Goal: Task Accomplishment & Management: Use online tool/utility

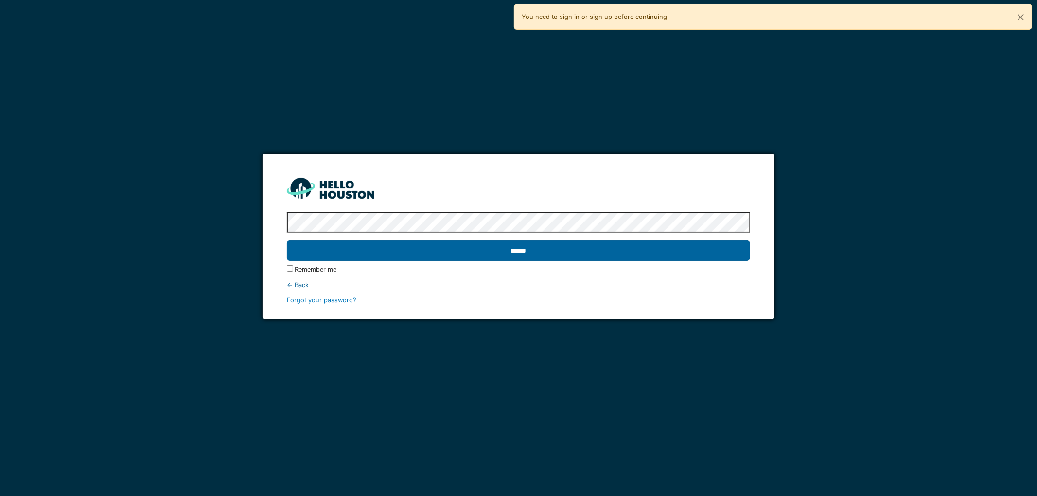
click at [532, 253] on input "******" at bounding box center [519, 251] width 464 height 20
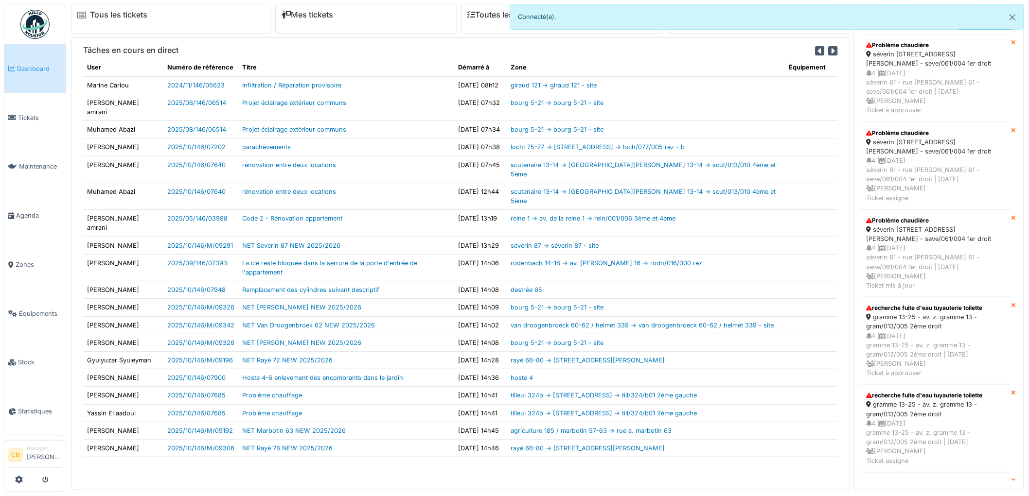
click at [32, 25] on img at bounding box center [34, 24] width 29 height 29
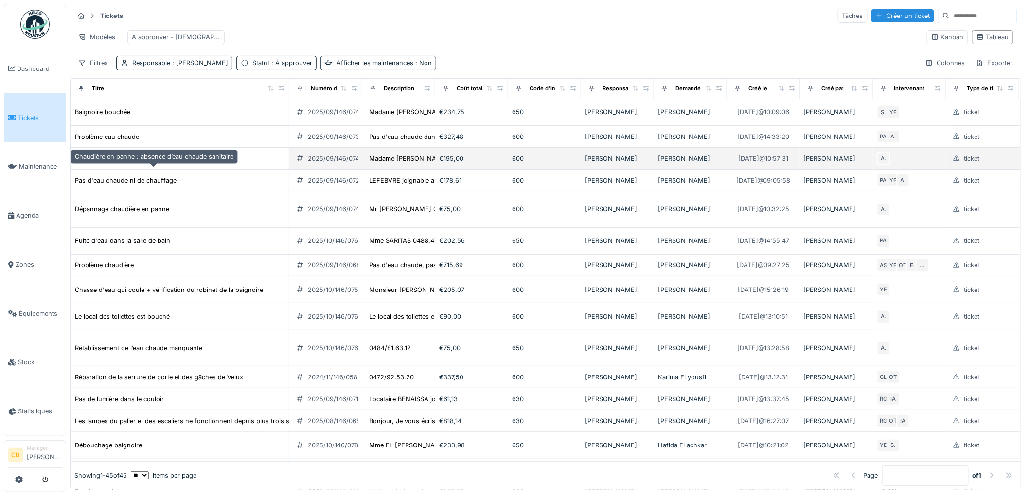
click at [128, 163] on div "Chaudière en panne : absence d’eau chaude sanitaire" at bounding box center [154, 158] width 158 height 9
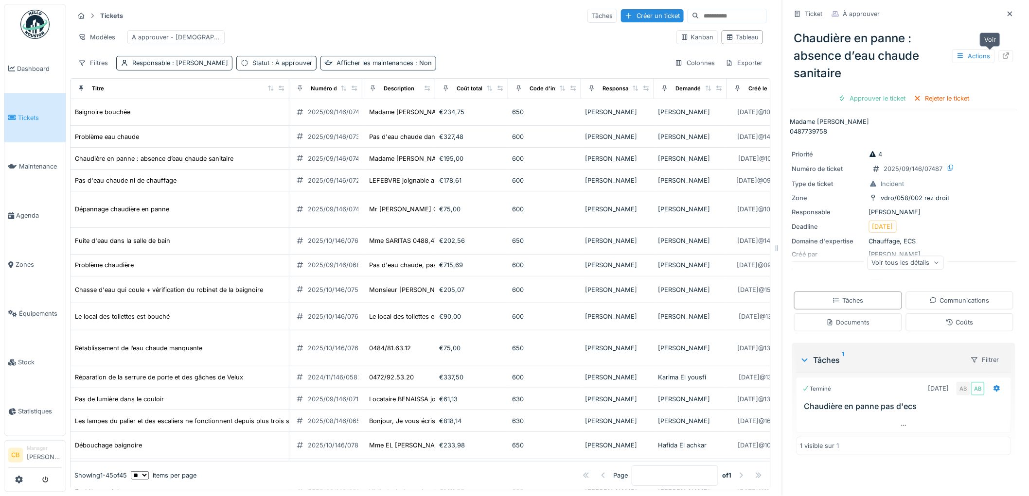
click at [1003, 54] on icon at bounding box center [1006, 55] width 6 height 6
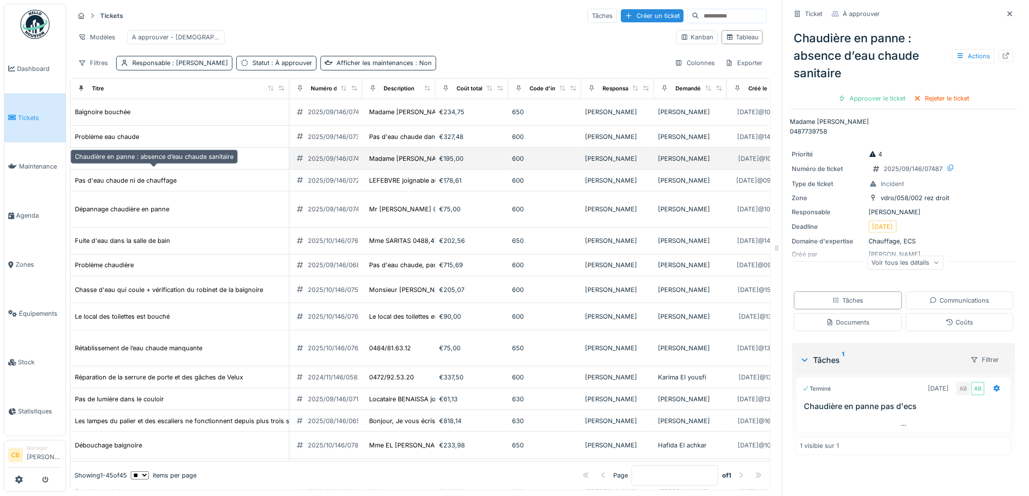
click at [170, 163] on div "Chaudière en panne : absence d’eau chaude sanitaire" at bounding box center [154, 158] width 158 height 9
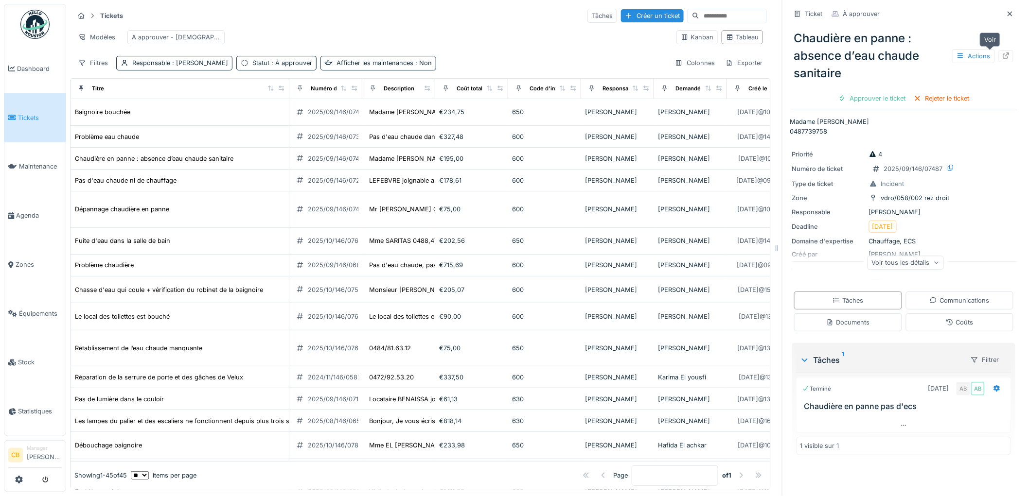
click at [1002, 55] on icon at bounding box center [1006, 55] width 8 height 6
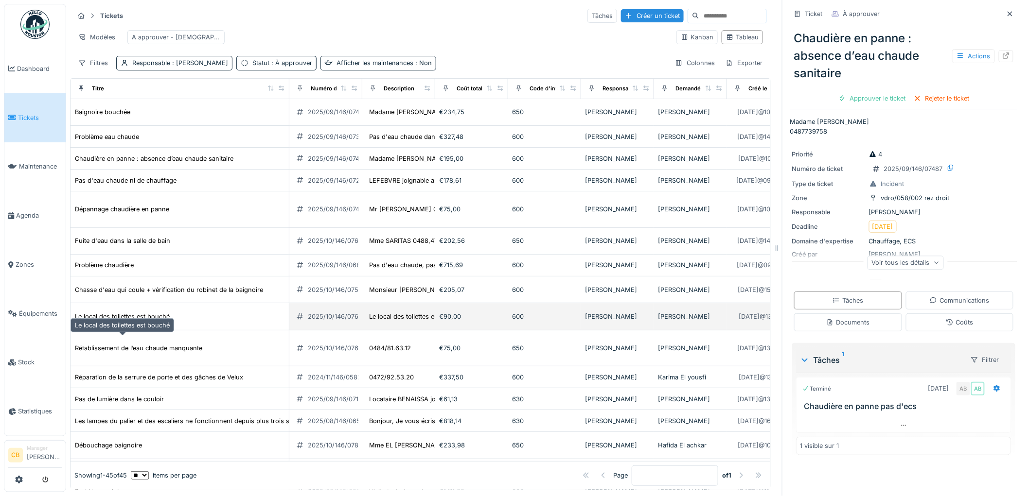
click at [140, 321] on div "Le local des toilettes est bouché" at bounding box center [122, 316] width 95 height 9
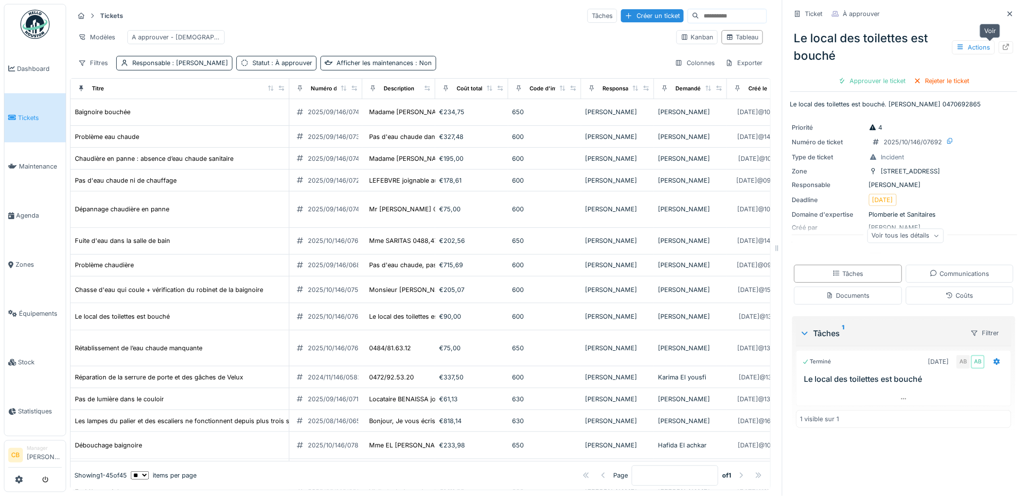
click at [1002, 45] on icon at bounding box center [1006, 47] width 8 height 6
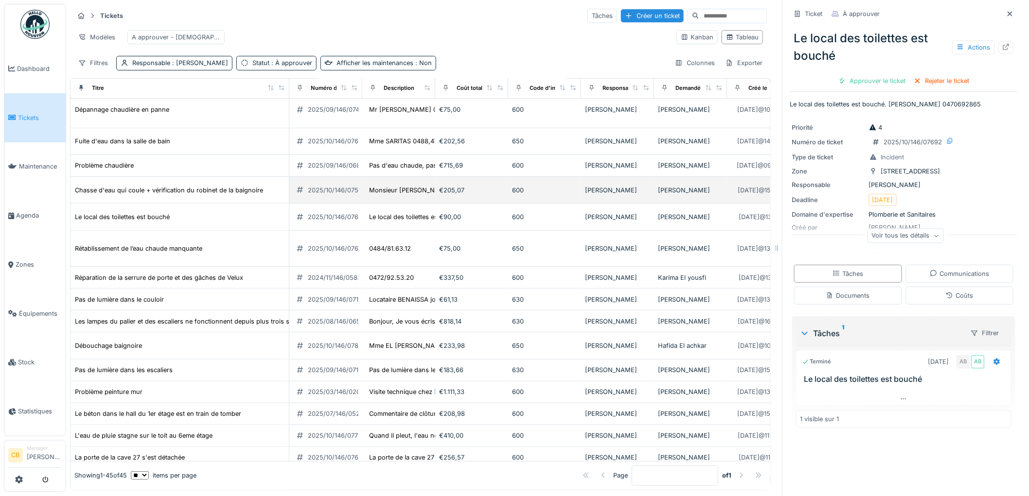
scroll to position [108, 0]
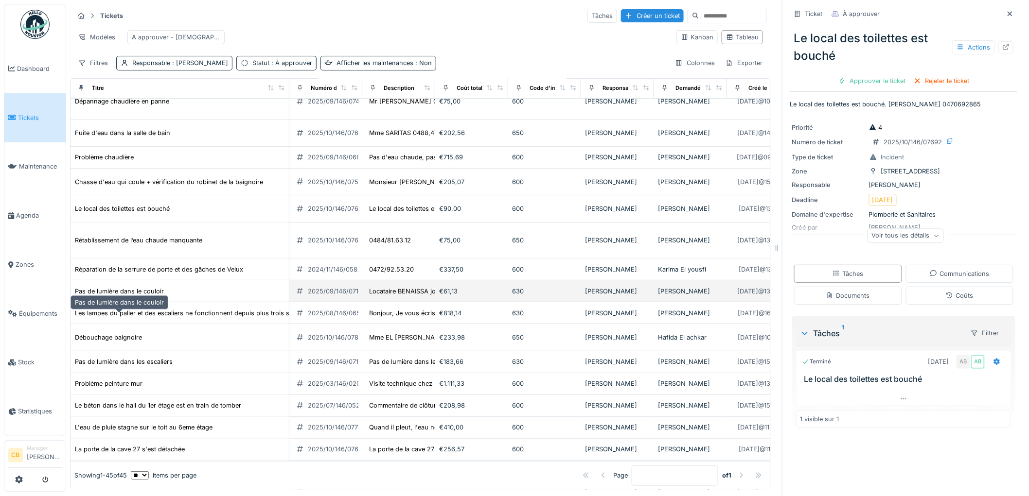
click at [157, 296] on div "Pas de lumière dans le couloir" at bounding box center [119, 291] width 89 height 9
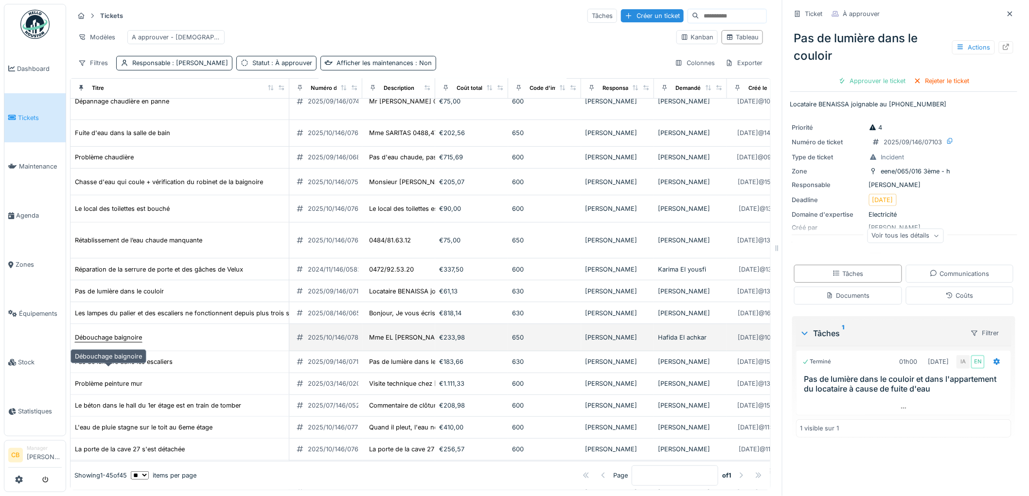
click at [138, 342] on div "Débouchage baignoire" at bounding box center [108, 337] width 67 height 9
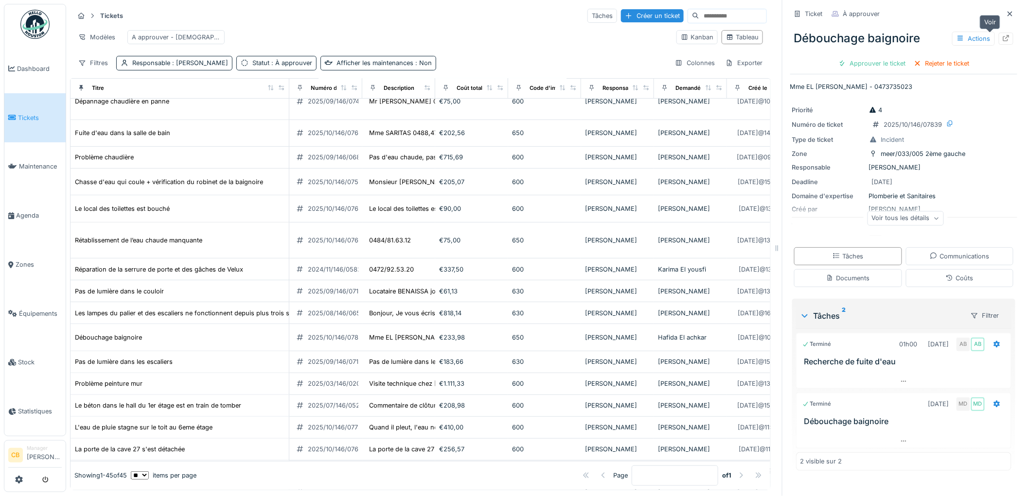
click at [1002, 41] on div at bounding box center [1006, 38] width 8 height 9
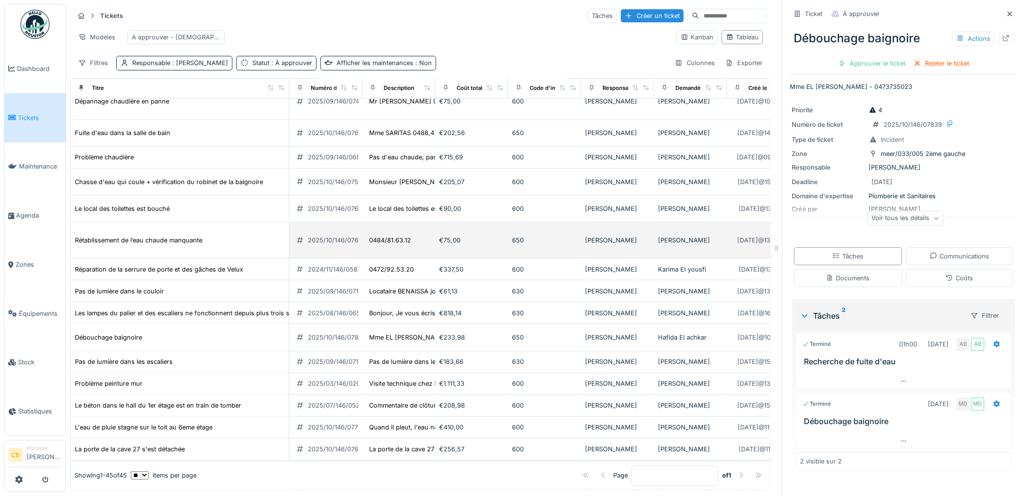
scroll to position [216, 0]
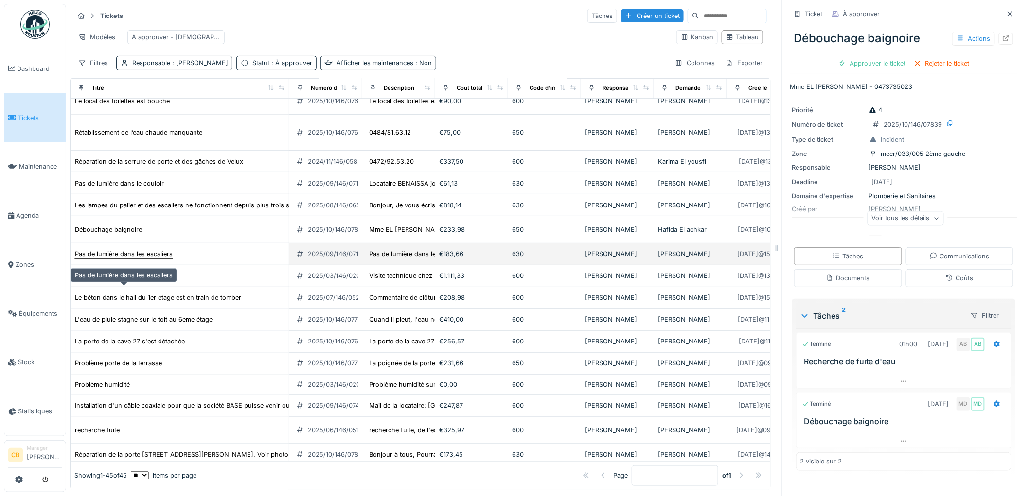
click at [128, 259] on div "Pas de lumière dans les escaliers" at bounding box center [124, 253] width 98 height 9
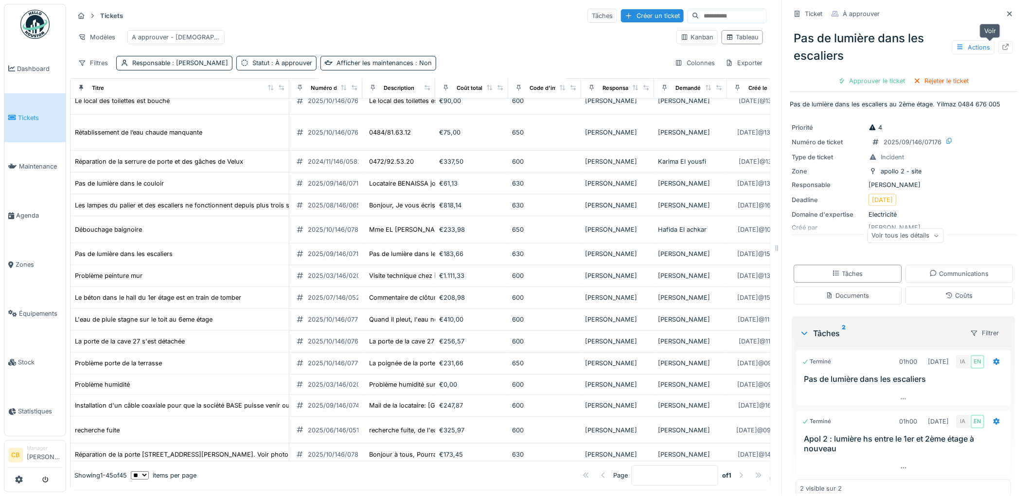
click at [1002, 47] on icon at bounding box center [1006, 47] width 8 height 6
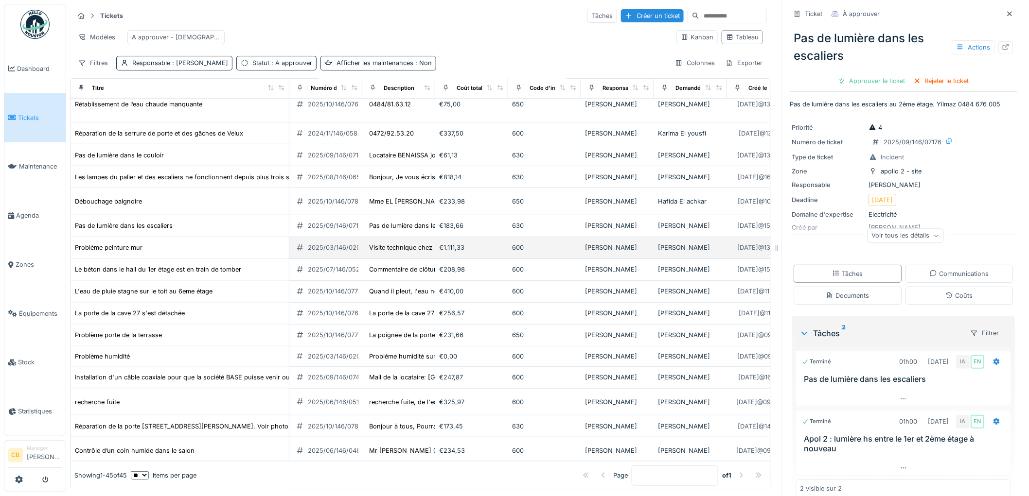
scroll to position [270, 0]
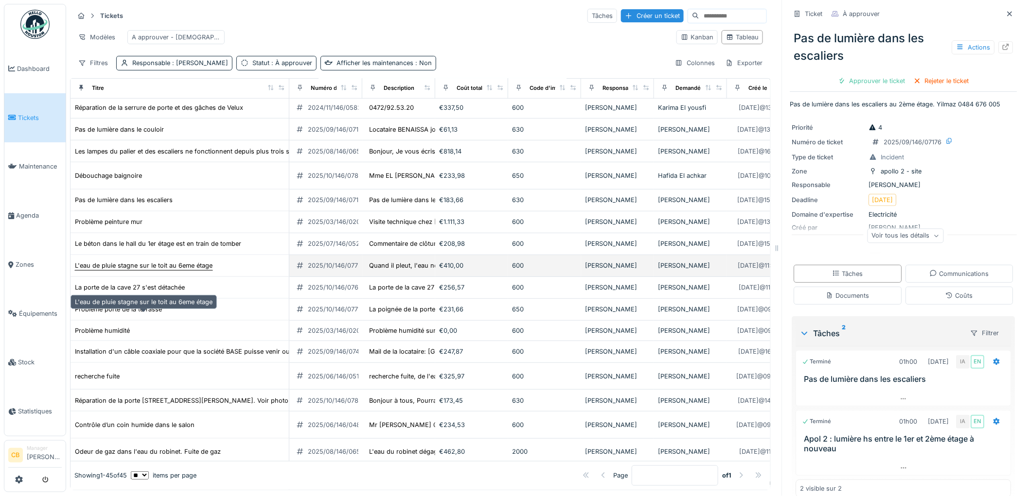
click at [208, 270] on div "L'eau de pluie stagne sur le toit au 6eme étage" at bounding box center [144, 265] width 138 height 9
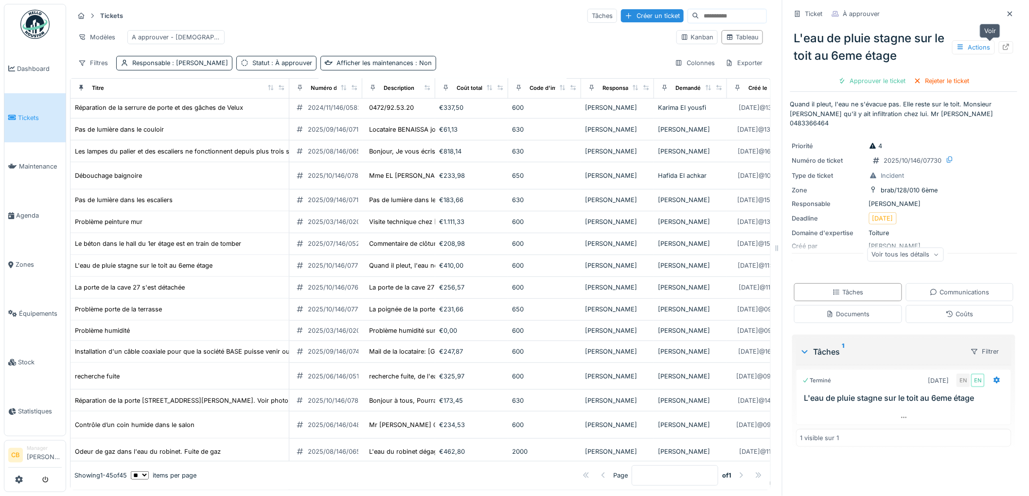
click at [1002, 45] on icon at bounding box center [1006, 47] width 8 height 6
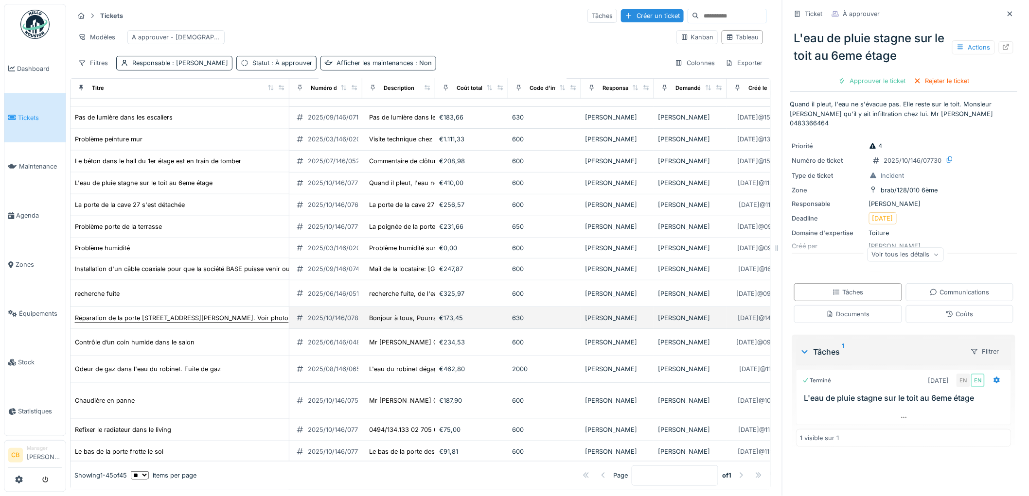
scroll to position [486, 0]
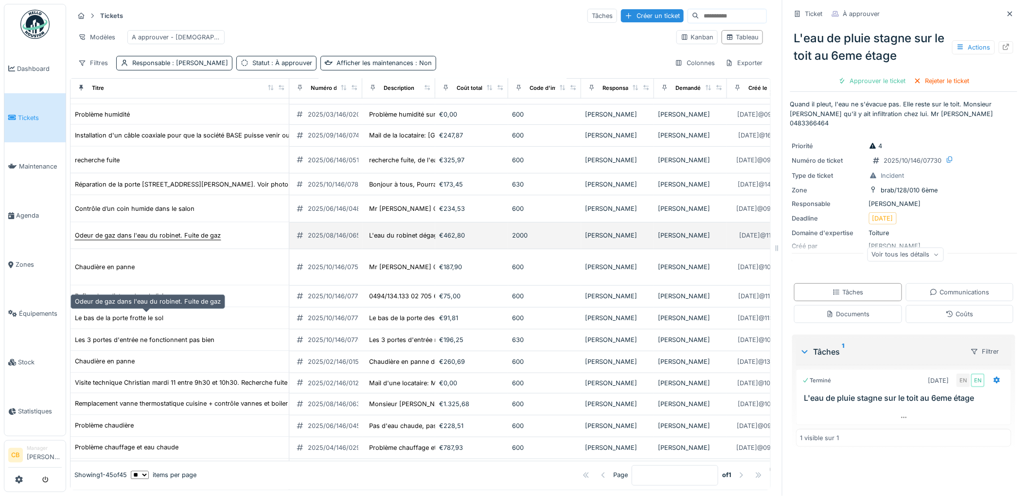
click at [135, 240] on div "Odeur de gaz dans l'eau du robinet. Fuite de gaz" at bounding box center [148, 235] width 146 height 9
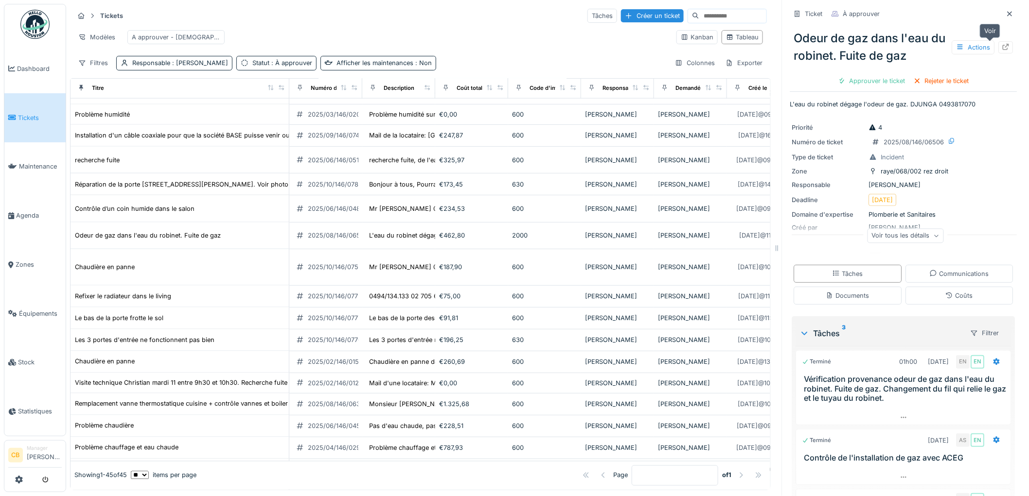
click at [1002, 43] on div at bounding box center [1006, 47] width 8 height 9
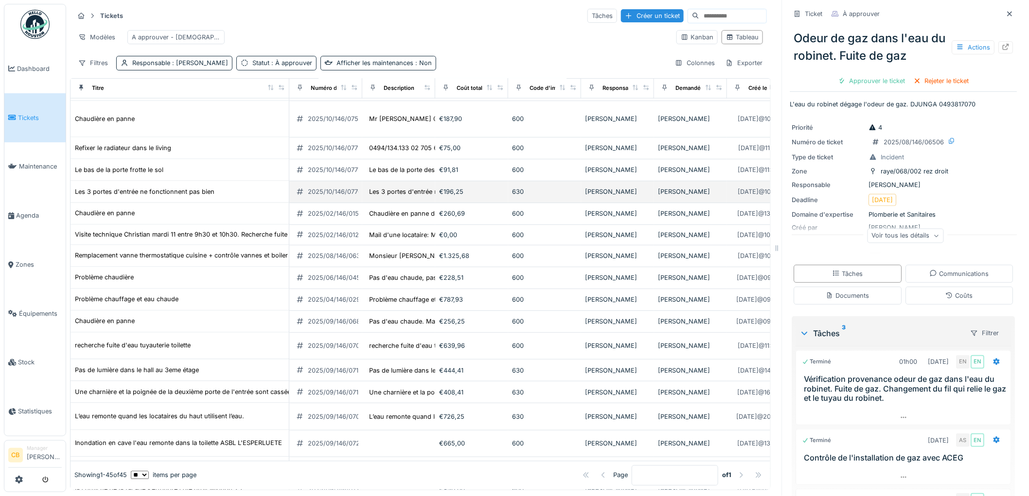
scroll to position [648, 0]
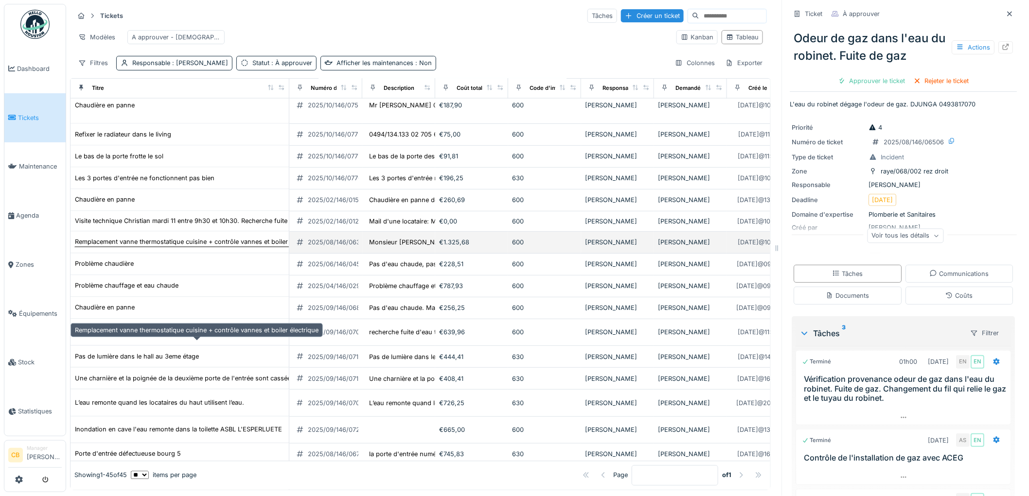
click at [164, 247] on div "Remplacement vanne thermostatique cuisine + contrôle vannes et boiler électrique" at bounding box center [197, 242] width 244 height 9
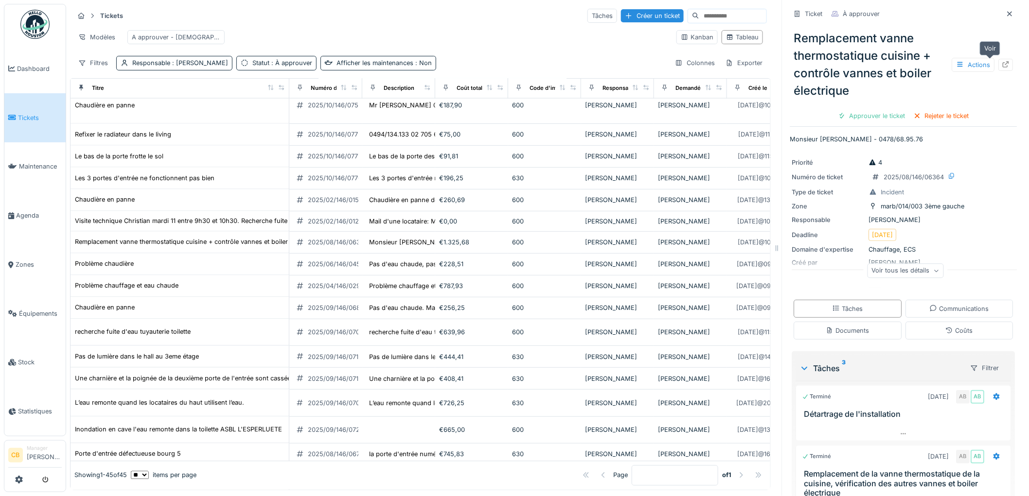
click at [1002, 65] on icon at bounding box center [1006, 64] width 8 height 6
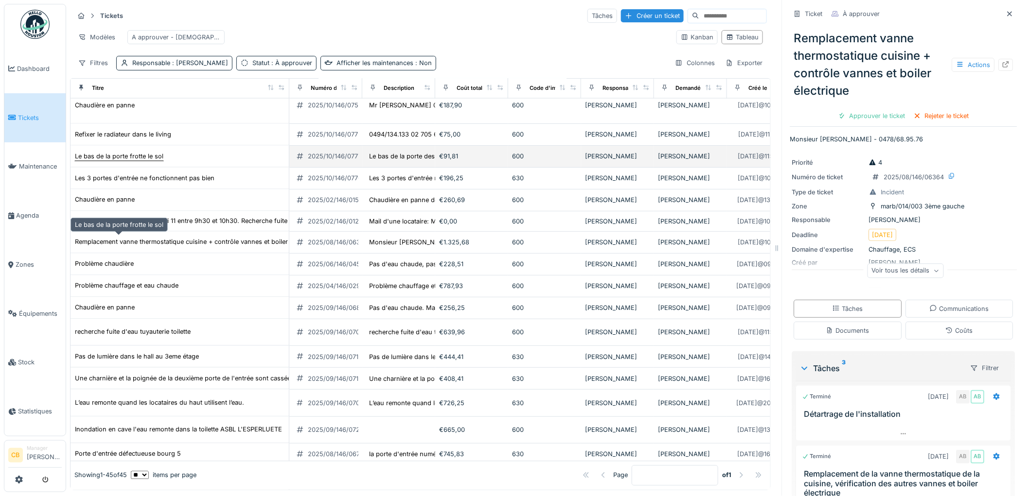
click at [149, 161] on div "Le bas de la porte frotte le sol" at bounding box center [119, 156] width 88 height 9
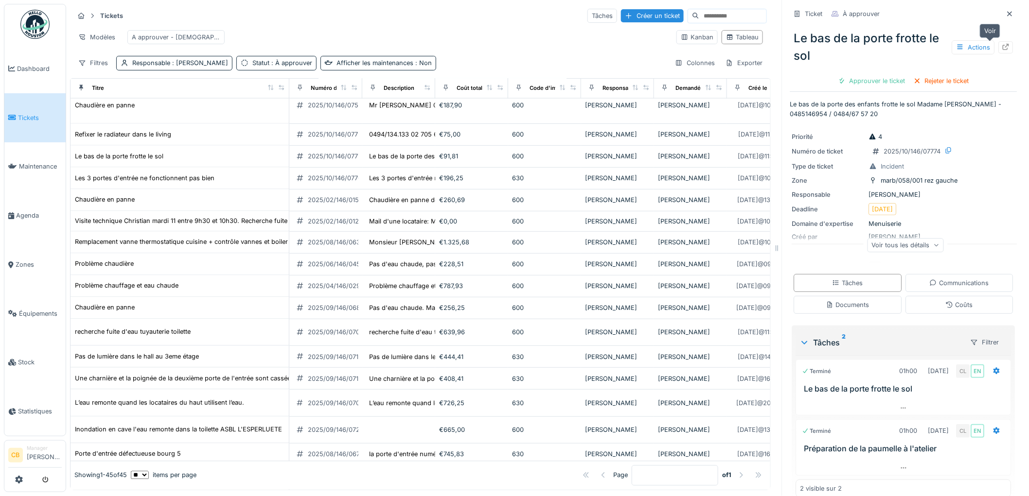
click at [998, 46] on div at bounding box center [1005, 47] width 15 height 12
click at [118, 269] on div "Problème chaudière" at bounding box center [104, 264] width 59 height 9
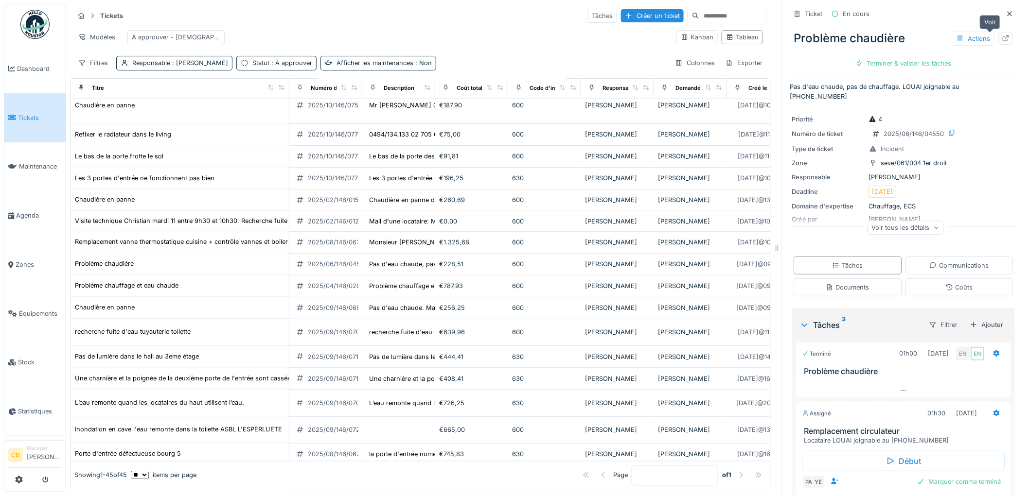
click at [1002, 39] on icon at bounding box center [1006, 38] width 8 height 6
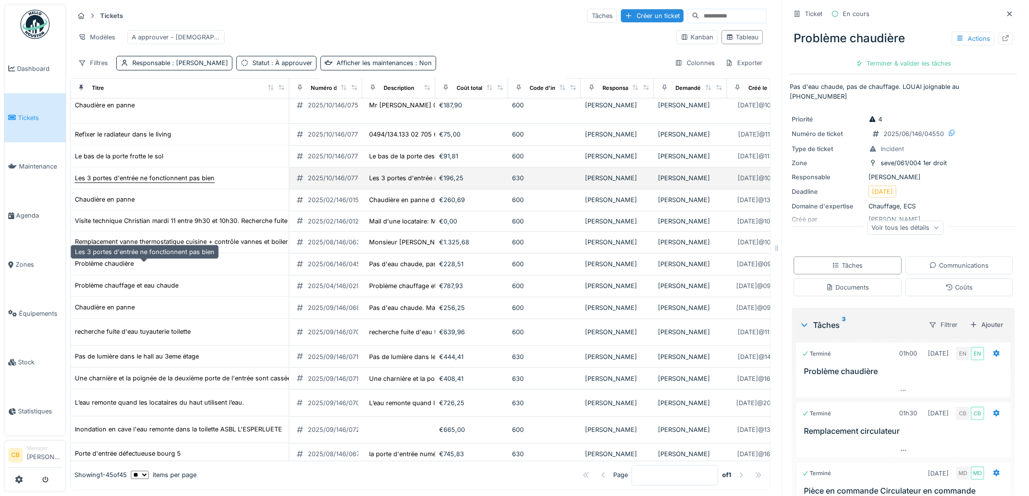
click at [169, 183] on div "Les 3 portes d'entrée ne fonctionnent pas bien" at bounding box center [144, 178] width 140 height 10
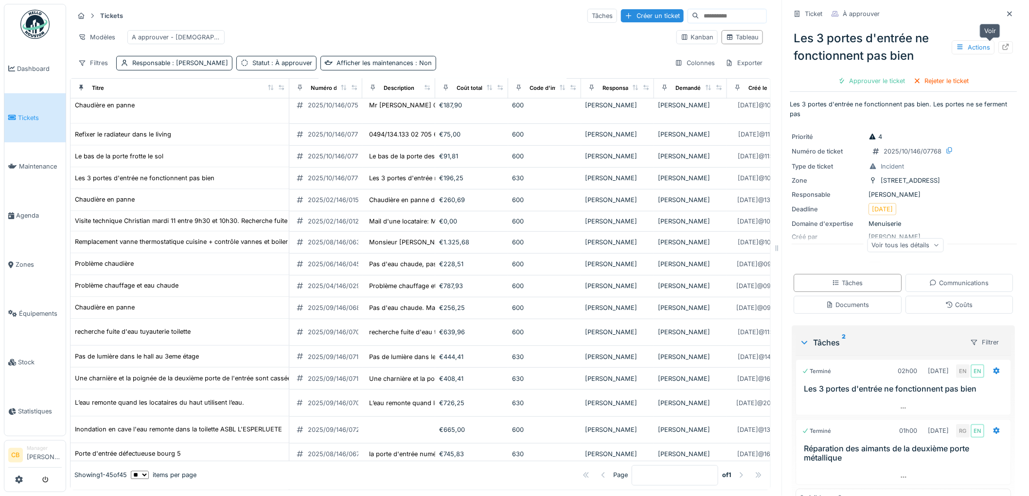
click at [1003, 49] on icon at bounding box center [1006, 47] width 6 height 6
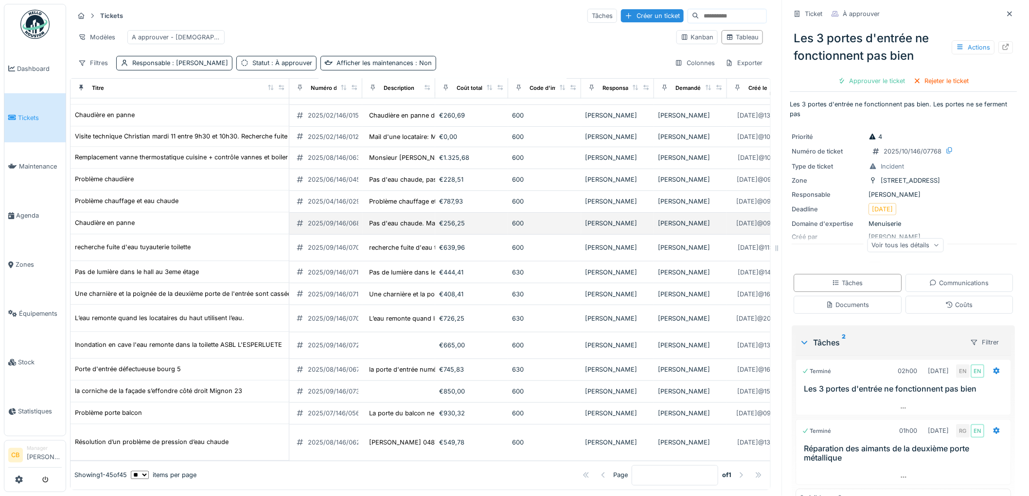
scroll to position [864, 0]
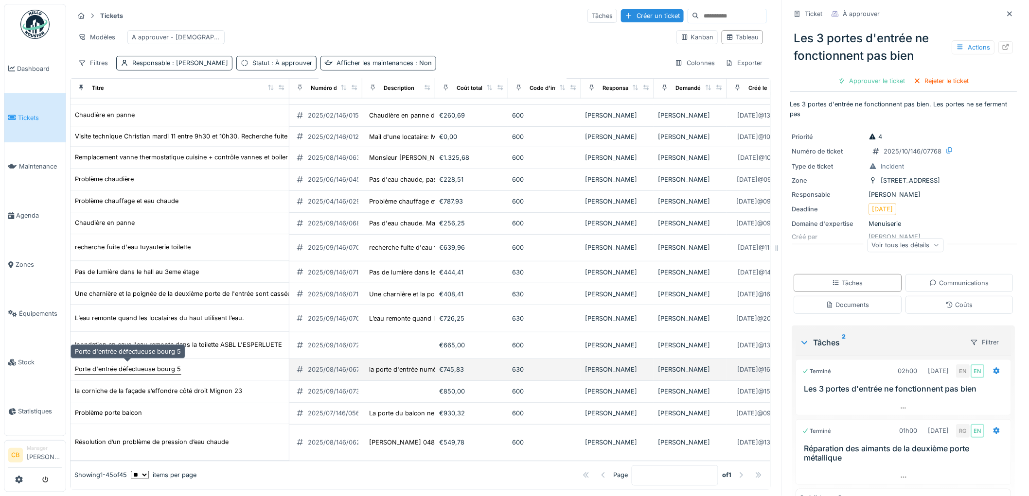
click at [148, 365] on div "Porte d'entrée défectueuse bourg 5" at bounding box center [128, 369] width 106 height 9
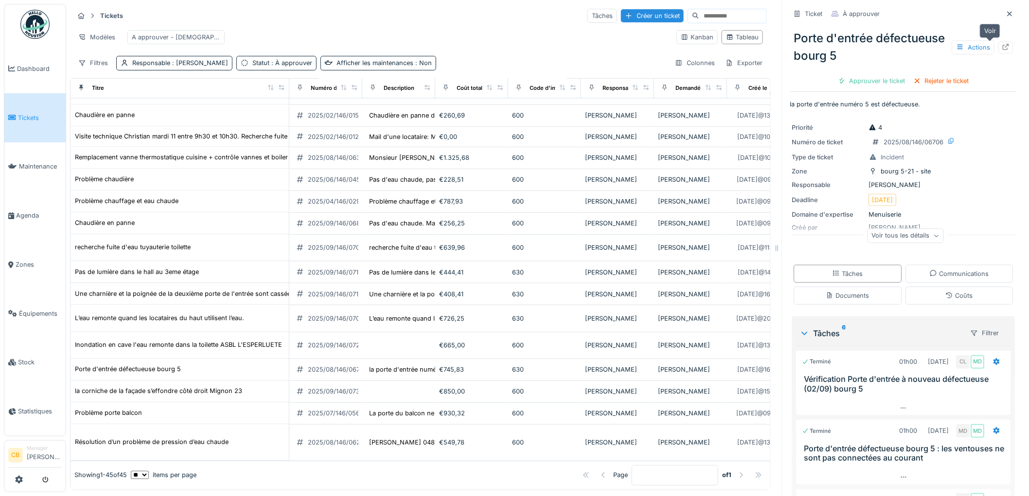
click at [1003, 46] on icon at bounding box center [1006, 47] width 6 height 6
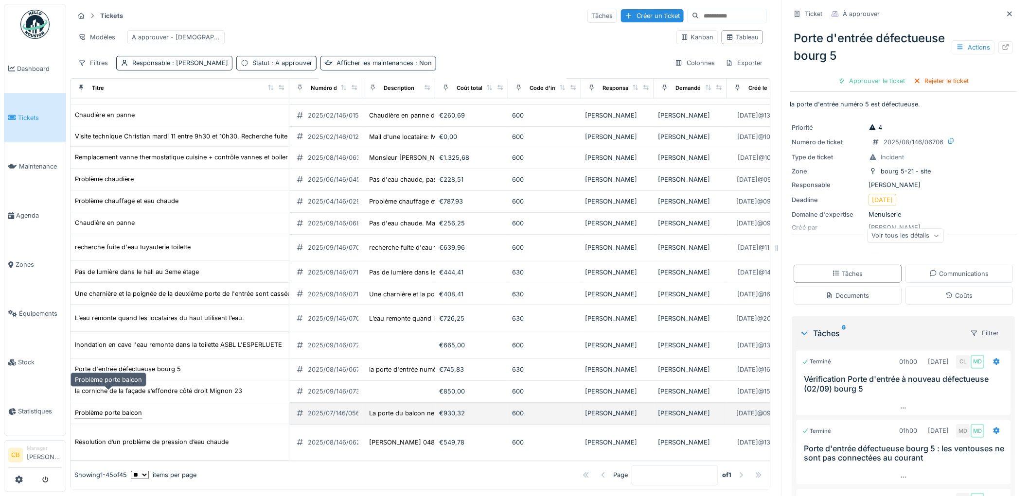
click at [131, 409] on div "Problème porte balcon" at bounding box center [108, 413] width 67 height 9
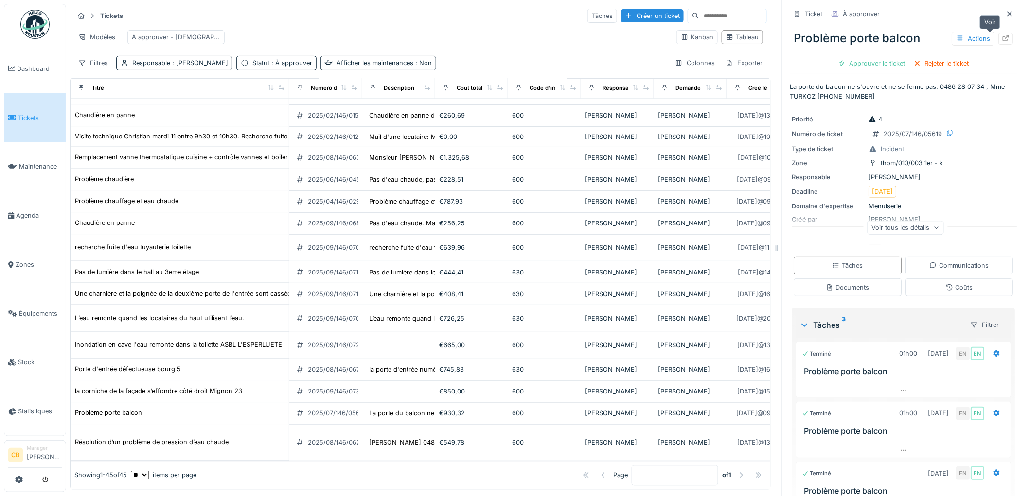
click at [1002, 37] on icon at bounding box center [1006, 38] width 8 height 6
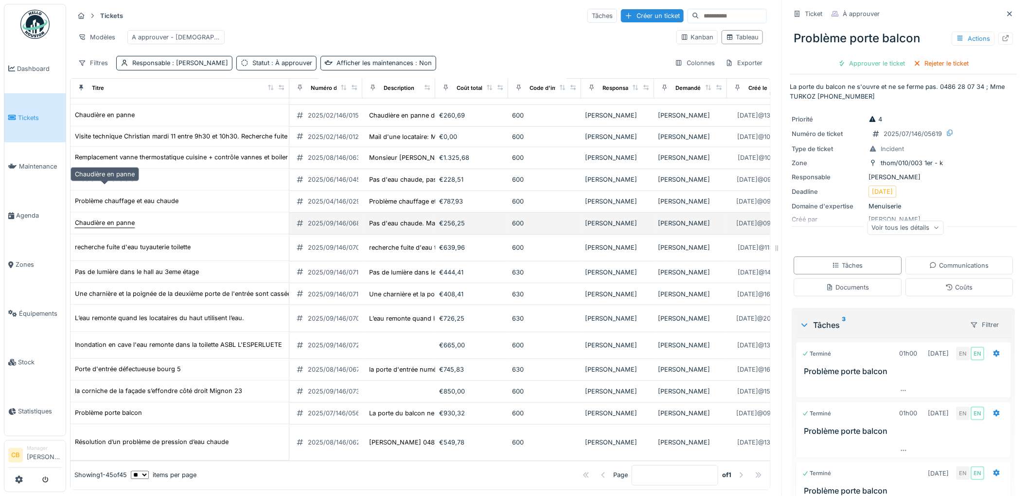
click at [121, 219] on div "Chaudière en panne" at bounding box center [105, 223] width 60 height 9
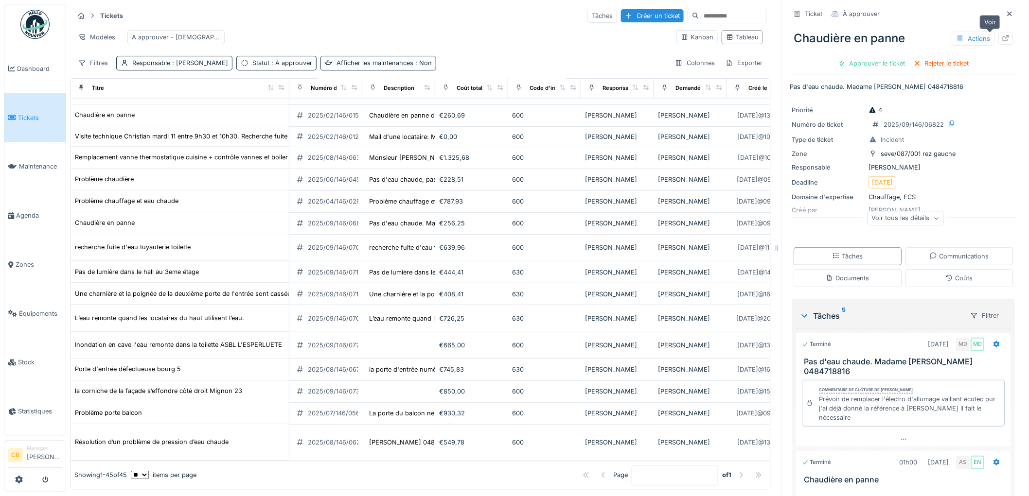
click at [1002, 37] on icon at bounding box center [1006, 38] width 8 height 6
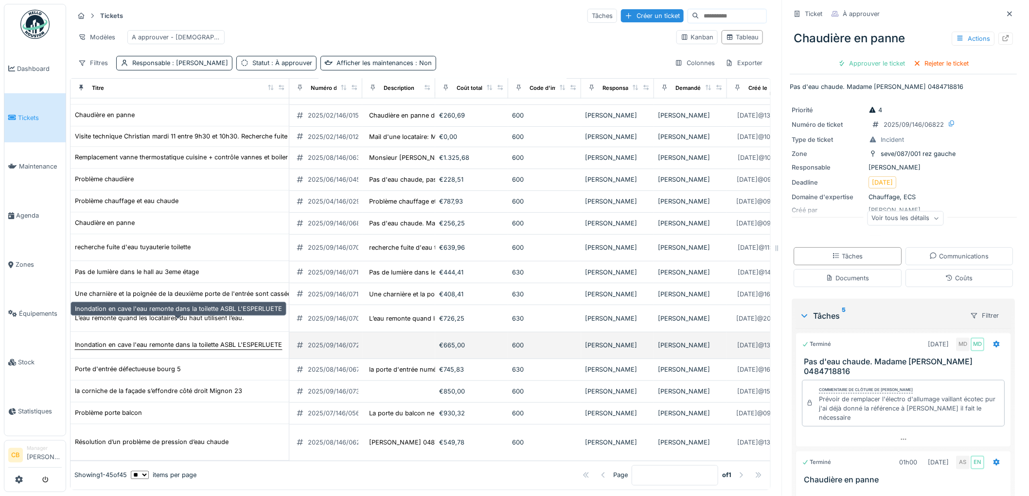
click at [131, 341] on div "Inondation en cave l'eau remonte dans la toilette ASBL L'ESPERLUETE" at bounding box center [178, 345] width 207 height 9
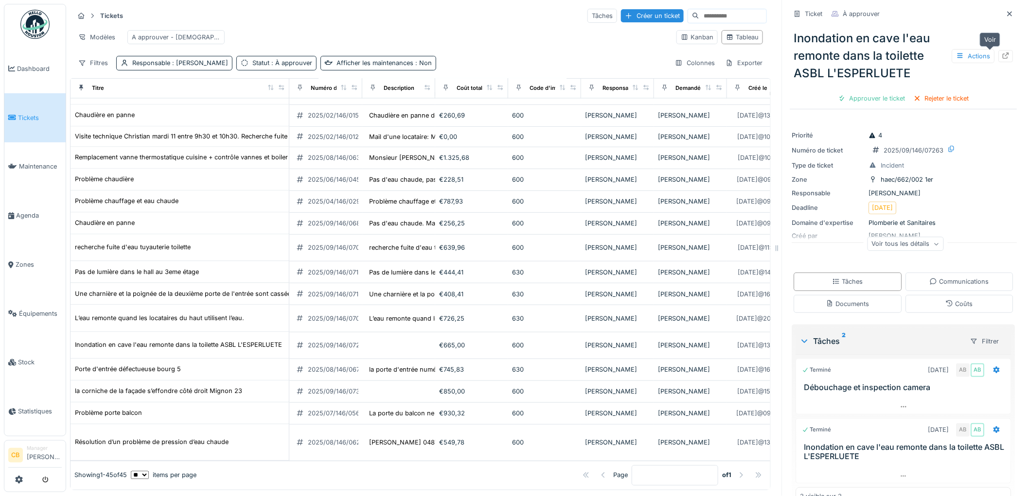
click at [998, 52] on div at bounding box center [1005, 56] width 15 height 12
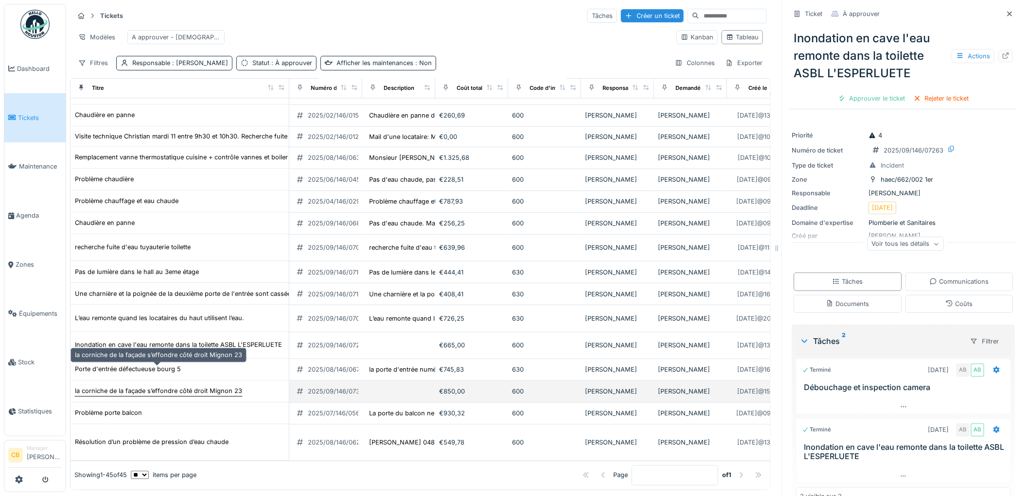
click at [149, 387] on div "la corniche de la façade s’effondre côté droit Mignon 23" at bounding box center [158, 391] width 167 height 9
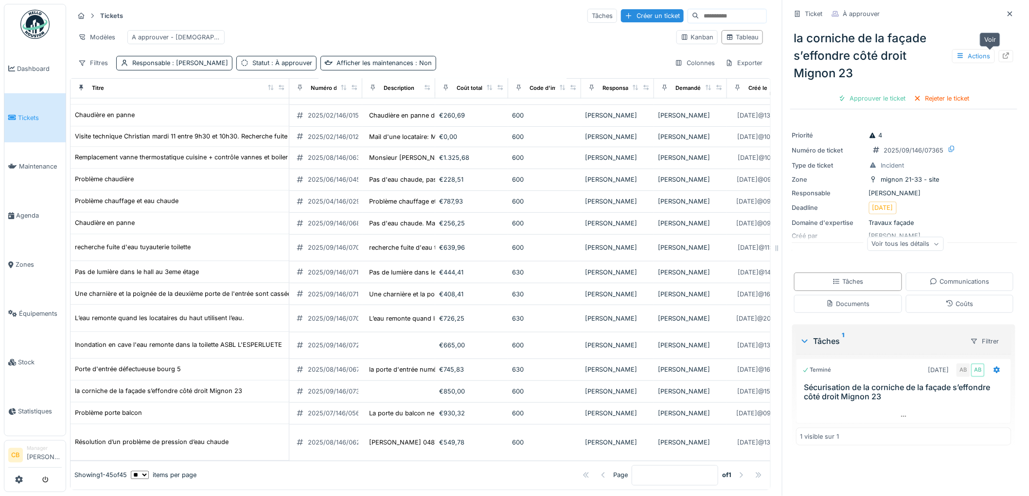
click at [1003, 55] on icon at bounding box center [1006, 55] width 6 height 6
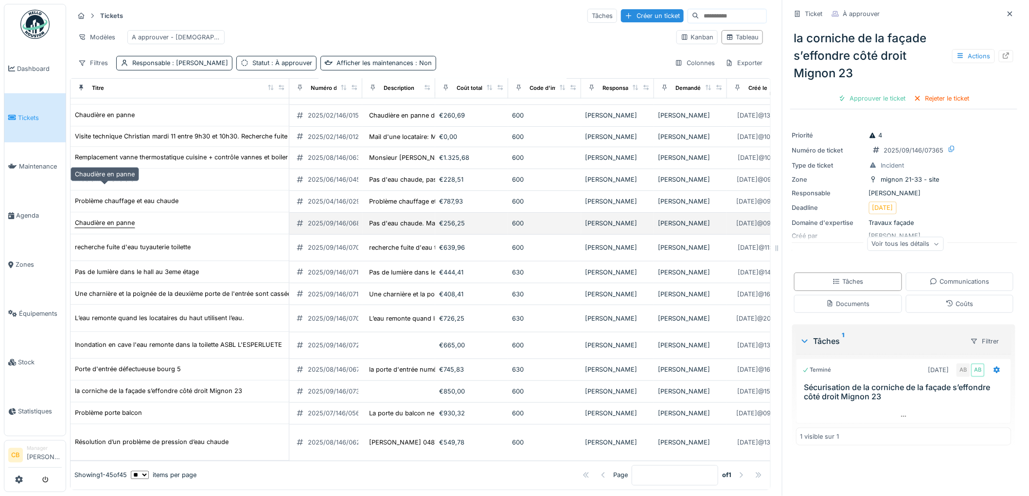
click at [122, 219] on div "Chaudière en panne" at bounding box center [105, 223] width 60 height 9
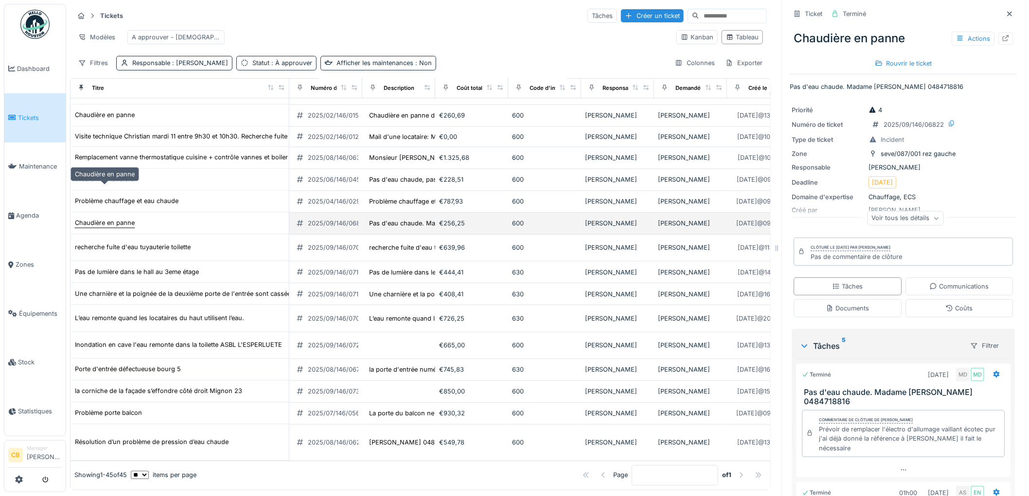
click at [122, 219] on div "Chaudière en panne" at bounding box center [105, 223] width 60 height 9
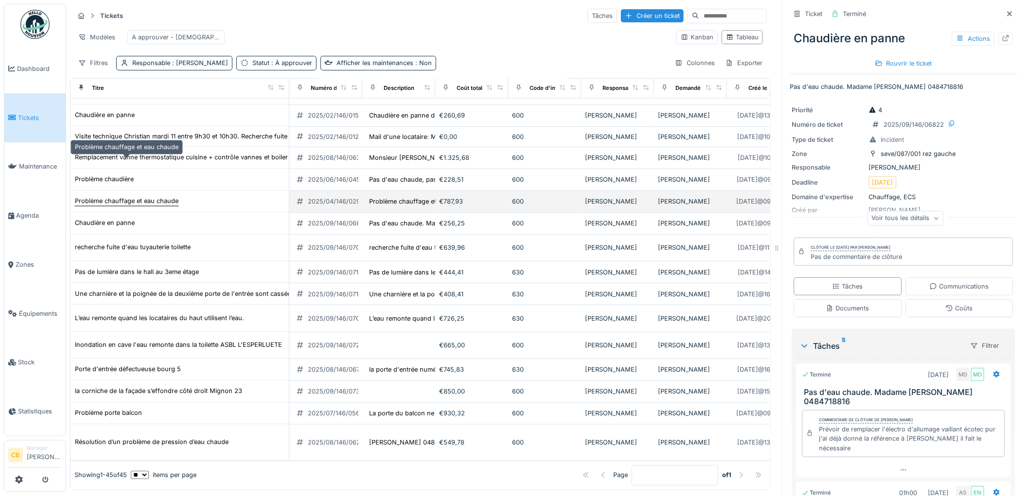
click at [135, 197] on div "Problème chauffage et eau chaude" at bounding box center [127, 201] width 104 height 9
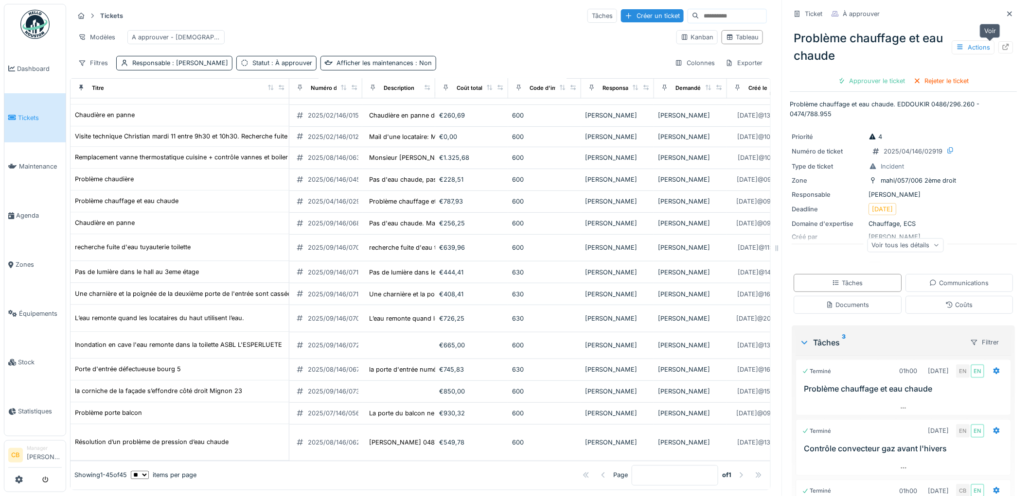
click at [998, 45] on div at bounding box center [1005, 47] width 15 height 12
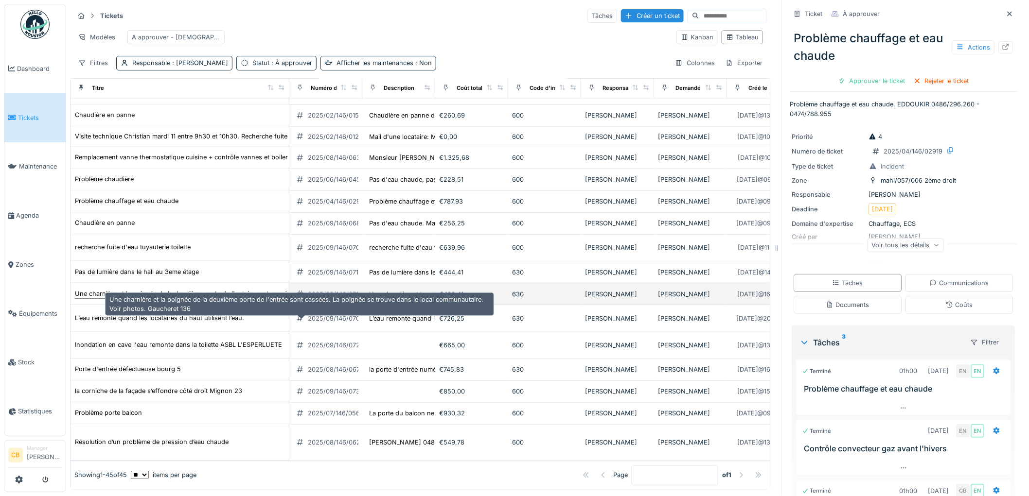
click at [217, 299] on div "Une charnière et la poignée de la deuxième porte de l'entrée sont cassées. La p…" at bounding box center [303, 294] width 457 height 9
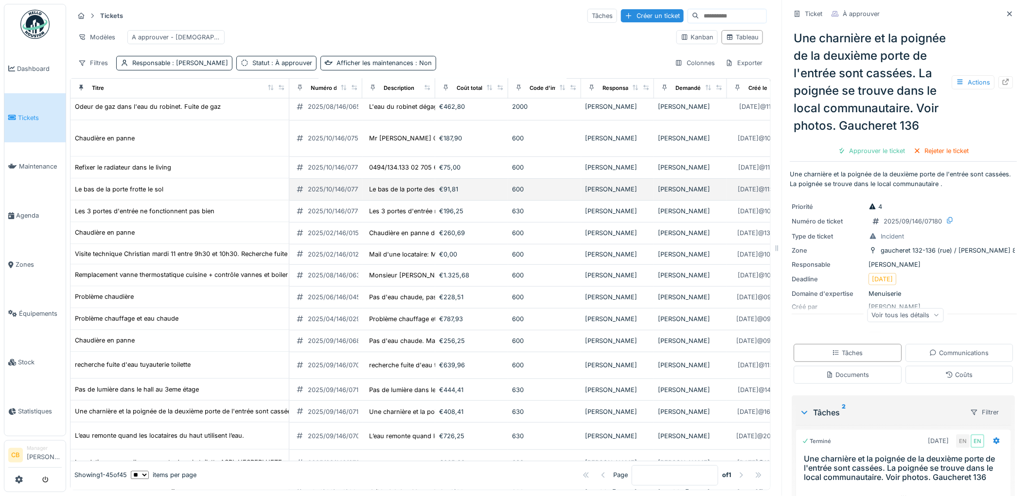
scroll to position [612, 0]
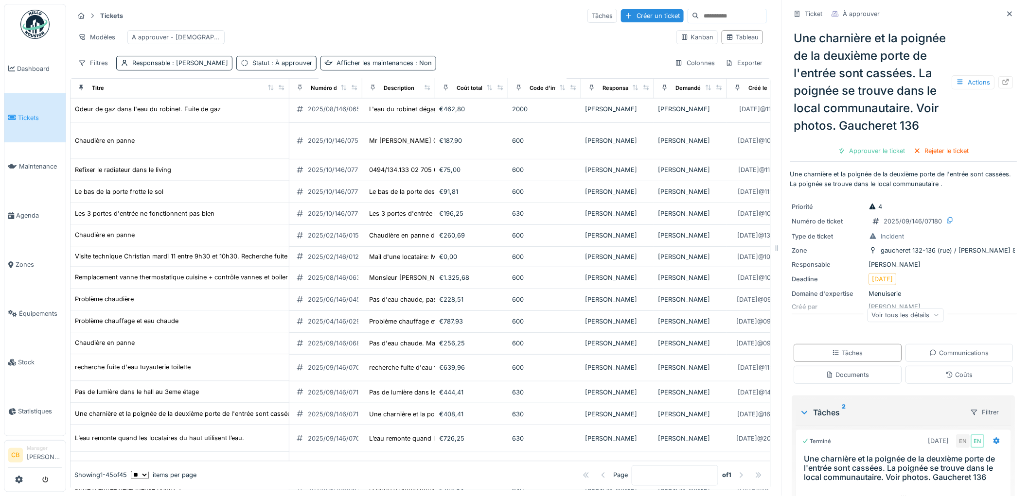
click at [35, 23] on img at bounding box center [34, 24] width 29 height 29
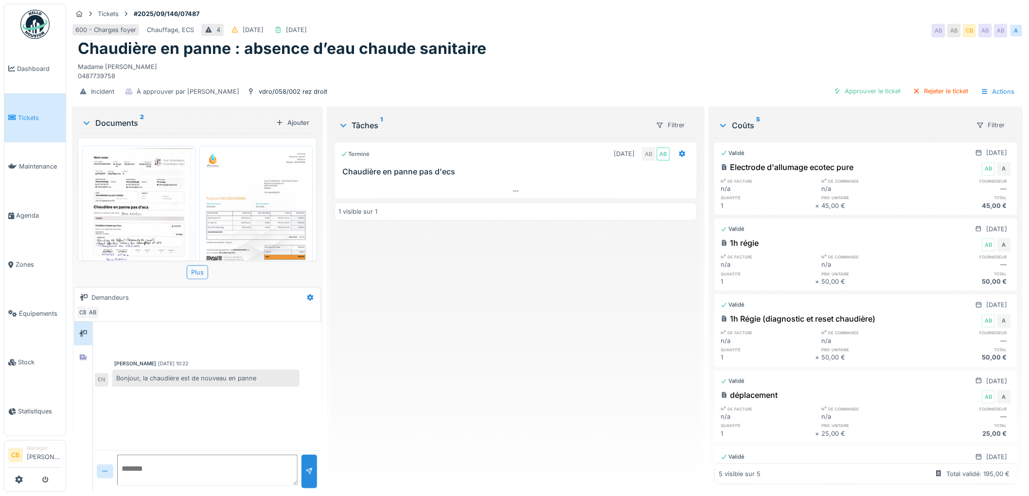
click at [245, 228] on img at bounding box center [256, 224] width 108 height 153
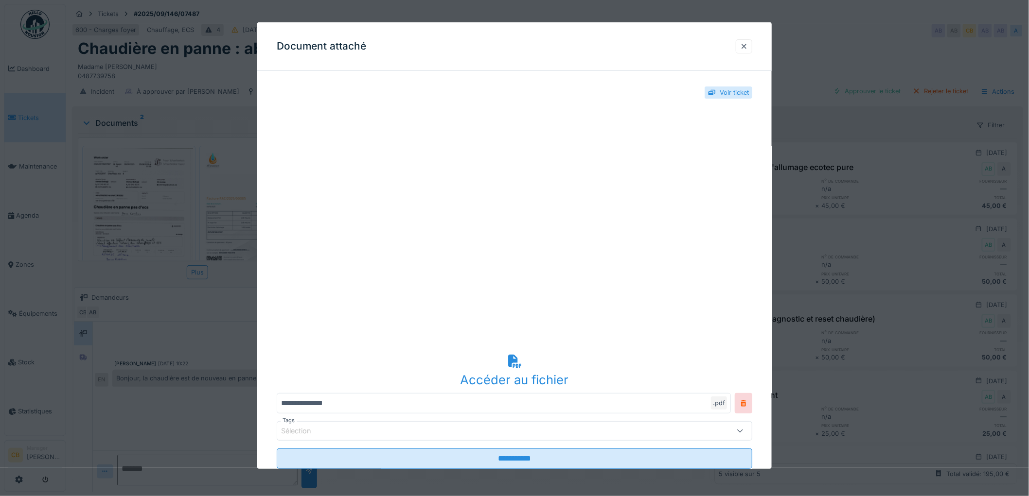
click at [245, 228] on div at bounding box center [514, 248] width 1029 height 496
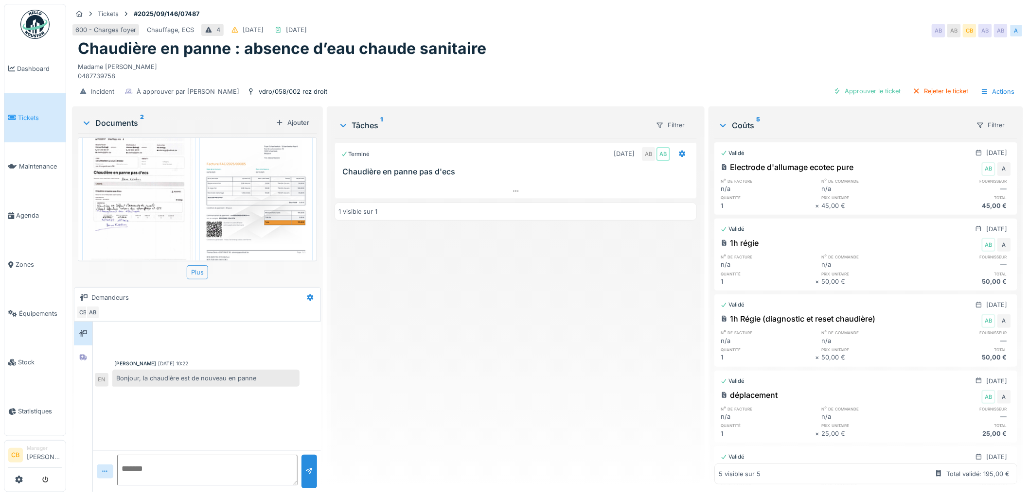
scroll to position [52, 0]
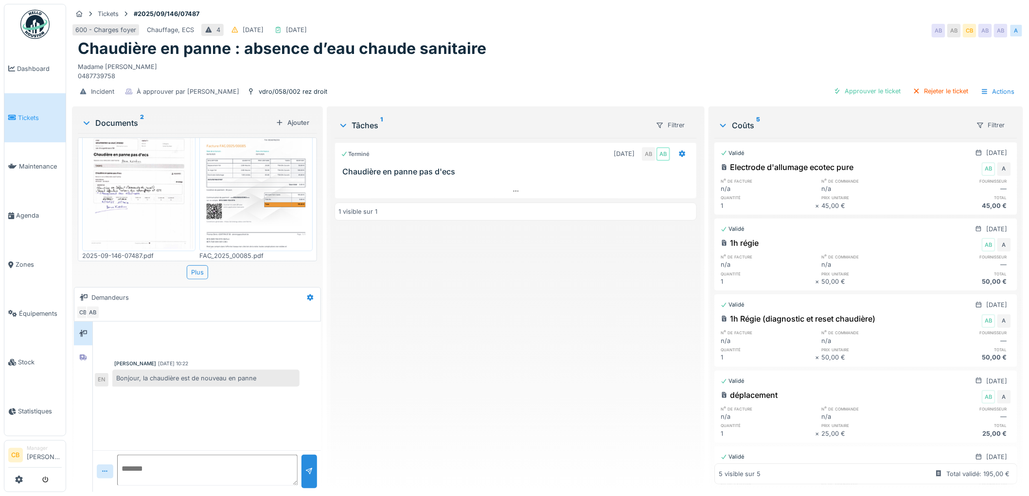
click at [245, 211] on img at bounding box center [256, 172] width 108 height 153
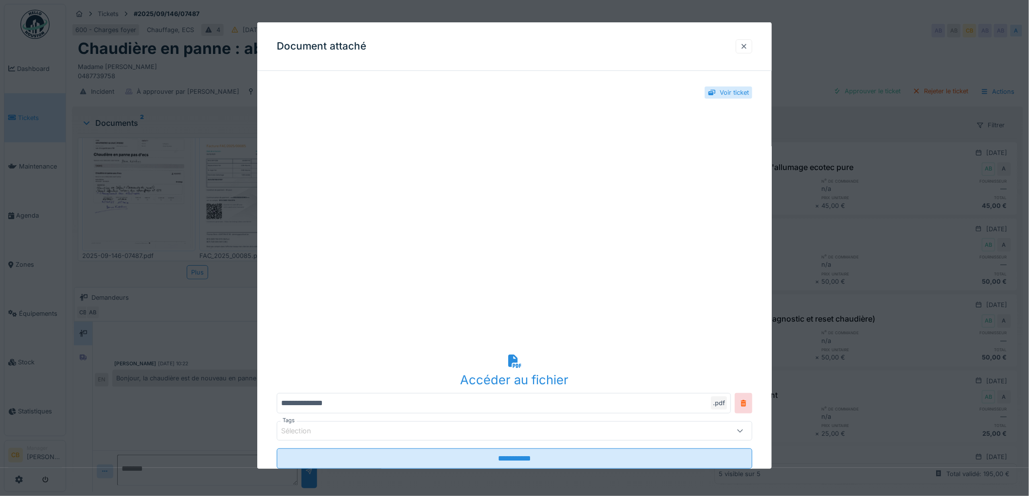
click at [745, 45] on div at bounding box center [744, 46] width 8 height 9
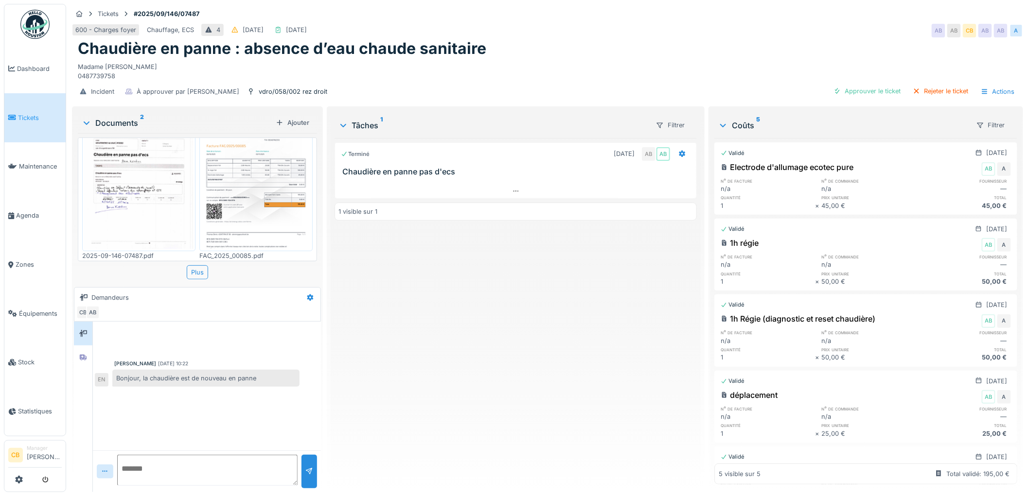
click at [71, 359] on div "Tickets #2025/09/146/07487 600 - Charges foyer Chauffage, ECS 4 30/09/2025 13/1…" at bounding box center [547, 248] width 962 height 496
click at [79, 361] on div at bounding box center [83, 357] width 15 height 12
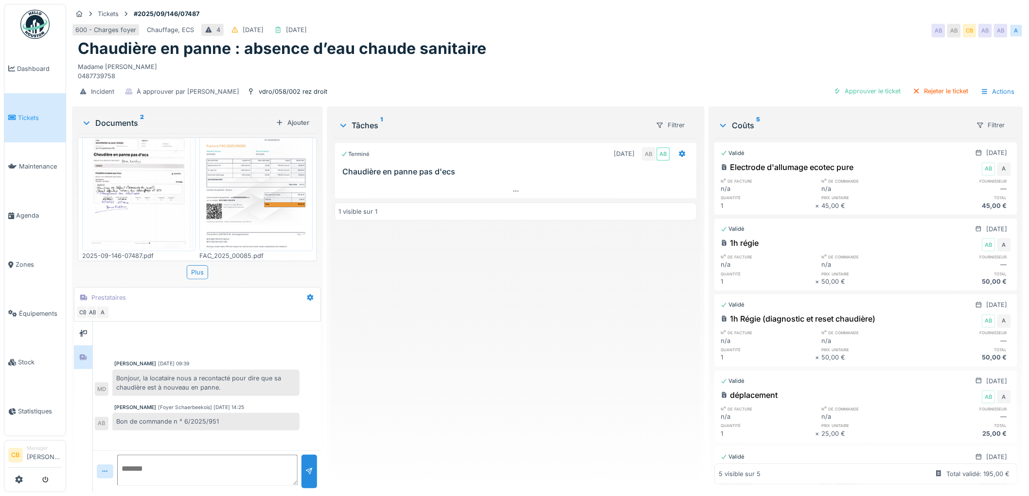
scroll to position [8, 0]
click at [846, 85] on div "Approuver le ticket" at bounding box center [866, 91] width 75 height 13
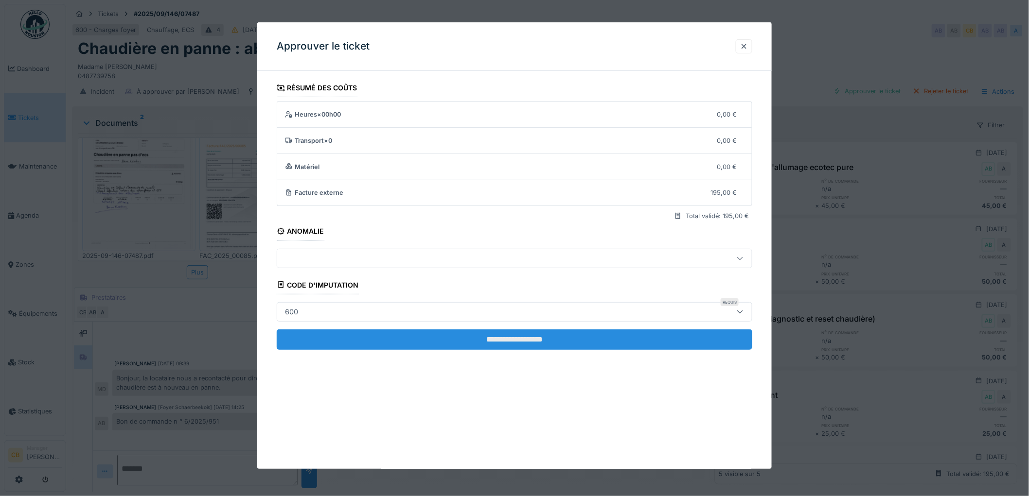
click at [545, 336] on input "**********" at bounding box center [514, 340] width 475 height 20
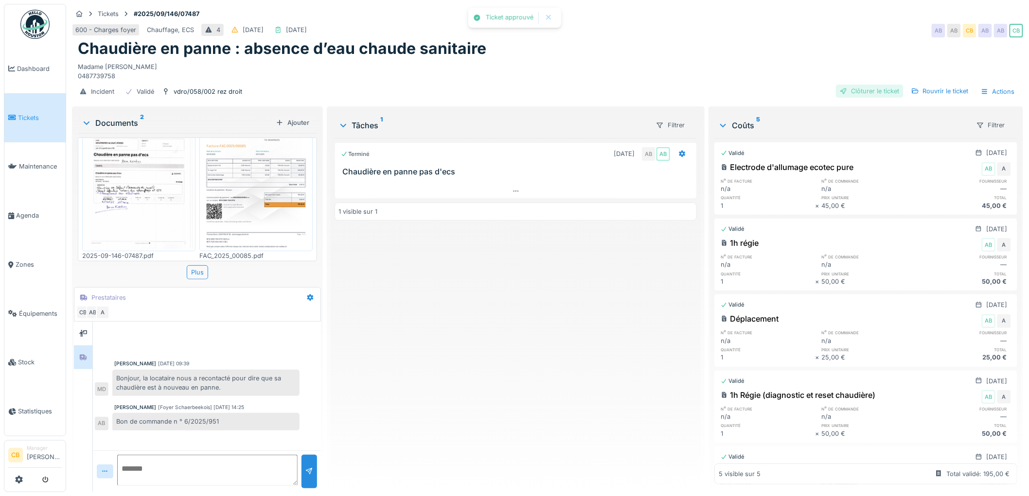
click at [852, 85] on div "Clôturer le ticket" at bounding box center [870, 91] width 68 height 13
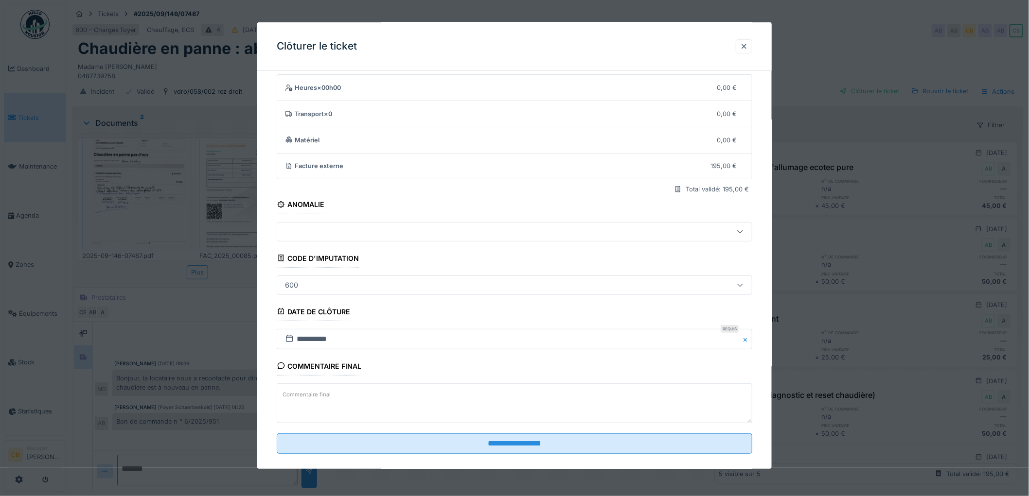
scroll to position [40, 0]
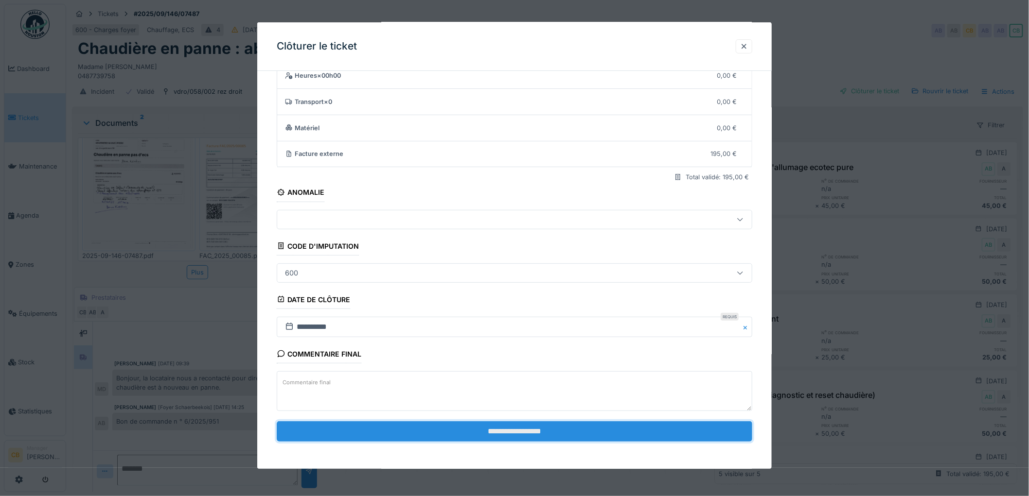
click at [537, 431] on input "**********" at bounding box center [514, 431] width 475 height 20
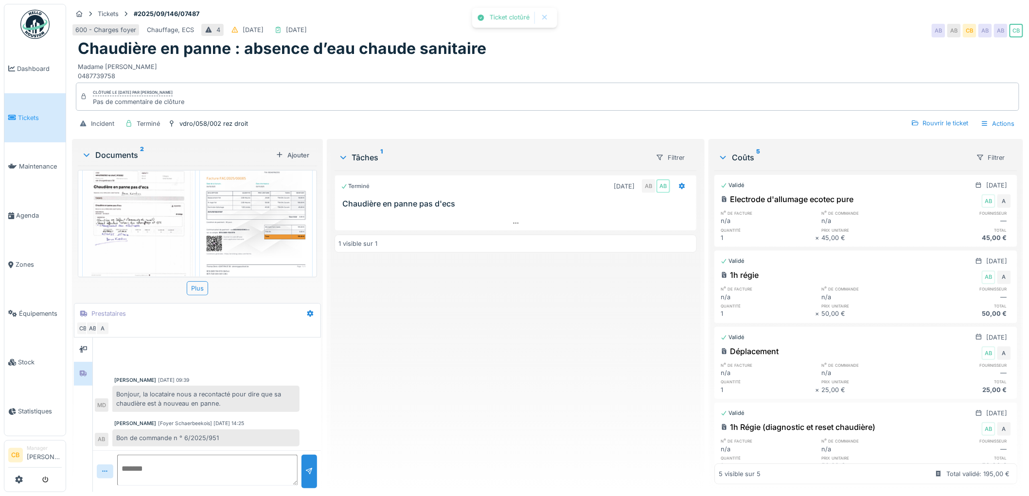
scroll to position [1, 0]
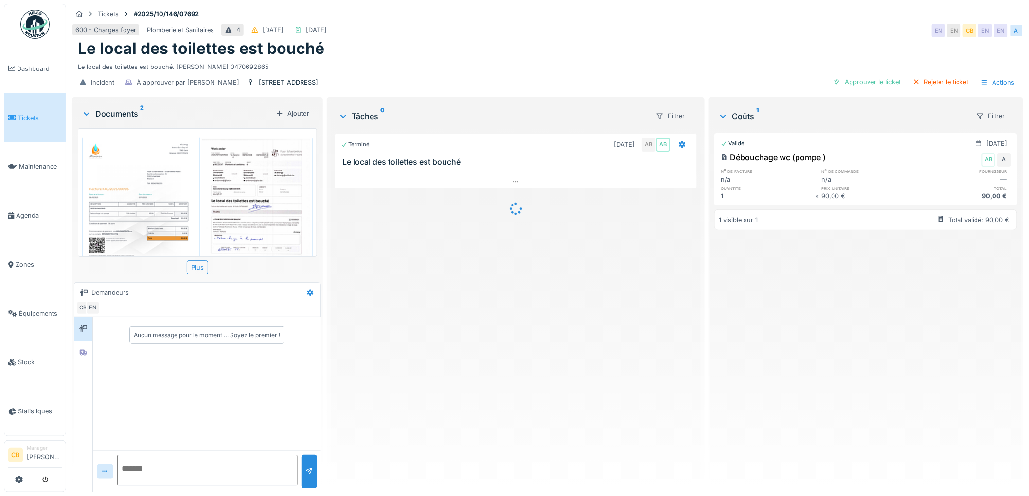
click at [132, 206] on img at bounding box center [139, 215] width 108 height 153
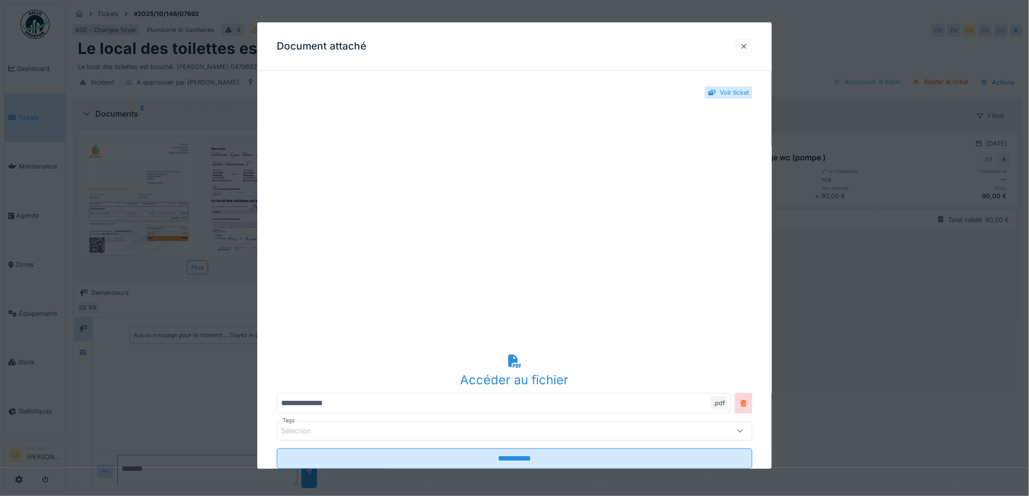
click at [746, 49] on div at bounding box center [744, 46] width 8 height 9
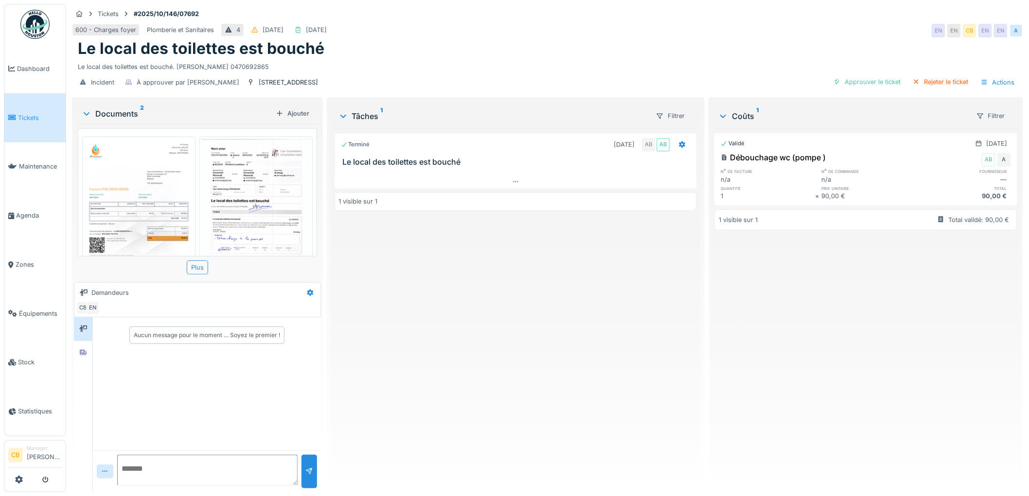
click at [288, 221] on img at bounding box center [256, 215] width 108 height 153
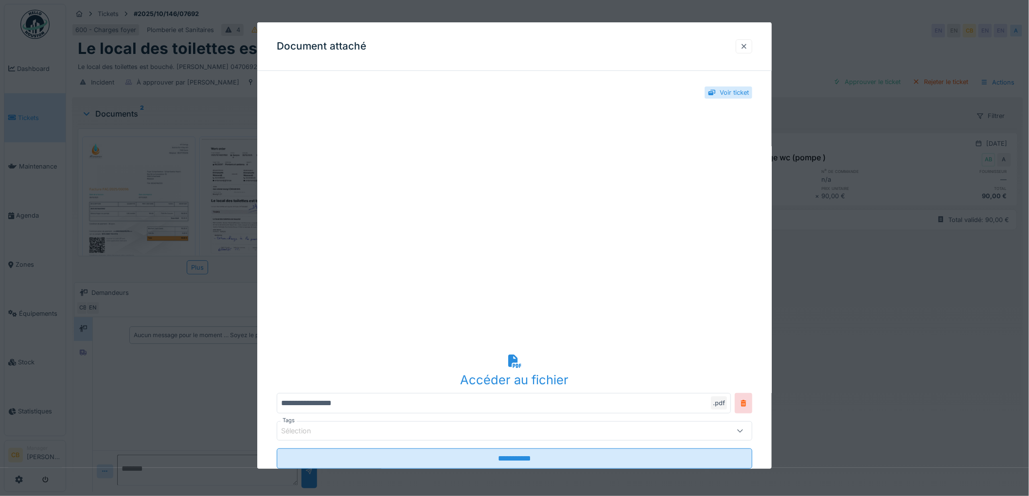
click at [745, 44] on div at bounding box center [744, 46] width 8 height 9
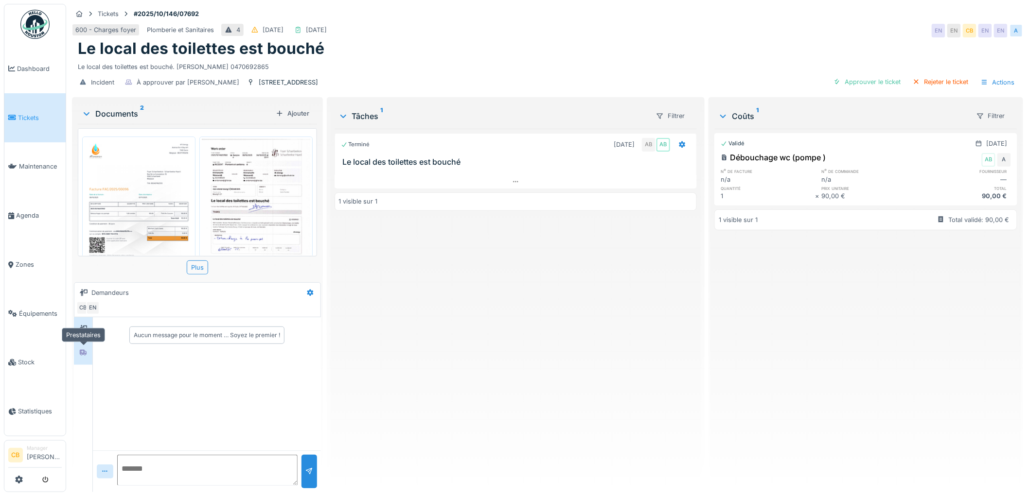
click at [86, 358] on div at bounding box center [83, 353] width 15 height 12
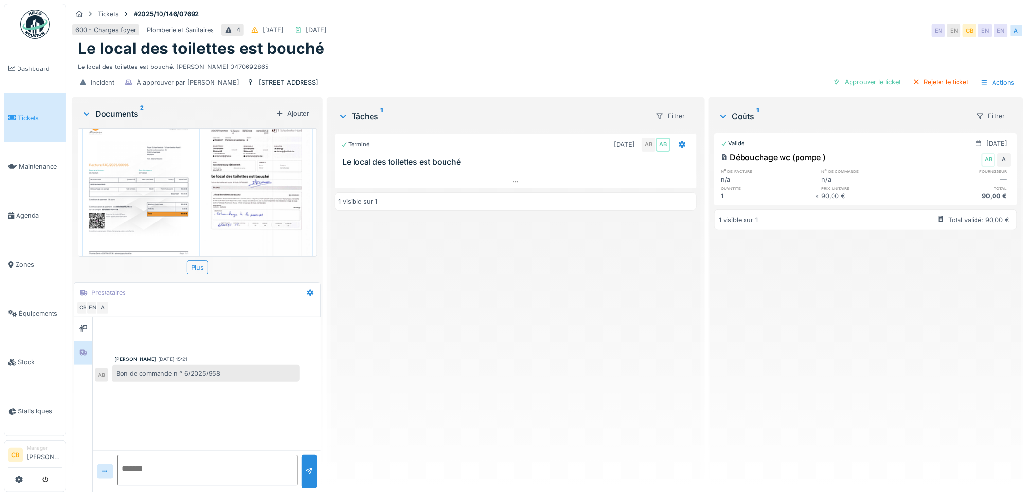
scroll to position [49, 0]
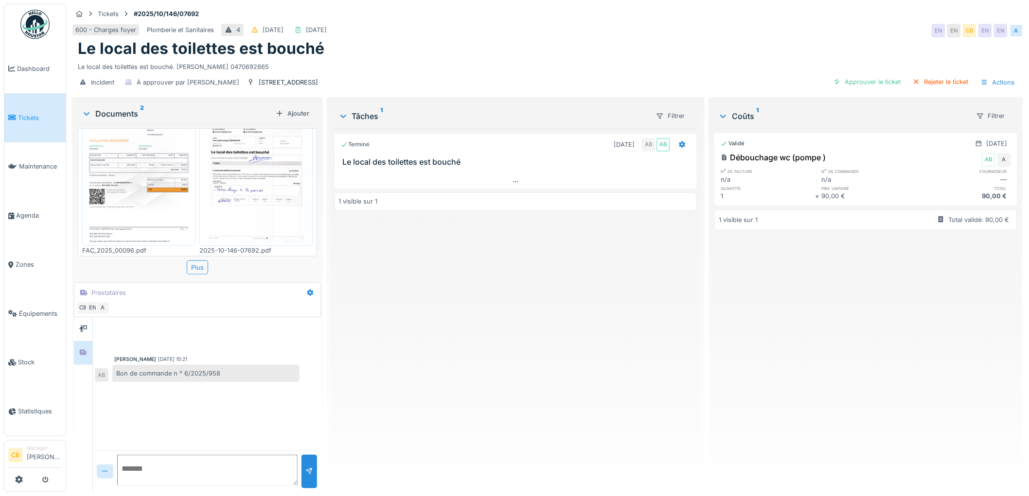
click at [162, 174] on img at bounding box center [139, 166] width 108 height 153
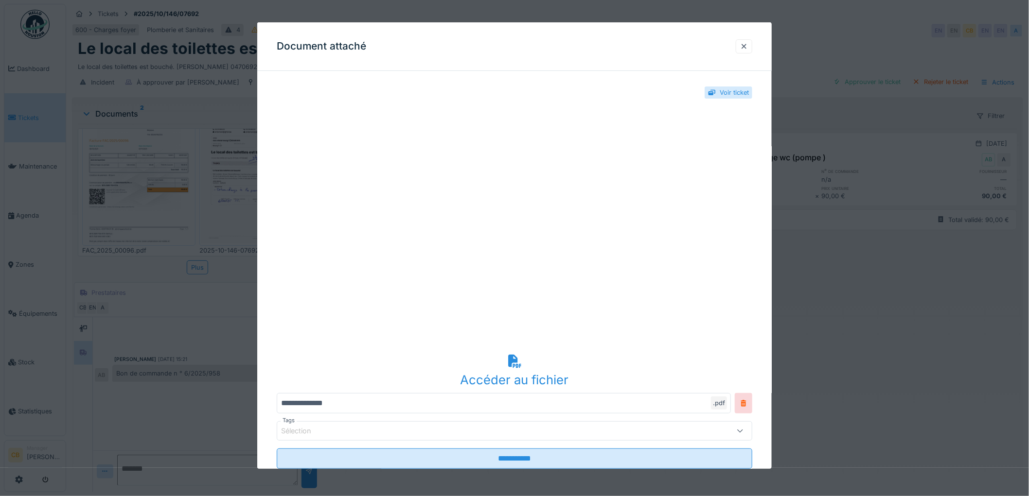
click at [162, 174] on div at bounding box center [514, 248] width 1029 height 496
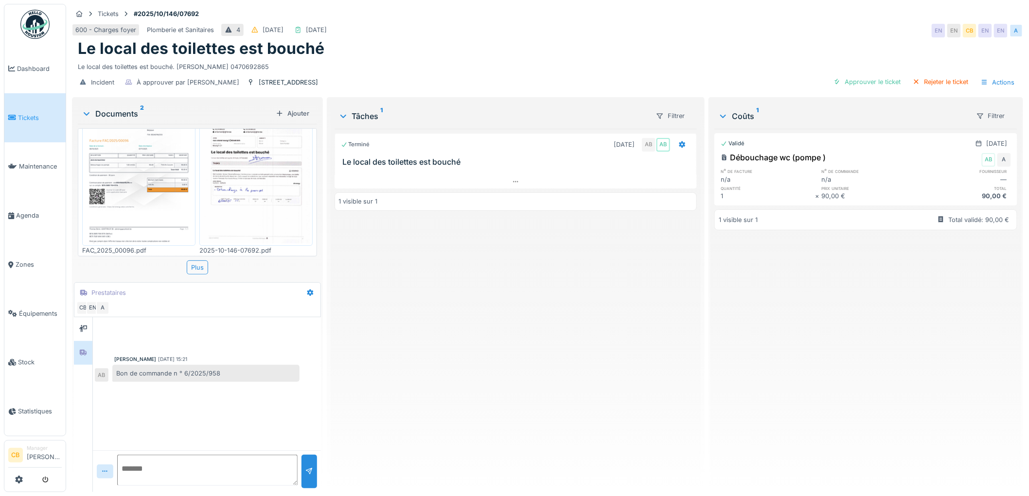
click at [230, 187] on img at bounding box center [256, 166] width 108 height 153
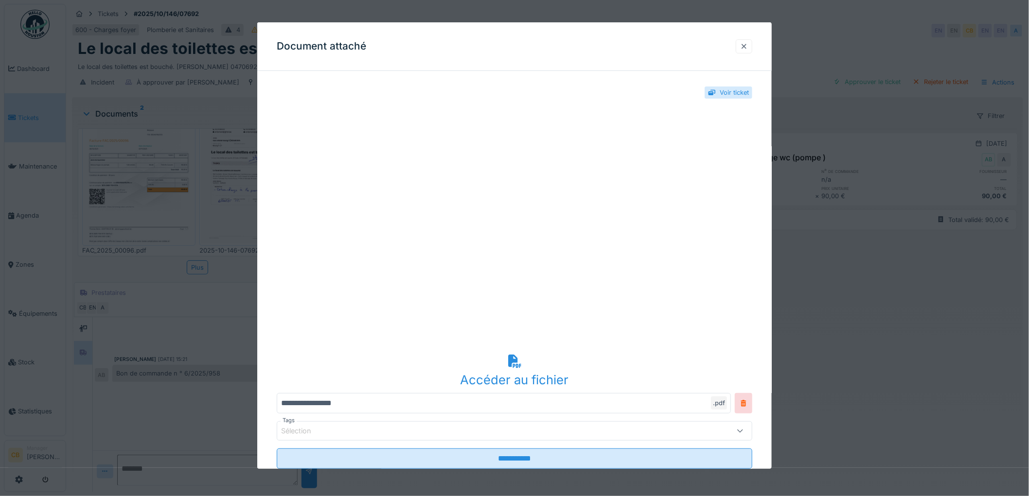
click at [748, 50] on div at bounding box center [744, 46] width 8 height 9
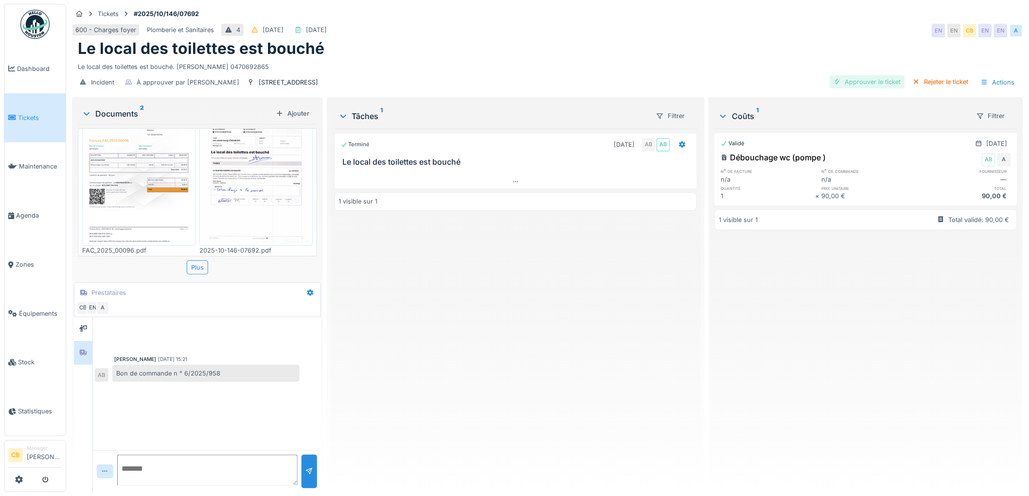
click at [884, 79] on div "Approuver le ticket" at bounding box center [866, 81] width 75 height 13
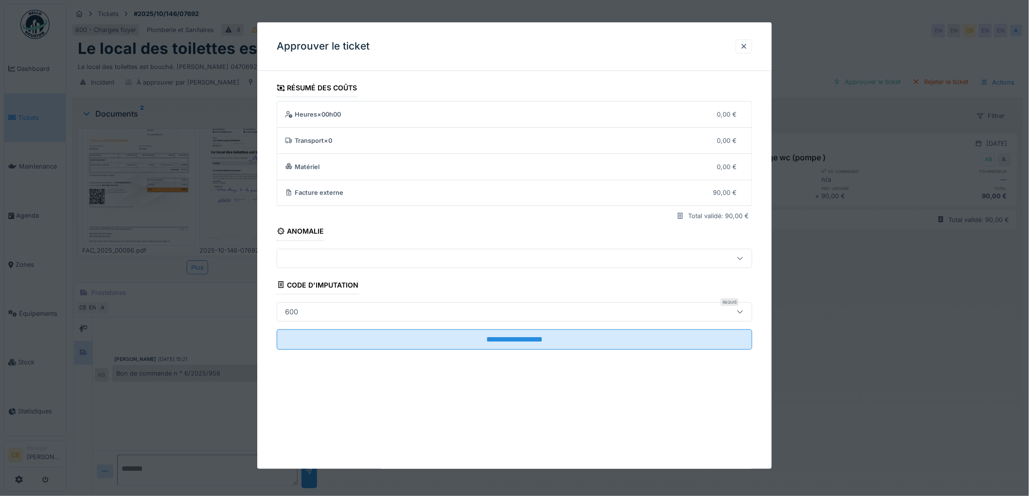
click at [345, 309] on div "600" at bounding box center [487, 312] width 412 height 11
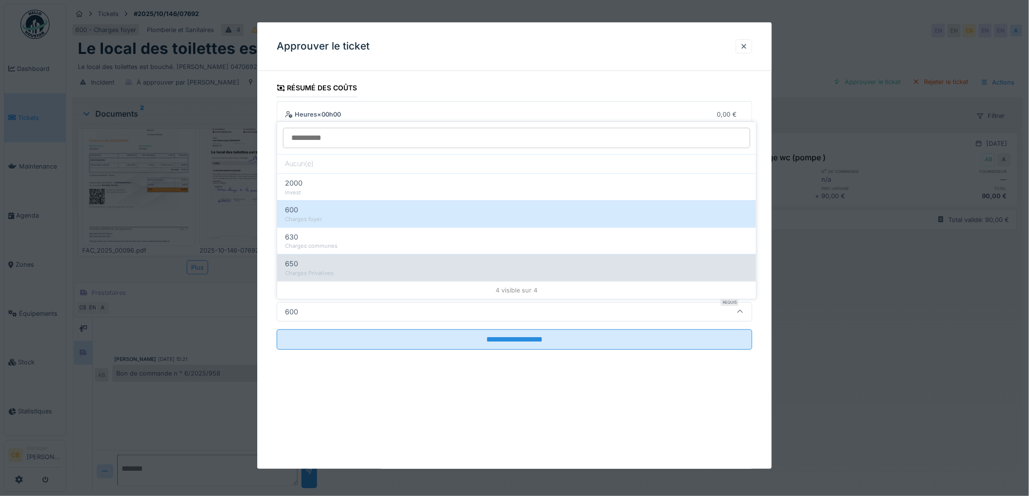
click at [339, 261] on div "650" at bounding box center [516, 264] width 463 height 11
type input "***"
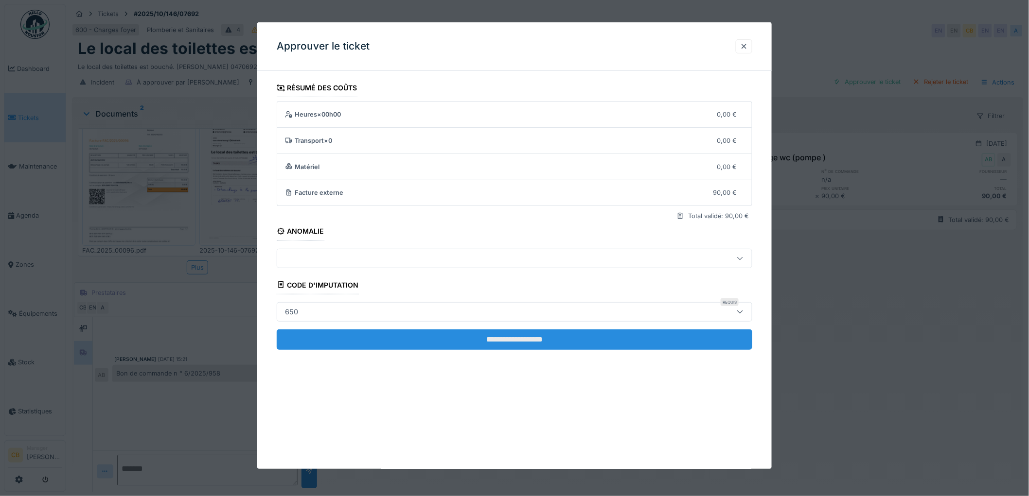
click at [519, 343] on input "**********" at bounding box center [514, 340] width 475 height 20
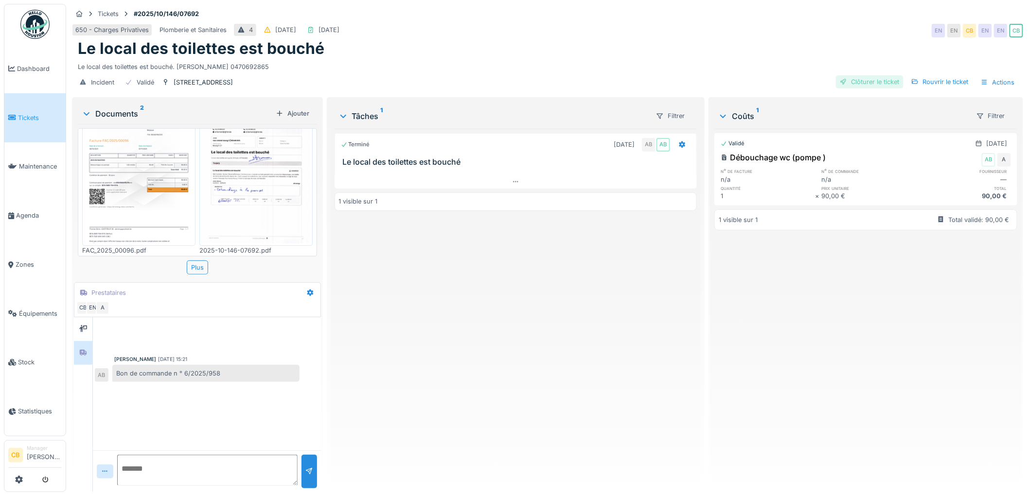
click at [848, 81] on div "Clôturer le ticket" at bounding box center [870, 81] width 68 height 13
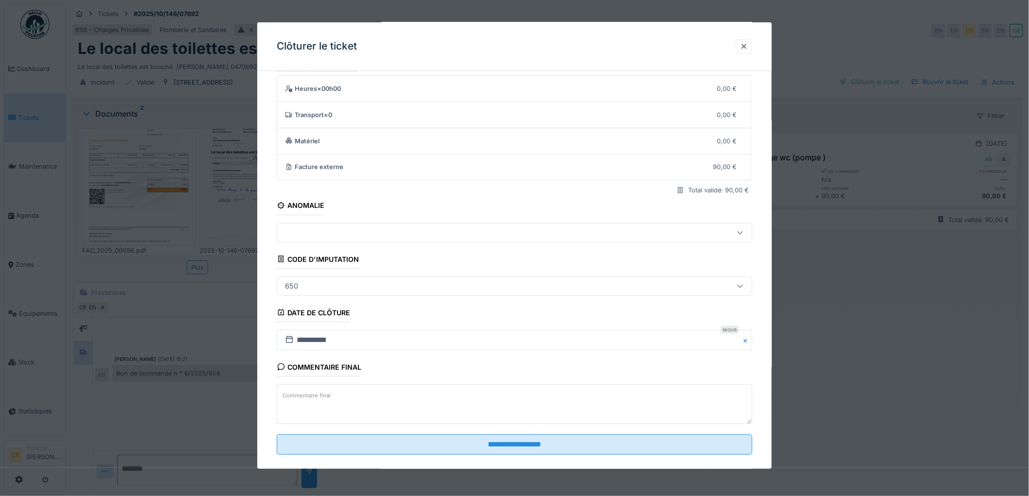
scroll to position [40, 0]
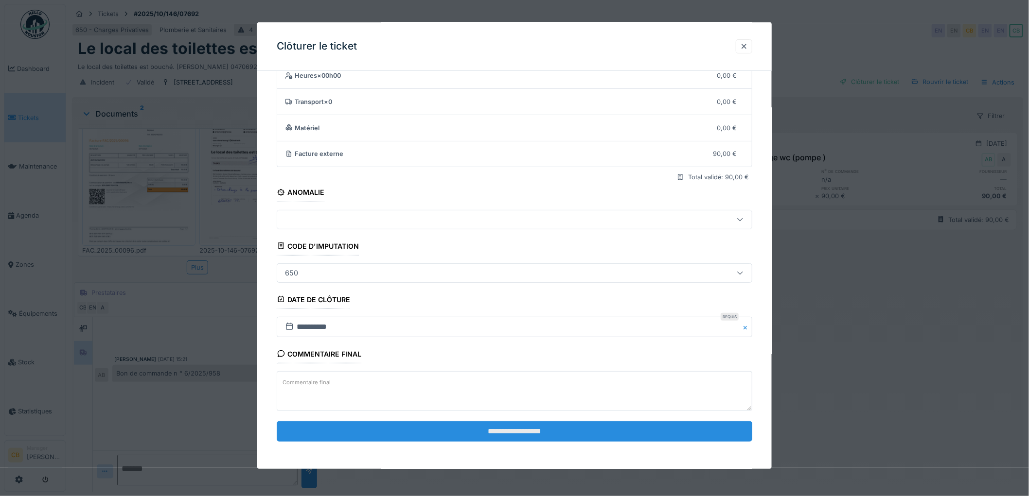
click at [526, 434] on input "**********" at bounding box center [514, 431] width 475 height 20
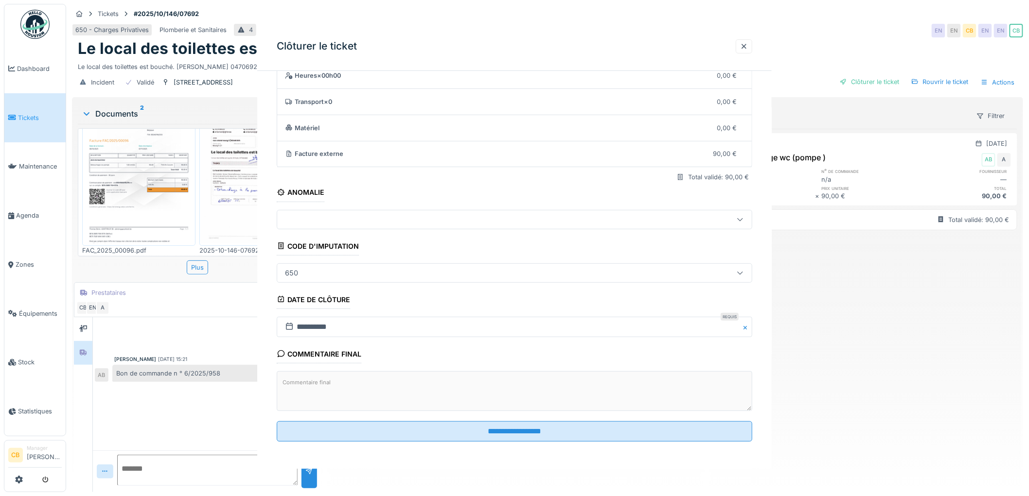
scroll to position [0, 0]
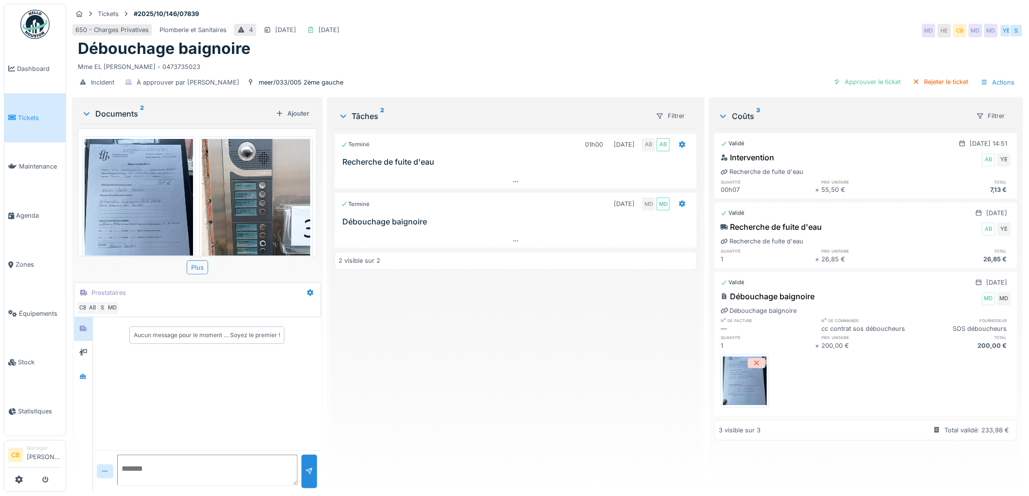
click at [107, 209] on img at bounding box center [139, 211] width 108 height 144
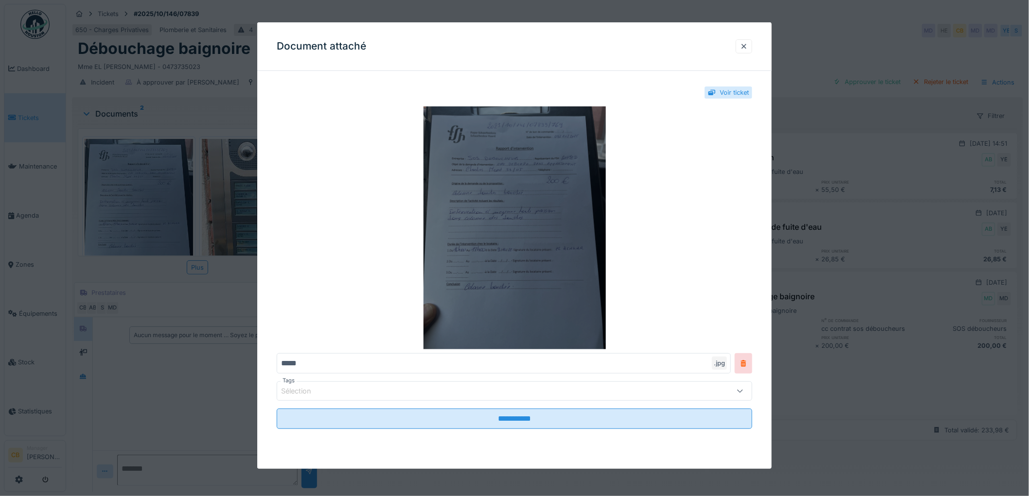
click at [489, 212] on img at bounding box center [514, 227] width 475 height 243
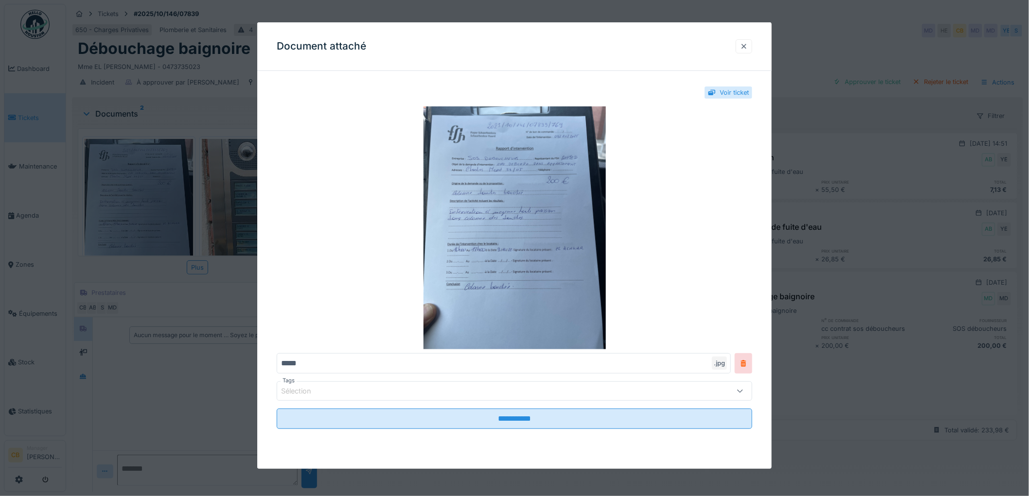
click at [746, 47] on div at bounding box center [744, 46] width 8 height 9
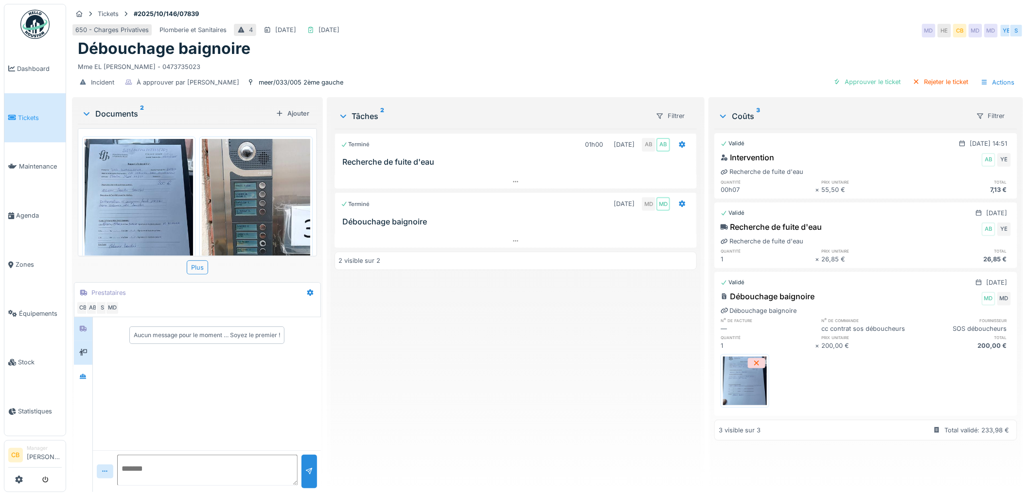
click at [90, 352] on div at bounding box center [83, 353] width 15 height 12
click at [86, 375] on icon at bounding box center [83, 376] width 7 height 5
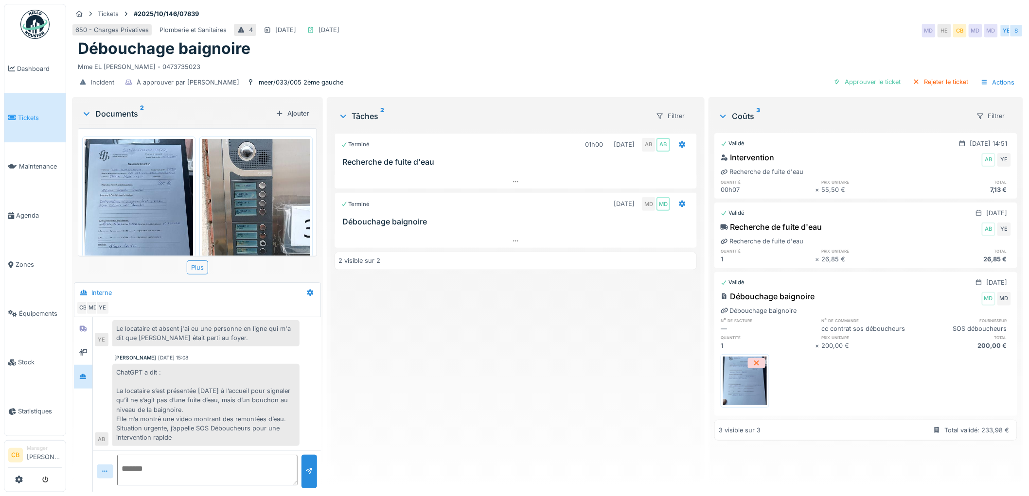
scroll to position [45, 0]
click at [877, 79] on div "Approuver le ticket" at bounding box center [866, 81] width 75 height 13
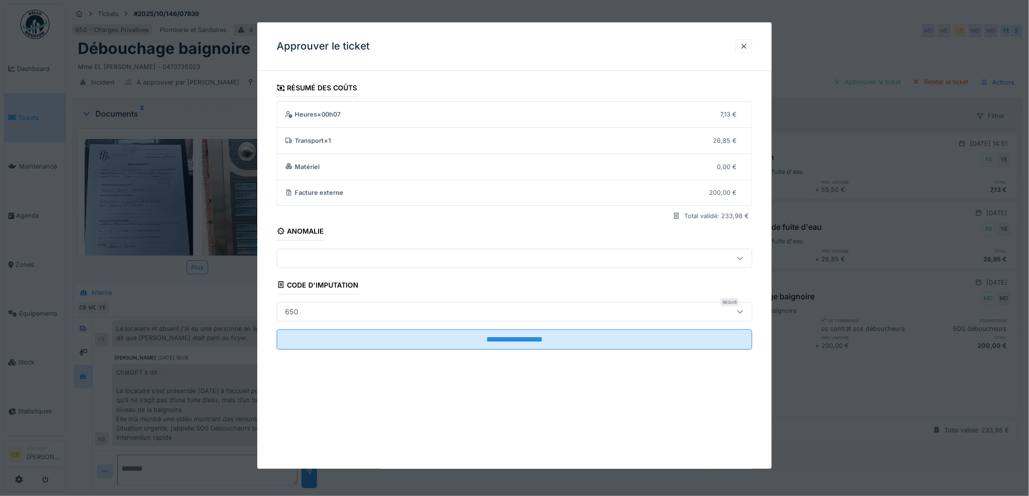
scroll to position [8, 0]
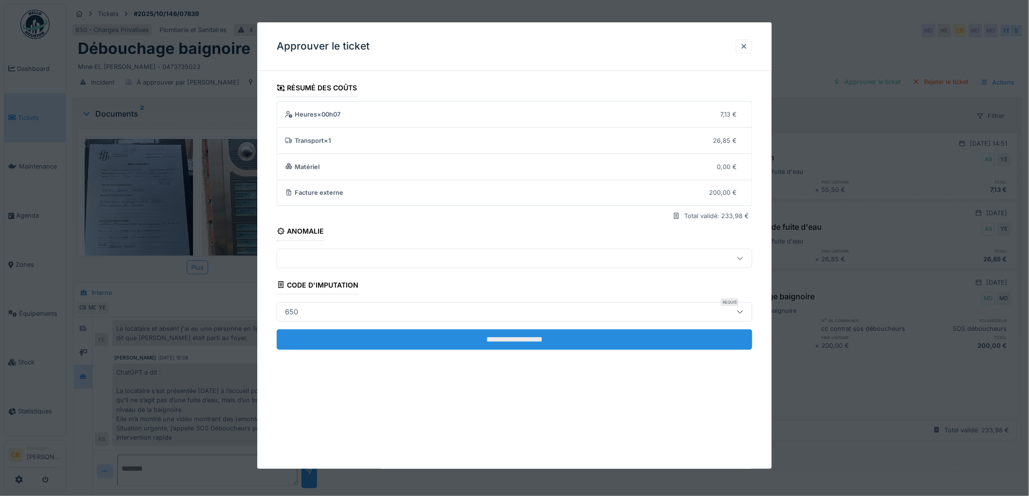
click at [530, 335] on input "**********" at bounding box center [514, 340] width 475 height 20
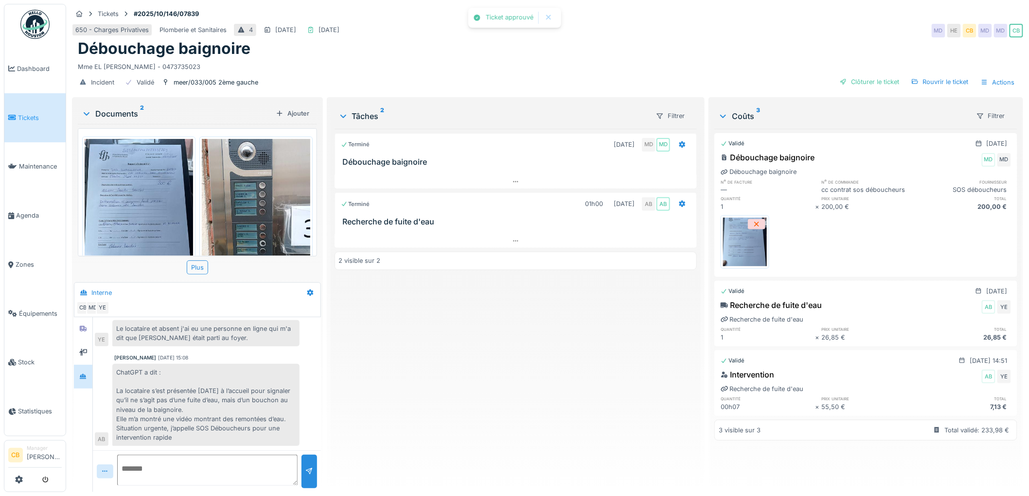
scroll to position [45, 0]
click at [149, 192] on img at bounding box center [139, 211] width 108 height 144
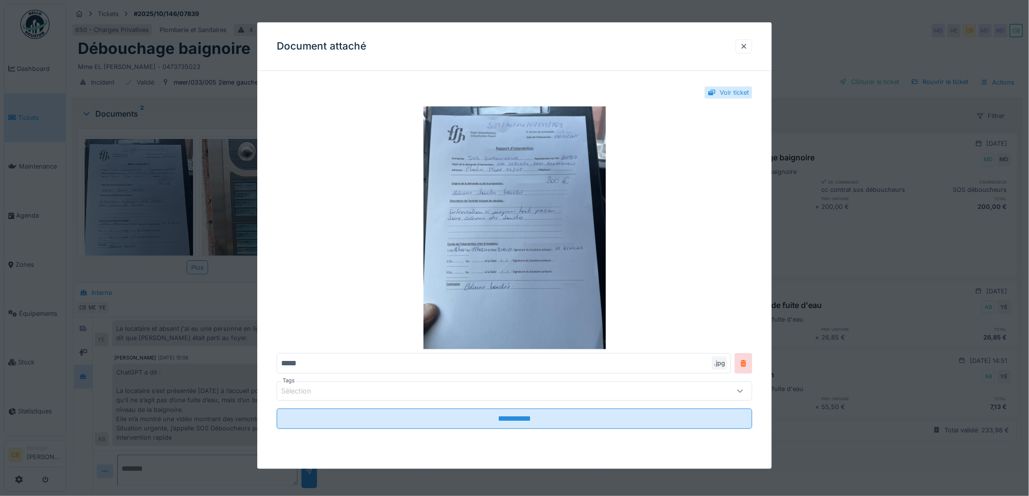
click at [149, 192] on div at bounding box center [514, 248] width 1029 height 496
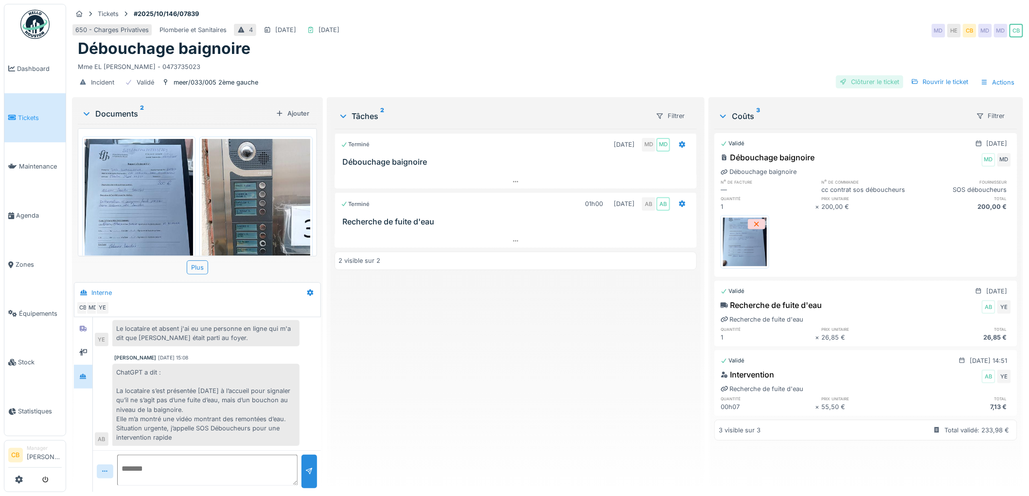
click at [846, 75] on div "Clôturer le ticket" at bounding box center [870, 81] width 68 height 13
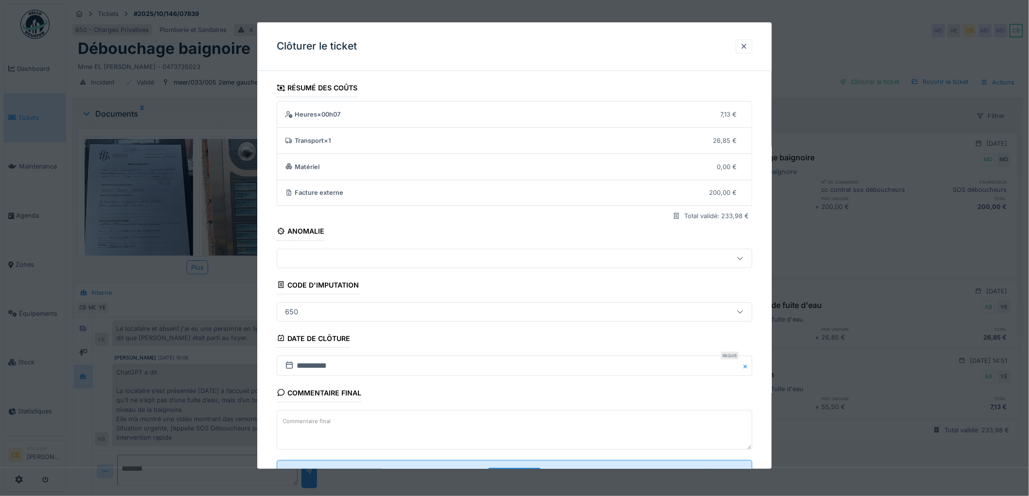
click at [353, 312] on div "650" at bounding box center [487, 312] width 412 height 11
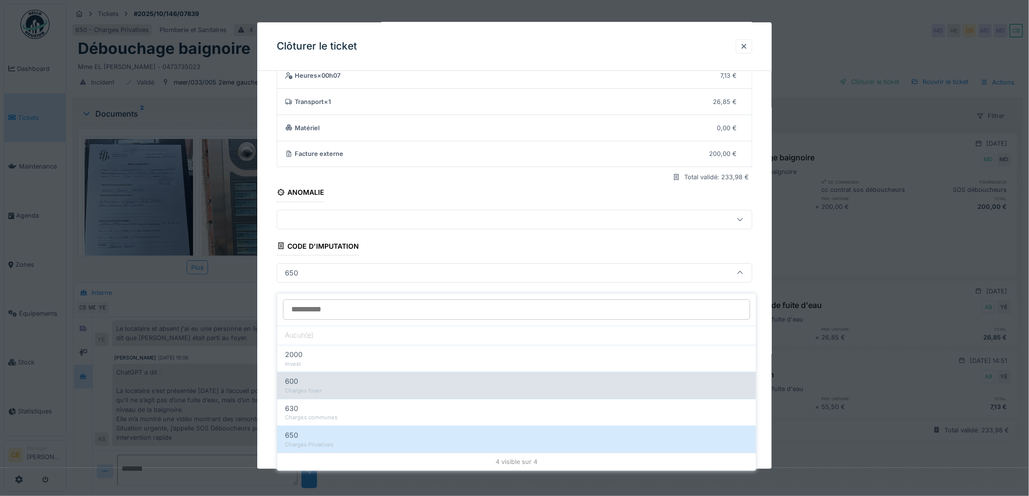
click at [341, 378] on div "600" at bounding box center [516, 382] width 463 height 11
type input "***"
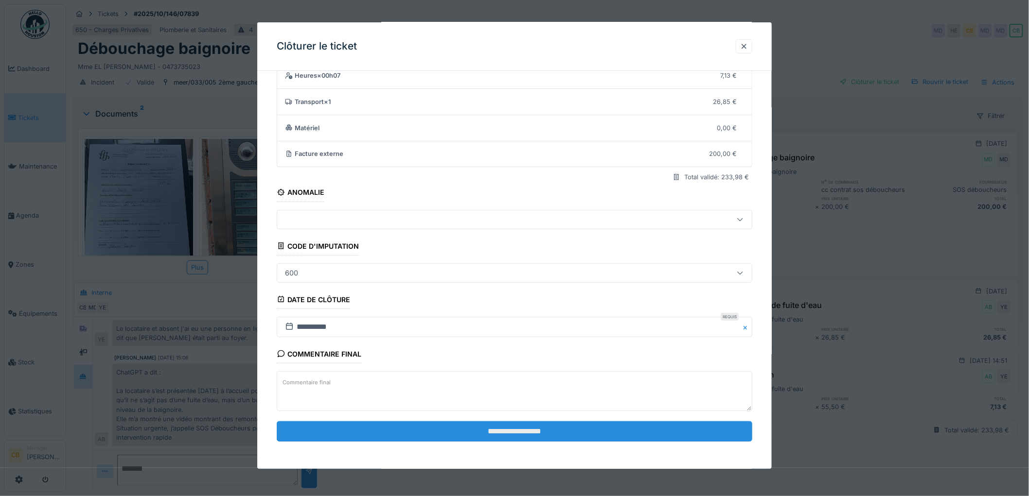
click at [517, 432] on input "**********" at bounding box center [514, 431] width 475 height 20
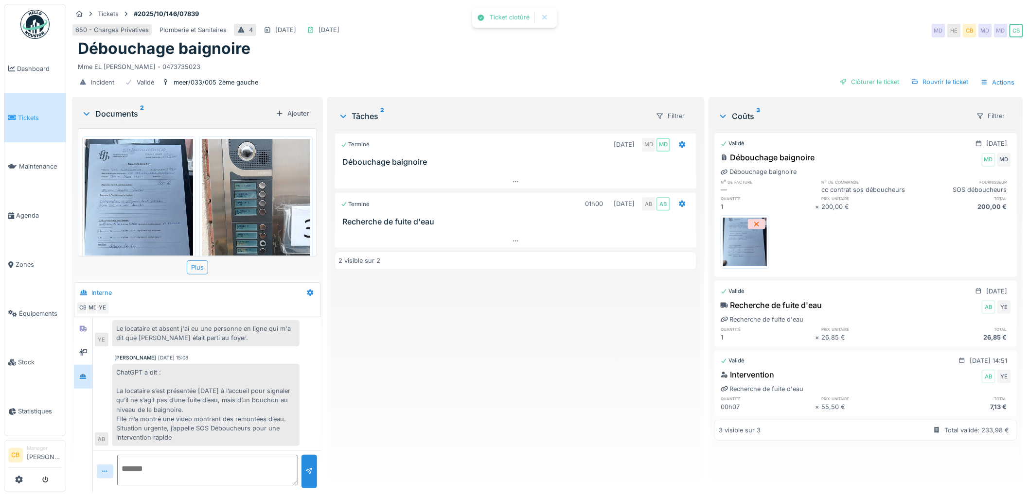
scroll to position [61, 0]
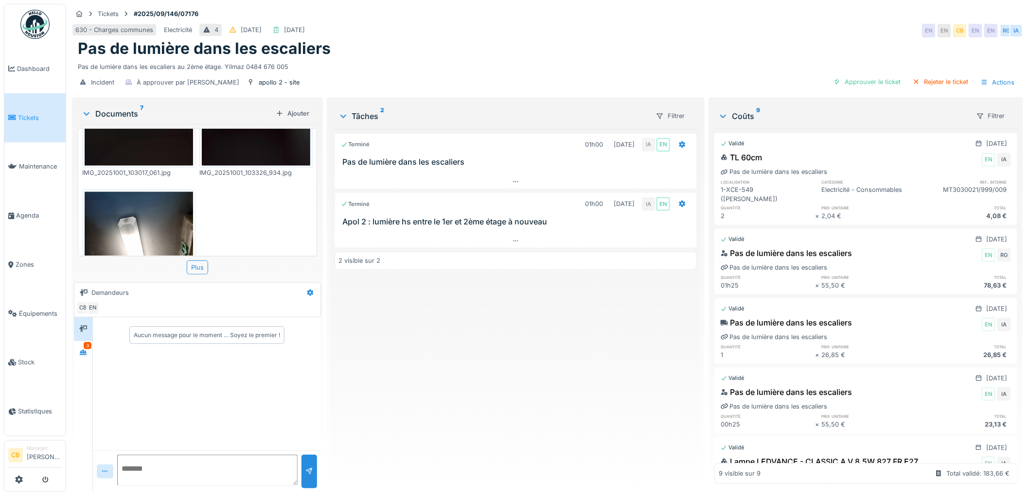
scroll to position [530, 0]
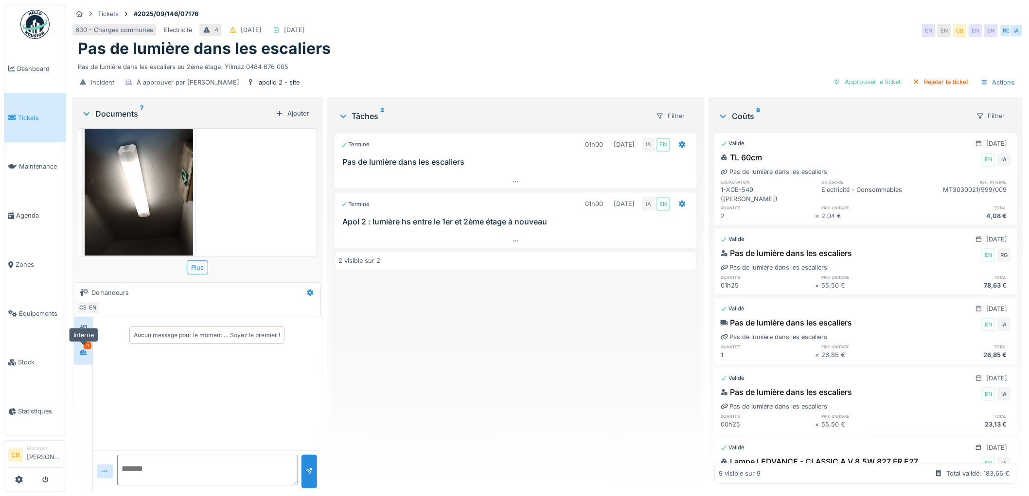
click at [86, 352] on icon at bounding box center [83, 352] width 7 height 5
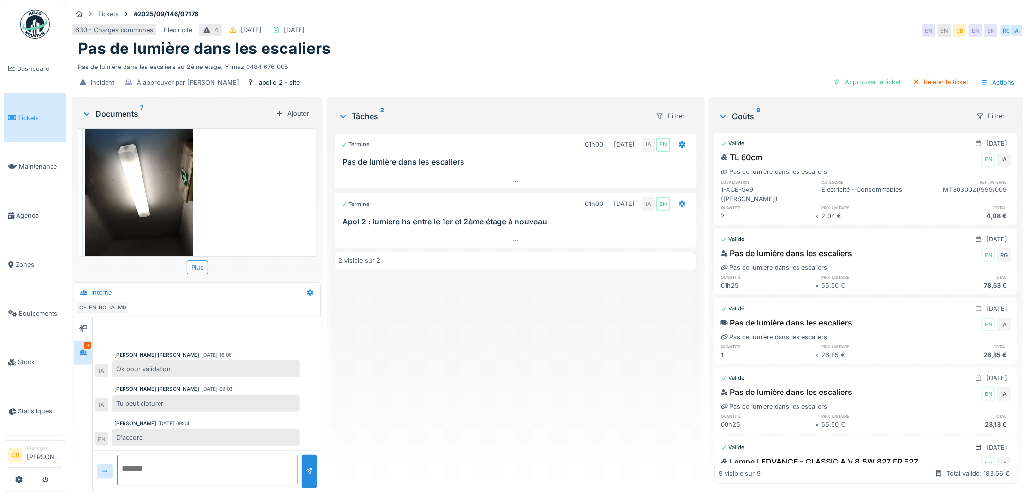
scroll to position [8, 0]
click at [882, 75] on div "Approuver le ticket" at bounding box center [866, 81] width 75 height 13
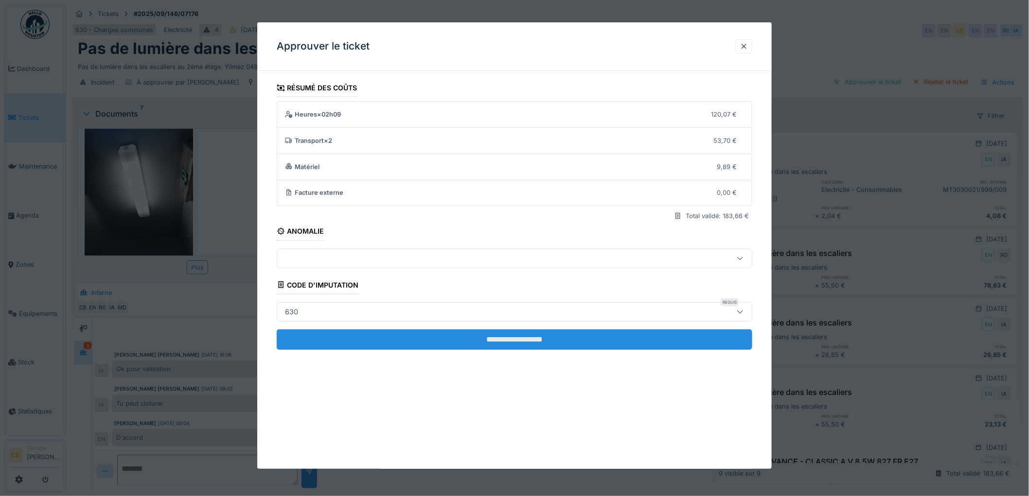
click at [433, 337] on input "**********" at bounding box center [514, 340] width 475 height 20
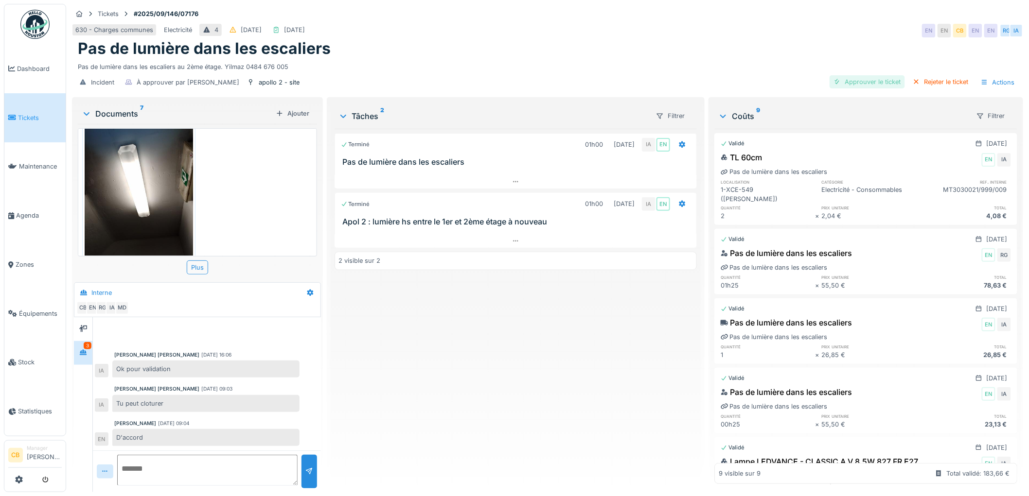
click at [854, 75] on div "Approuver le ticket" at bounding box center [866, 81] width 75 height 13
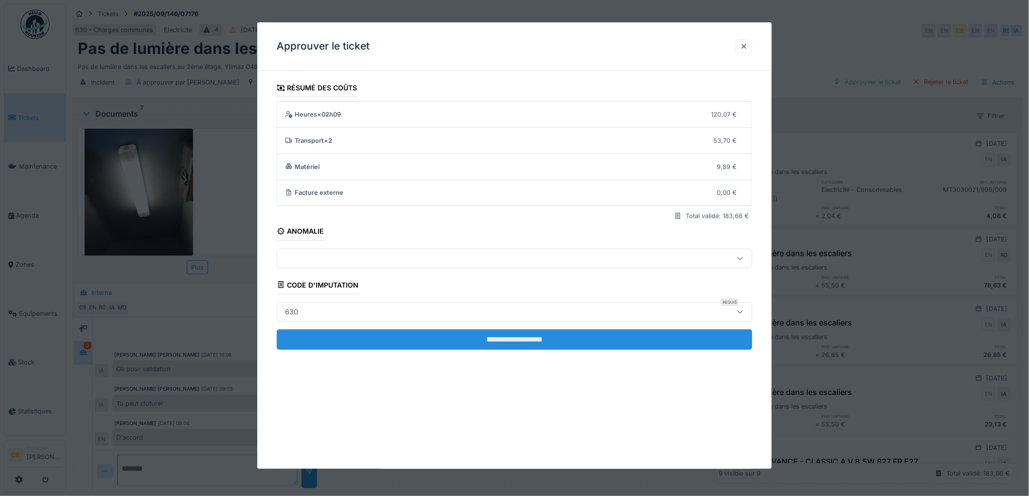
click at [538, 335] on input "**********" at bounding box center [514, 340] width 475 height 20
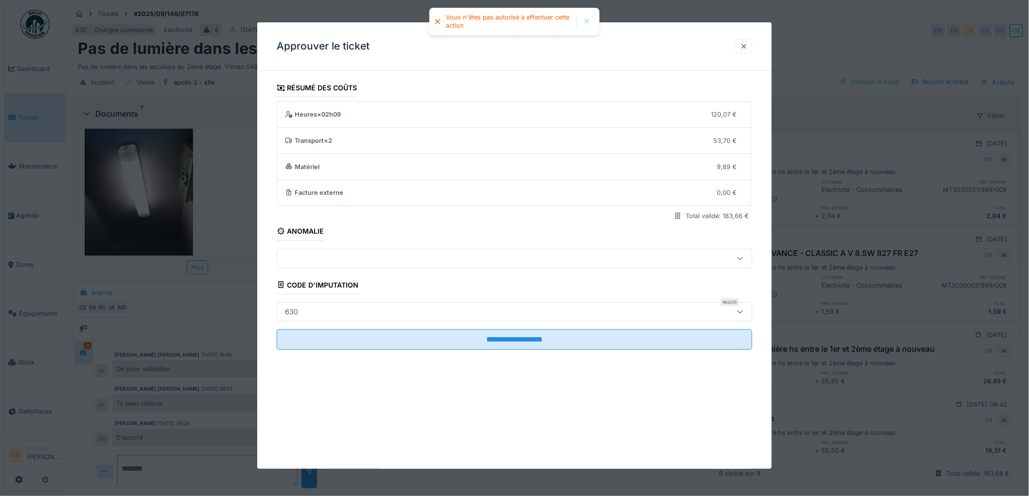
click at [745, 45] on div at bounding box center [744, 46] width 8 height 9
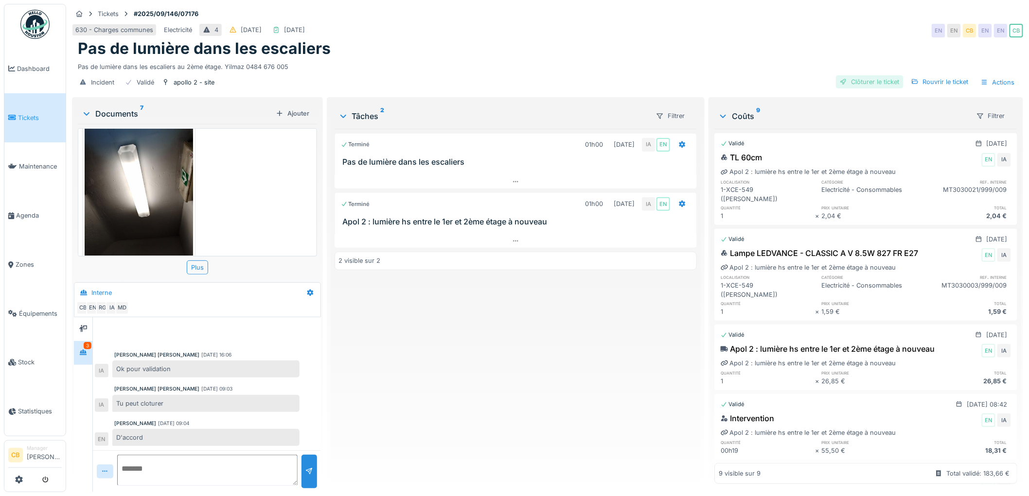
click at [850, 75] on div "Clôturer le ticket" at bounding box center [870, 81] width 68 height 13
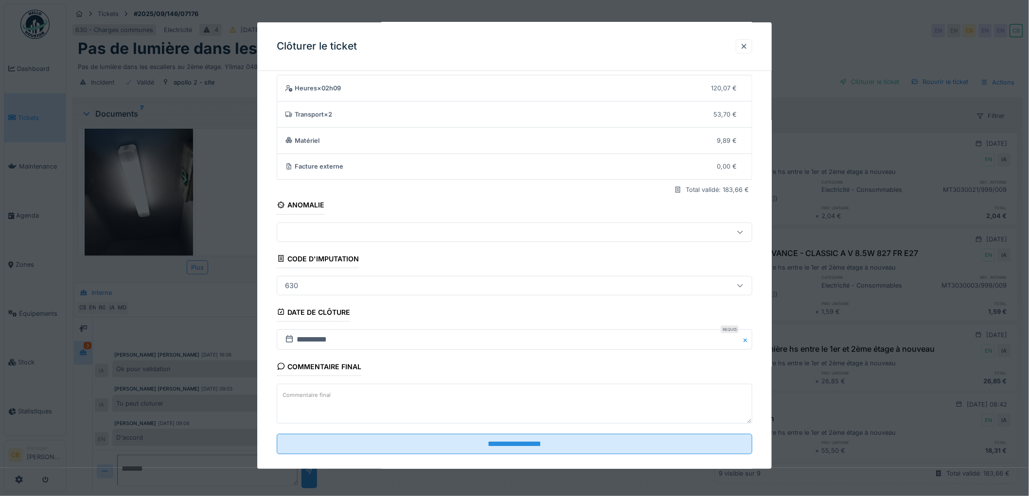
scroll to position [40, 0]
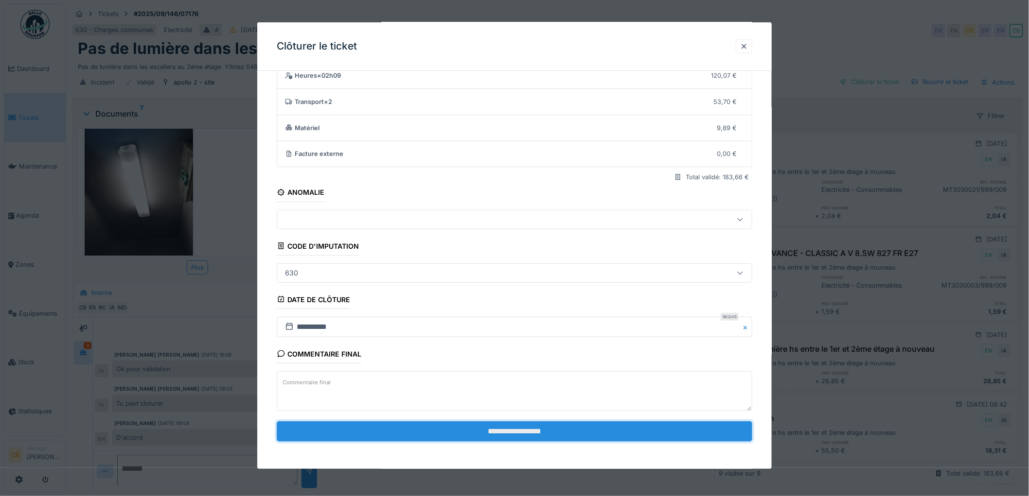
click at [492, 433] on input "**********" at bounding box center [514, 431] width 475 height 20
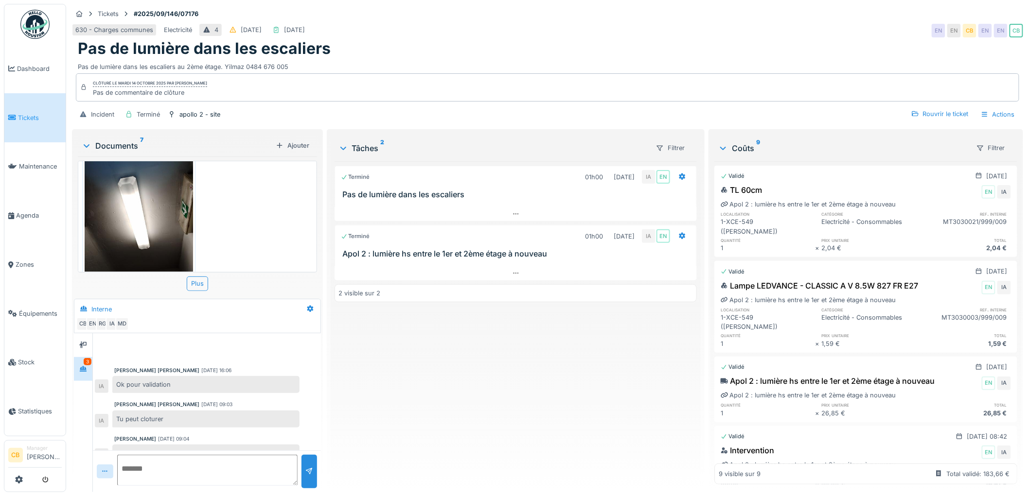
scroll to position [21, 0]
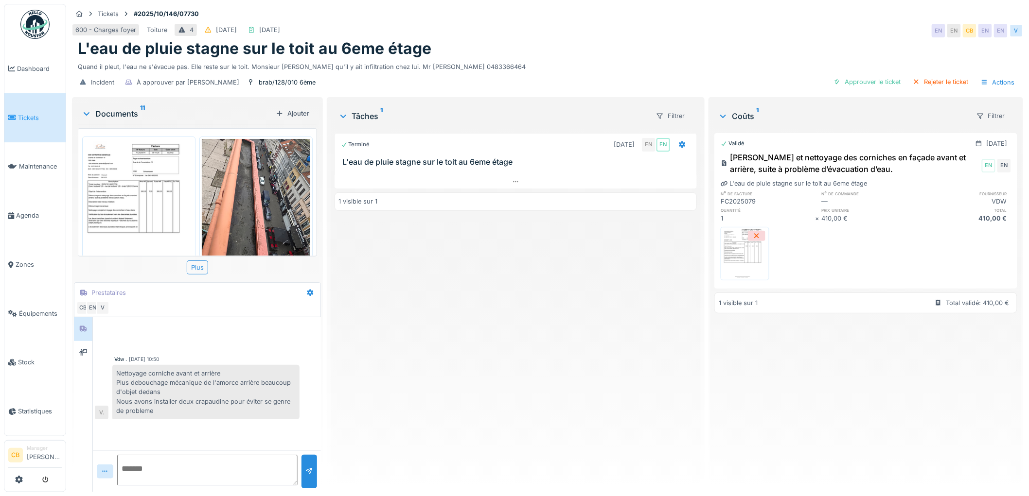
click at [256, 198] on img at bounding box center [256, 211] width 108 height 144
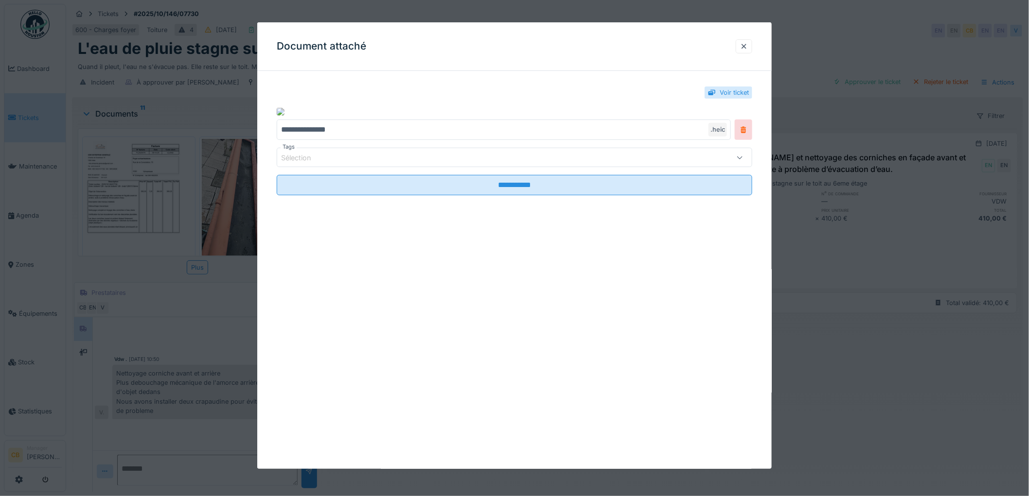
click at [242, 209] on div at bounding box center [514, 248] width 1029 height 496
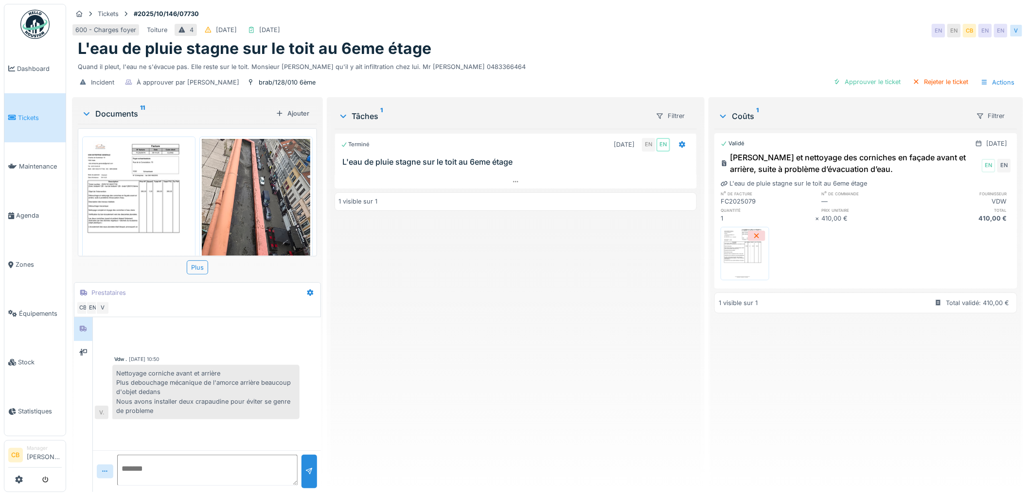
click at [231, 197] on img at bounding box center [256, 211] width 108 height 144
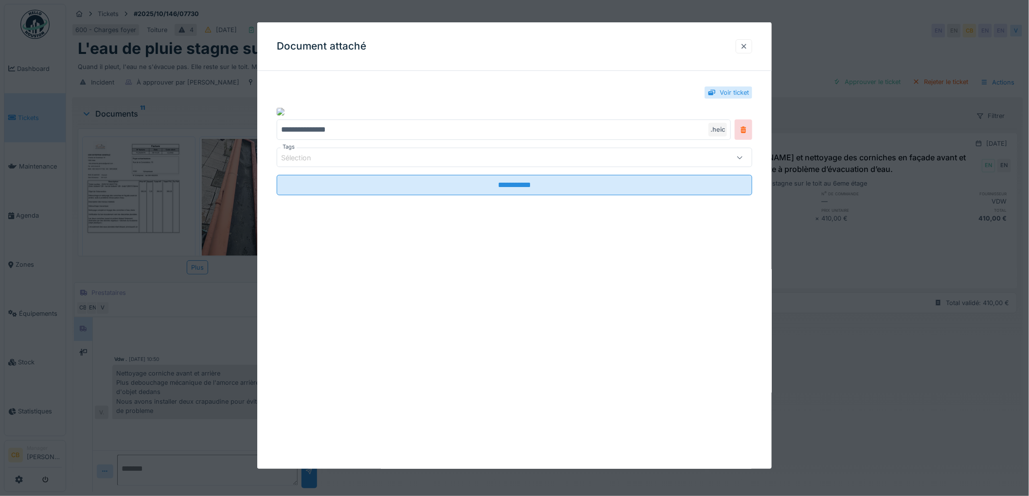
click at [745, 50] on div at bounding box center [744, 46] width 8 height 9
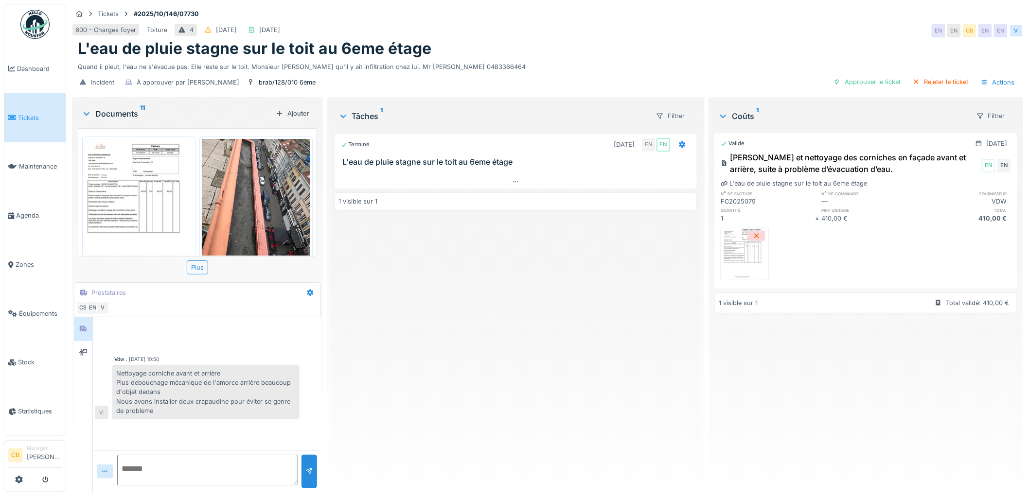
click at [166, 198] on img at bounding box center [139, 209] width 108 height 140
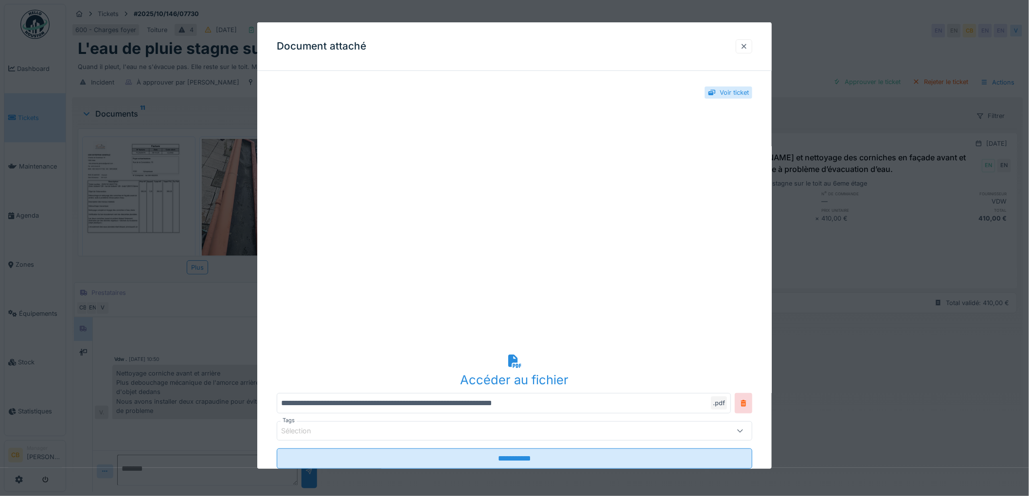
click at [748, 44] on div at bounding box center [744, 46] width 8 height 9
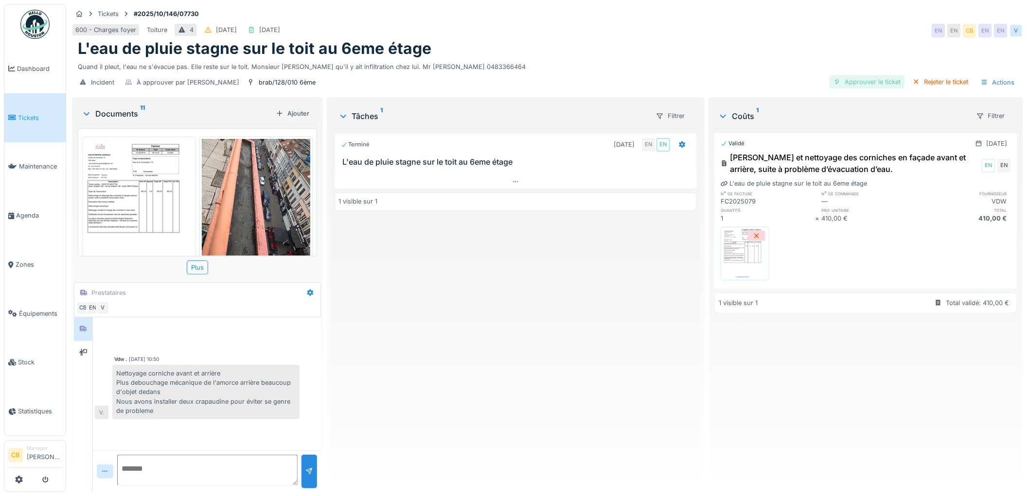
click at [877, 79] on div "Approuver le ticket" at bounding box center [866, 81] width 75 height 13
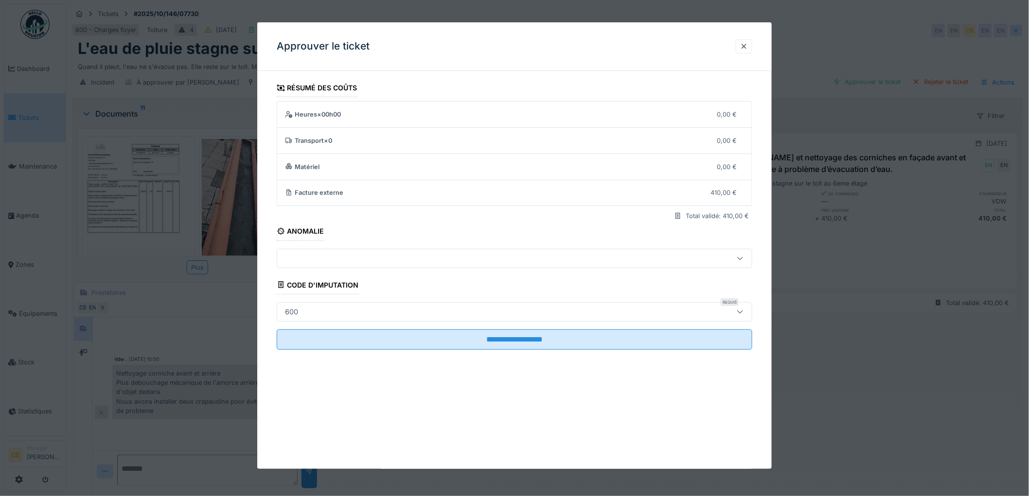
scroll to position [8, 0]
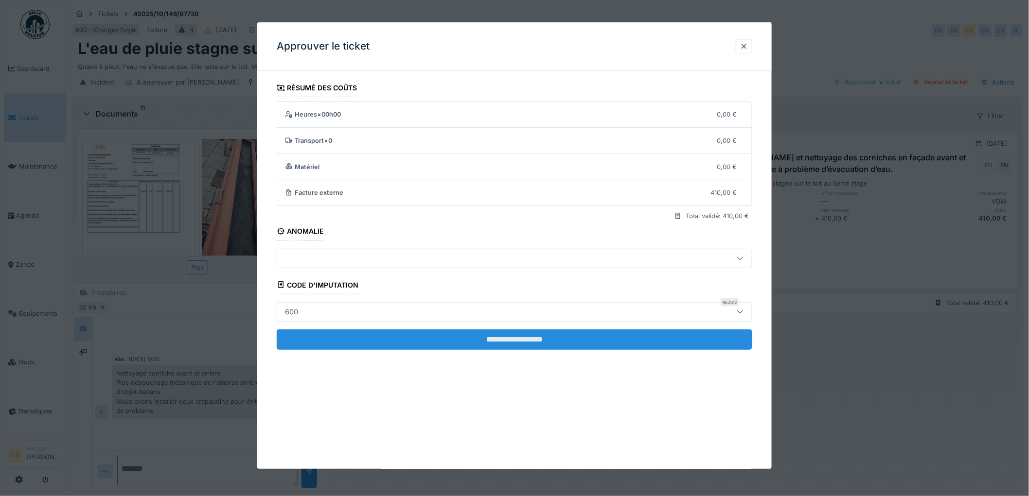
click at [549, 333] on input "**********" at bounding box center [514, 340] width 475 height 20
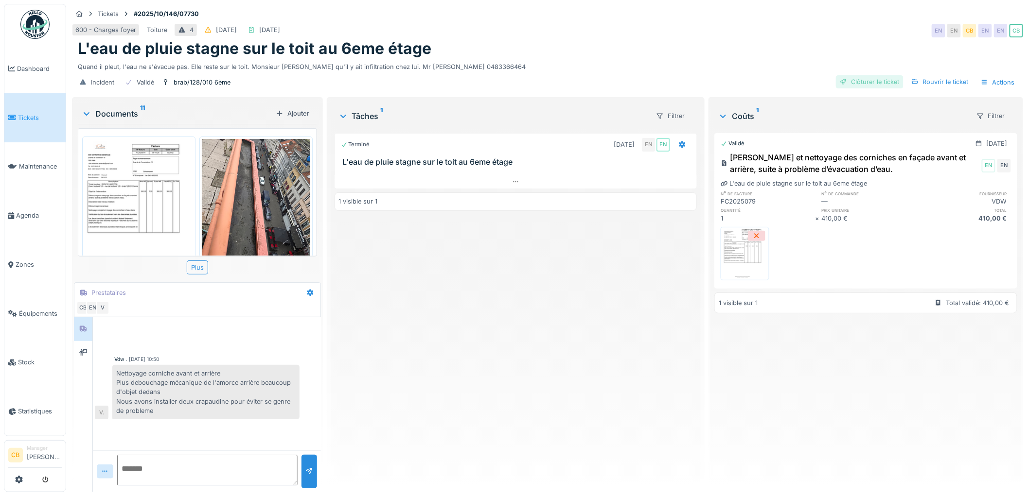
click at [862, 75] on div "Clôturer le ticket" at bounding box center [870, 81] width 68 height 13
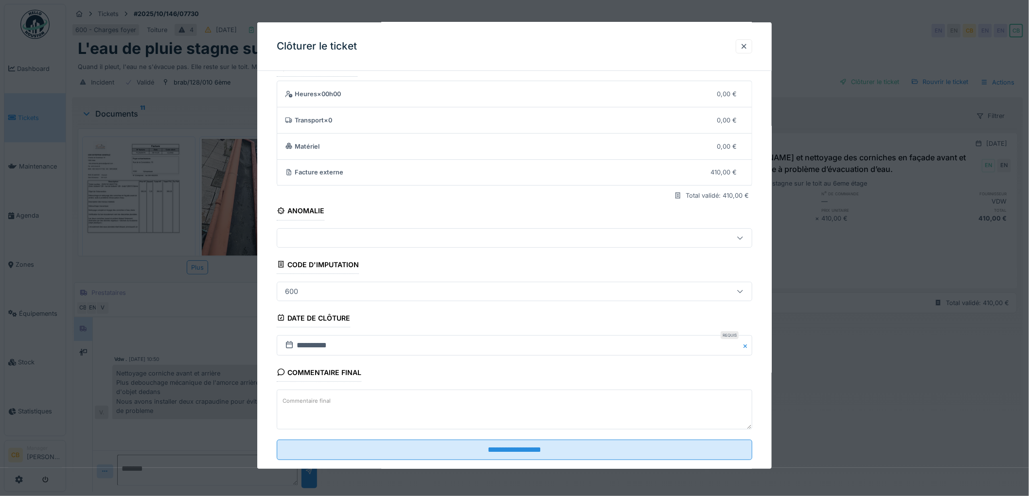
scroll to position [40, 0]
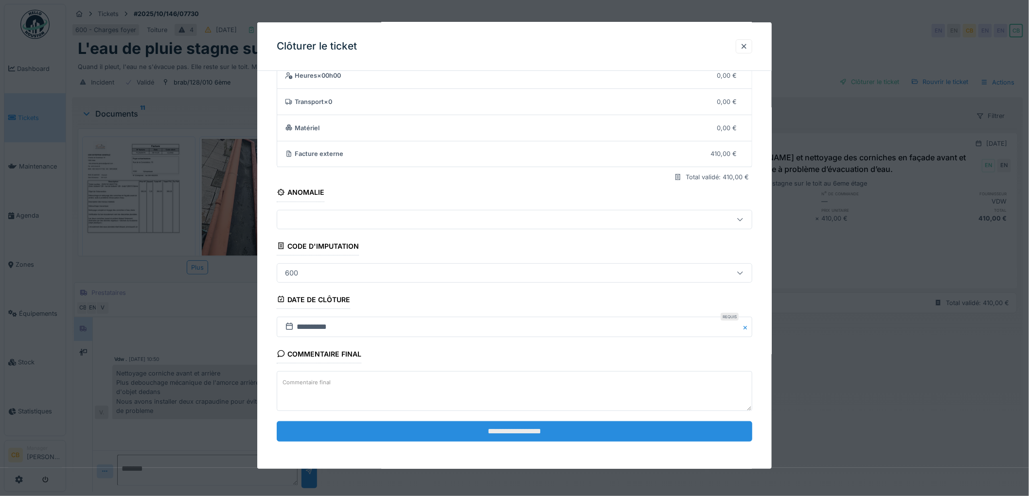
click at [528, 428] on input "**********" at bounding box center [514, 431] width 475 height 20
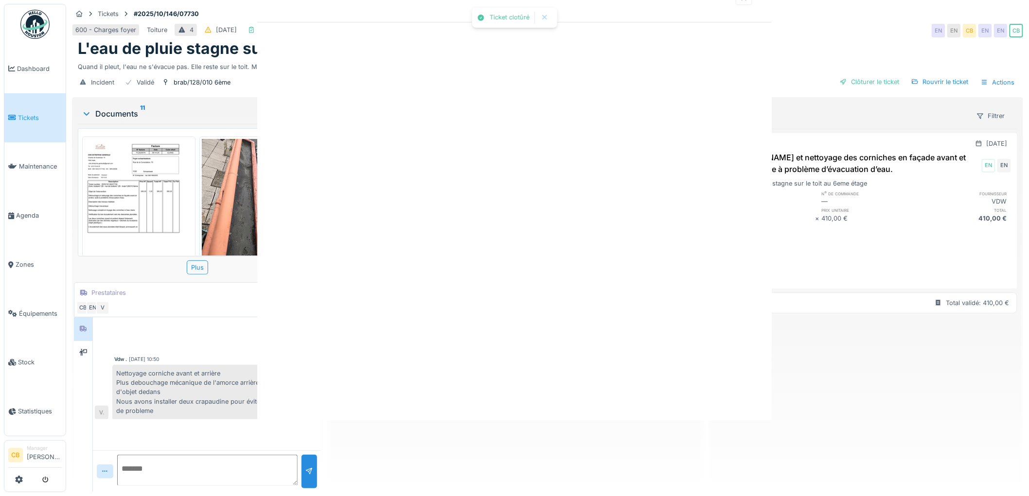
scroll to position [0, 0]
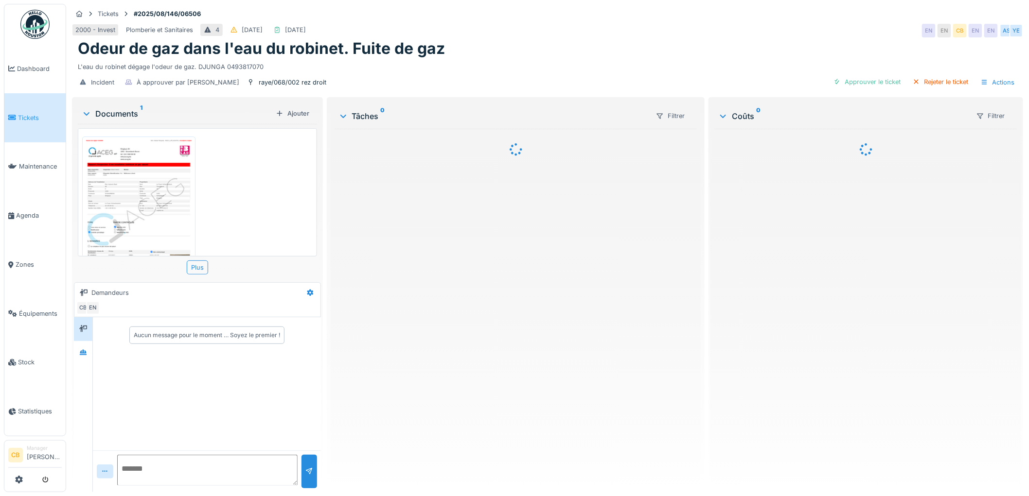
click at [171, 183] on img at bounding box center [139, 215] width 108 height 153
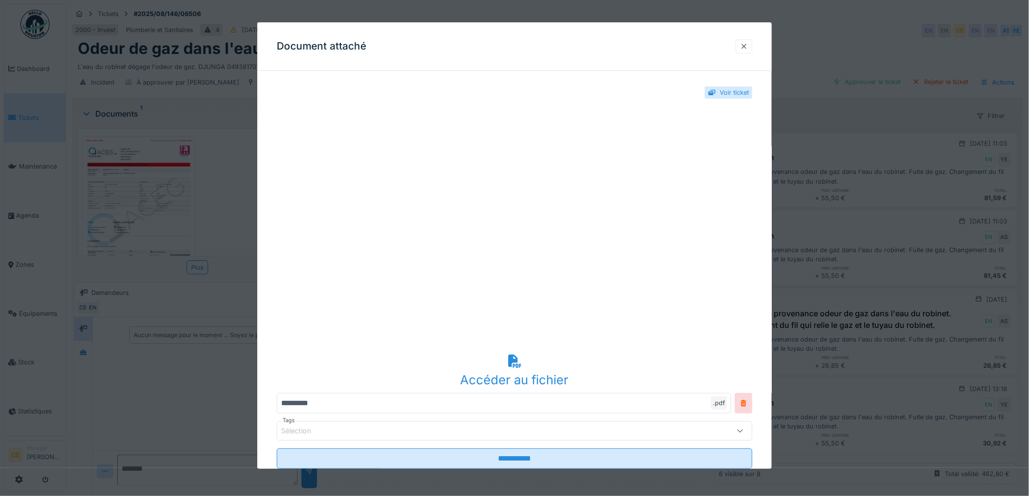
click at [745, 42] on div at bounding box center [744, 46] width 8 height 9
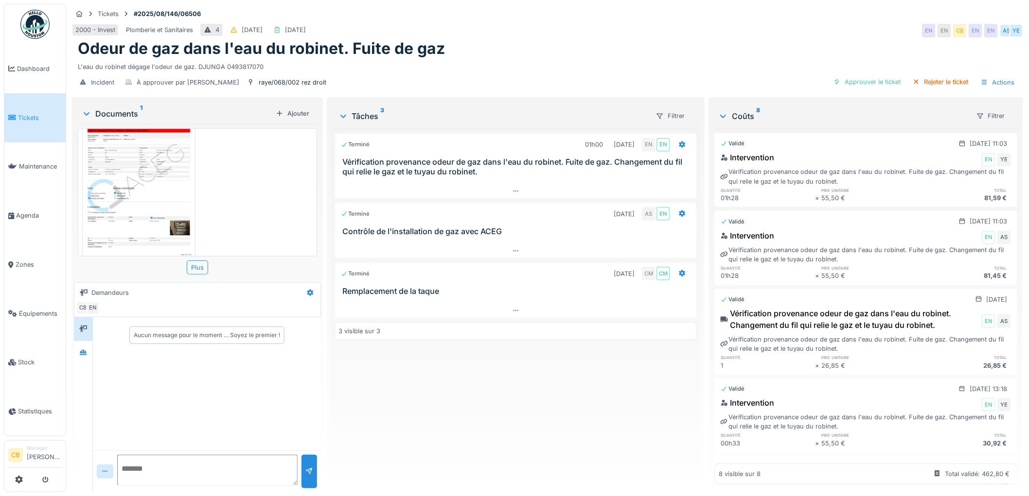
scroll to position [49, 0]
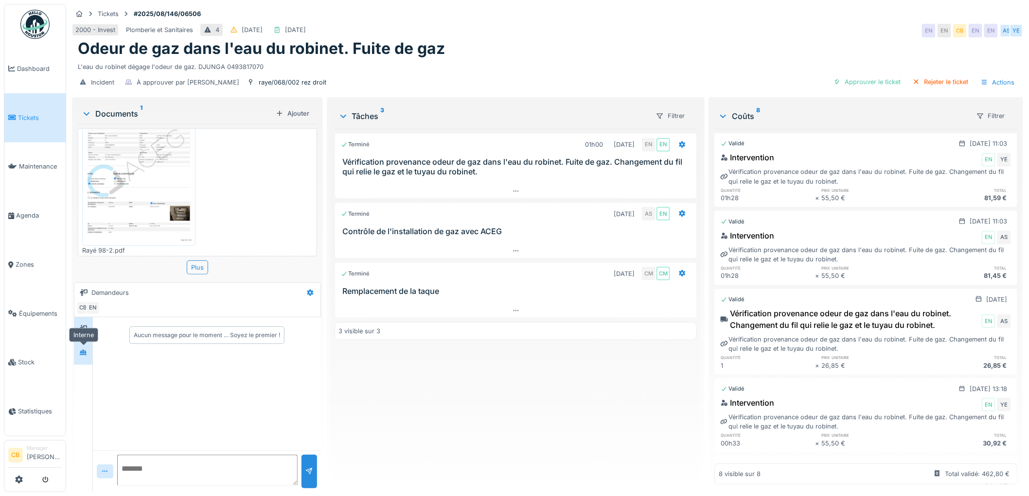
click at [87, 360] on div at bounding box center [83, 353] width 15 height 16
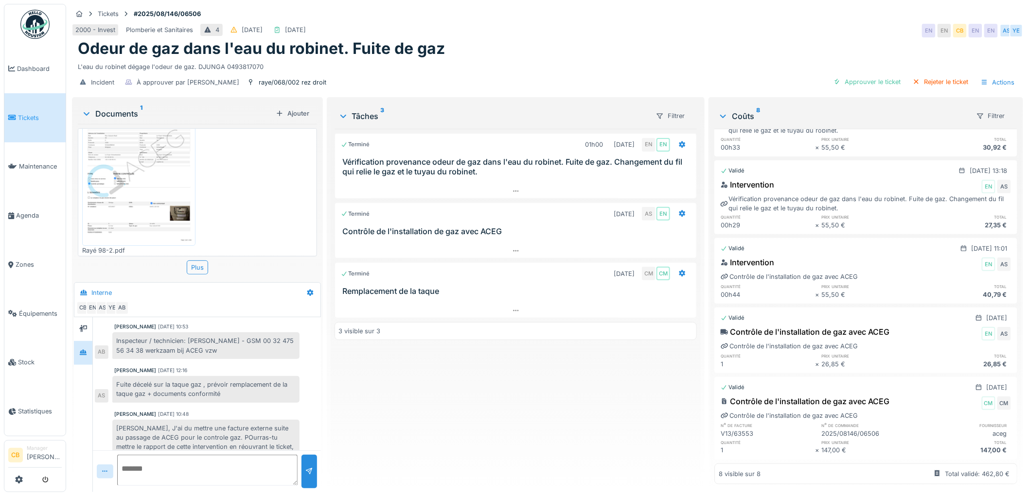
scroll to position [8, 0]
click at [864, 75] on div "Approuver le ticket" at bounding box center [866, 81] width 75 height 13
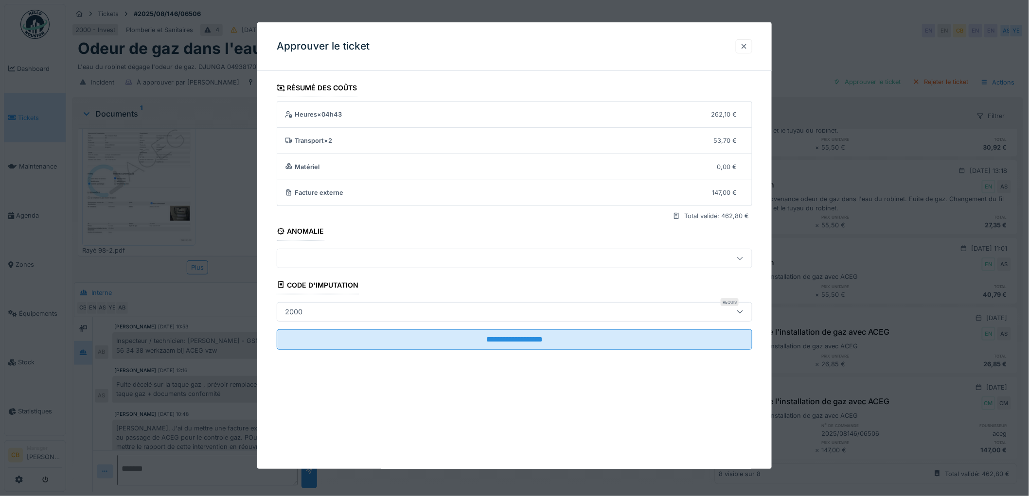
click at [746, 45] on div at bounding box center [744, 46] width 8 height 9
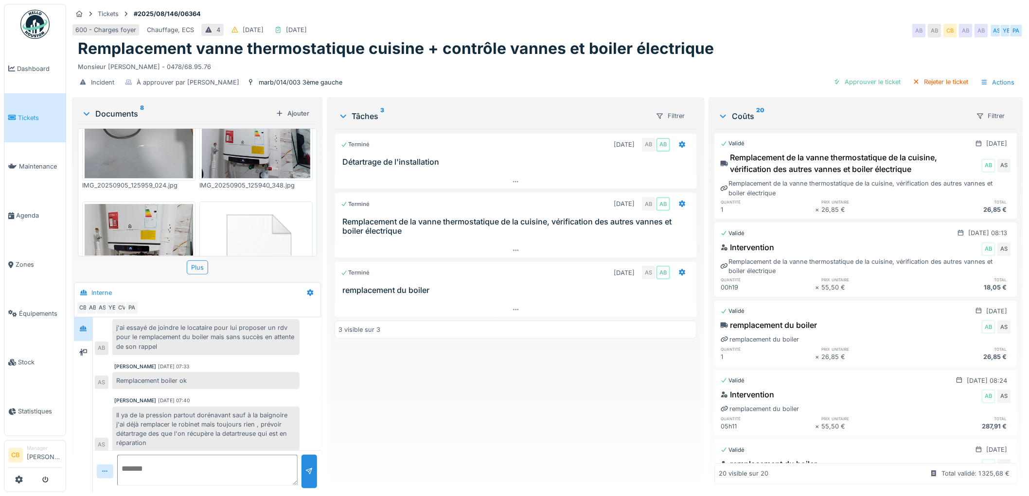
scroll to position [162, 0]
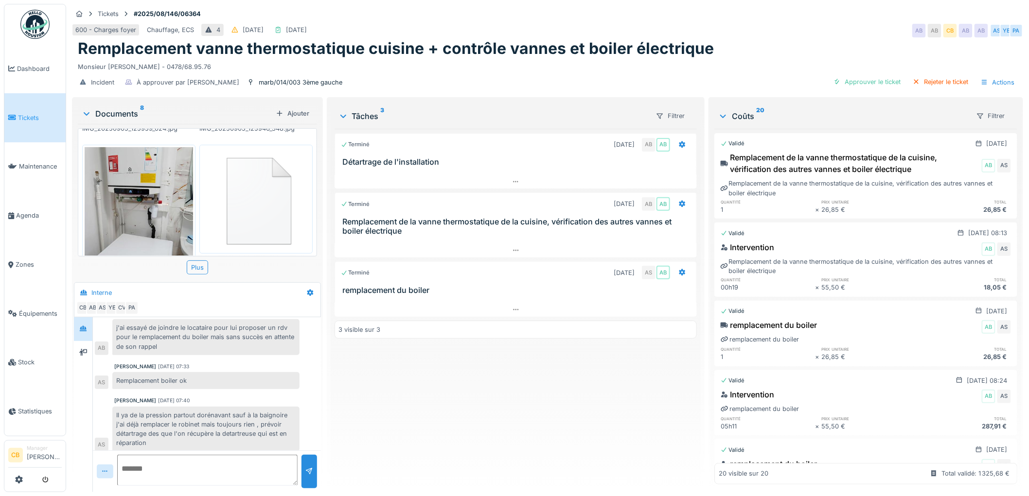
click at [148, 205] on img at bounding box center [139, 219] width 108 height 144
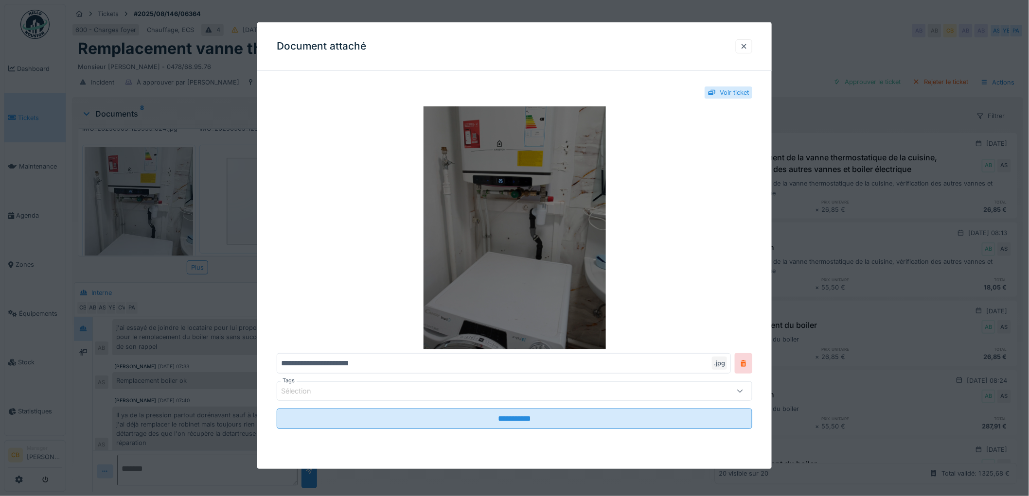
click at [447, 242] on img at bounding box center [514, 227] width 475 height 243
click at [542, 225] on img at bounding box center [514, 227] width 475 height 243
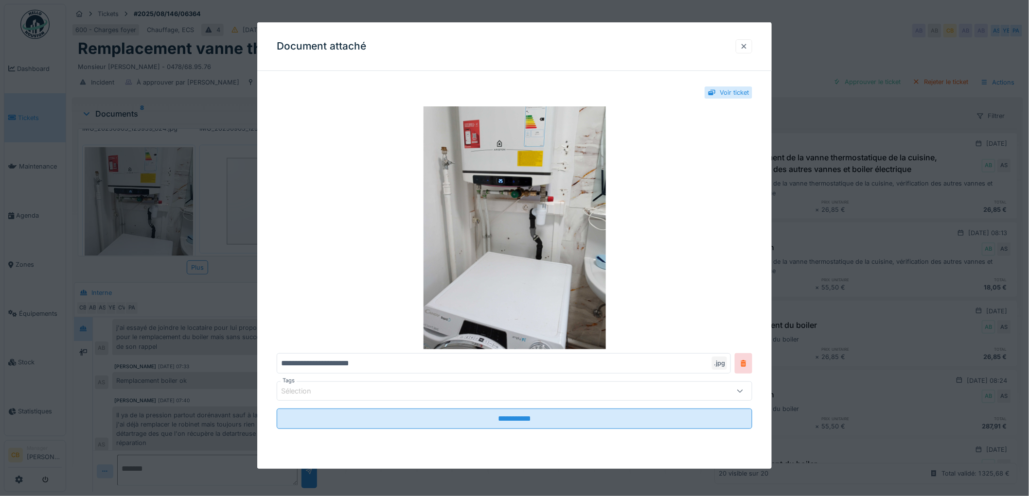
click at [747, 42] on div at bounding box center [744, 46] width 8 height 9
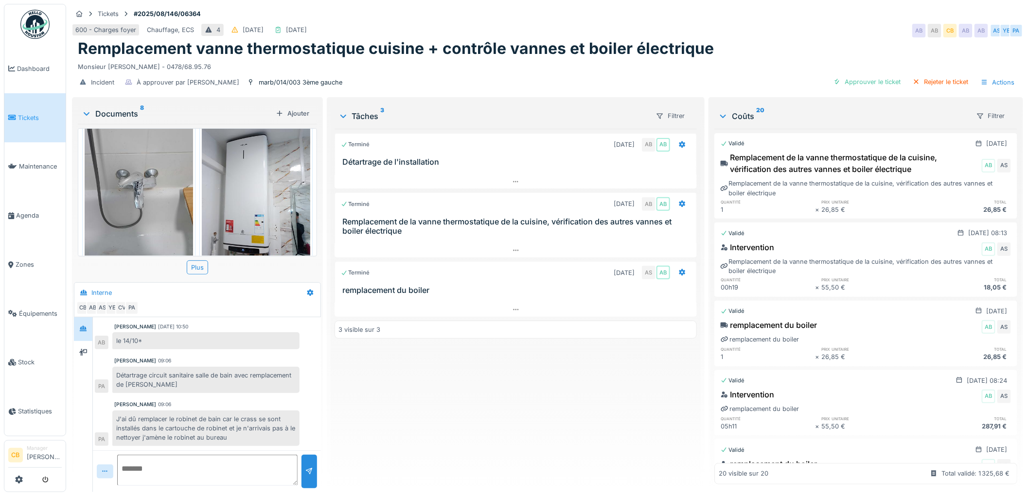
scroll to position [0, 0]
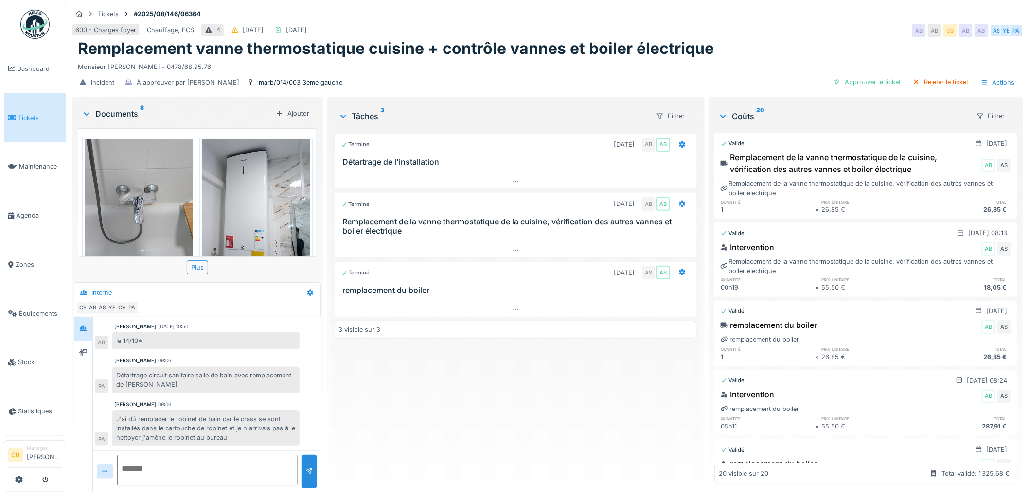
click at [178, 203] on img at bounding box center [139, 211] width 108 height 144
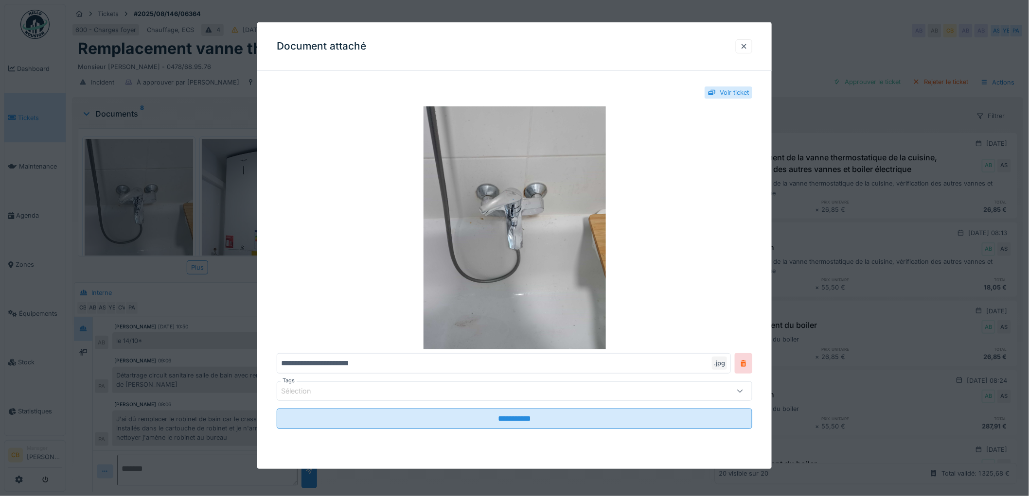
click at [178, 203] on div at bounding box center [514, 248] width 1029 height 496
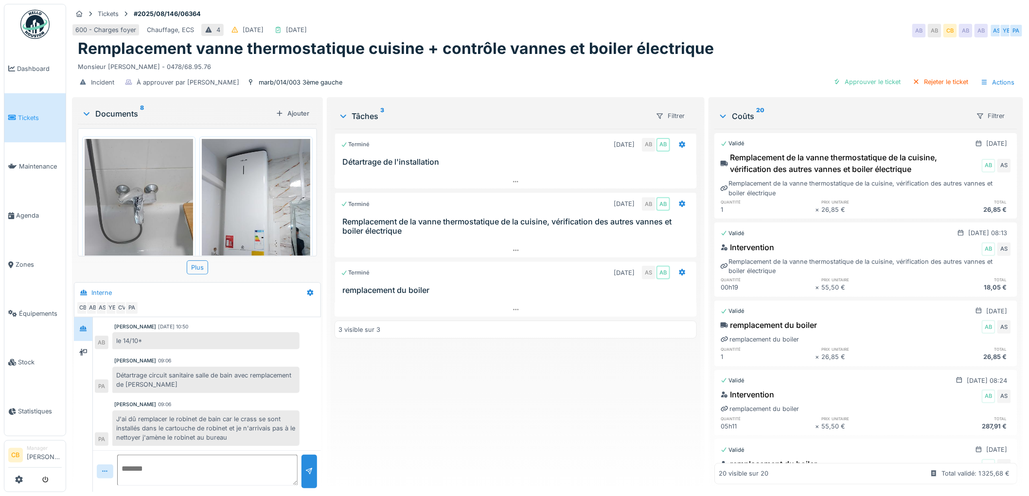
scroll to position [162, 0]
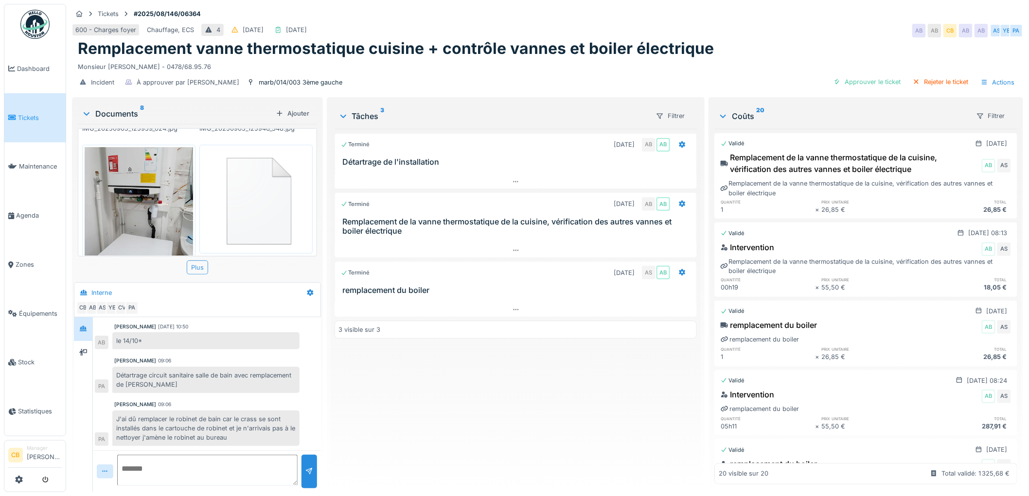
click at [190, 267] on div "Plus" at bounding box center [197, 268] width 21 height 14
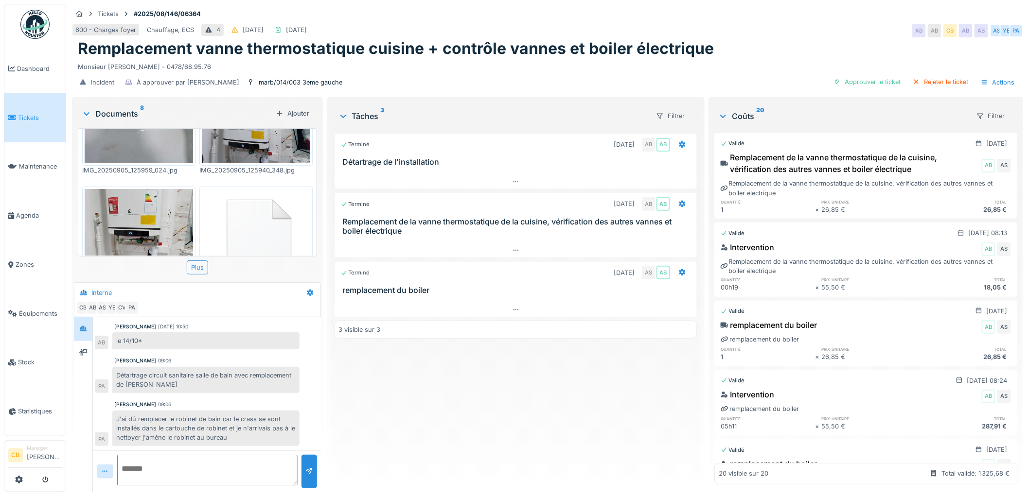
scroll to position [98, 0]
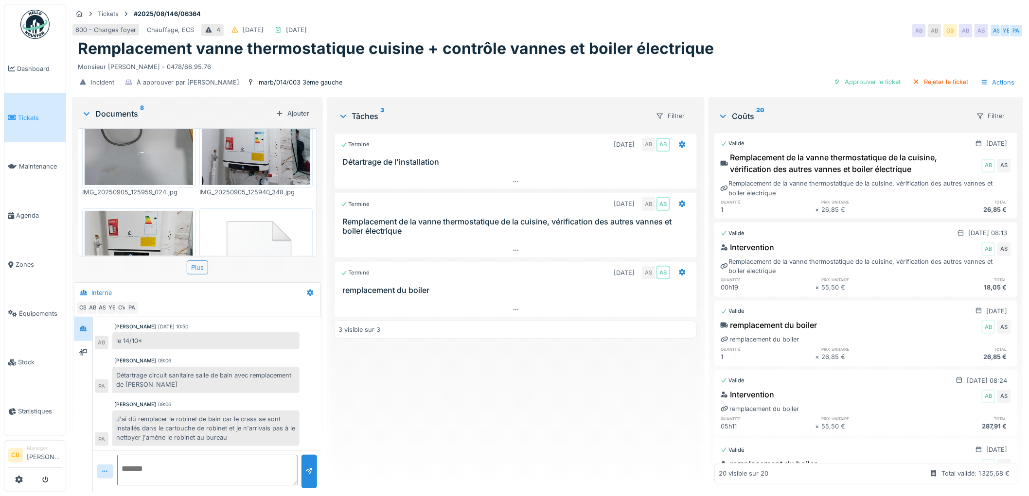
click at [232, 219] on img at bounding box center [256, 263] width 108 height 104
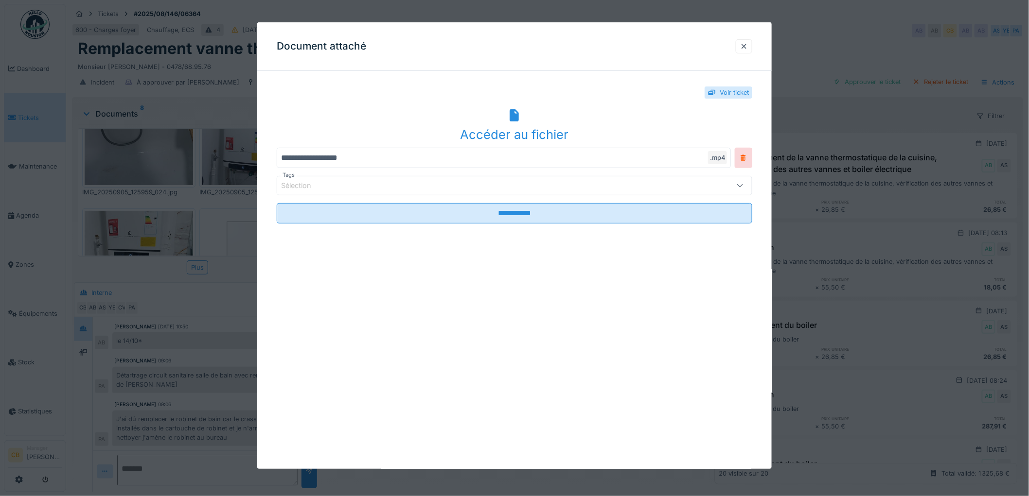
click at [475, 137] on div "Accéder au fichier" at bounding box center [514, 134] width 475 height 18
click at [494, 127] on div "Accéder au fichier" at bounding box center [514, 134] width 475 height 18
click at [745, 46] on div at bounding box center [744, 46] width 8 height 9
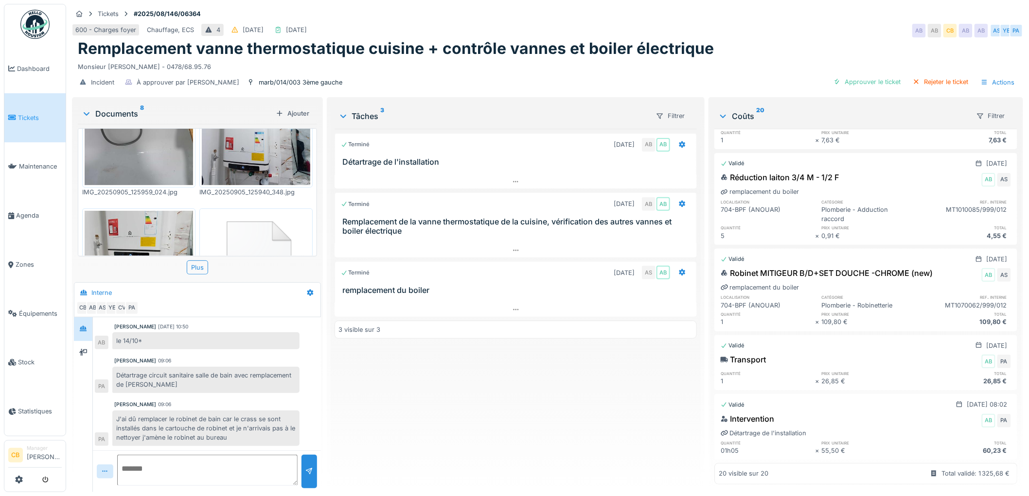
scroll to position [1433, 0]
click at [872, 81] on div "Approuver le ticket" at bounding box center [866, 81] width 75 height 13
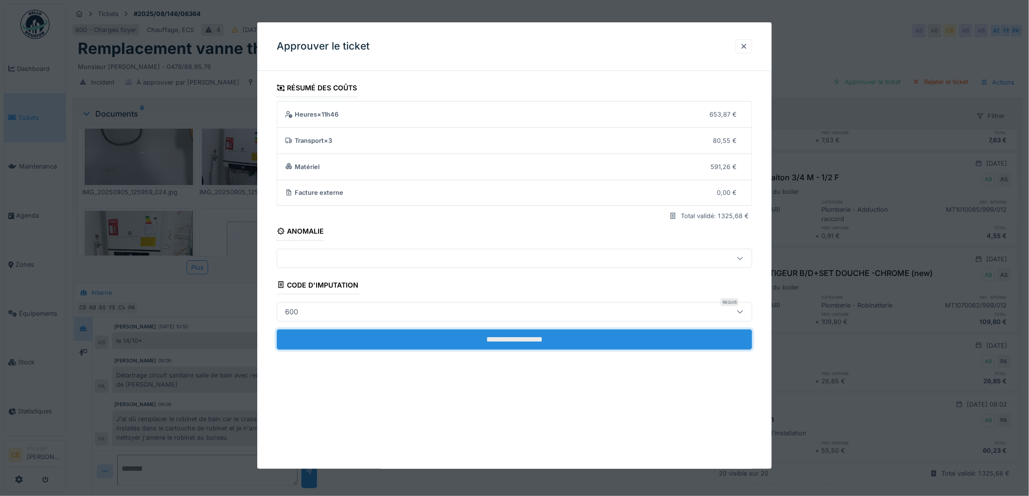
click at [545, 339] on input "**********" at bounding box center [514, 340] width 475 height 20
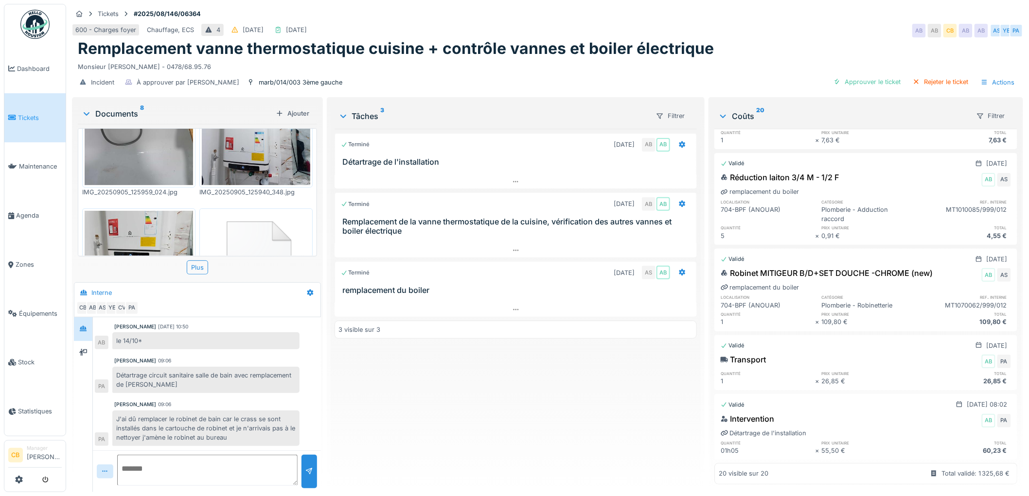
scroll to position [0, 0]
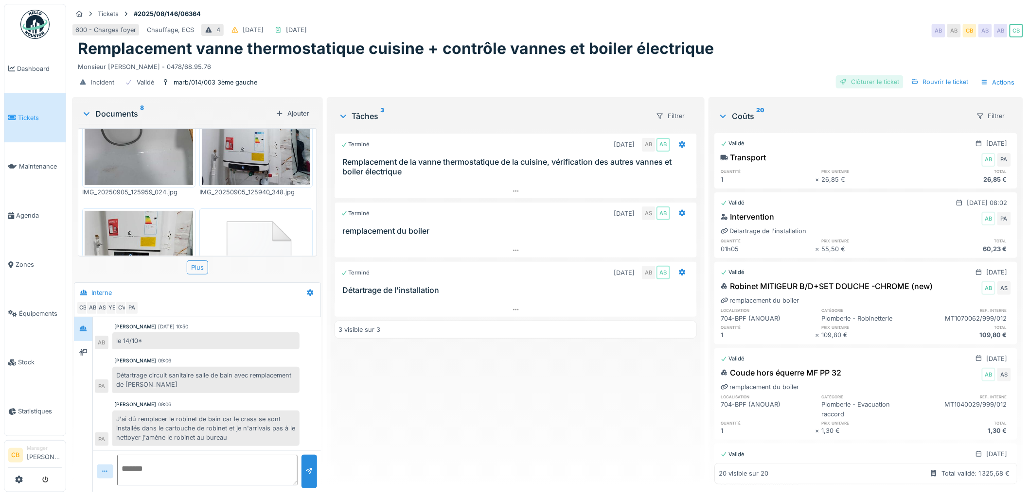
click at [853, 81] on div "Clôturer le ticket" at bounding box center [870, 81] width 68 height 13
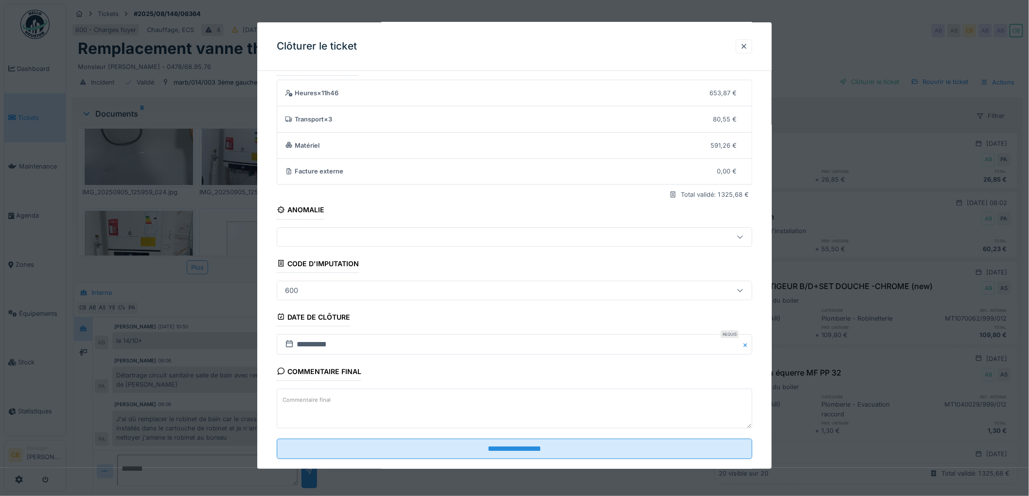
scroll to position [40, 0]
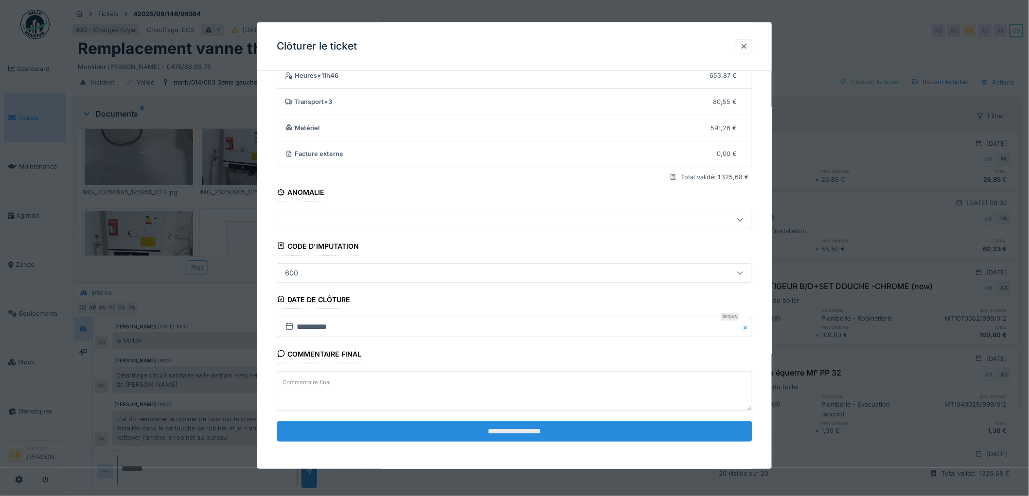
click at [478, 431] on input "**********" at bounding box center [514, 431] width 475 height 20
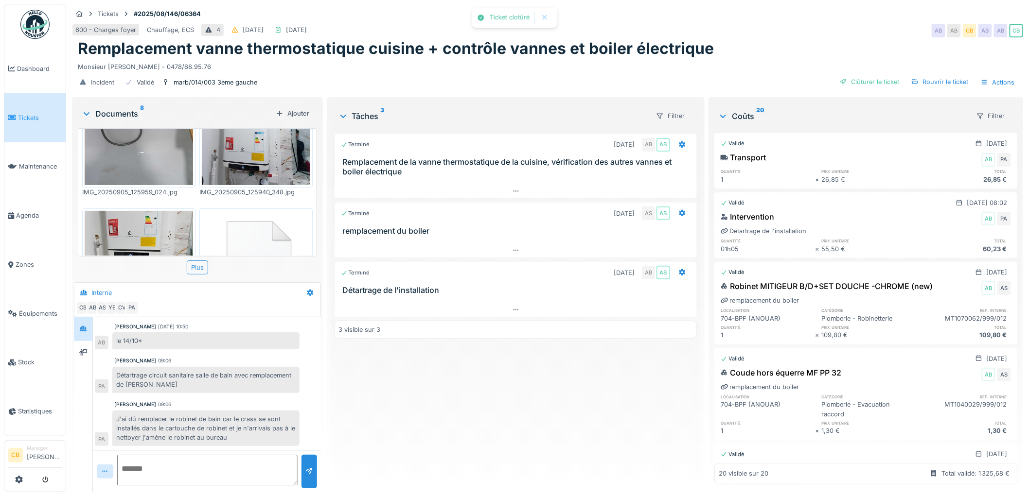
scroll to position [357, 0]
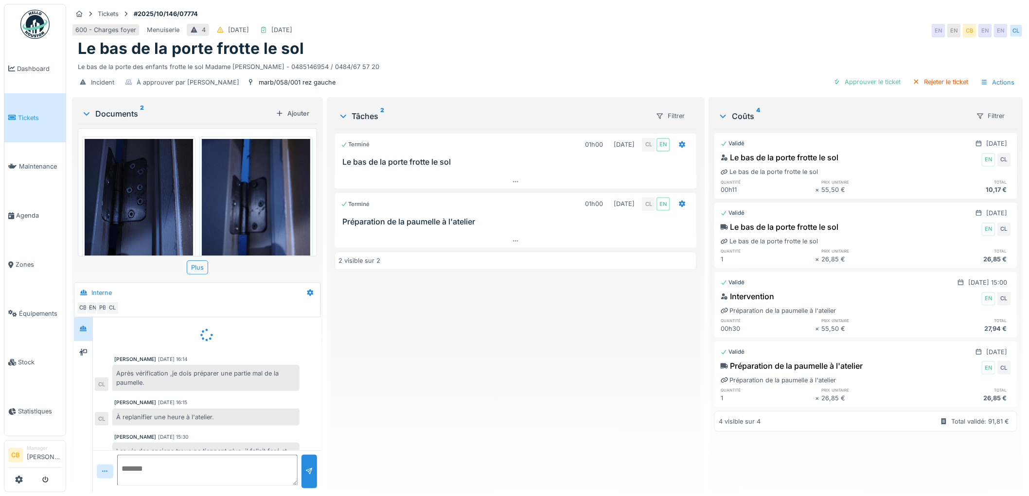
scroll to position [23, 0]
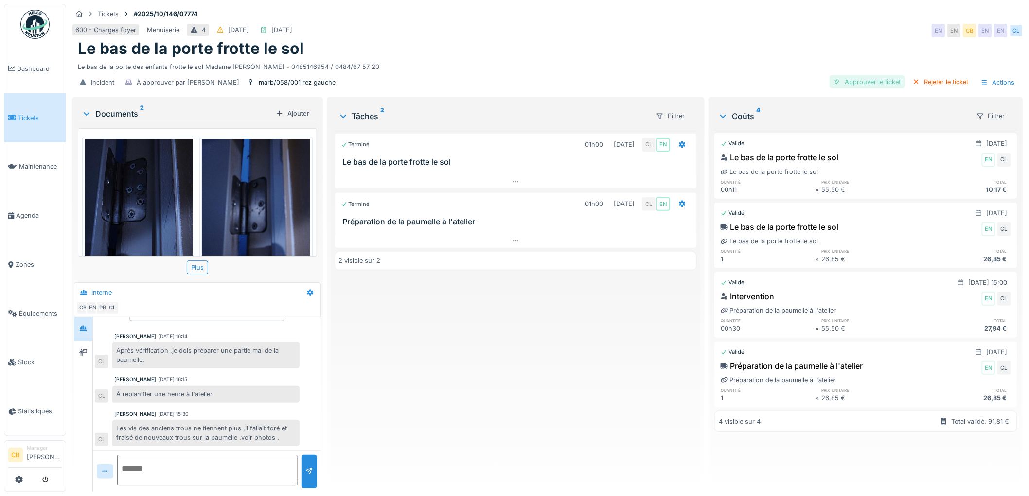
click at [848, 78] on div "Approuver le ticket" at bounding box center [866, 81] width 75 height 13
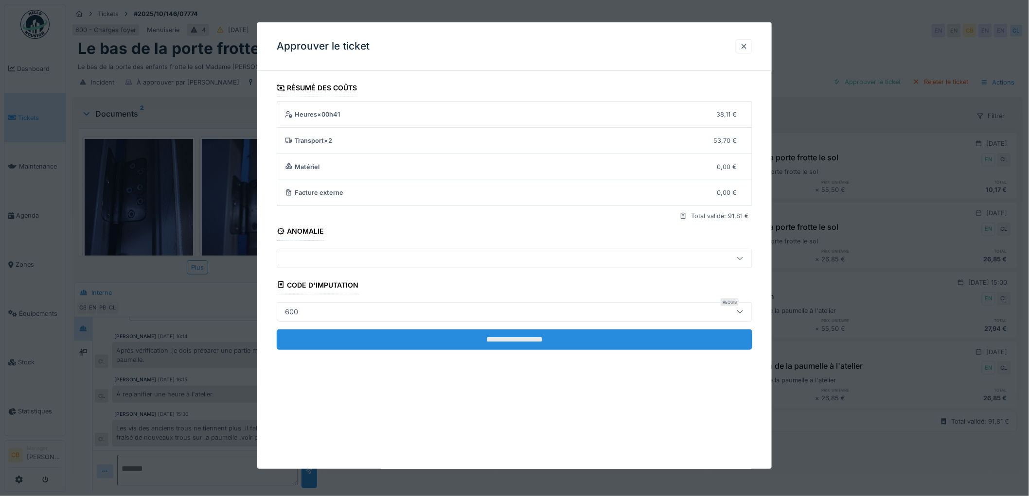
click at [503, 340] on input "**********" at bounding box center [514, 340] width 475 height 20
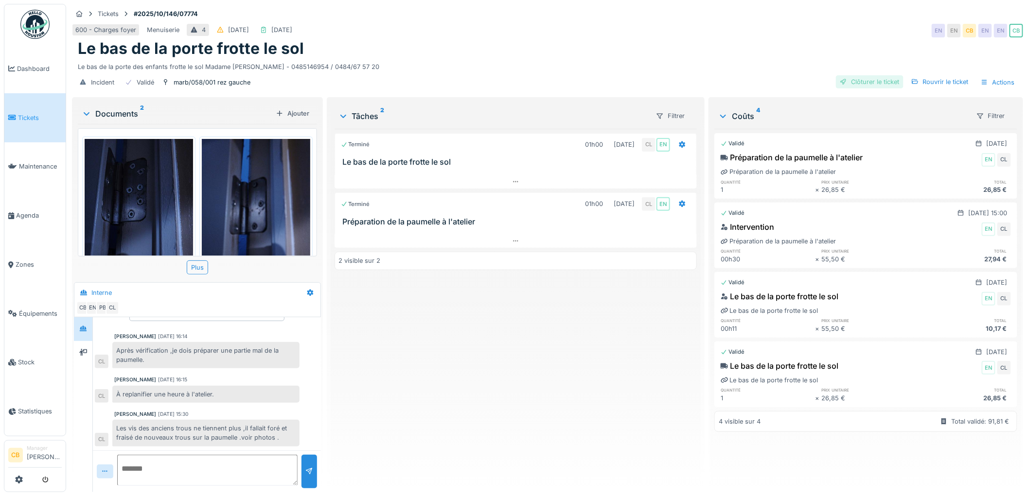
click at [862, 80] on div "Clôturer le ticket" at bounding box center [870, 81] width 68 height 13
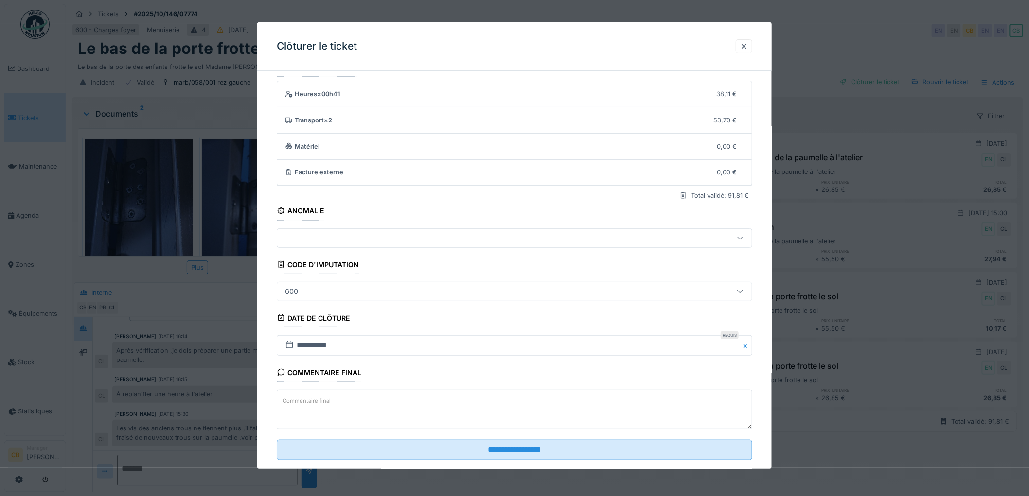
scroll to position [40, 0]
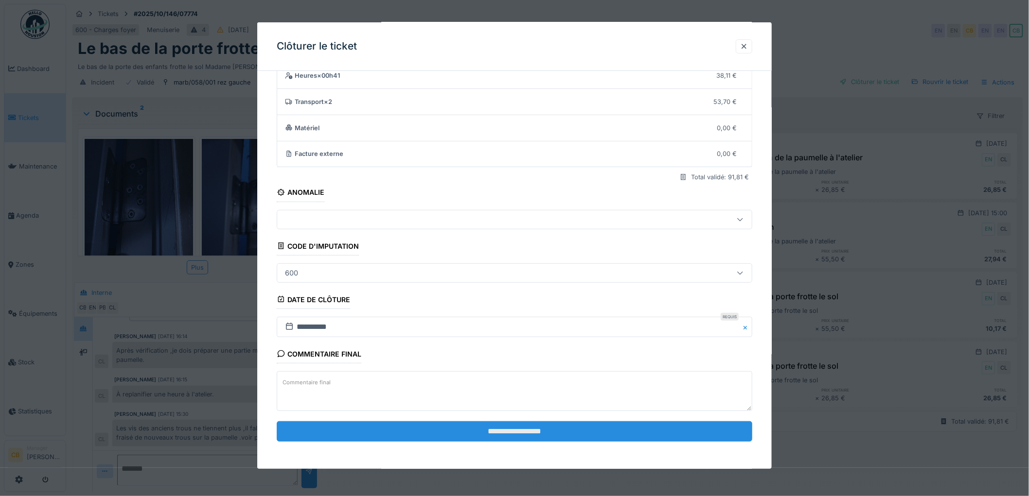
click at [510, 431] on input "**********" at bounding box center [514, 431] width 475 height 20
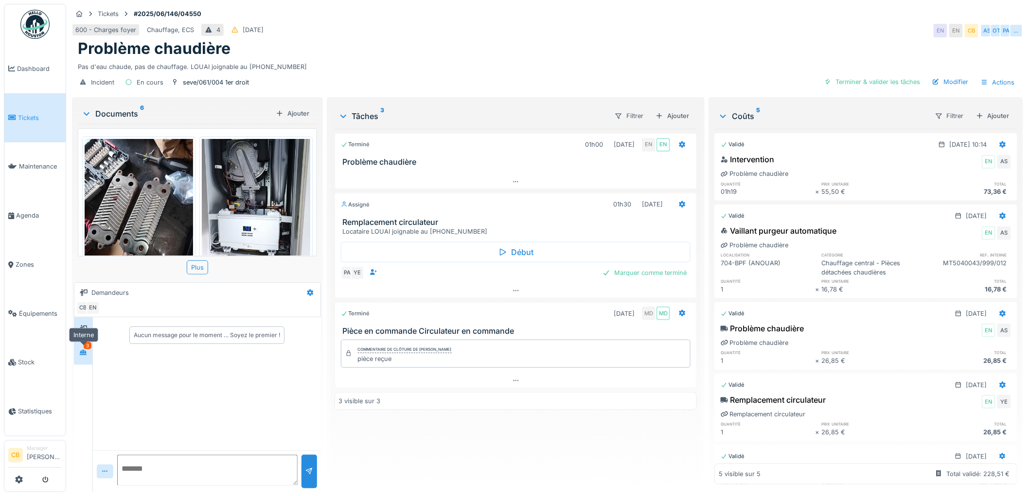
click at [89, 352] on div at bounding box center [83, 353] width 15 height 12
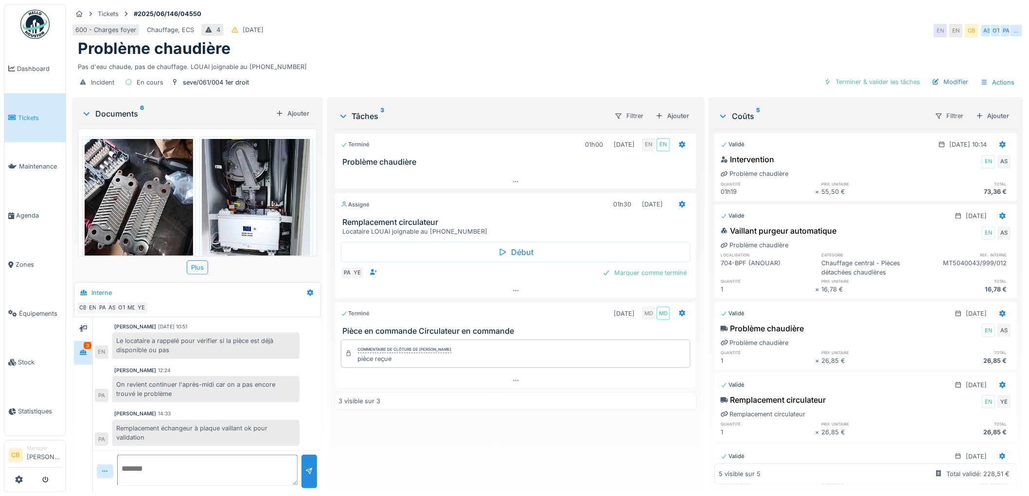
scroll to position [8, 0]
click at [859, 76] on div "Terminer & valider les tâches" at bounding box center [872, 81] width 104 height 13
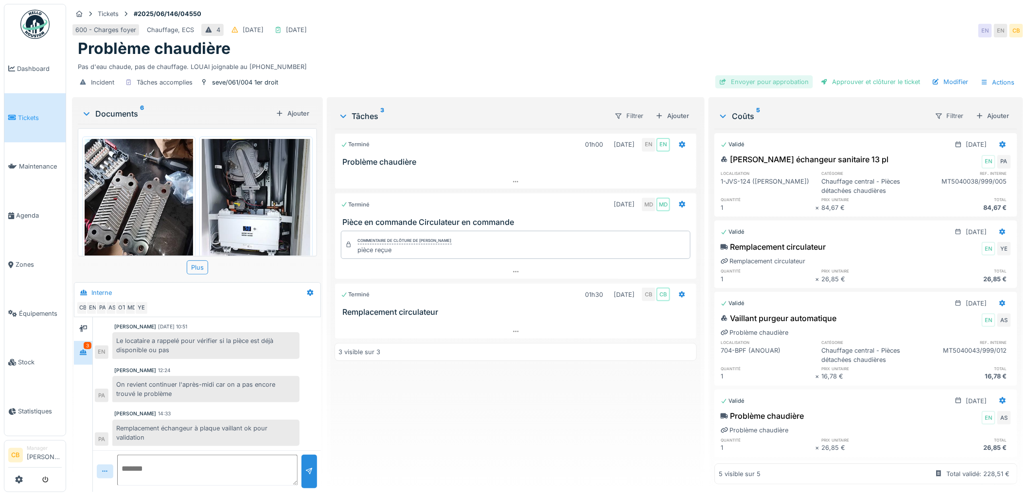
click at [773, 75] on div "Envoyer pour approbation" at bounding box center [764, 81] width 98 height 13
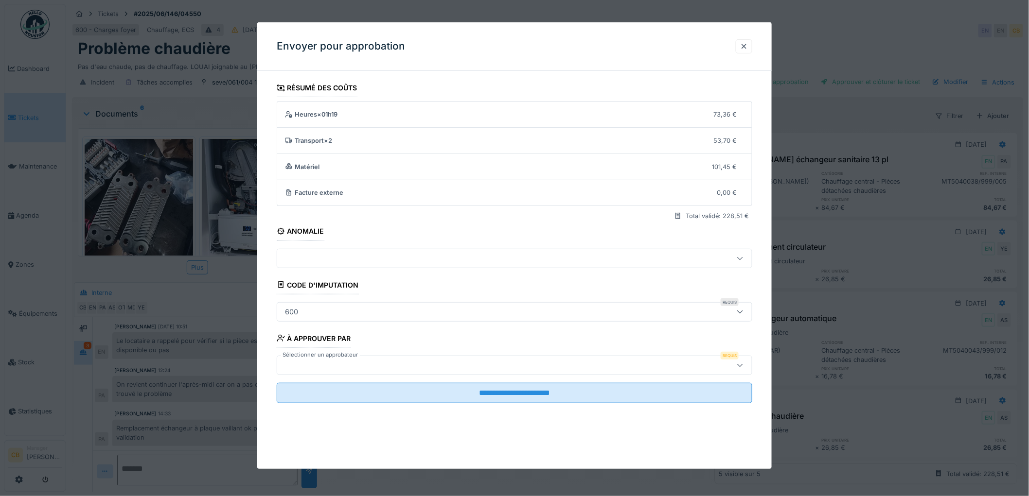
click at [290, 356] on label "Sélectionner un approbateur" at bounding box center [319, 355] width 79 height 8
click at [290, 362] on div at bounding box center [487, 365] width 412 height 11
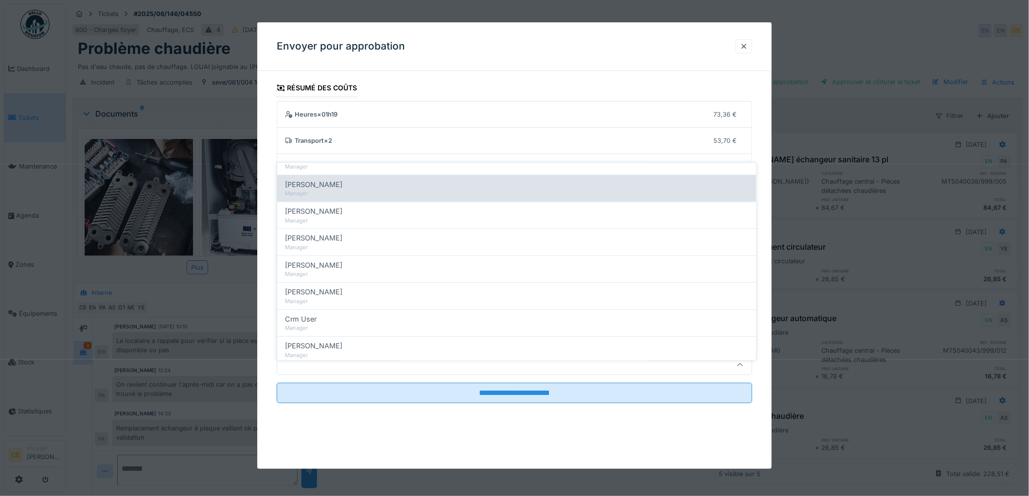
scroll to position [162, 0]
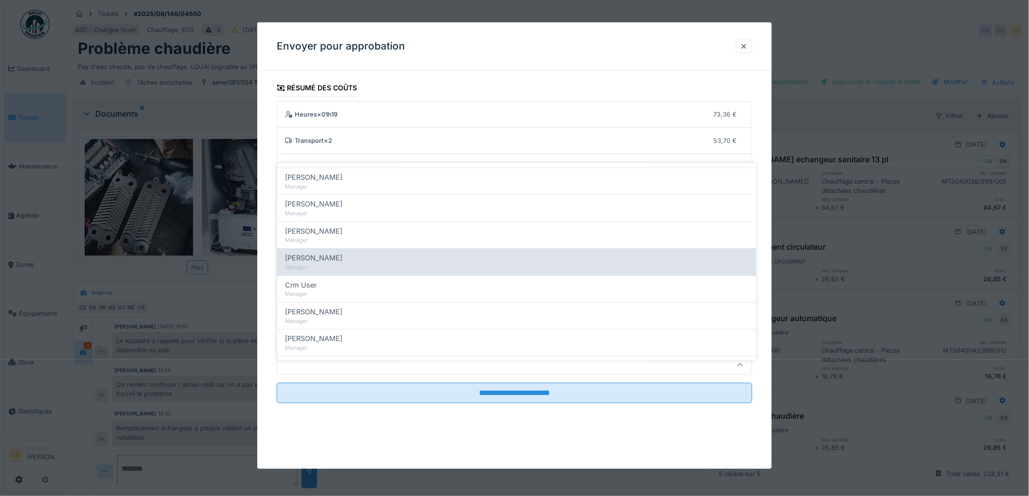
click at [312, 253] on span "[PERSON_NAME]" at bounding box center [313, 258] width 57 height 11
type input "****"
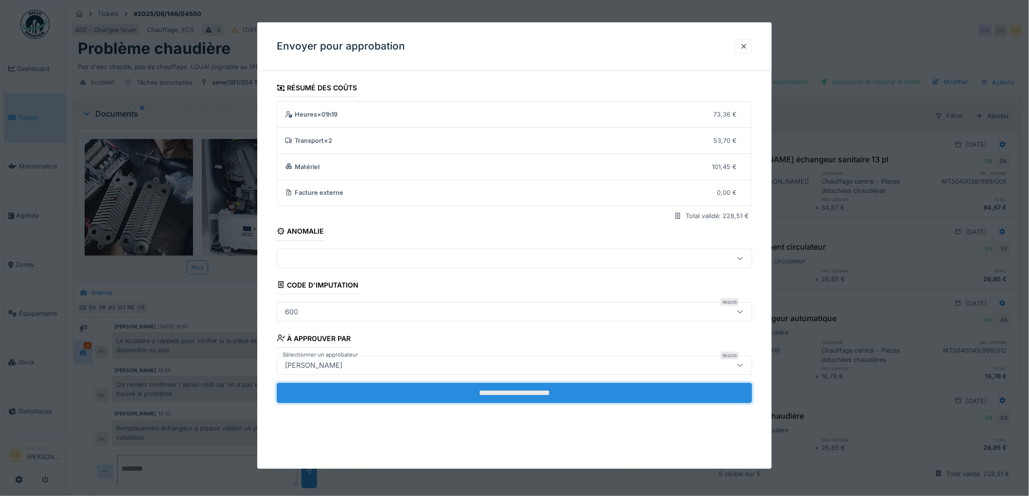
click at [533, 387] on input "**********" at bounding box center [514, 393] width 475 height 20
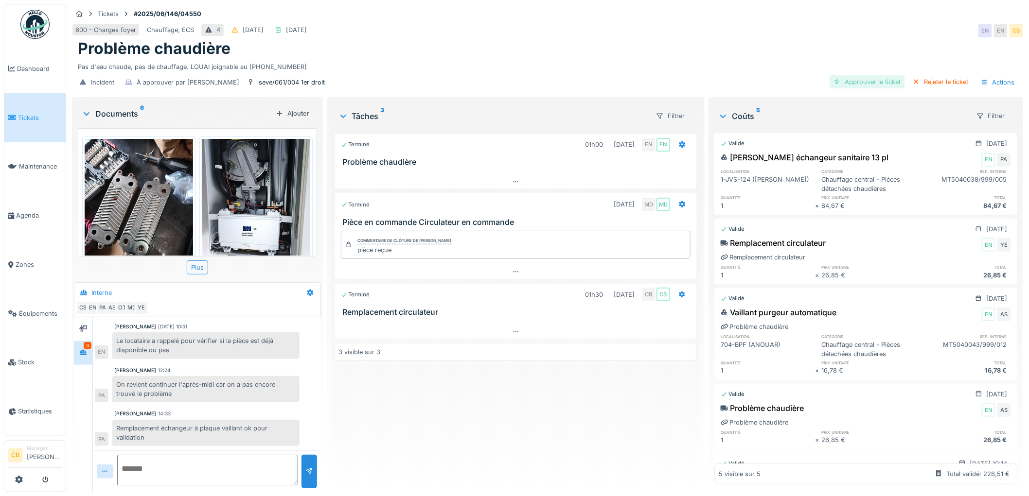
click at [881, 75] on div "Approuver le ticket" at bounding box center [866, 81] width 75 height 13
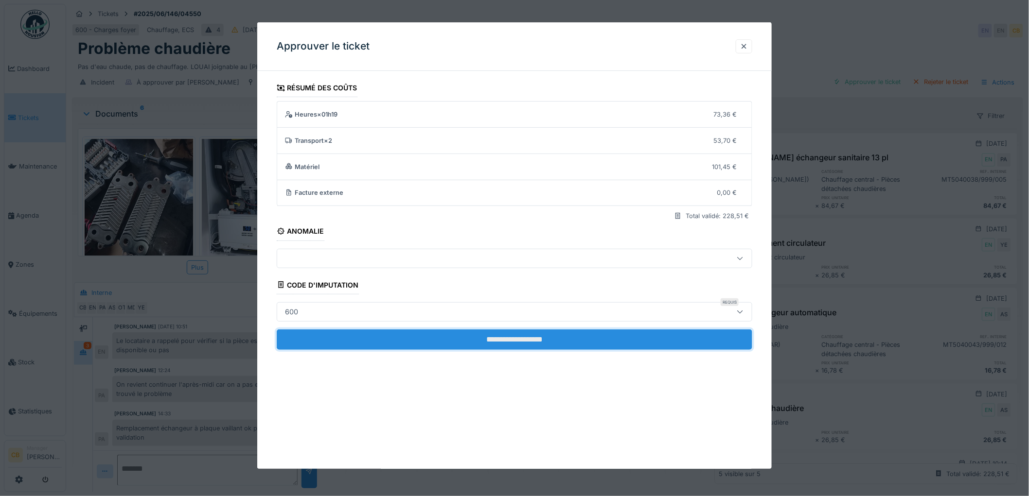
click at [489, 337] on input "**********" at bounding box center [514, 340] width 475 height 20
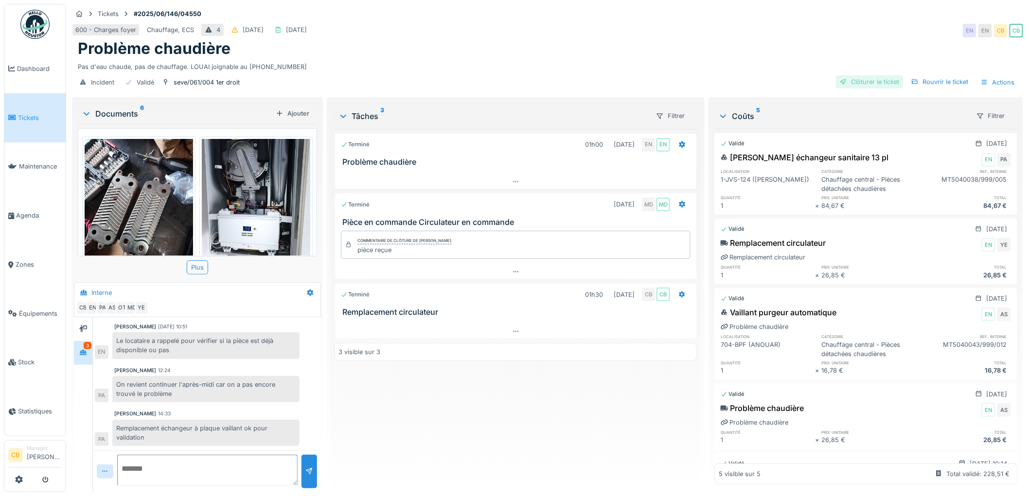
click at [846, 75] on div "Clôturer le ticket" at bounding box center [870, 81] width 68 height 13
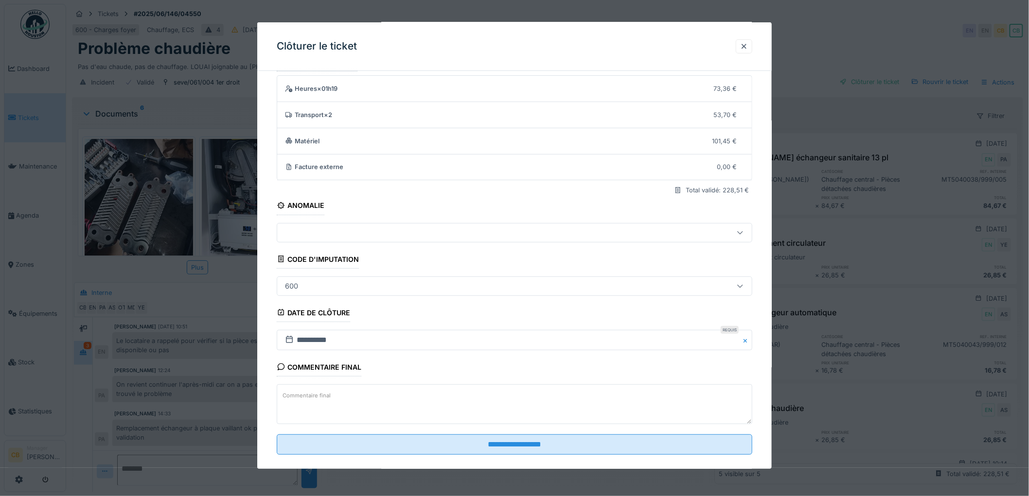
scroll to position [40, 0]
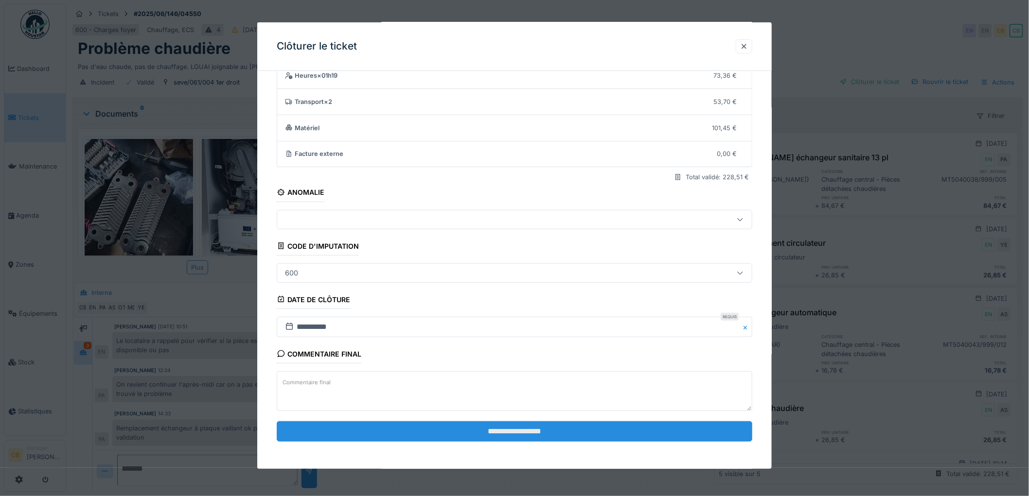
click at [492, 425] on input "**********" at bounding box center [514, 431] width 475 height 20
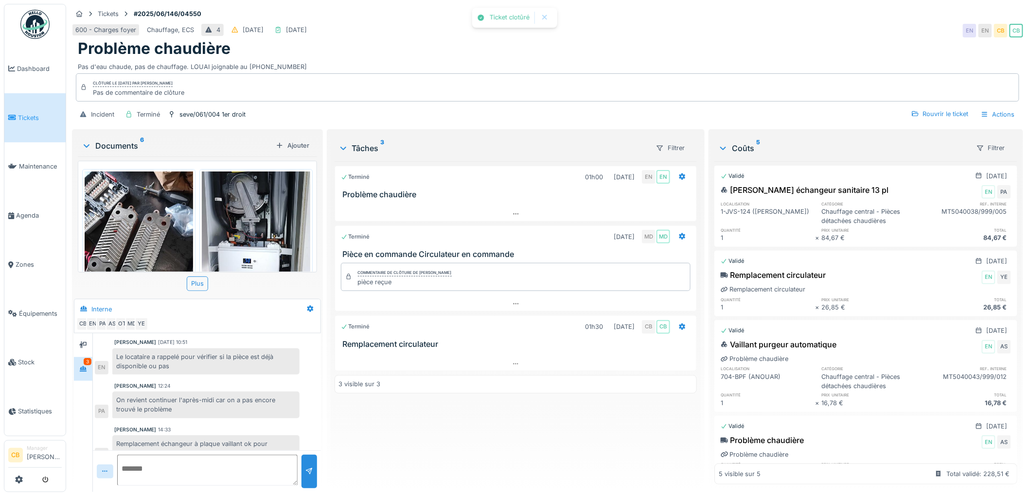
scroll to position [242, 0]
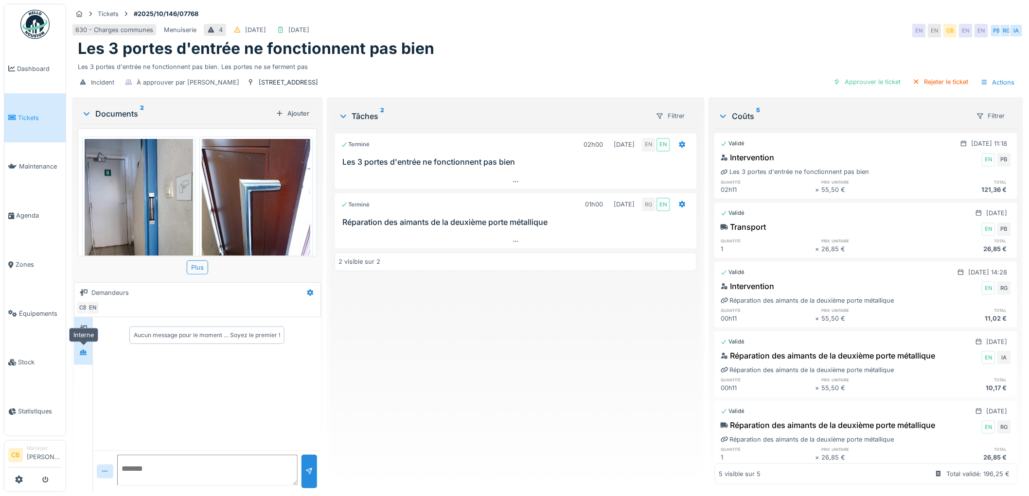
click at [86, 350] on icon at bounding box center [83, 352] width 8 height 6
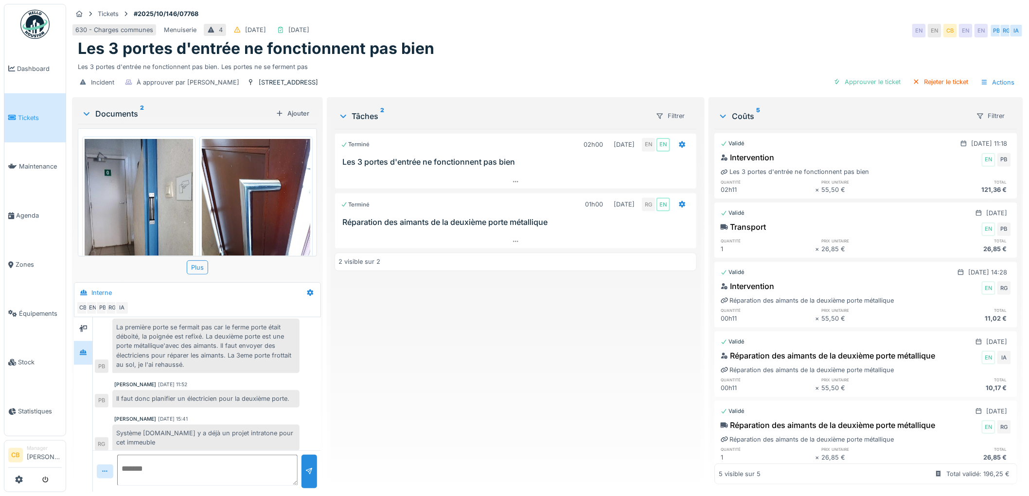
scroll to position [51, 0]
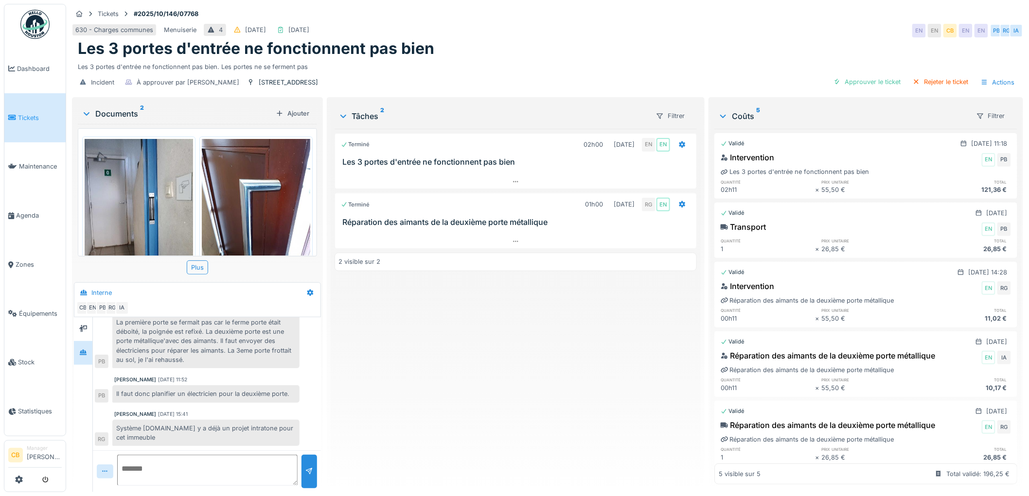
click at [120, 227] on img at bounding box center [139, 211] width 108 height 144
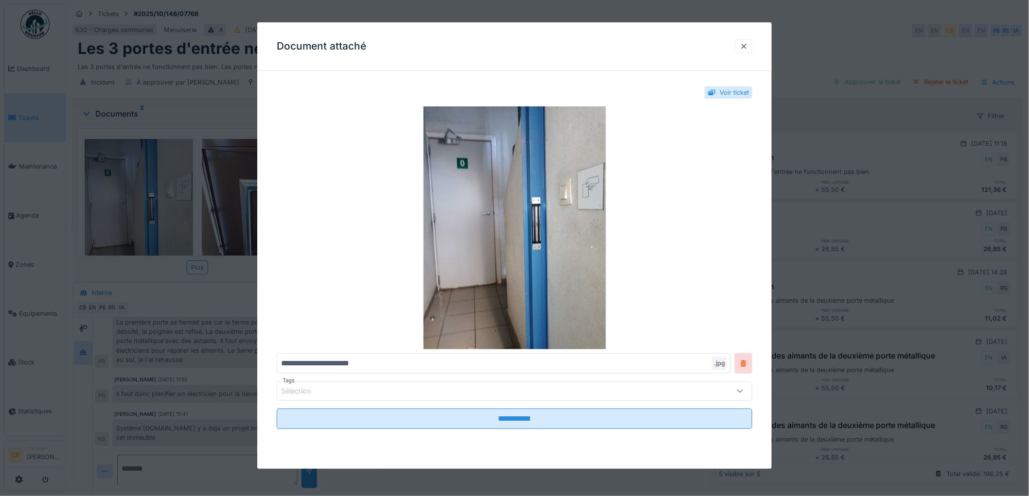
click at [120, 227] on div at bounding box center [514, 248] width 1029 height 496
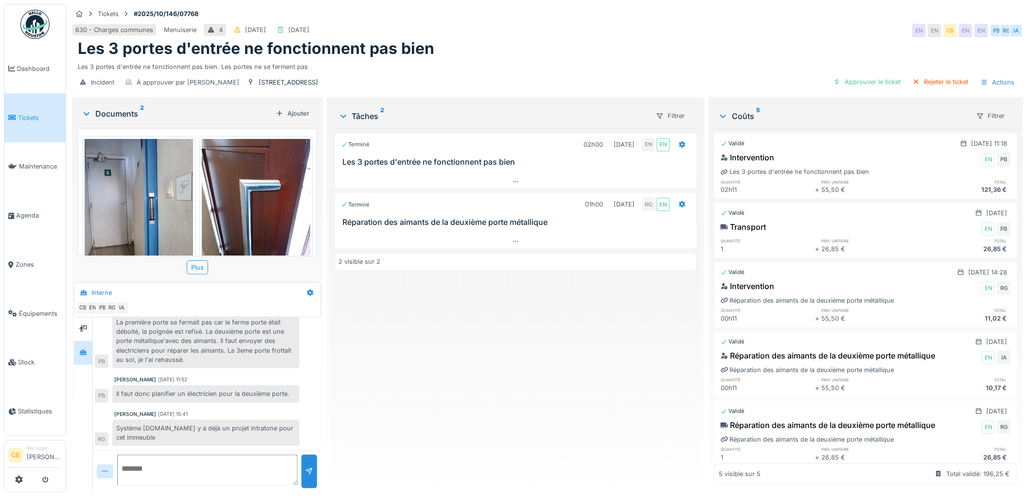
click at [222, 218] on img at bounding box center [256, 211] width 108 height 144
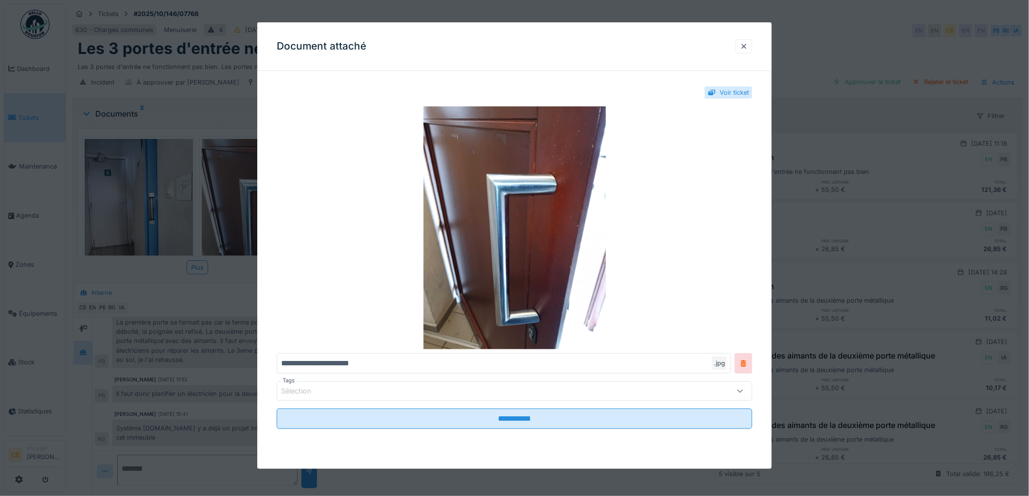
click at [220, 218] on div at bounding box center [514, 248] width 1029 height 496
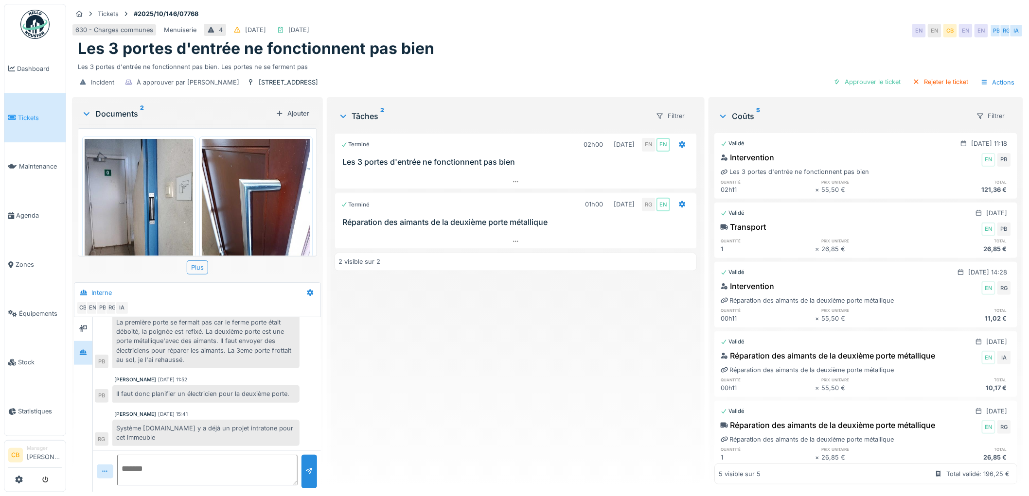
click at [143, 224] on img at bounding box center [139, 211] width 108 height 144
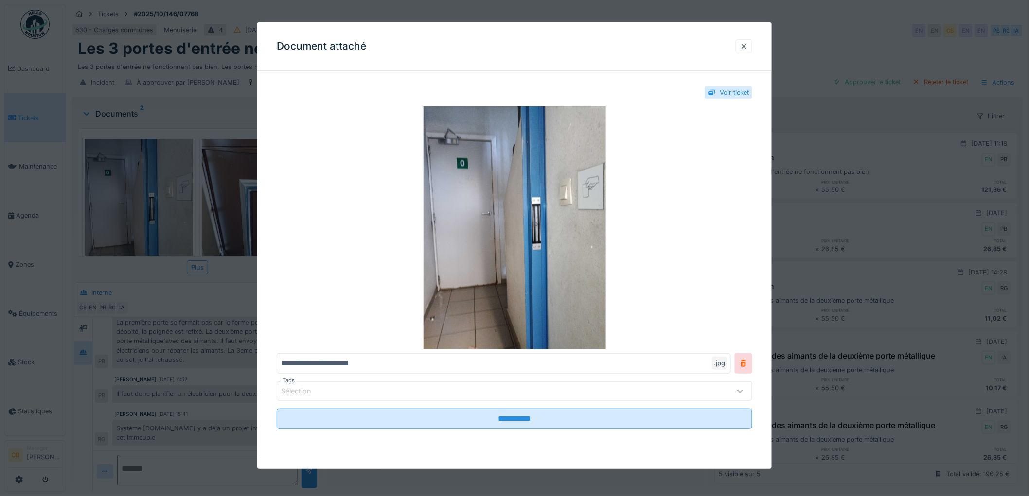
click at [143, 224] on div at bounding box center [514, 248] width 1029 height 496
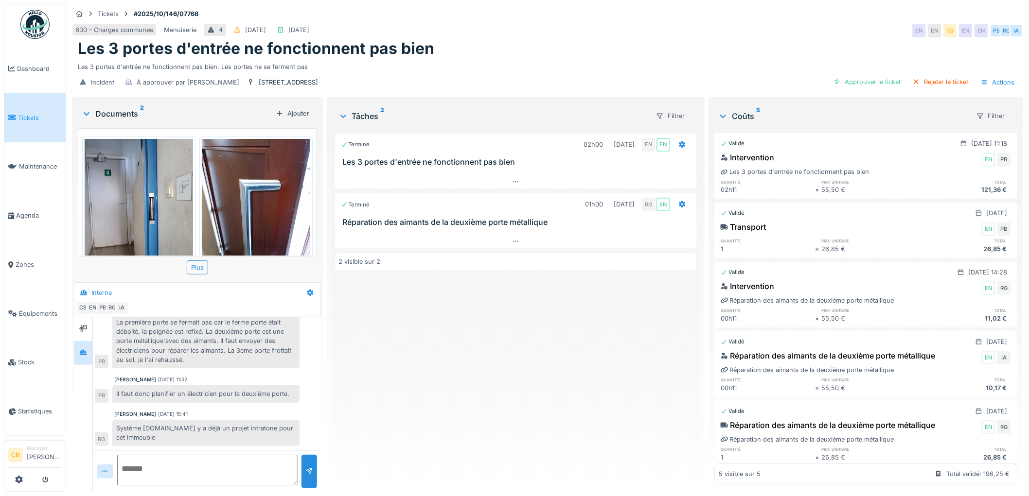
scroll to position [40, 0]
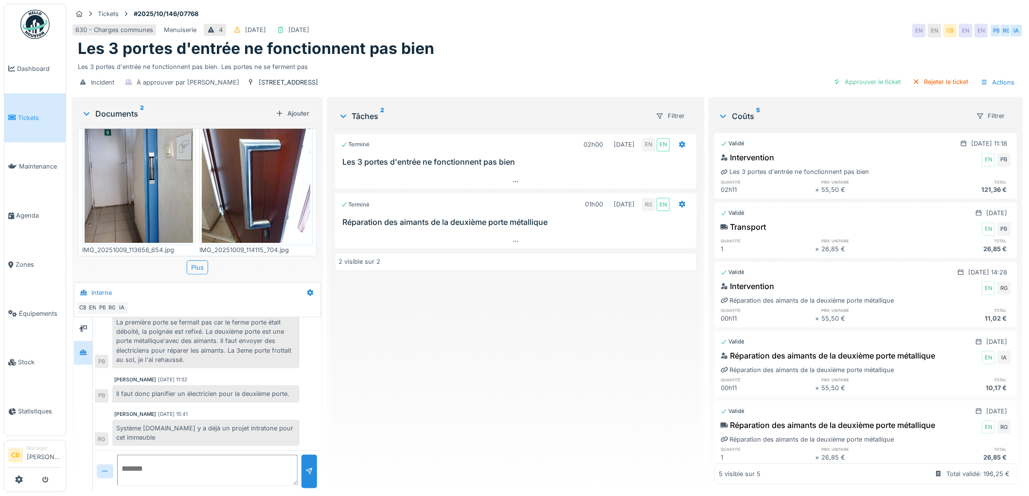
click at [169, 192] on img at bounding box center [139, 171] width 108 height 144
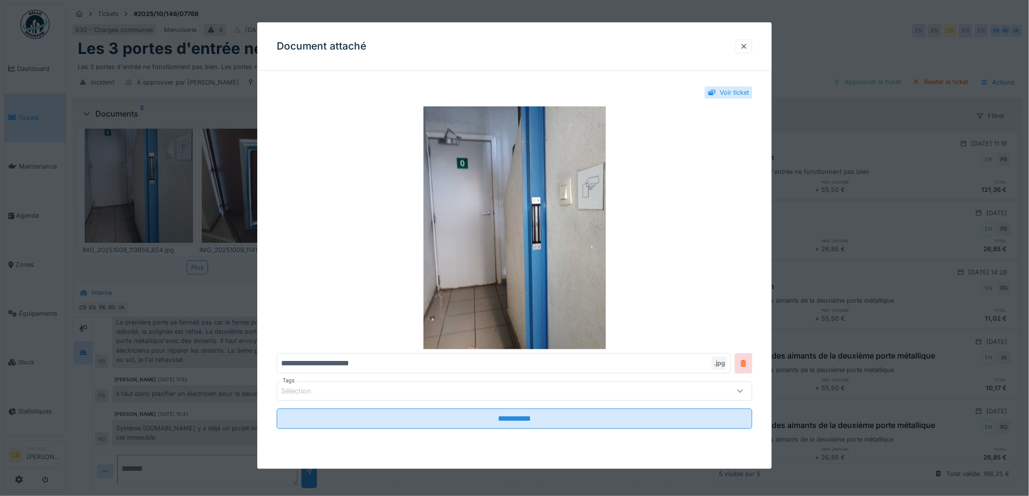
click at [166, 196] on div at bounding box center [514, 248] width 1029 height 496
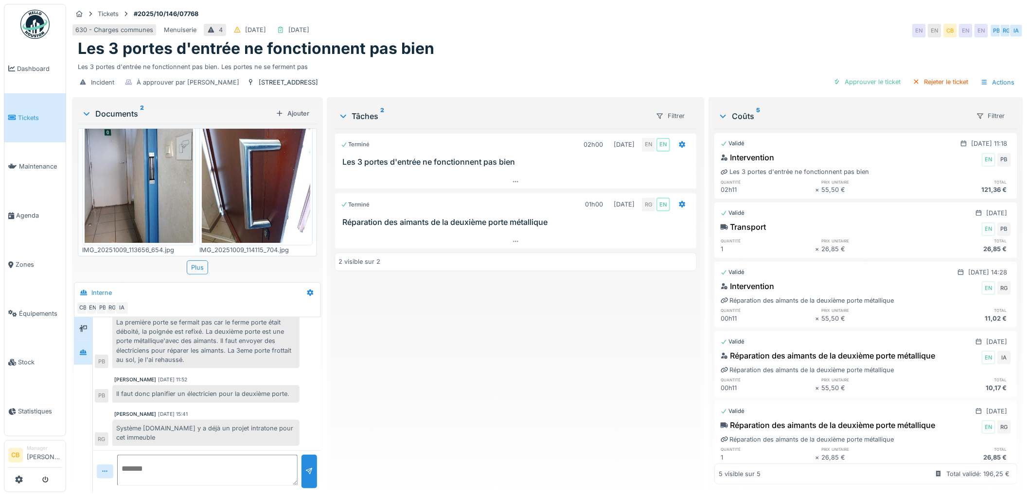
click at [92, 338] on div at bounding box center [83, 329] width 18 height 24
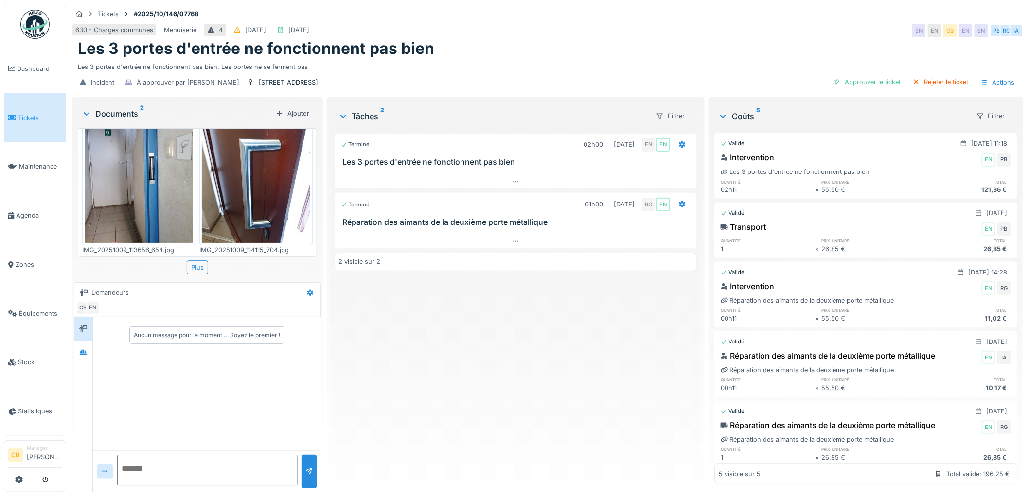
scroll to position [0, 0]
click at [89, 349] on div at bounding box center [83, 353] width 15 height 12
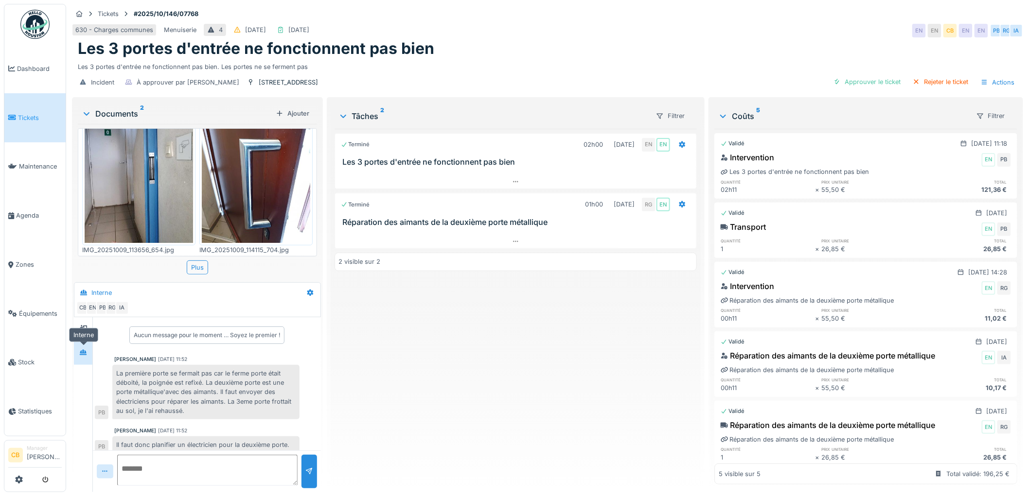
scroll to position [52, 0]
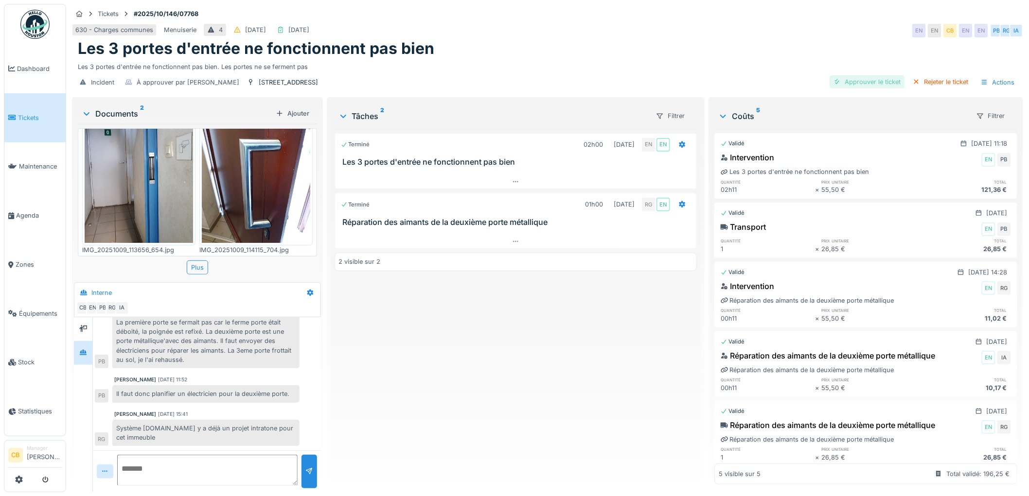
click at [868, 78] on div "Approuver le ticket" at bounding box center [866, 81] width 75 height 13
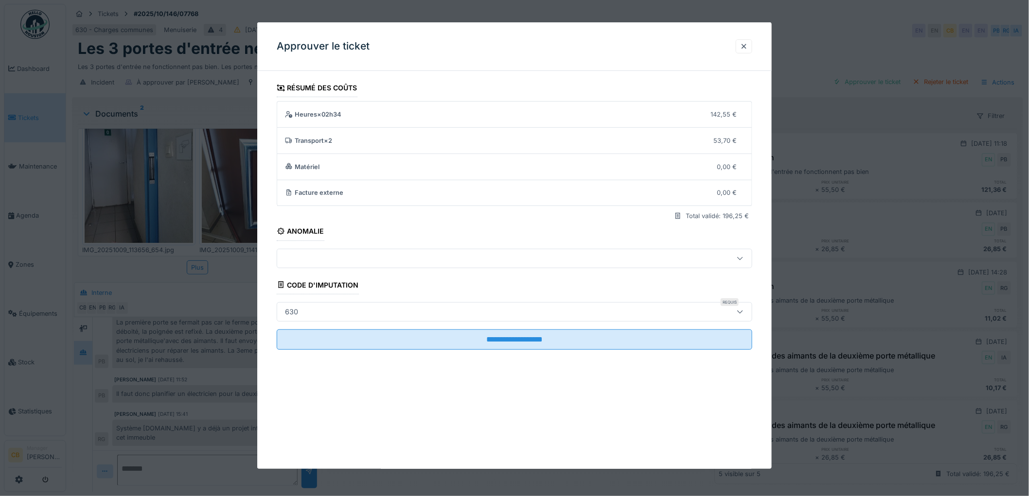
click at [366, 310] on div "630" at bounding box center [487, 312] width 412 height 11
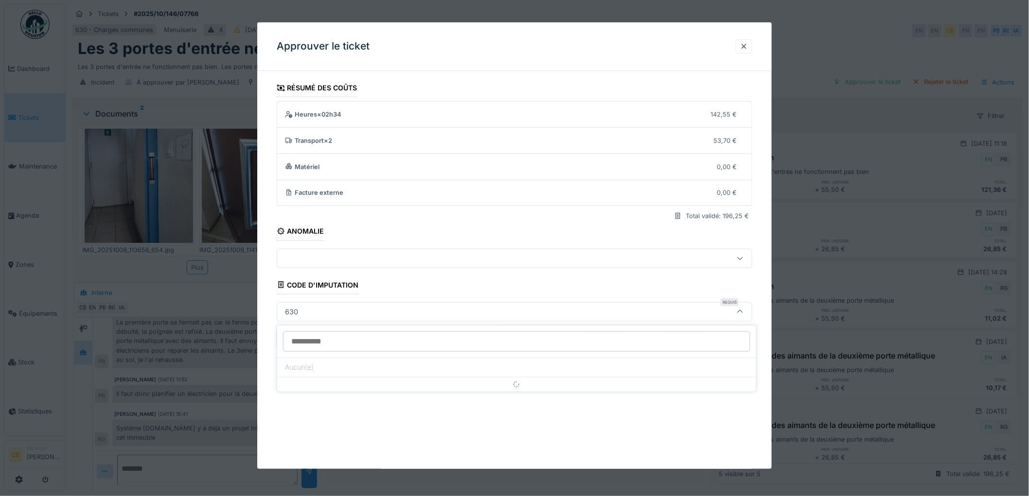
click at [349, 308] on div "630" at bounding box center [487, 312] width 412 height 11
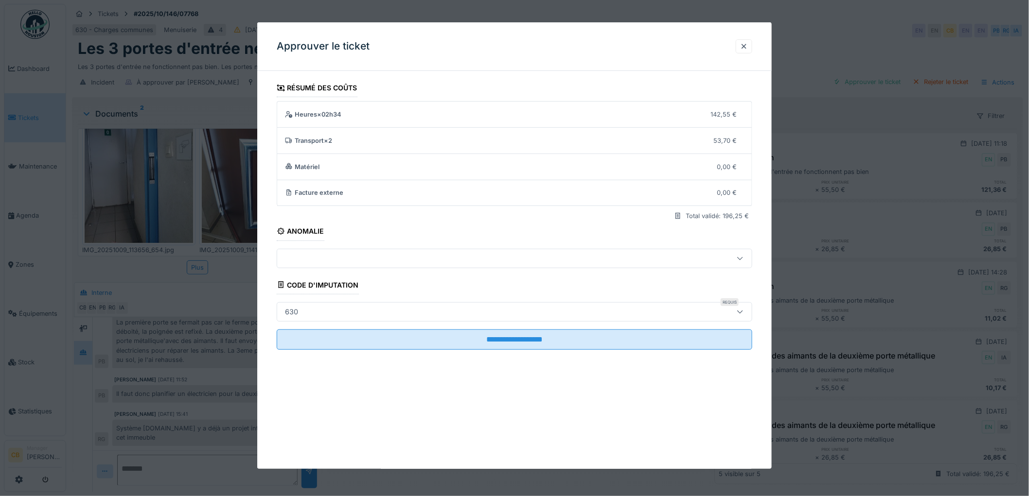
click at [349, 308] on div "630" at bounding box center [487, 312] width 412 height 11
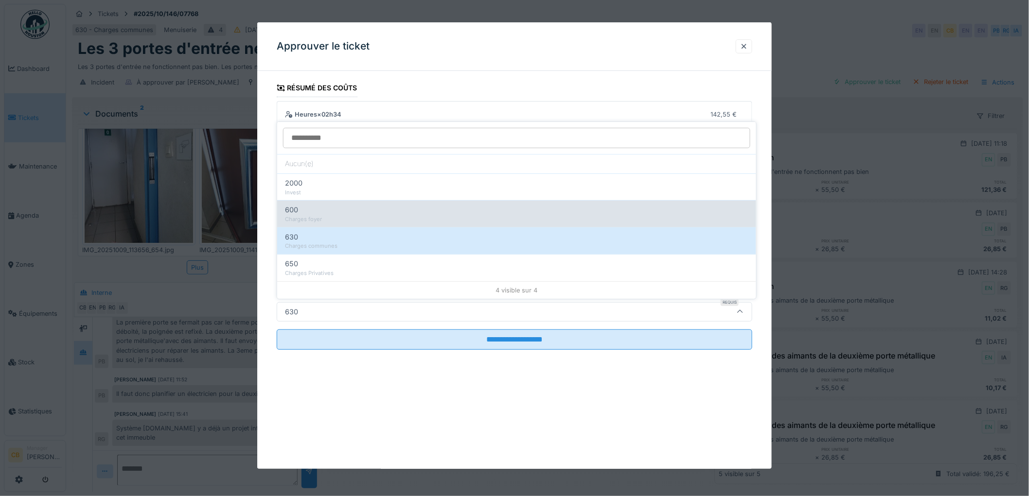
click at [300, 205] on div "600" at bounding box center [516, 210] width 463 height 11
type input "***"
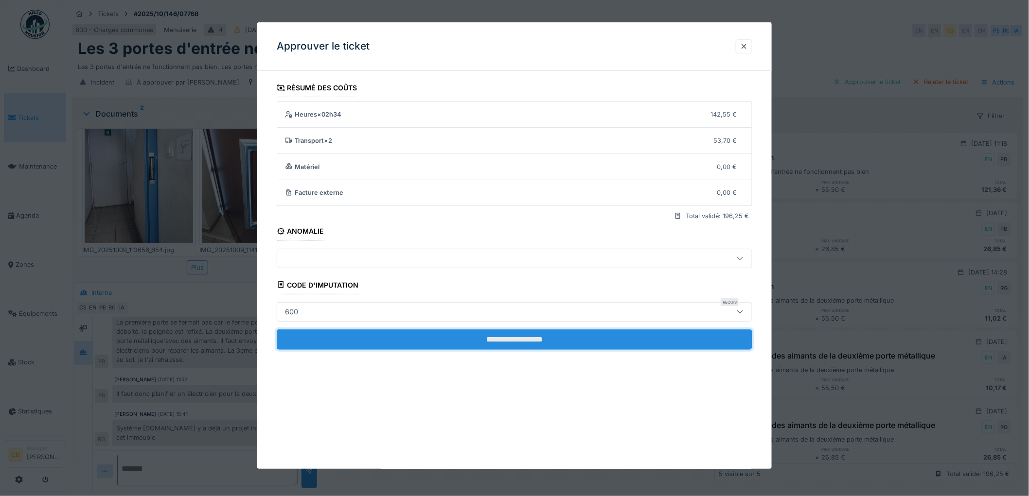
click at [497, 334] on input "**********" at bounding box center [514, 340] width 475 height 20
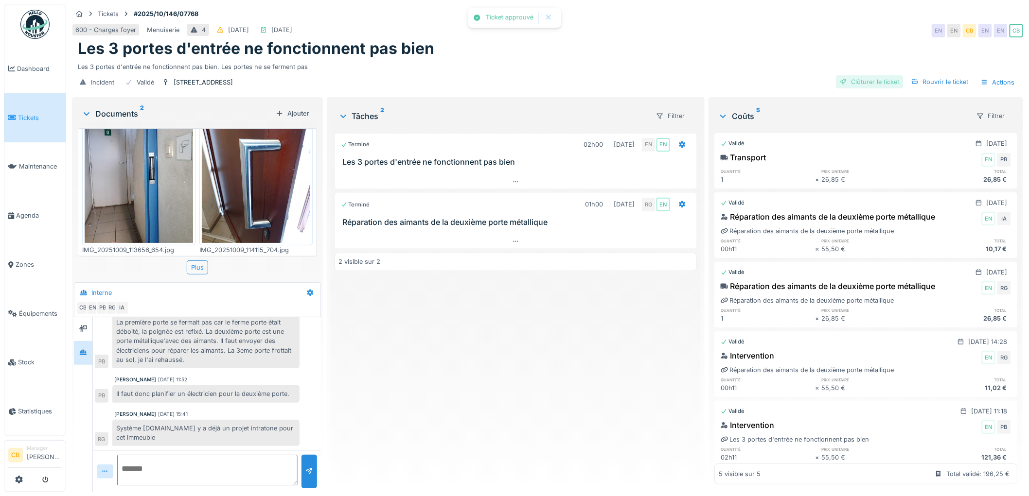
click at [872, 83] on div "Clôturer le ticket" at bounding box center [870, 81] width 68 height 13
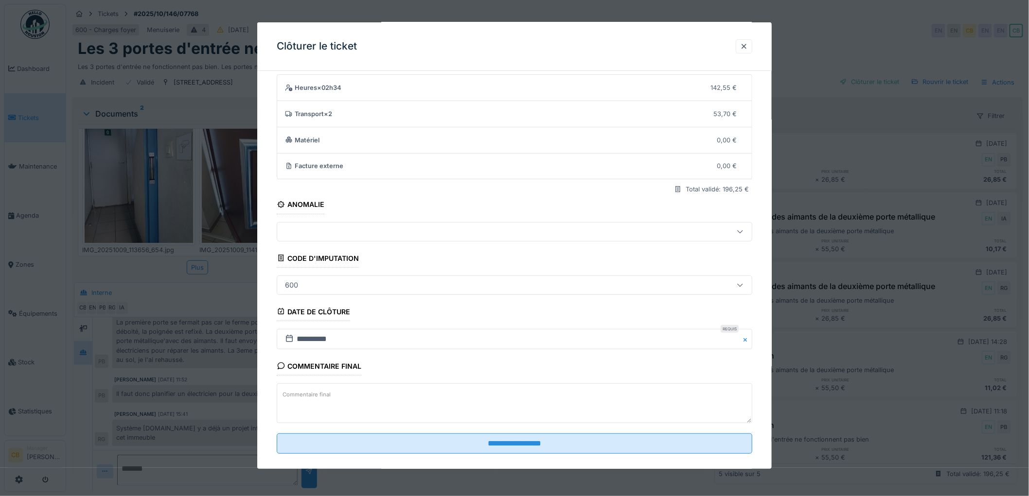
scroll to position [40, 0]
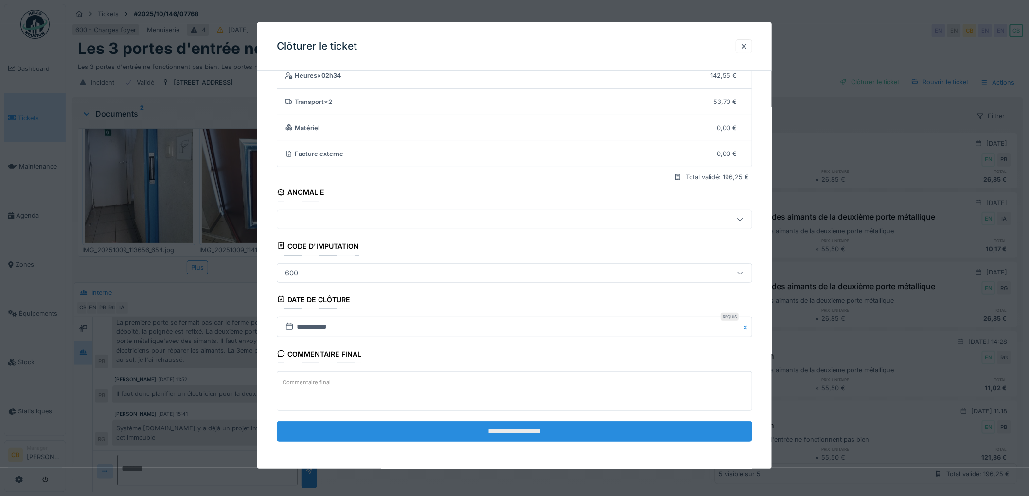
click at [543, 431] on input "**********" at bounding box center [514, 431] width 475 height 20
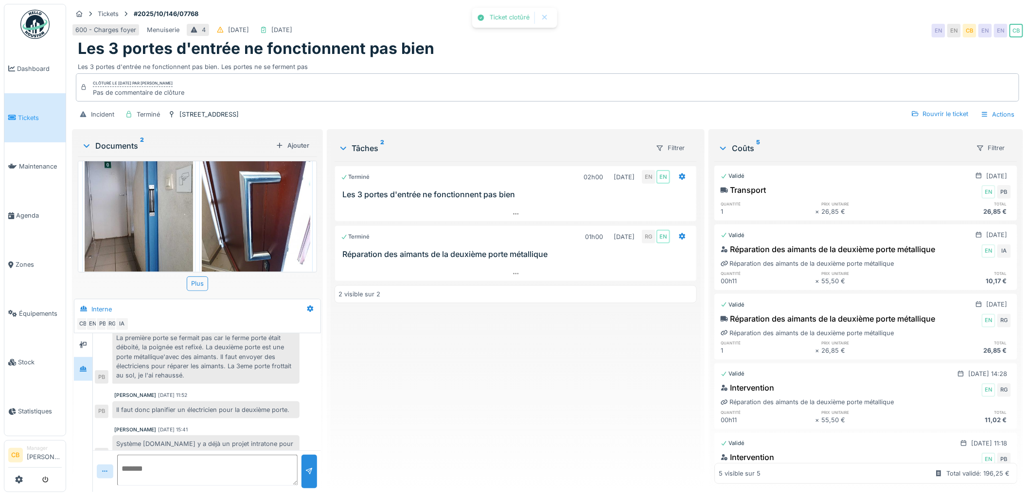
scroll to position [68, 0]
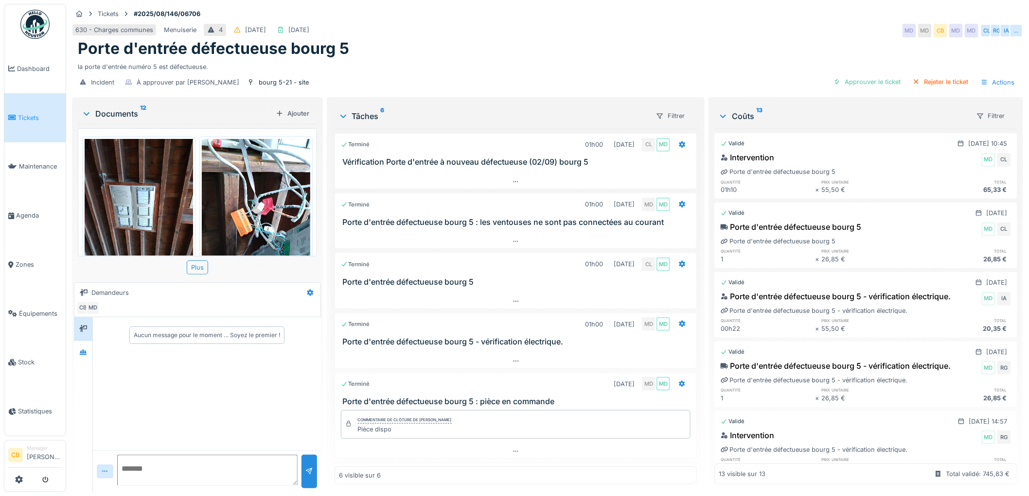
click at [244, 184] on img at bounding box center [256, 211] width 108 height 144
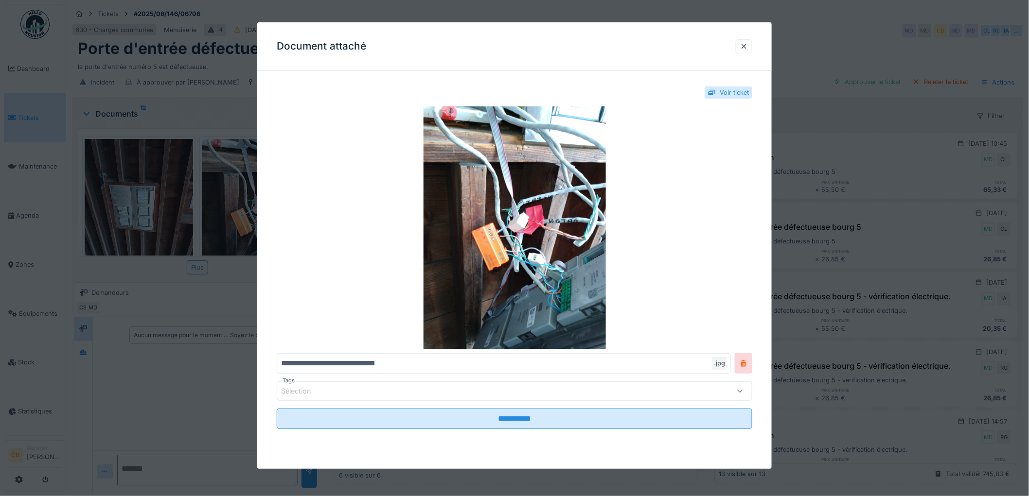
click at [244, 180] on div at bounding box center [514, 248] width 1029 height 496
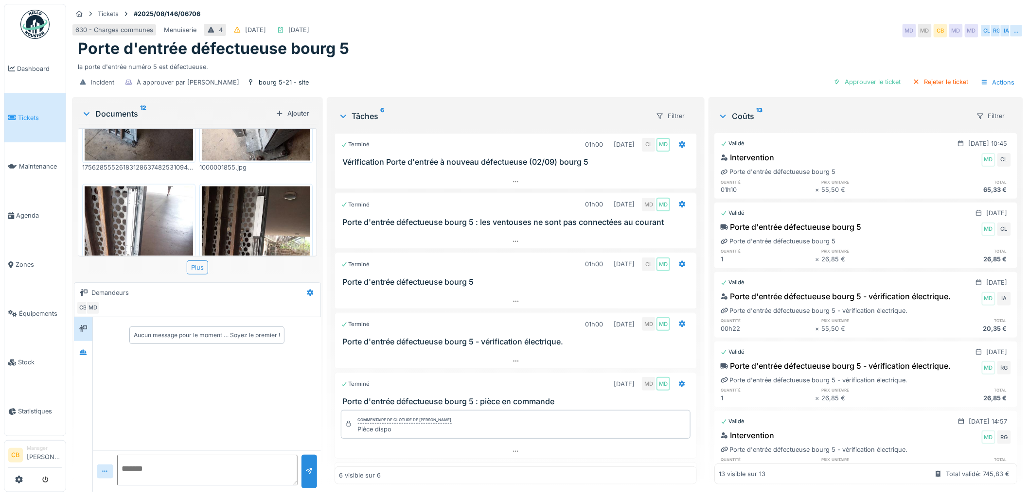
scroll to position [857, 0]
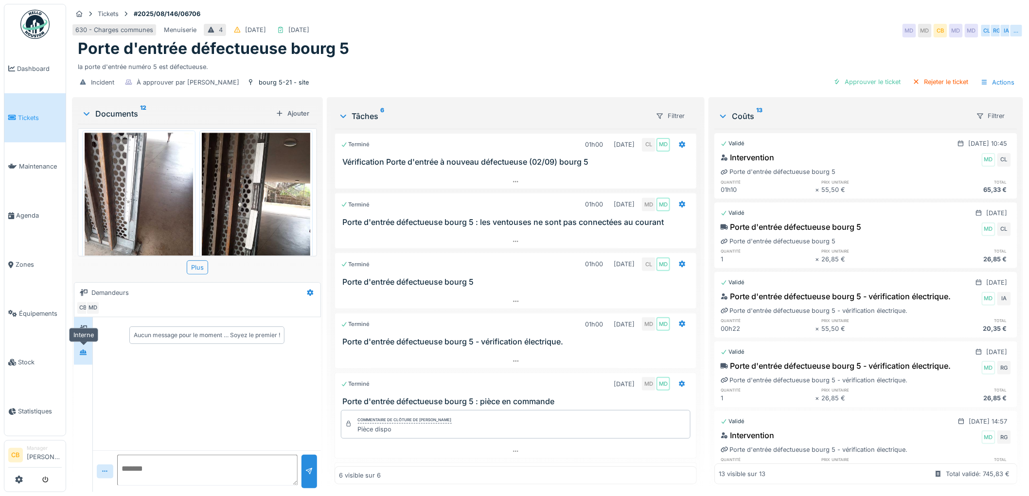
click at [88, 350] on div at bounding box center [83, 353] width 15 height 12
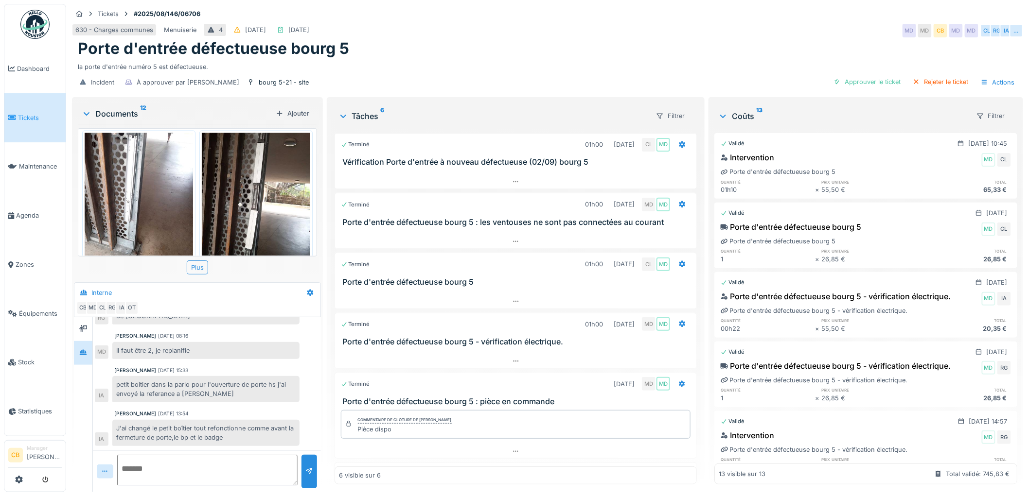
scroll to position [54, 0]
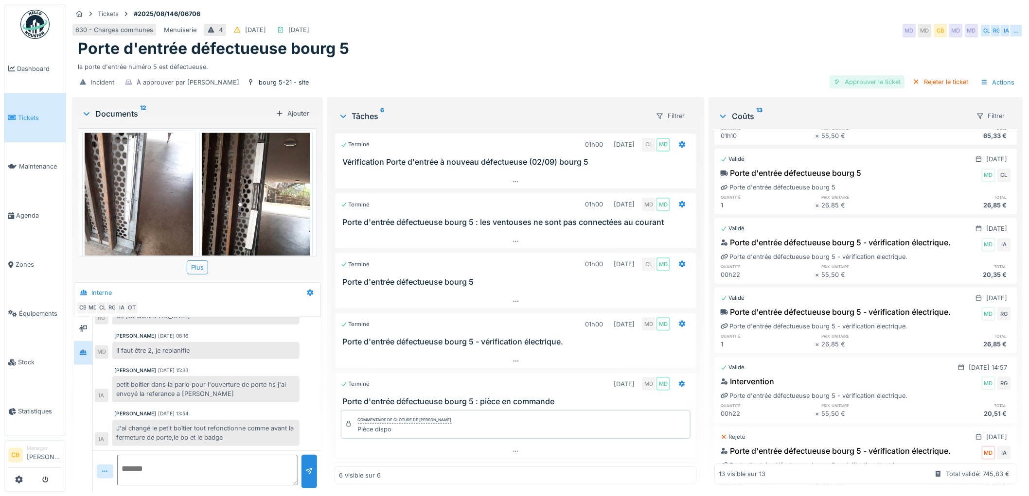
click at [863, 75] on div "Approuver le ticket" at bounding box center [866, 81] width 75 height 13
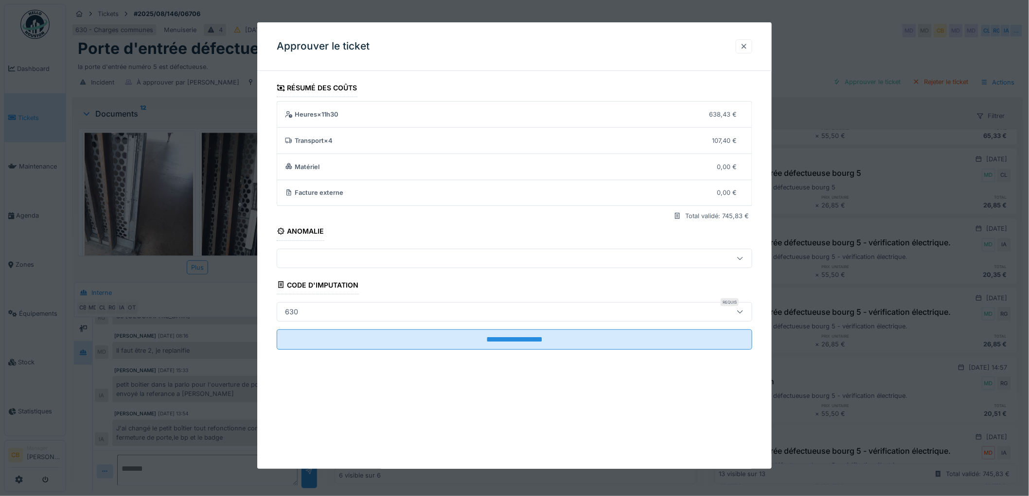
click at [748, 45] on div at bounding box center [744, 46] width 8 height 9
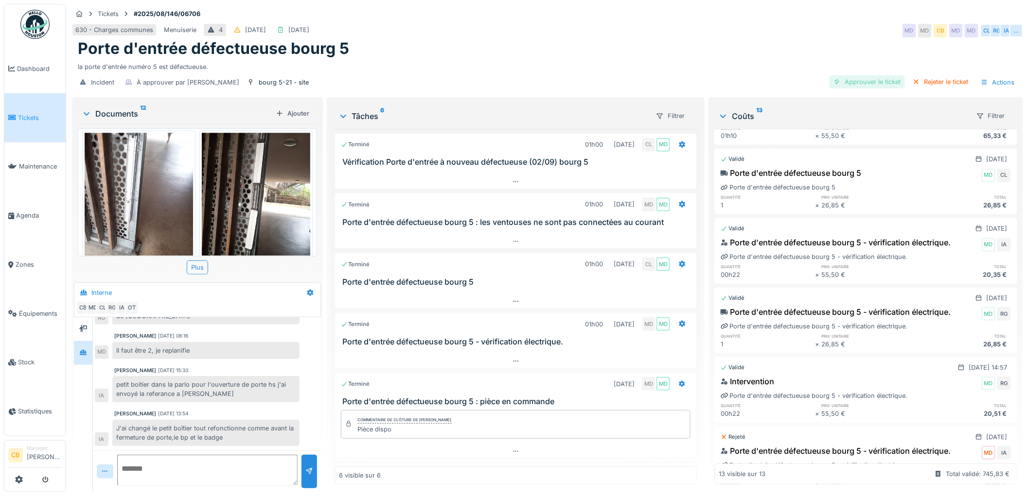
click at [869, 75] on div "Approuver le ticket" at bounding box center [866, 81] width 75 height 13
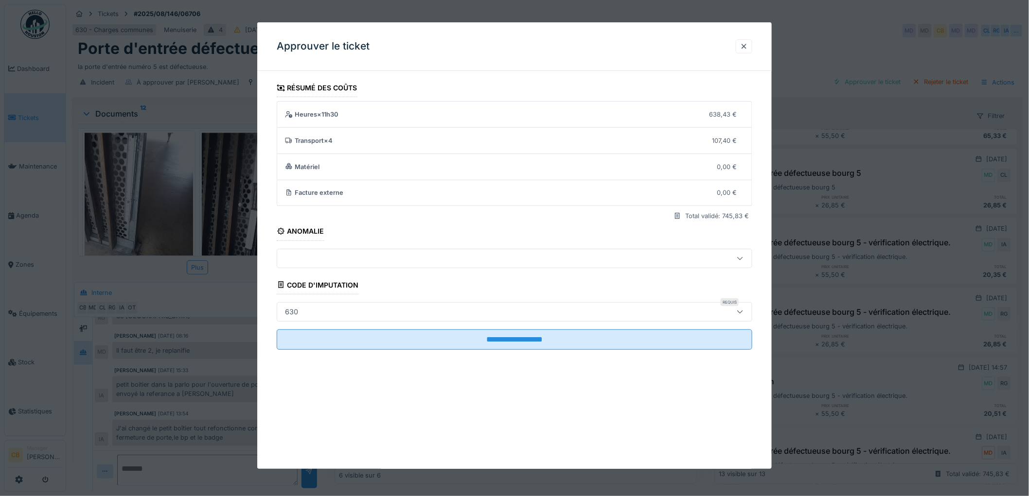
click at [414, 309] on div "630" at bounding box center [487, 312] width 412 height 11
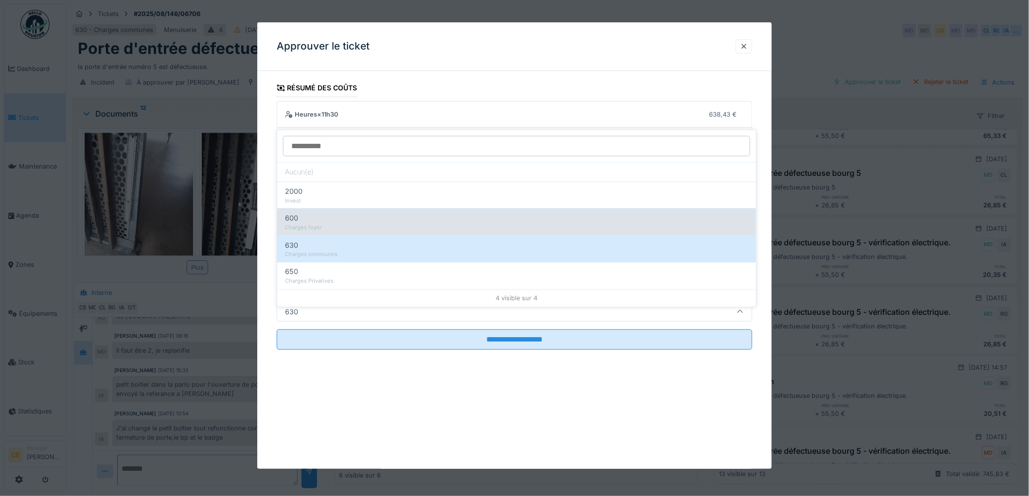
click at [335, 213] on div "600" at bounding box center [516, 218] width 463 height 11
type input "***"
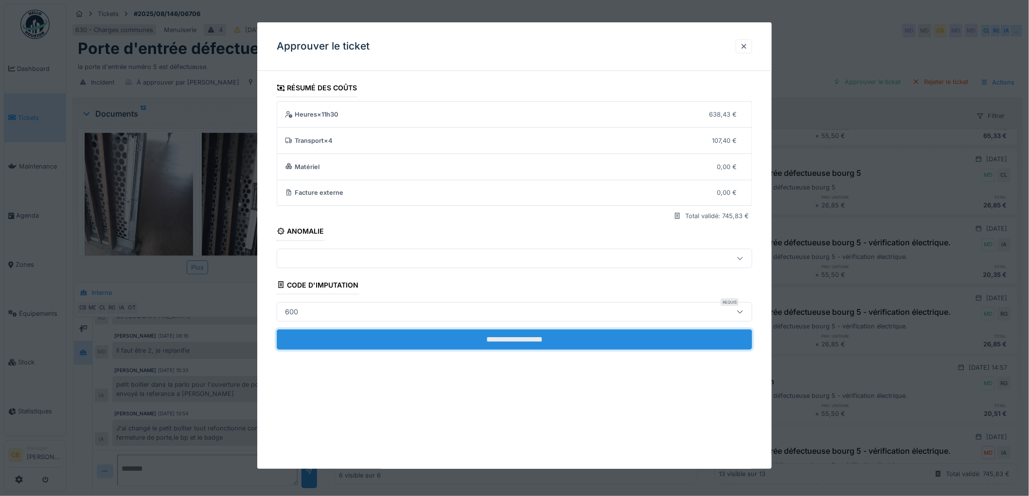
click at [495, 341] on input "**********" at bounding box center [514, 340] width 475 height 20
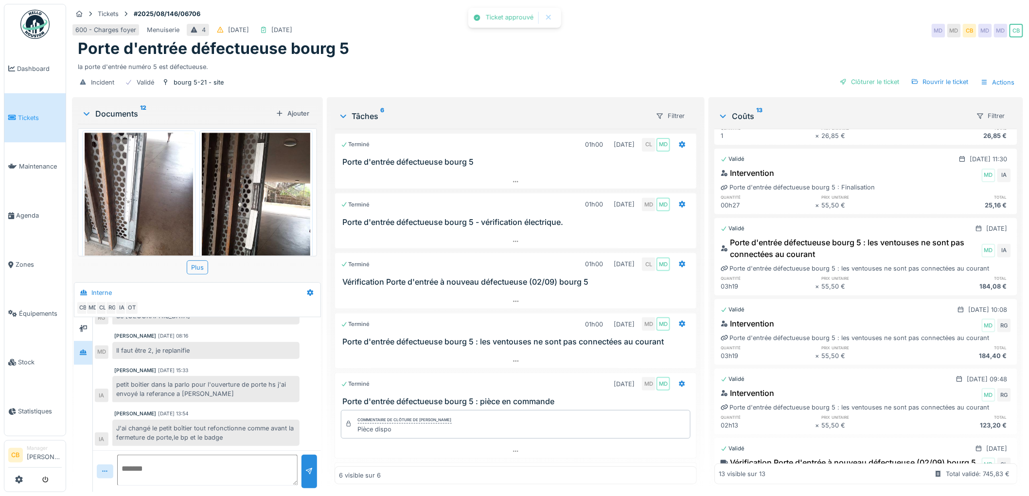
click at [856, 75] on div "Clôturer le ticket" at bounding box center [870, 81] width 68 height 13
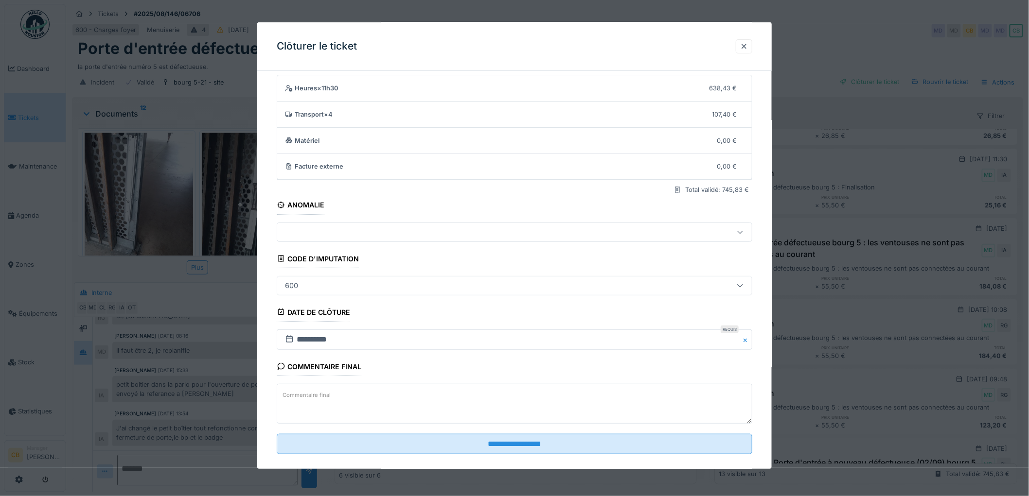
scroll to position [40, 0]
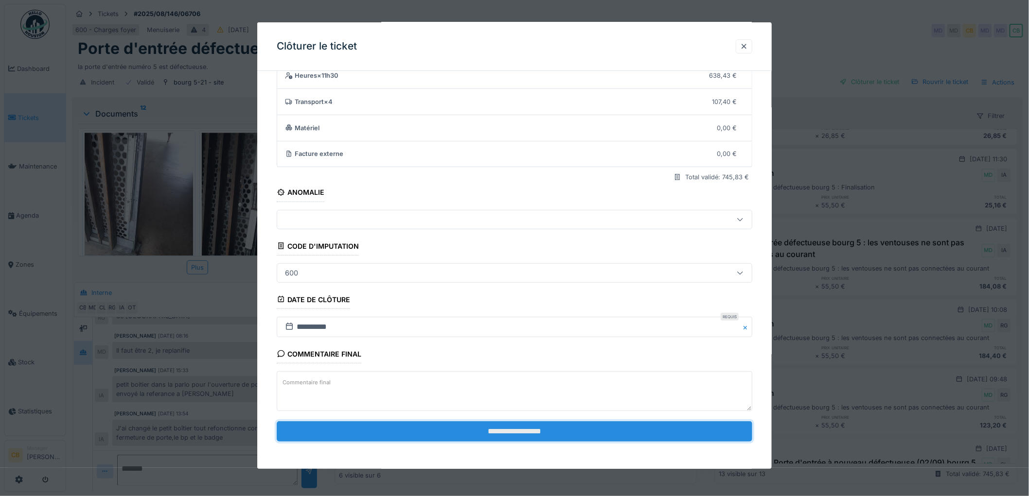
click at [506, 431] on input "**********" at bounding box center [514, 431] width 475 height 20
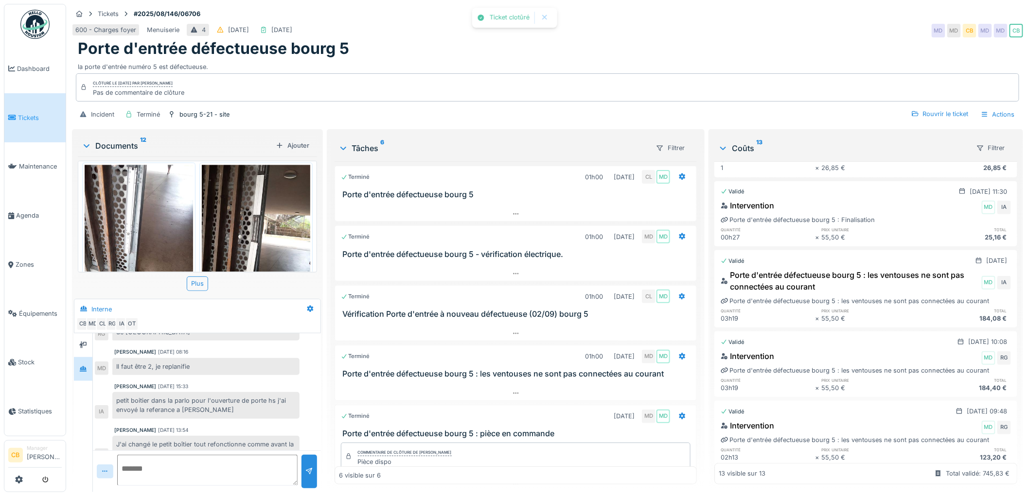
scroll to position [317, 0]
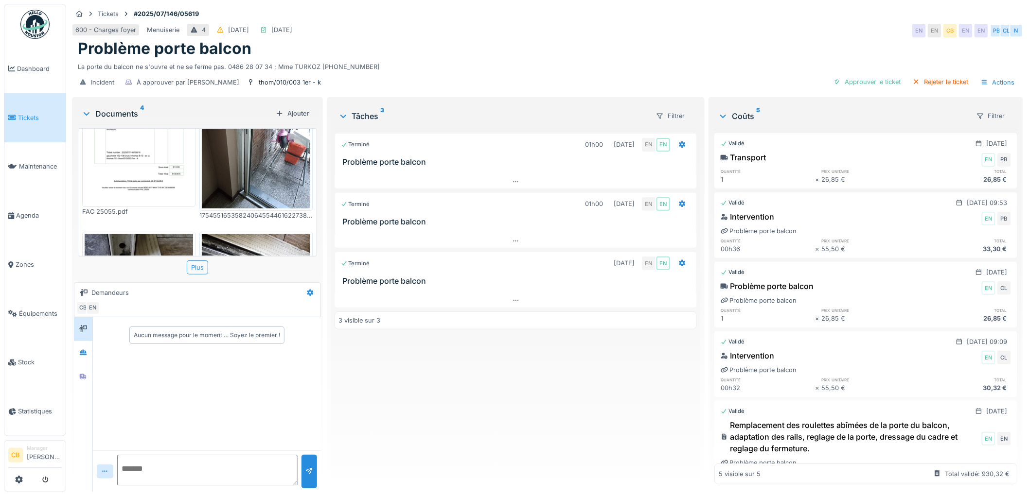
scroll to position [41, 0]
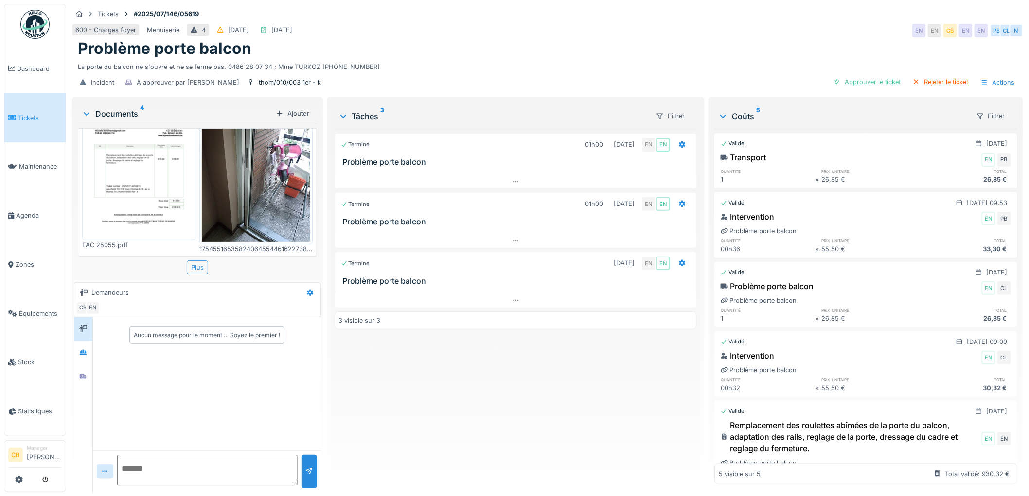
click at [147, 190] on img at bounding box center [139, 168] width 108 height 140
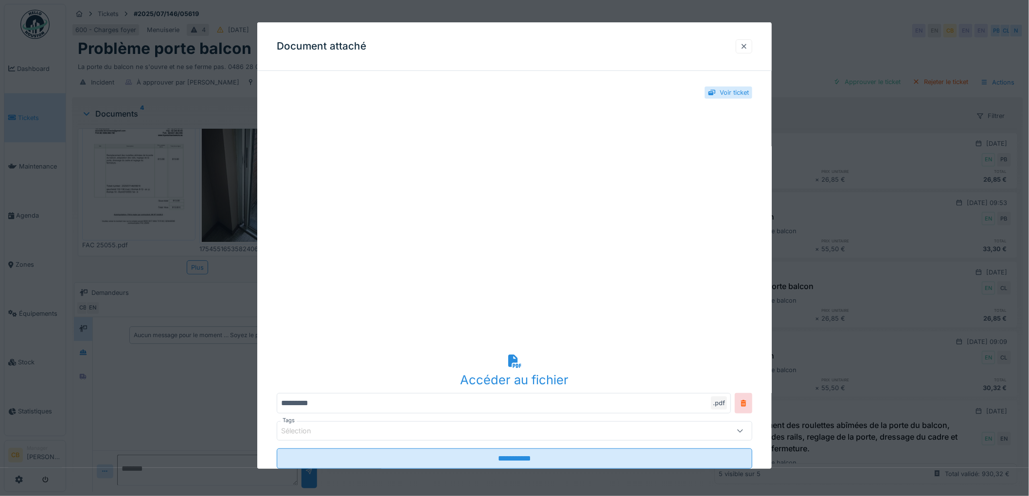
click at [747, 46] on div at bounding box center [744, 46] width 8 height 9
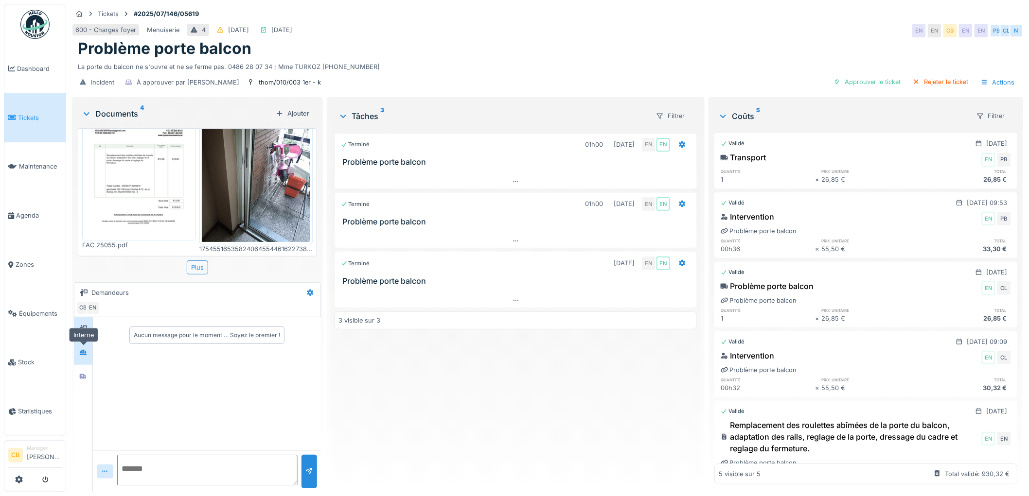
click at [84, 349] on div at bounding box center [83, 353] width 8 height 9
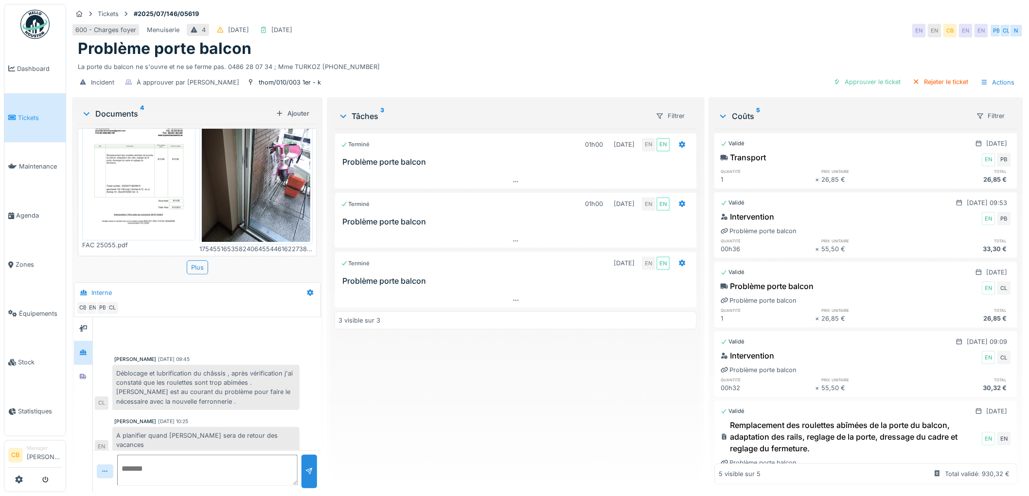
scroll to position [8, 0]
click at [151, 167] on img at bounding box center [139, 168] width 108 height 140
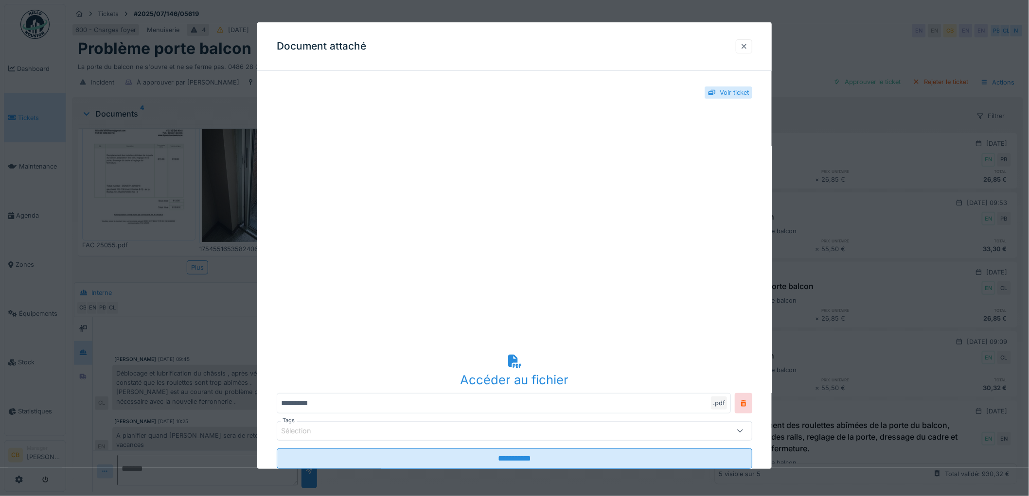
click at [748, 49] on div at bounding box center [744, 46] width 8 height 9
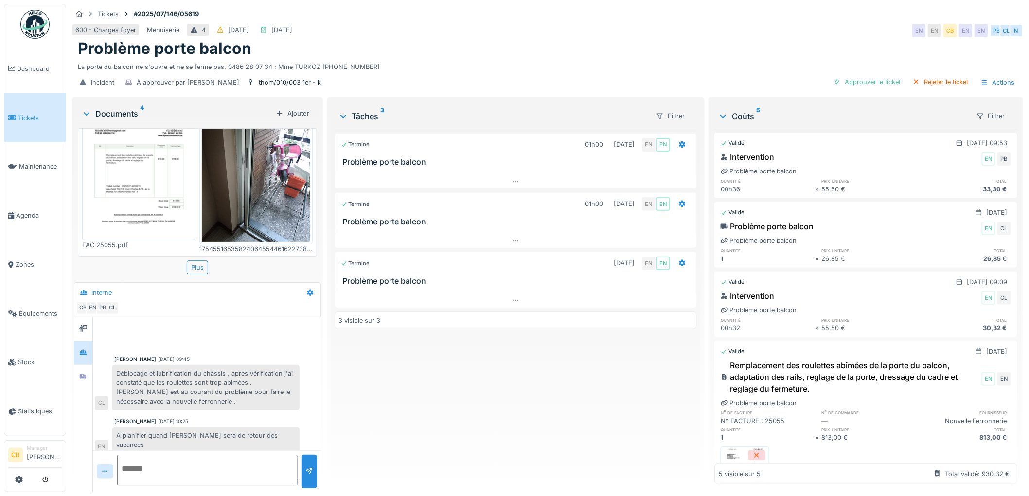
scroll to position [127, 0]
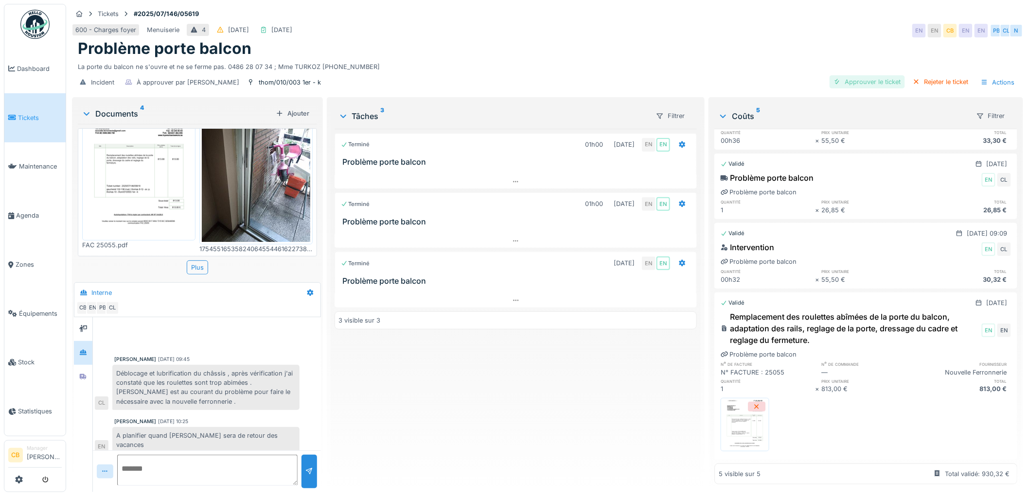
click at [853, 75] on div "Approuver le ticket" at bounding box center [866, 81] width 75 height 13
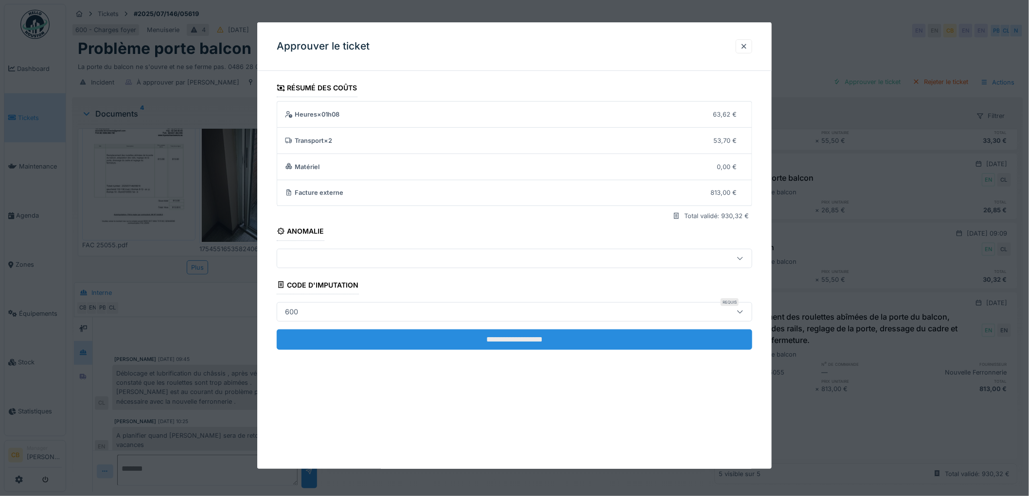
click at [498, 334] on input "**********" at bounding box center [514, 340] width 475 height 20
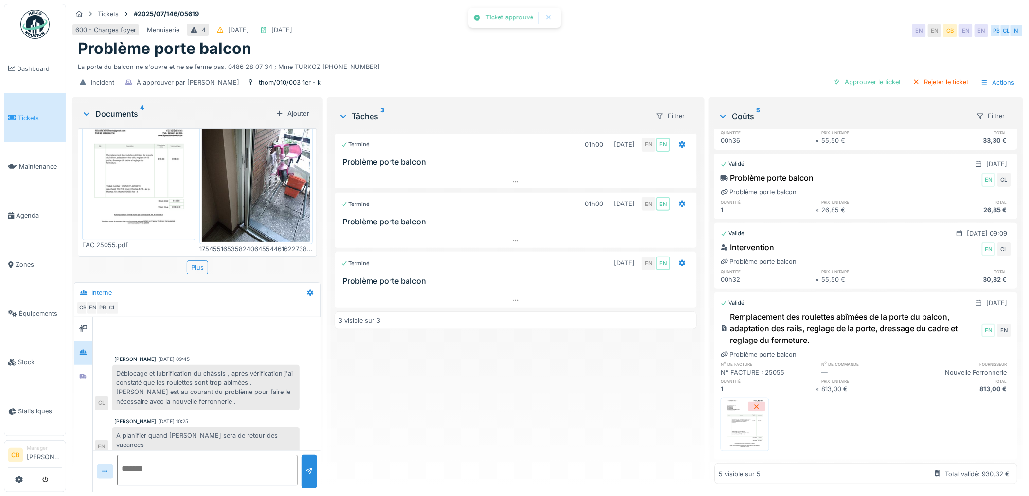
scroll to position [0, 0]
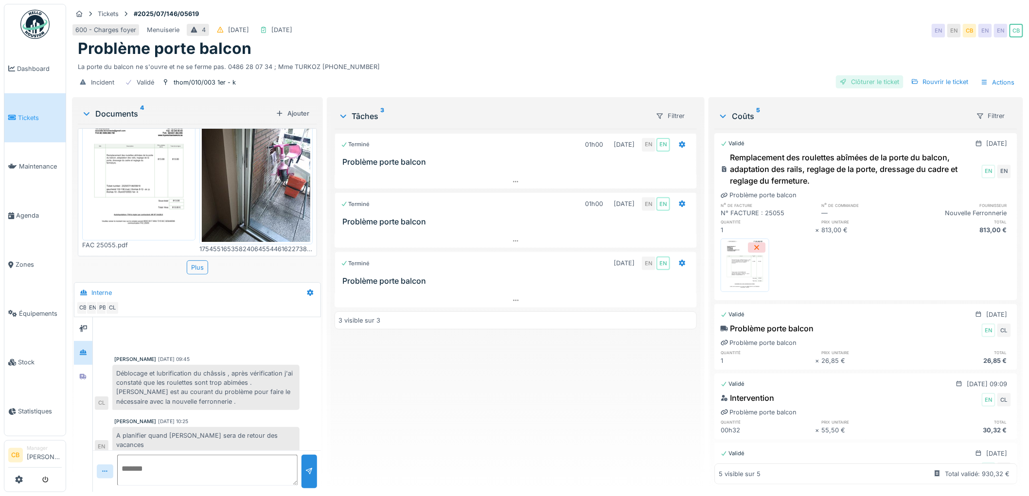
click at [859, 75] on div "Clôturer le ticket" at bounding box center [870, 81] width 68 height 13
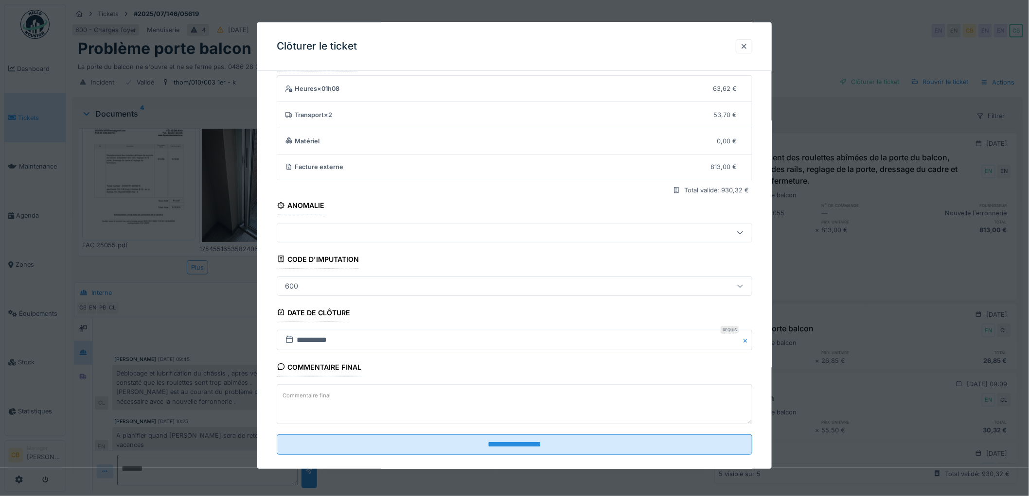
scroll to position [40, 0]
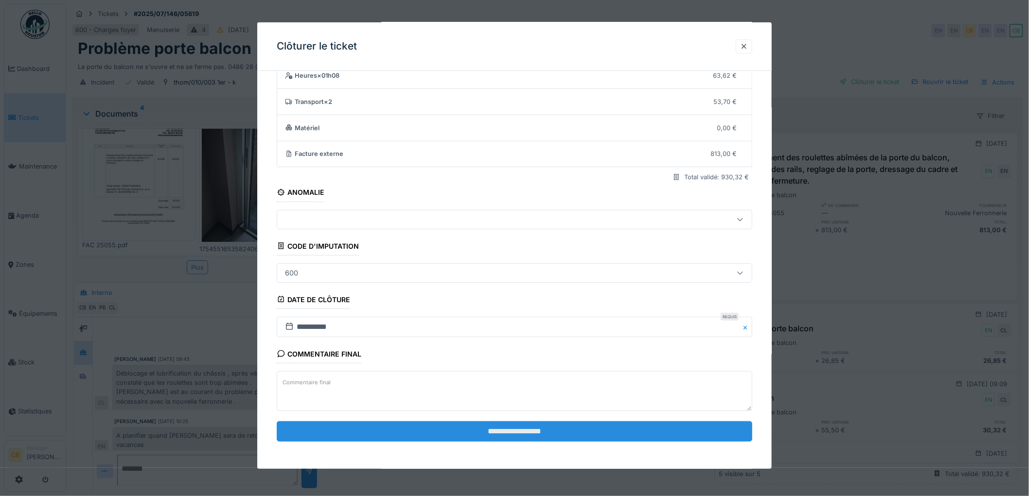
click at [502, 429] on input "**********" at bounding box center [514, 431] width 475 height 20
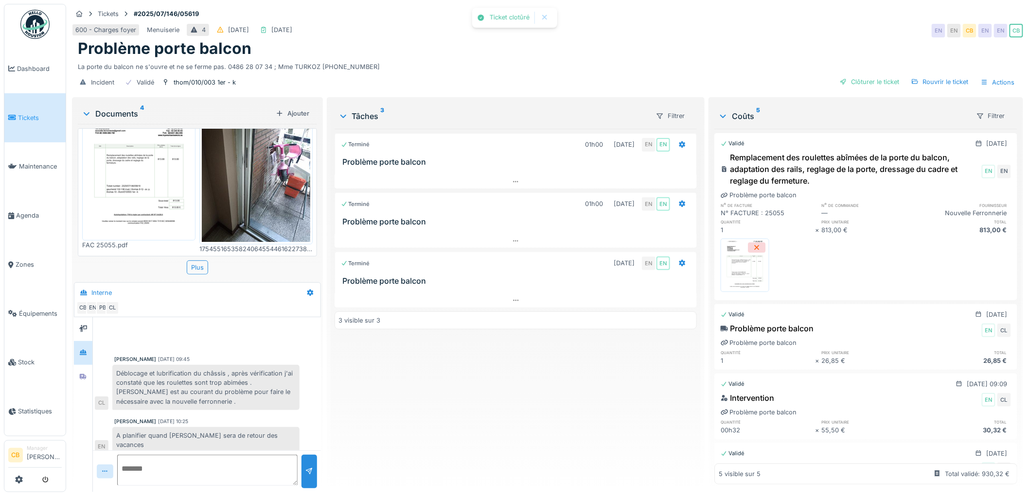
scroll to position [15, 0]
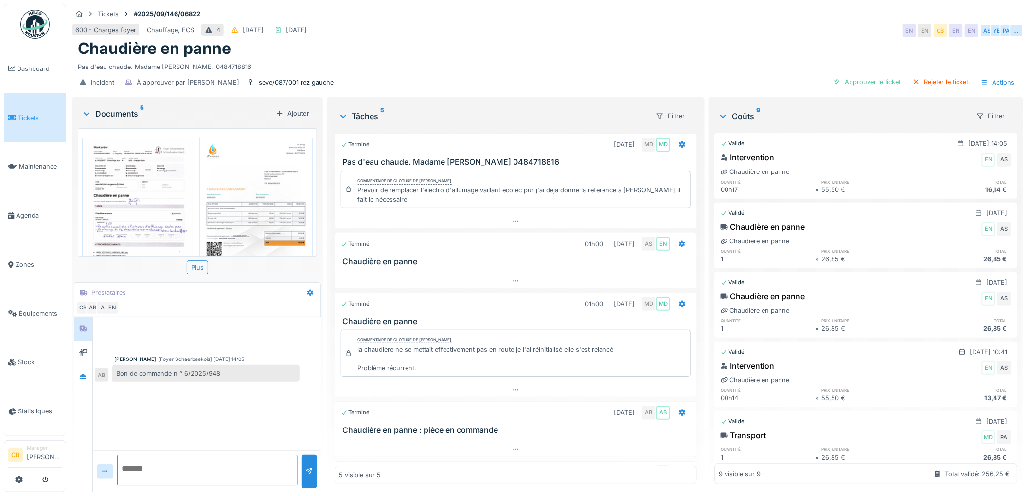
click at [113, 217] on img at bounding box center [139, 215] width 108 height 153
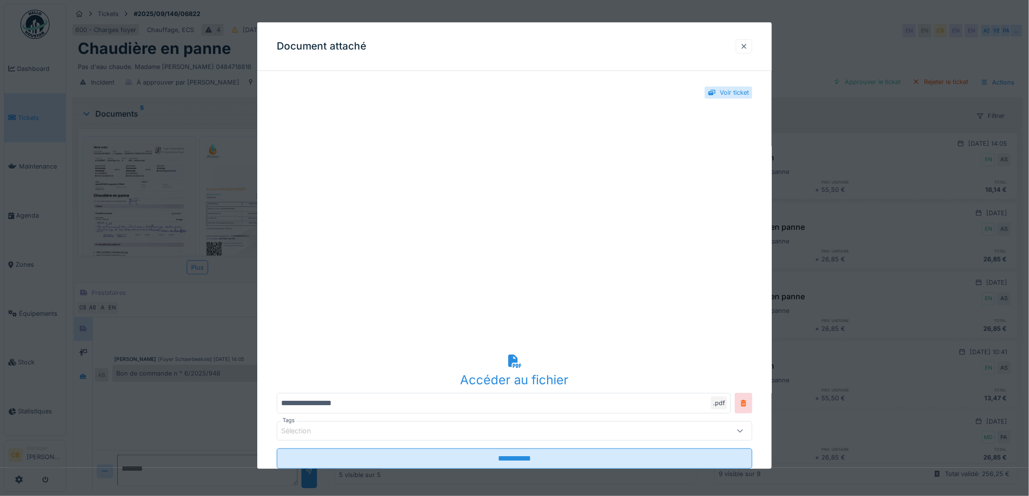
click at [746, 46] on div at bounding box center [744, 46] width 8 height 9
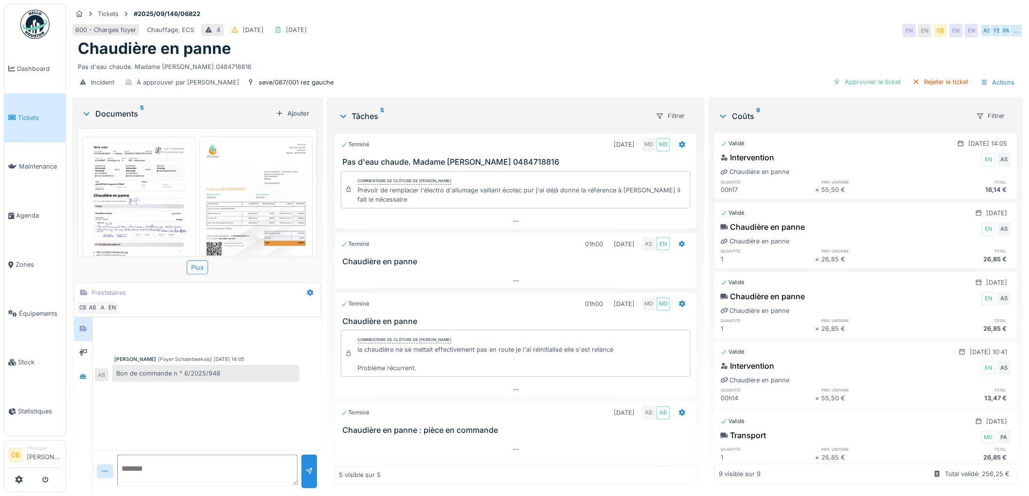
click at [264, 194] on img at bounding box center [256, 215] width 108 height 153
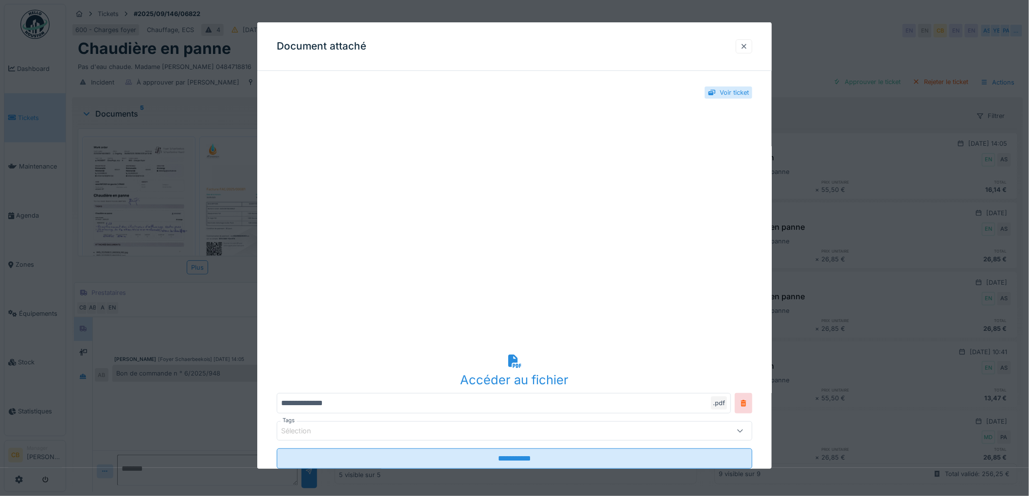
click at [748, 46] on div at bounding box center [744, 46] width 8 height 9
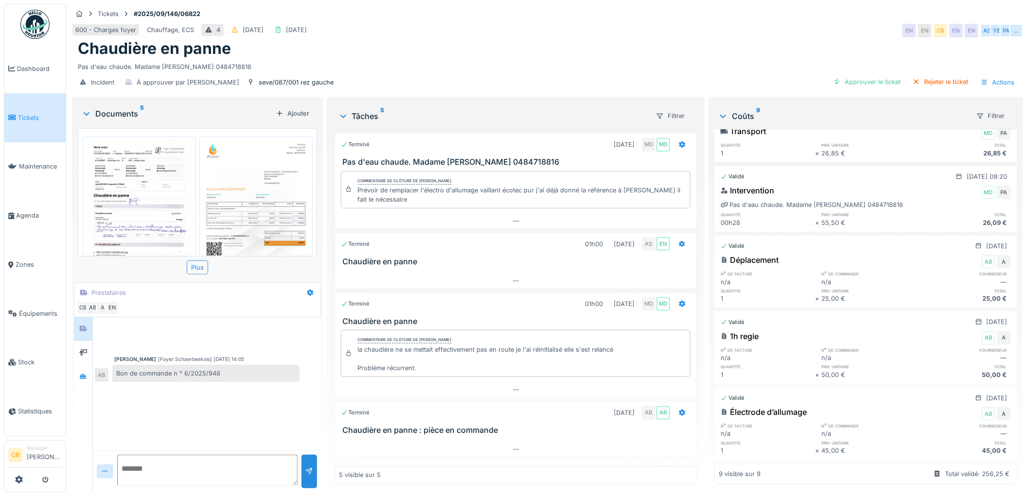
scroll to position [8, 0]
click at [863, 76] on div "Approuver le ticket" at bounding box center [866, 81] width 75 height 13
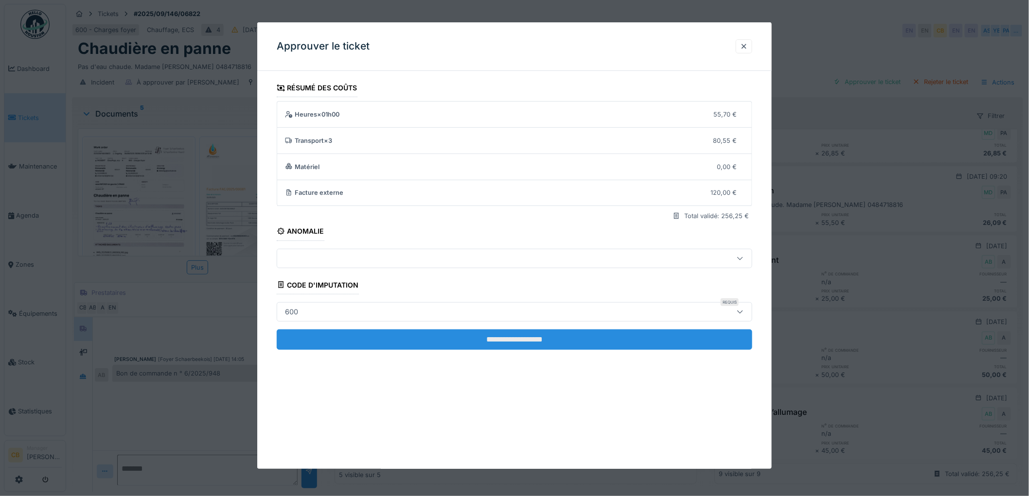
click at [495, 339] on input "**********" at bounding box center [514, 340] width 475 height 20
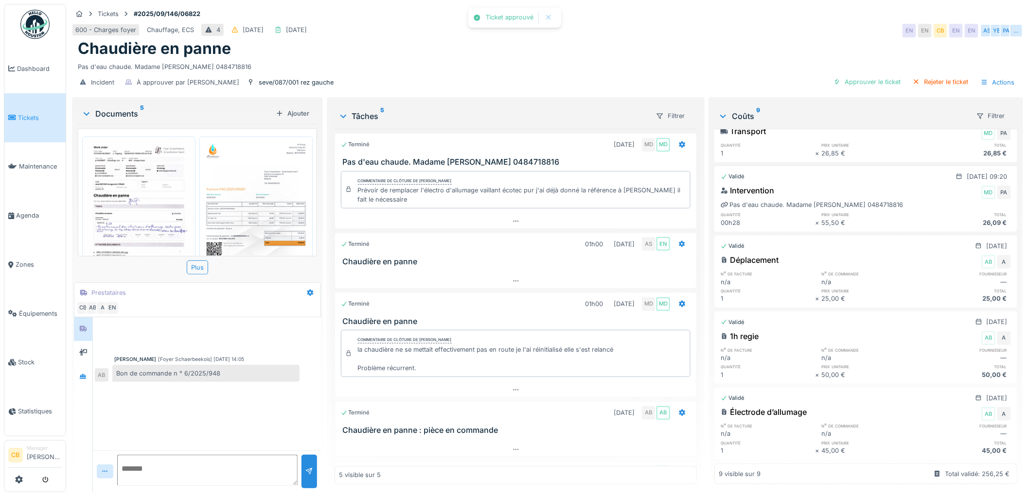
scroll to position [0, 0]
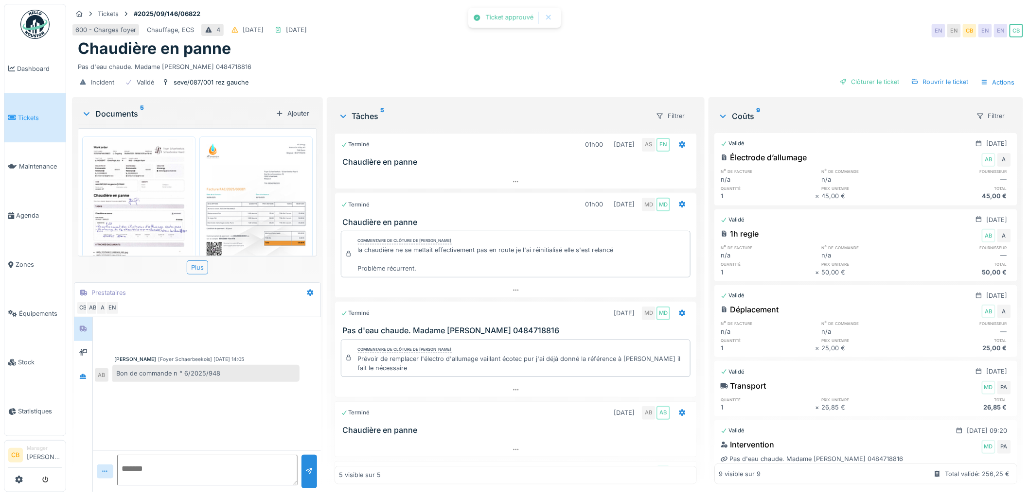
click at [857, 75] on div "Clôturer le ticket" at bounding box center [870, 81] width 68 height 13
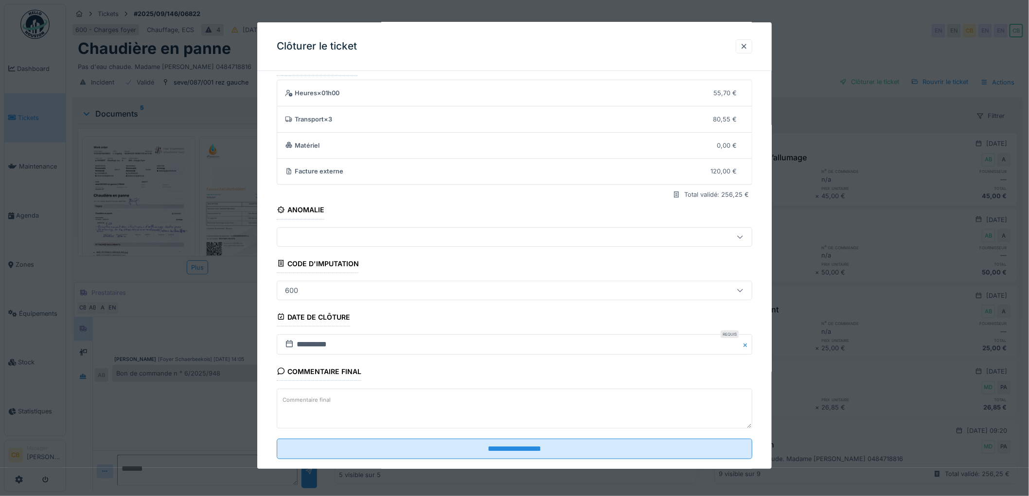
scroll to position [40, 0]
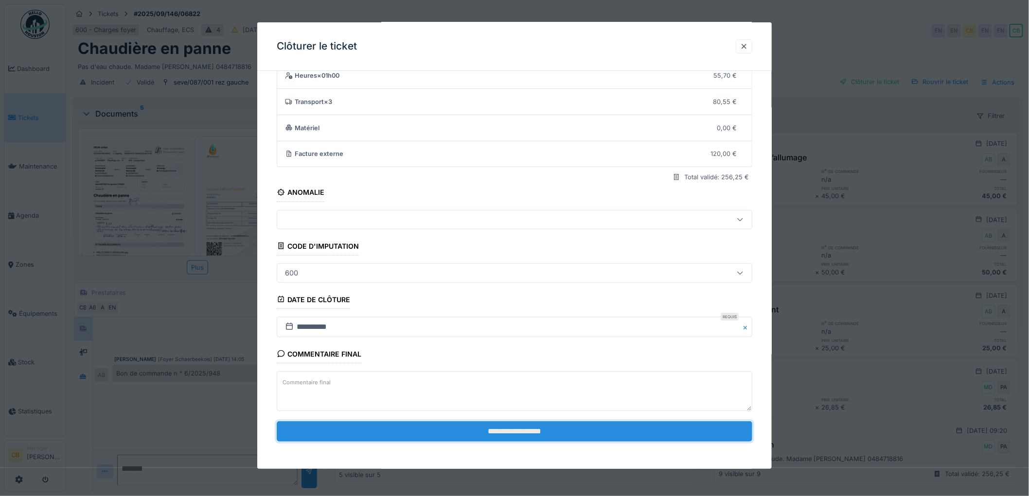
click at [535, 427] on input "**********" at bounding box center [514, 431] width 475 height 20
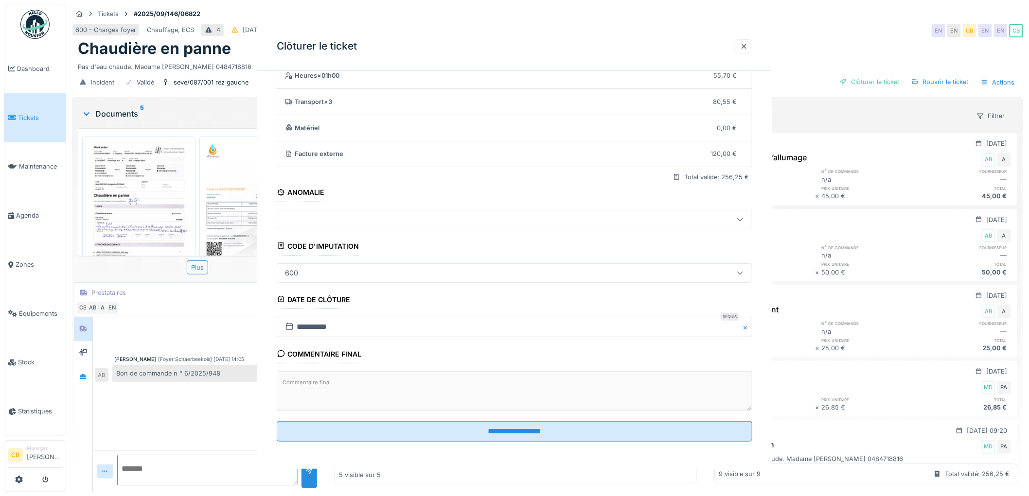
scroll to position [0, 0]
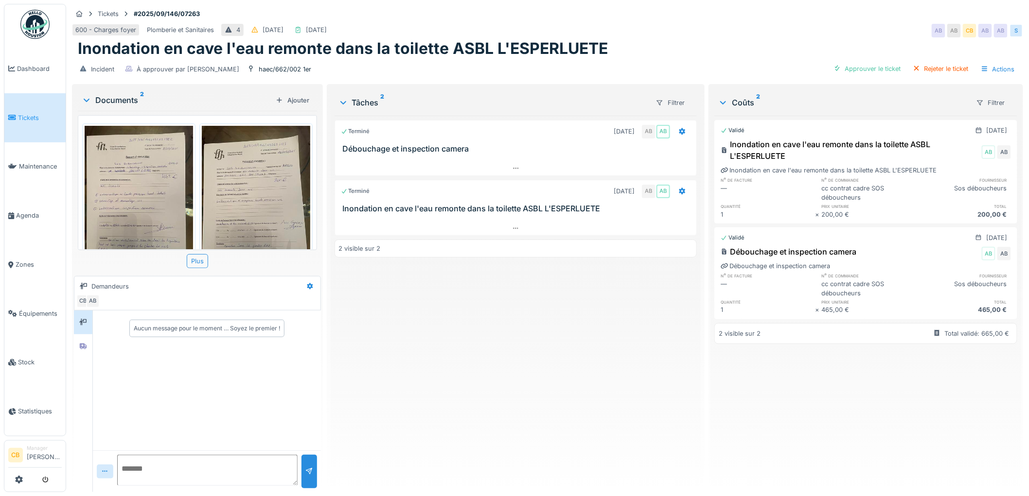
click at [122, 212] on img at bounding box center [139, 198] width 108 height 144
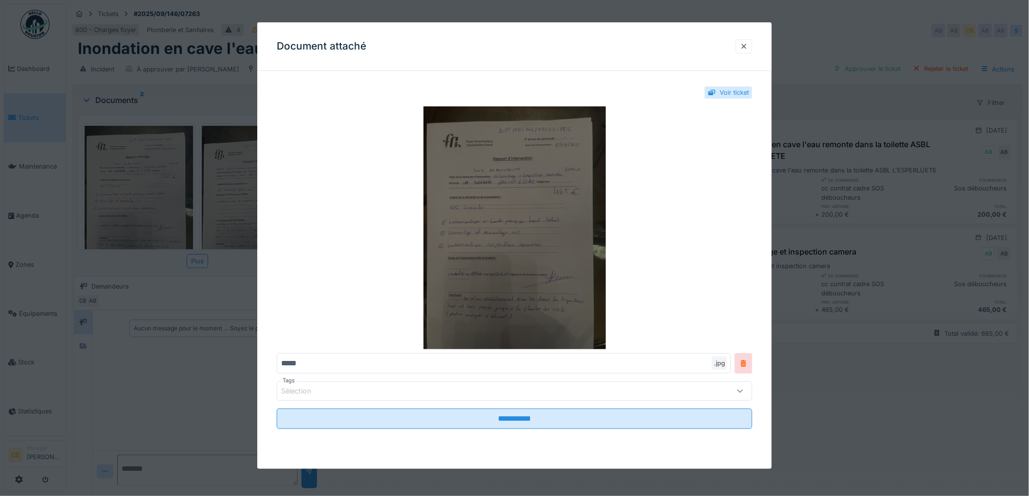
click at [479, 246] on img at bounding box center [514, 227] width 475 height 243
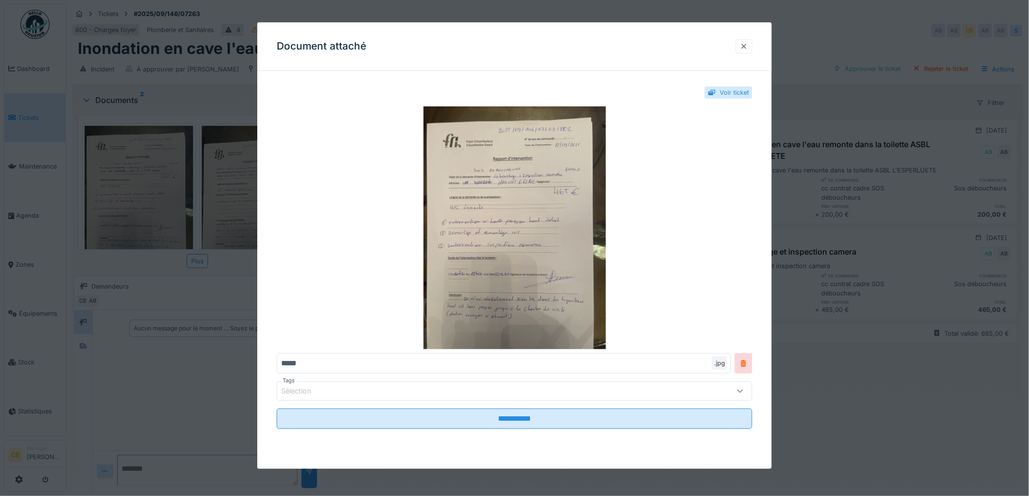
click at [746, 46] on div at bounding box center [744, 46] width 8 height 9
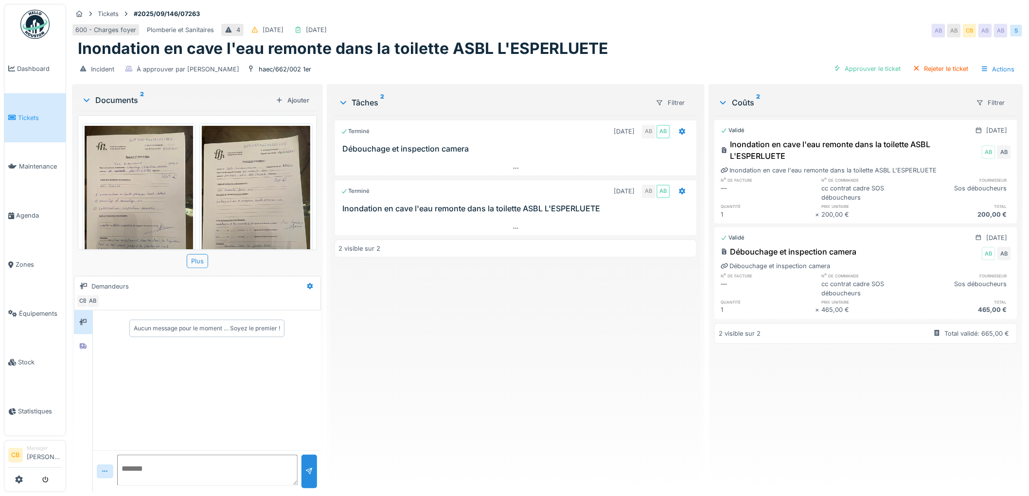
click at [238, 211] on img at bounding box center [256, 198] width 108 height 144
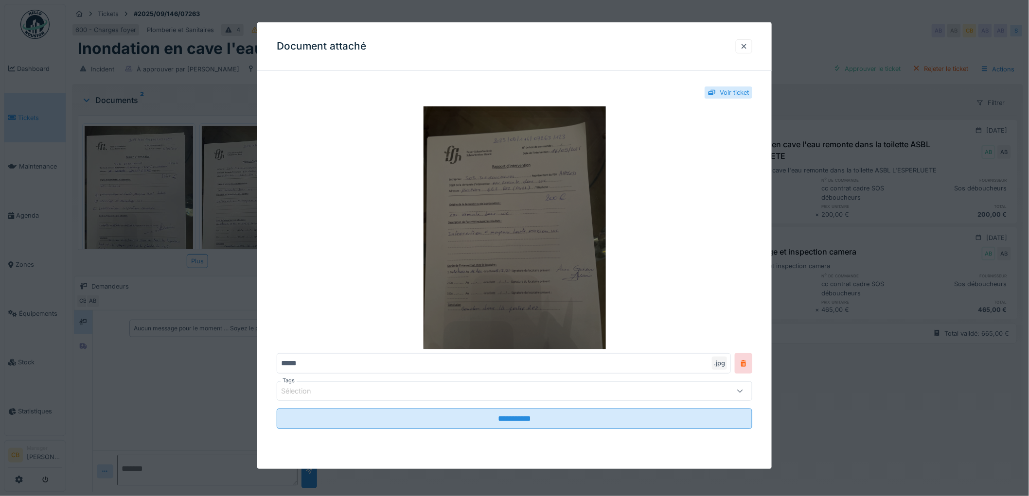
click at [537, 210] on img at bounding box center [514, 227] width 475 height 243
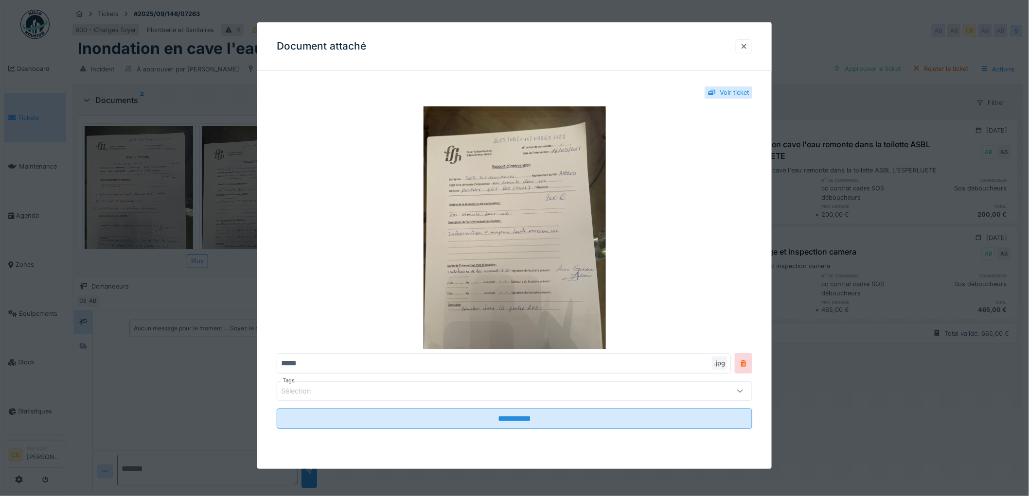
drag, startPoint x: 746, startPoint y: 47, endPoint x: 738, endPoint y: 54, distance: 11.0
click at [747, 47] on div at bounding box center [744, 46] width 8 height 9
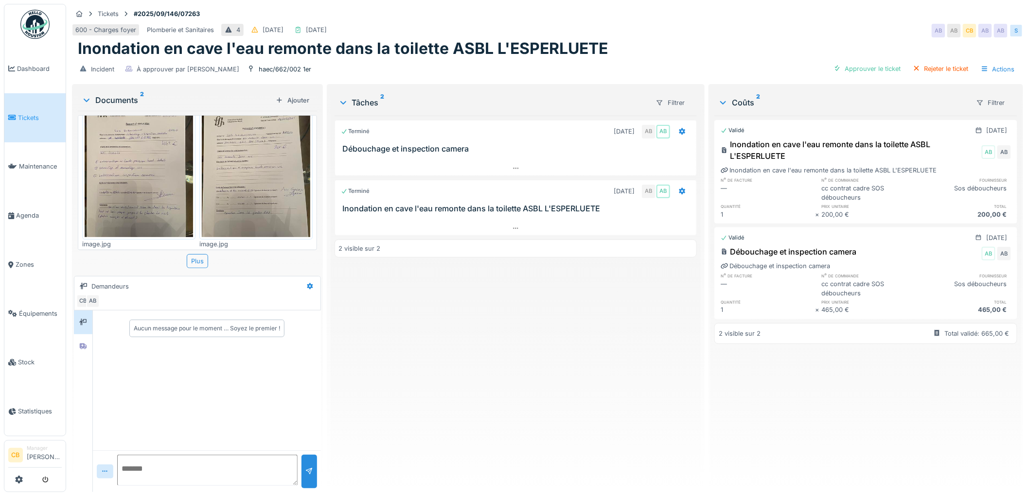
scroll to position [8, 0]
click at [78, 340] on div at bounding box center [83, 346] width 15 height 12
click at [150, 196] on img at bounding box center [139, 165] width 108 height 144
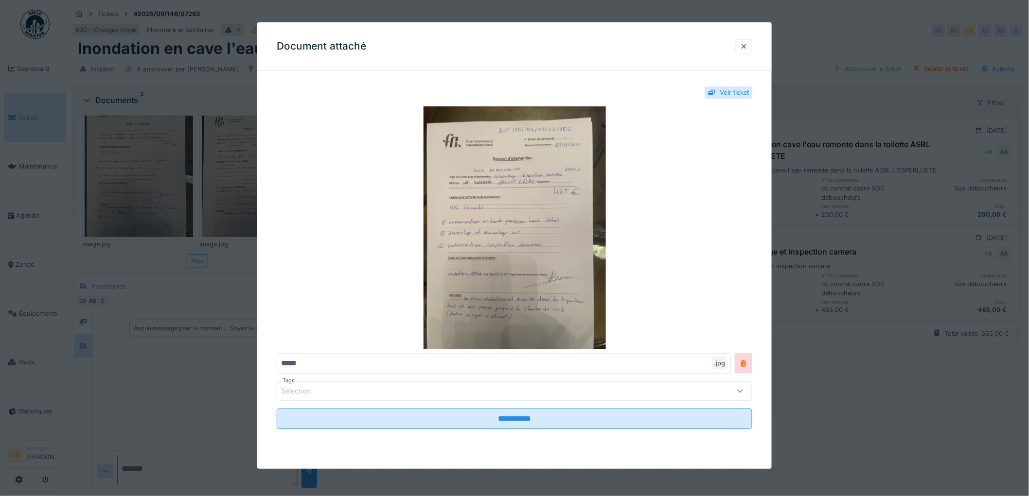
click at [148, 197] on div at bounding box center [514, 248] width 1029 height 496
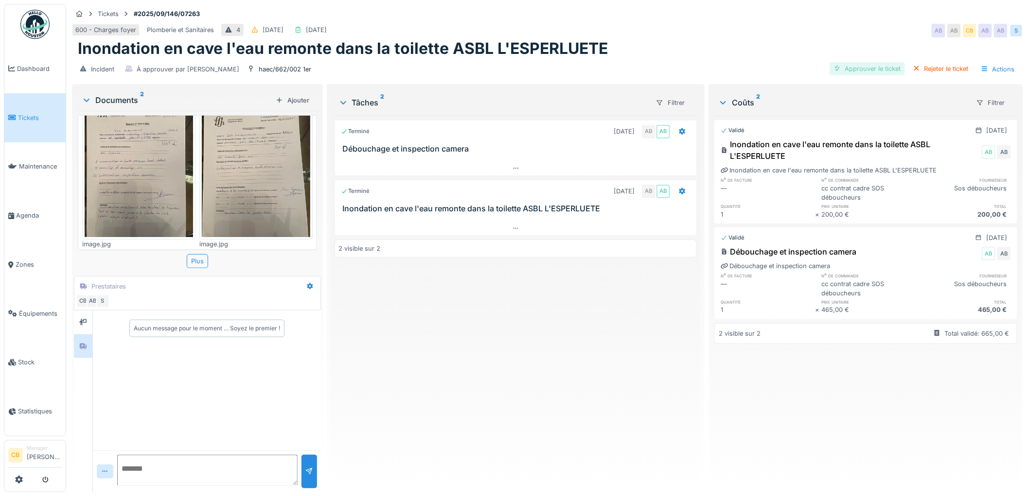
click at [855, 62] on div "Approuver le ticket" at bounding box center [866, 68] width 75 height 13
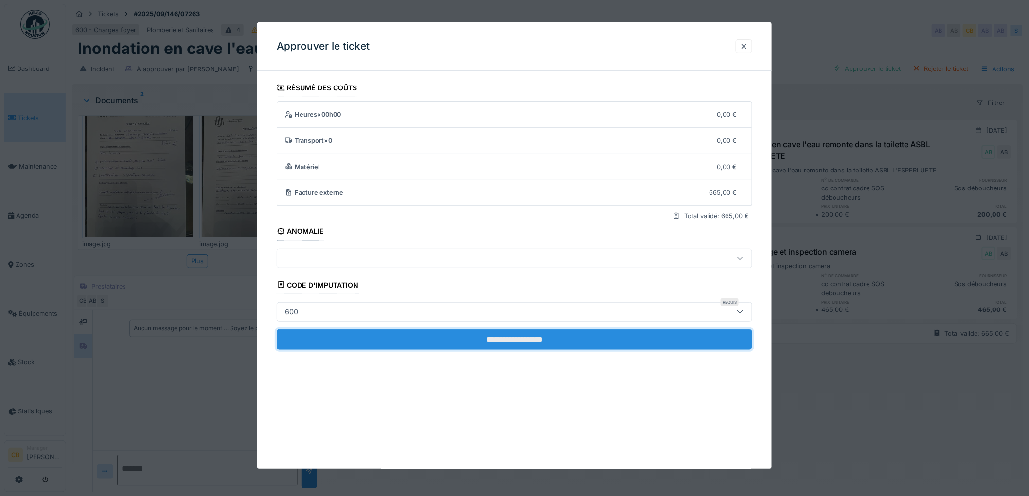
click at [538, 336] on input "**********" at bounding box center [514, 340] width 475 height 20
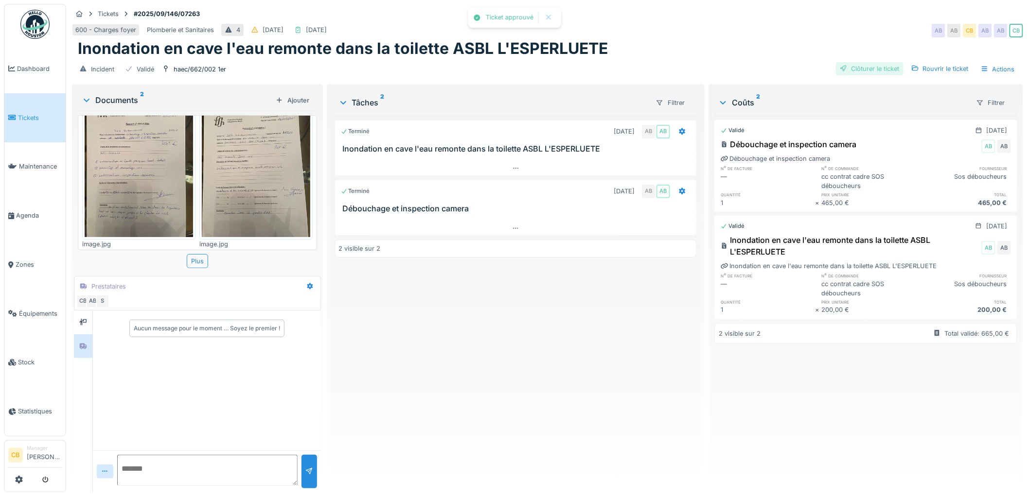
click at [857, 62] on div "Clôturer le ticket" at bounding box center [870, 68] width 68 height 13
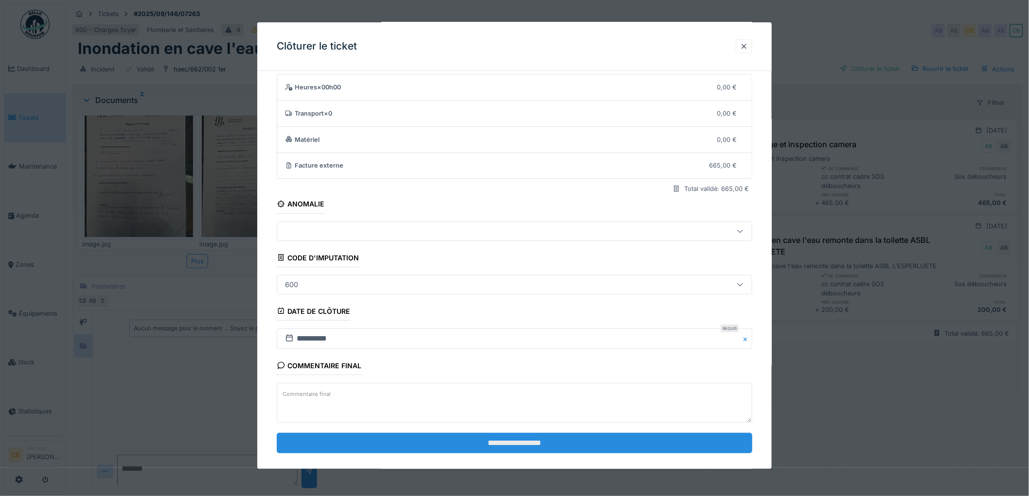
scroll to position [40, 0]
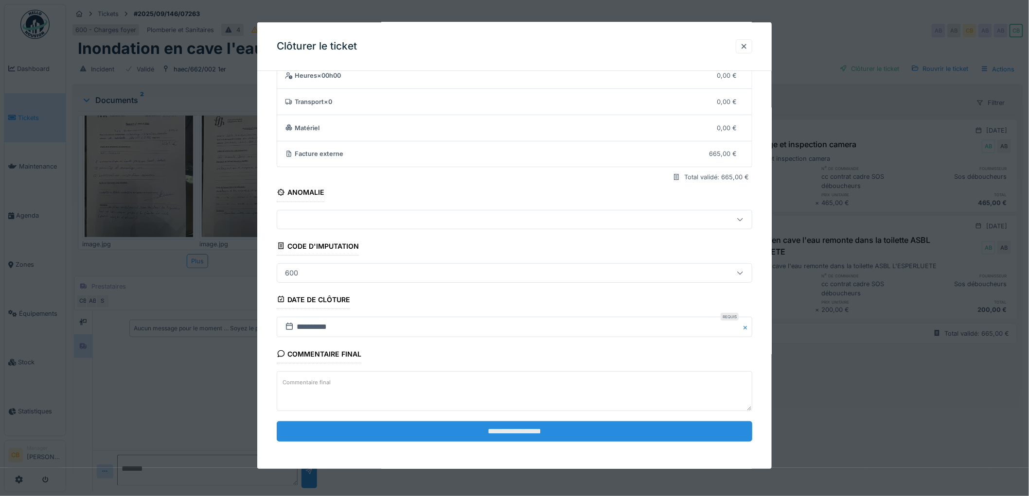
click at [511, 431] on input "**********" at bounding box center [514, 431] width 475 height 20
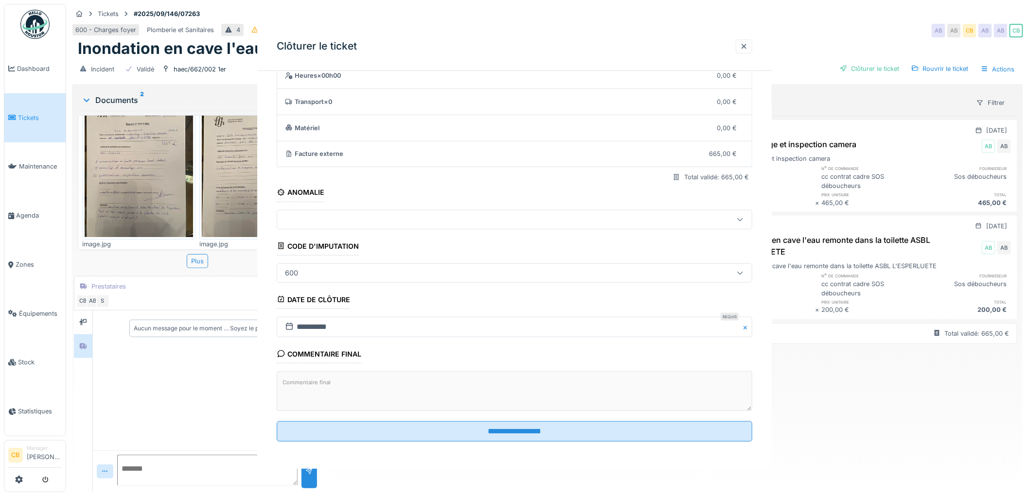
scroll to position [0, 0]
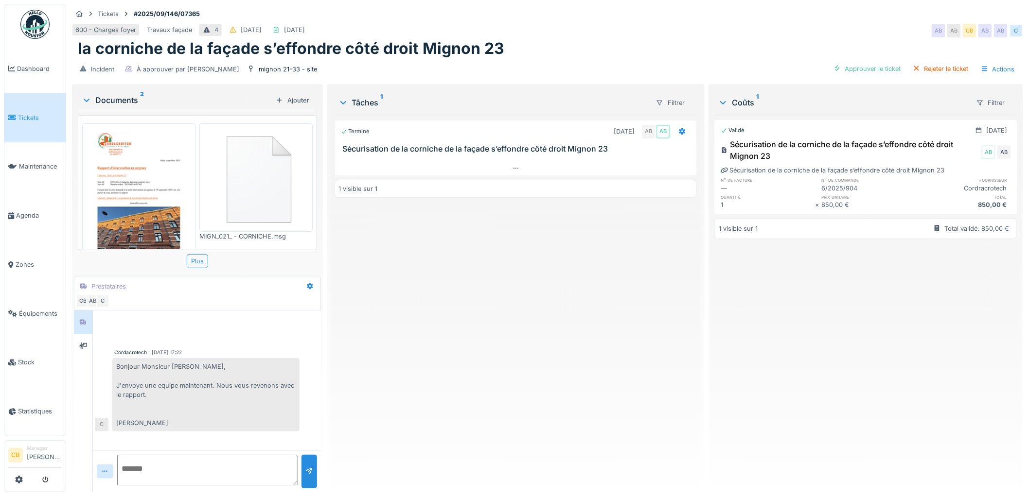
click at [133, 195] on img at bounding box center [139, 202] width 108 height 153
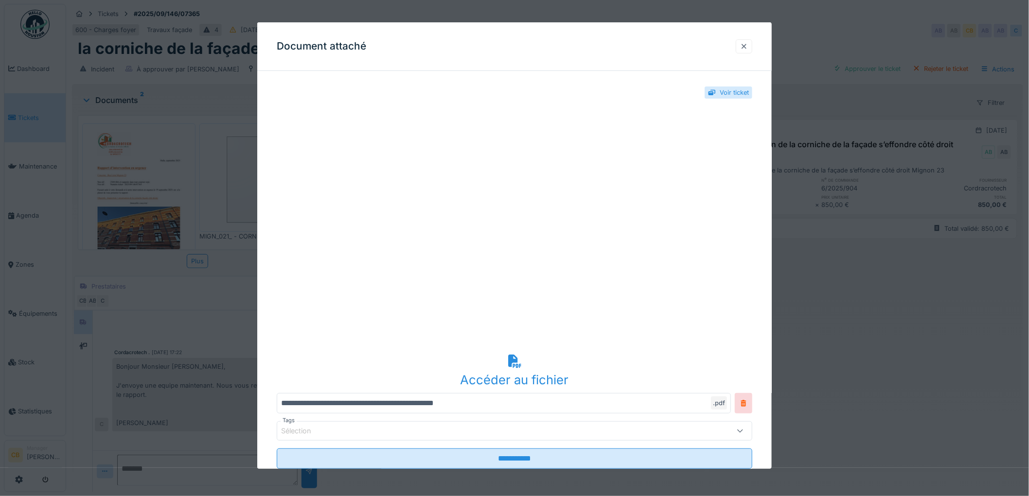
click at [748, 47] on div at bounding box center [744, 46] width 8 height 9
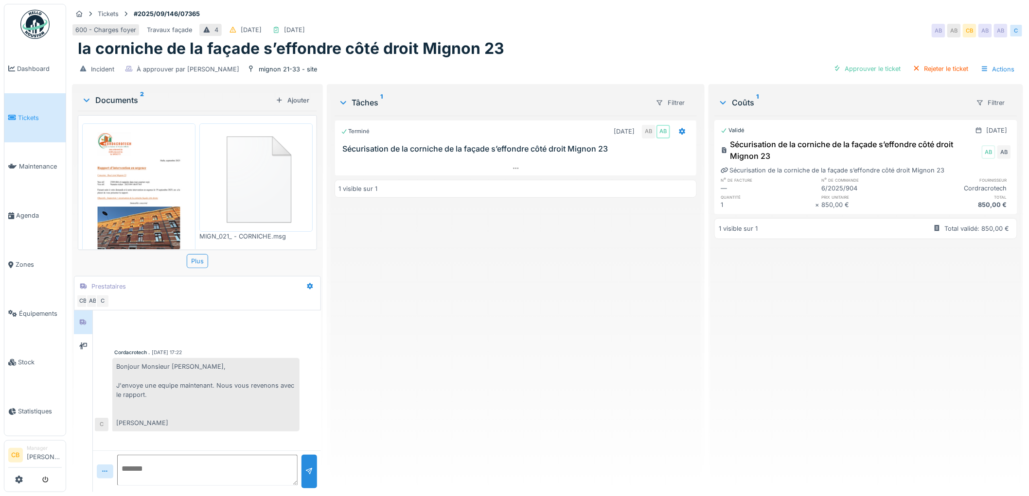
scroll to position [8, 0]
click at [83, 343] on icon at bounding box center [83, 346] width 8 height 6
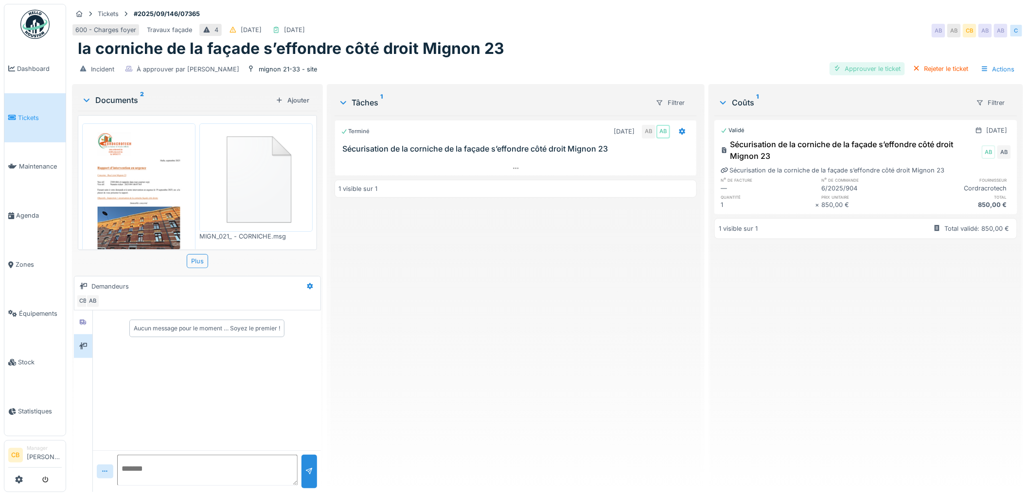
click at [861, 62] on div "Approuver le ticket" at bounding box center [866, 68] width 75 height 13
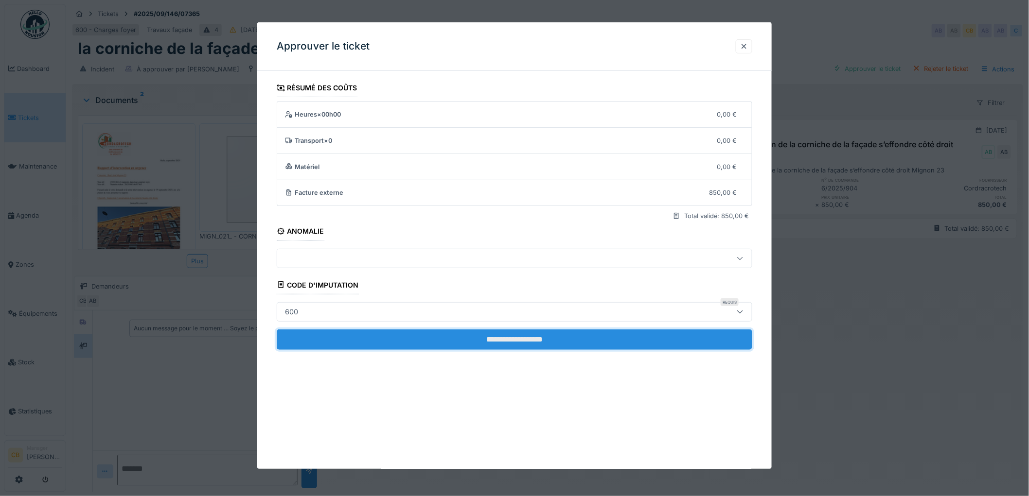
click at [534, 338] on input "**********" at bounding box center [514, 340] width 475 height 20
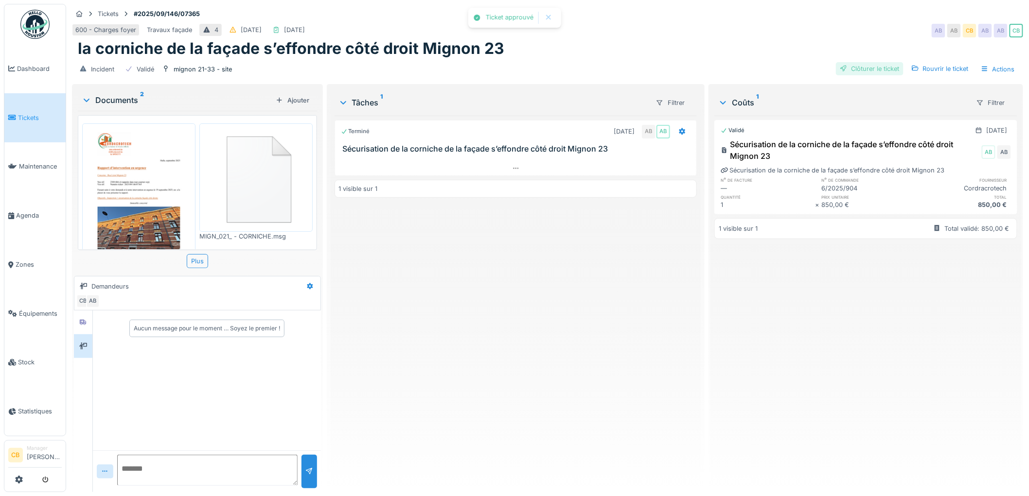
click at [863, 63] on div "Clôturer le ticket" at bounding box center [870, 68] width 68 height 13
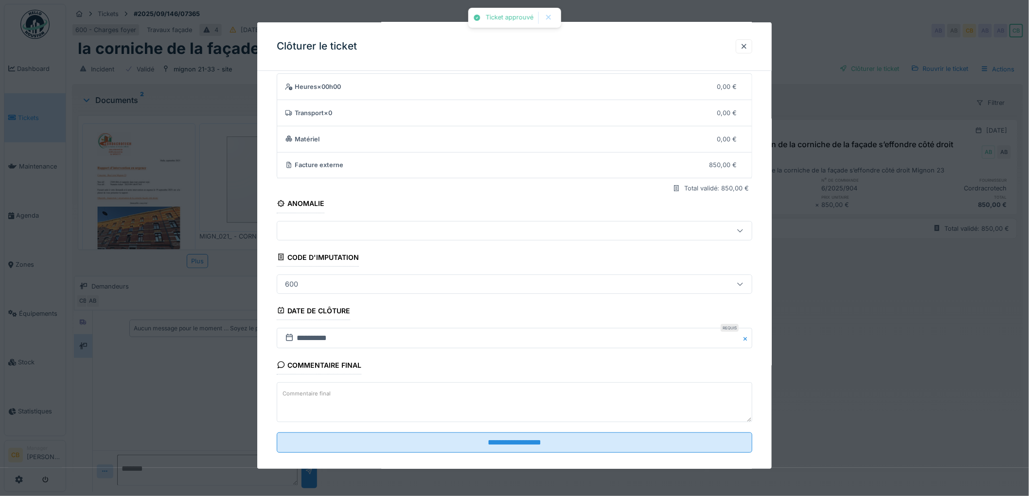
scroll to position [40, 0]
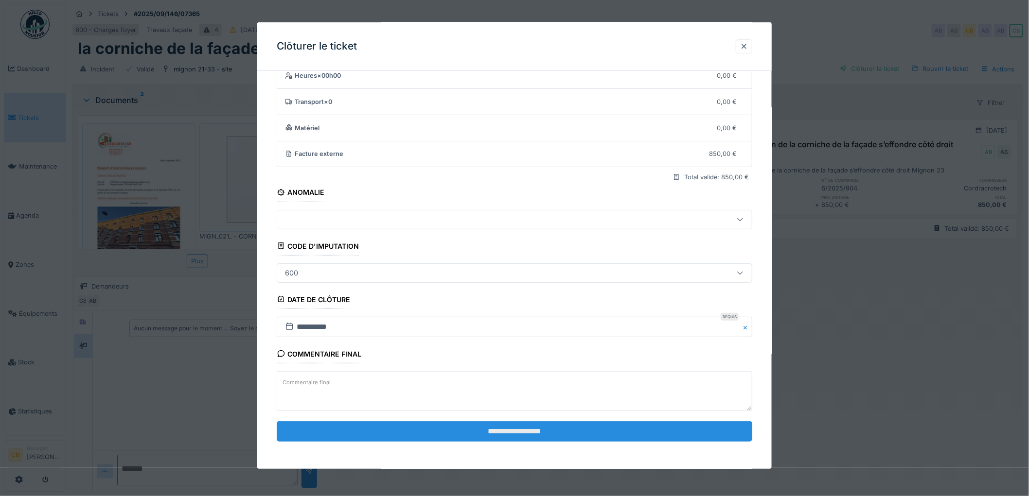
click at [507, 429] on input "**********" at bounding box center [514, 431] width 475 height 20
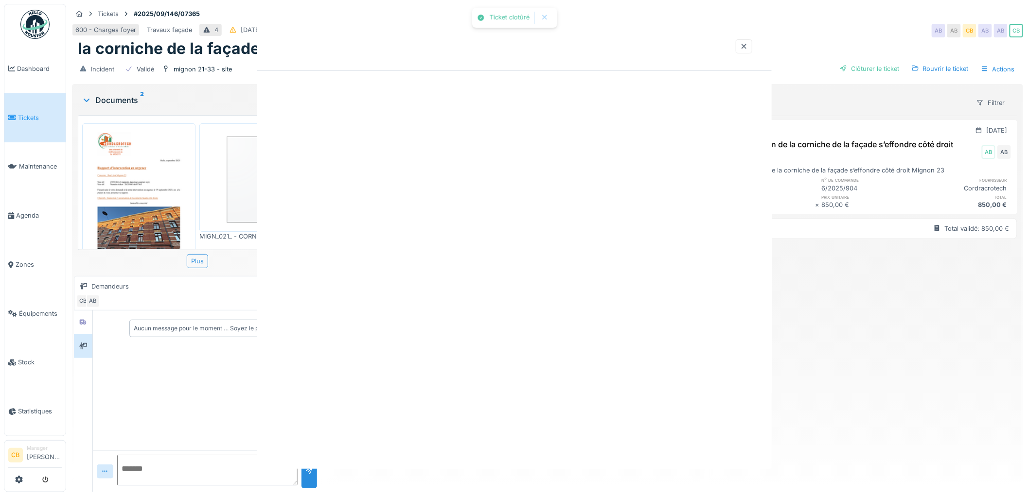
scroll to position [0, 0]
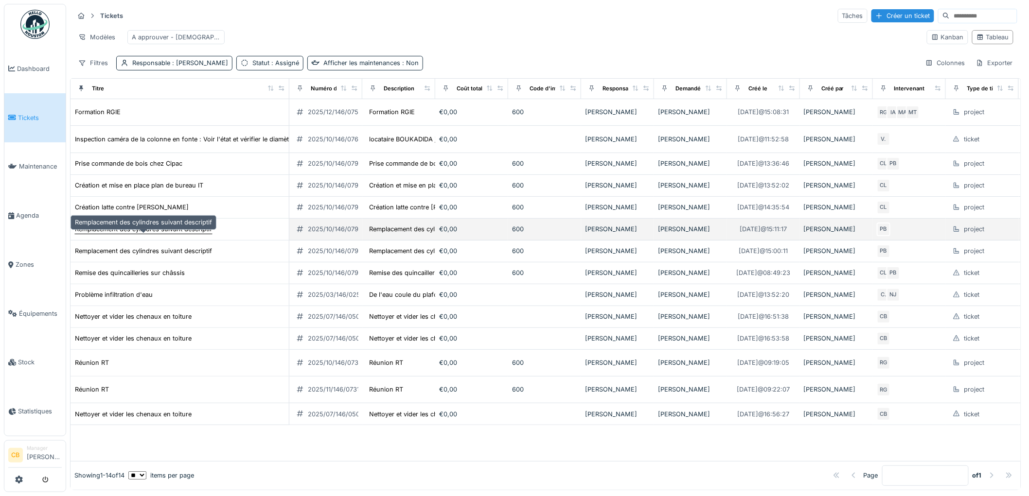
click at [159, 234] on div "Remplacement des cylindres suivant descriptif" at bounding box center [143, 229] width 137 height 9
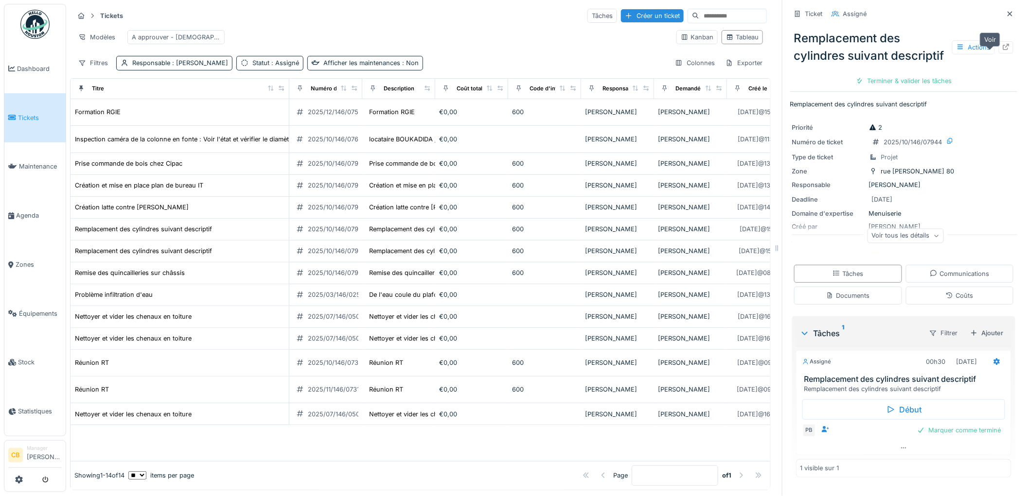
click at [1002, 50] on icon at bounding box center [1006, 47] width 8 height 6
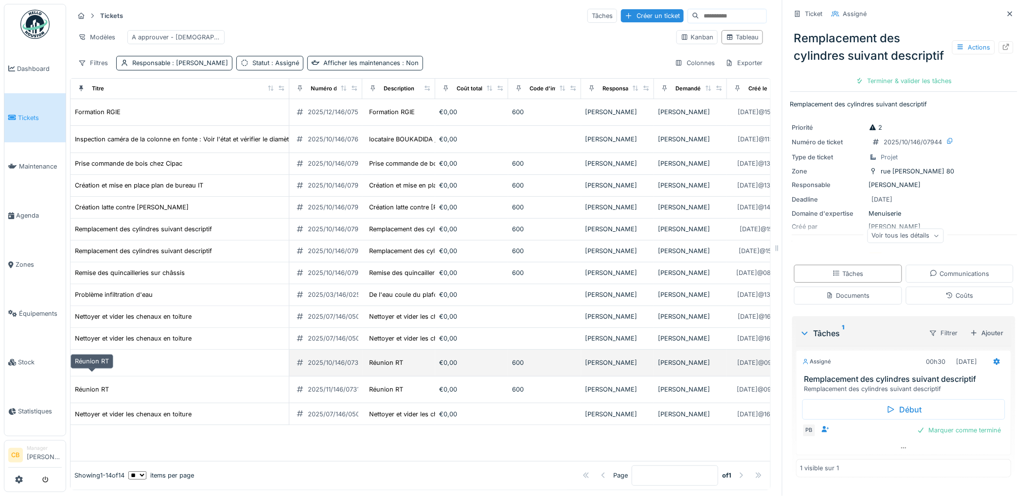
click at [101, 367] on div "Réunion RT" at bounding box center [92, 362] width 34 height 9
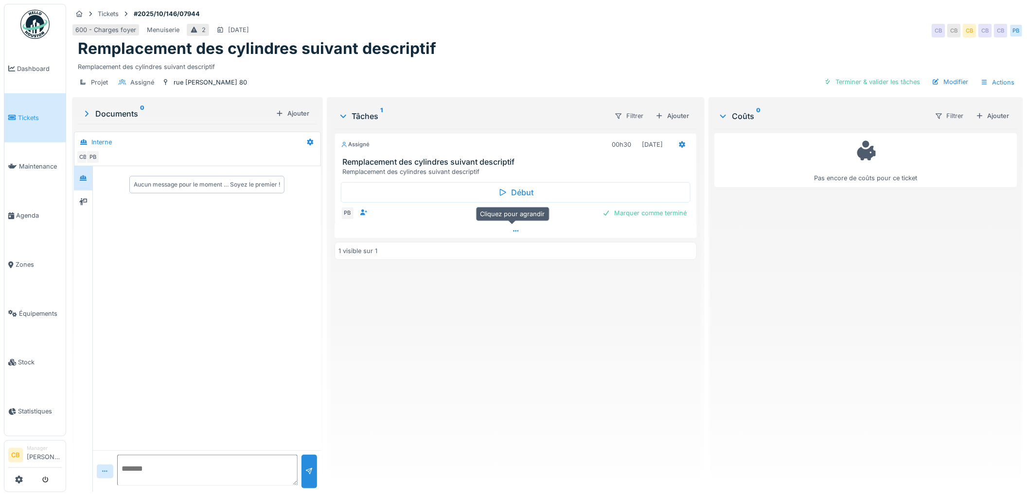
click at [512, 229] on icon at bounding box center [516, 231] width 8 height 6
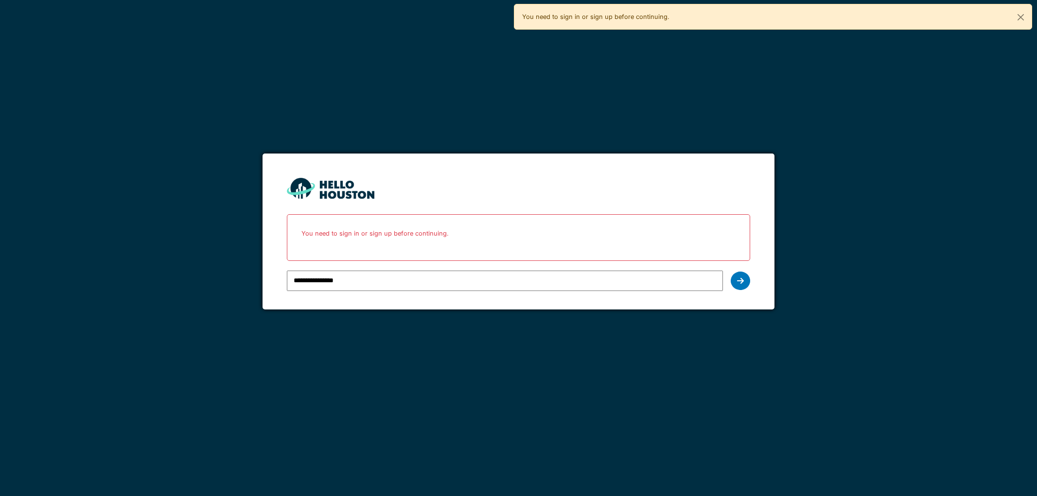
click at [740, 274] on div at bounding box center [740, 281] width 19 height 18
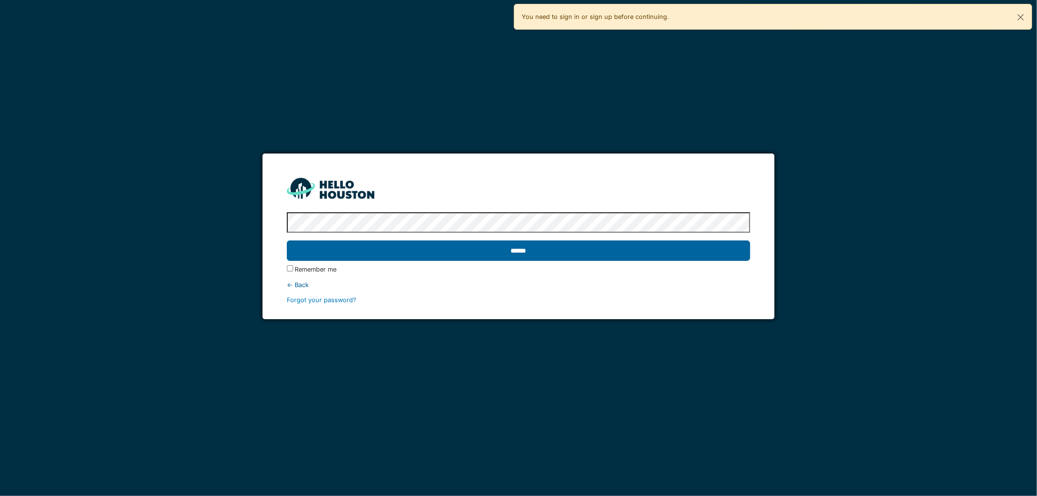
click at [534, 255] on input "******" at bounding box center [519, 251] width 464 height 20
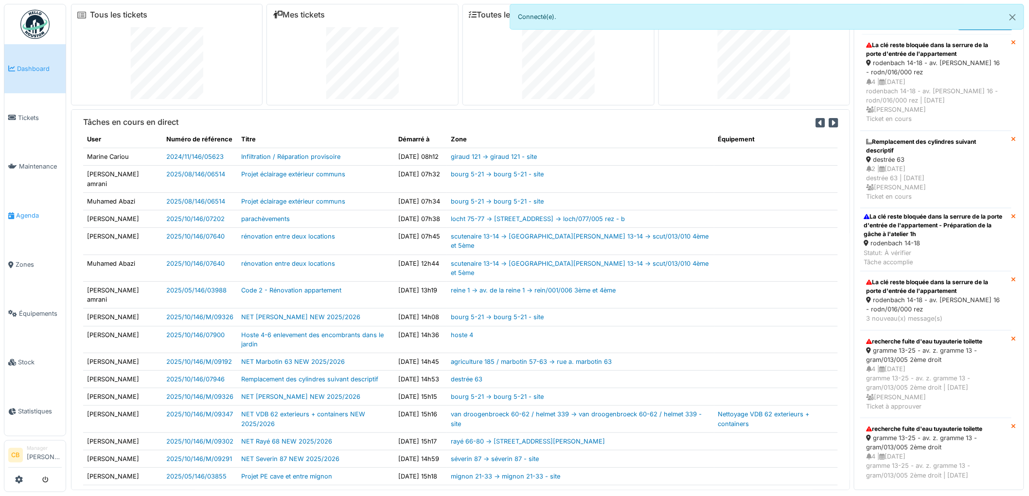
click at [28, 212] on span "Agenda" at bounding box center [39, 215] width 46 height 9
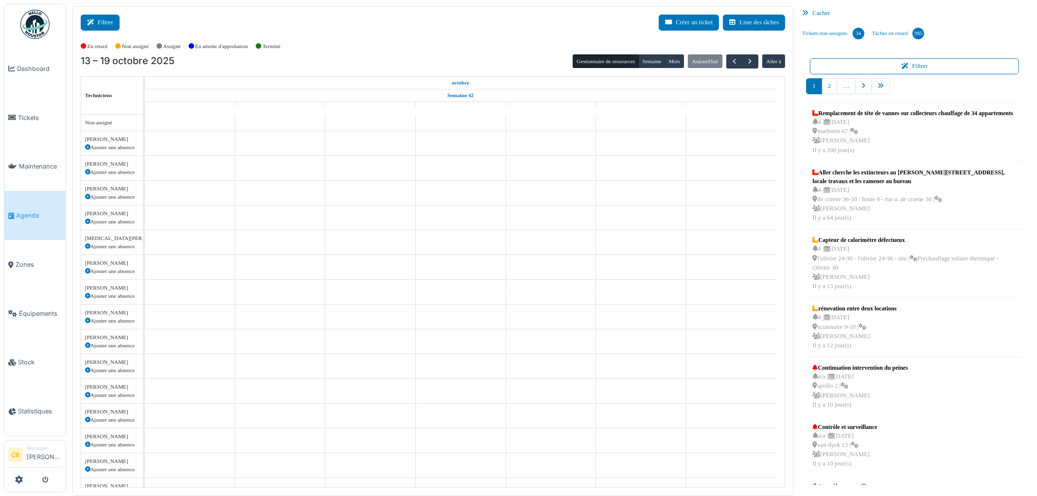
click at [112, 26] on button "Filtrer" at bounding box center [100, 23] width 39 height 16
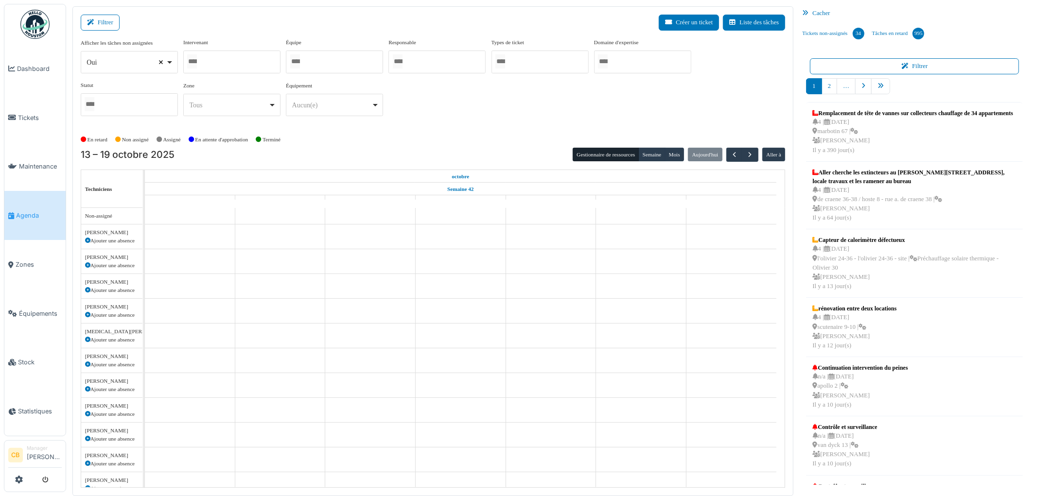
select select
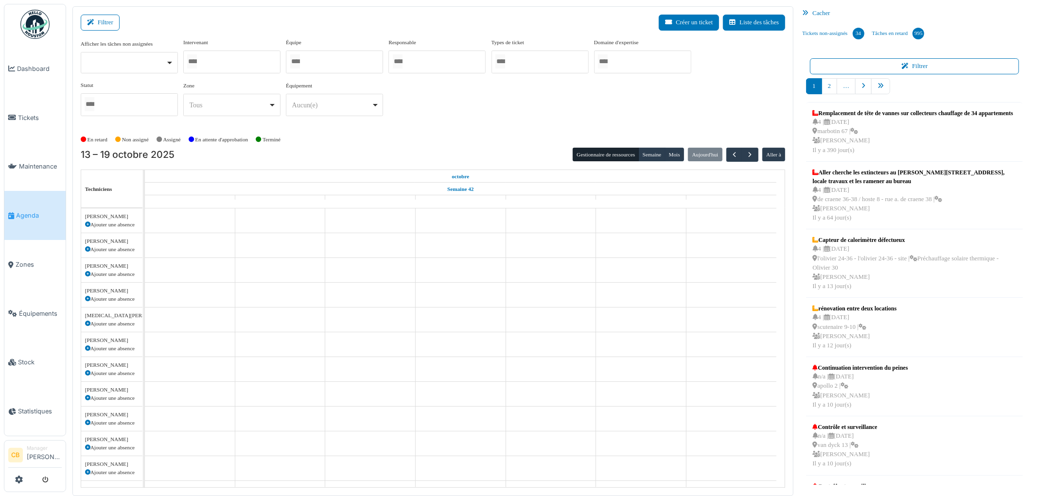
click at [191, 63] on input "Tous" at bounding box center [192, 61] width 10 height 14
type input "*****"
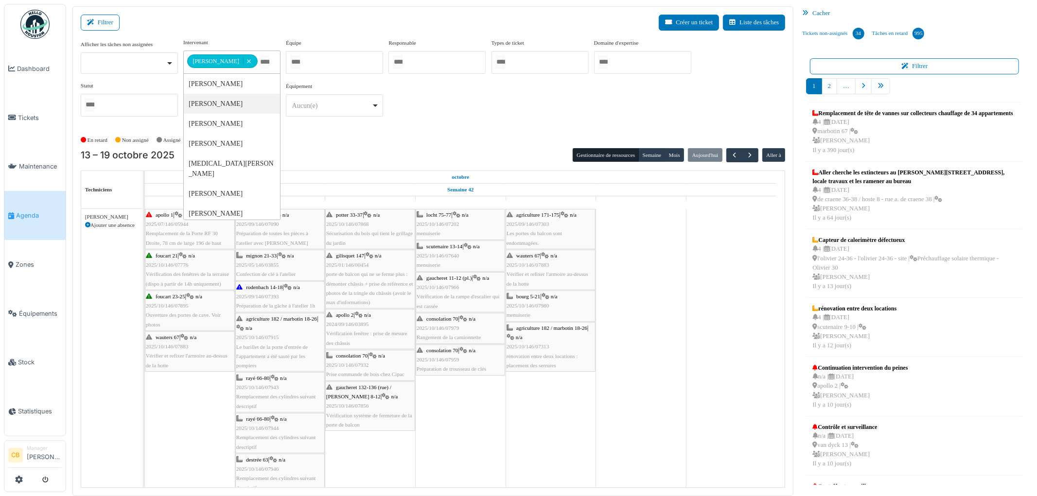
click at [331, 131] on div "**********" at bounding box center [433, 85] width 705 height 94
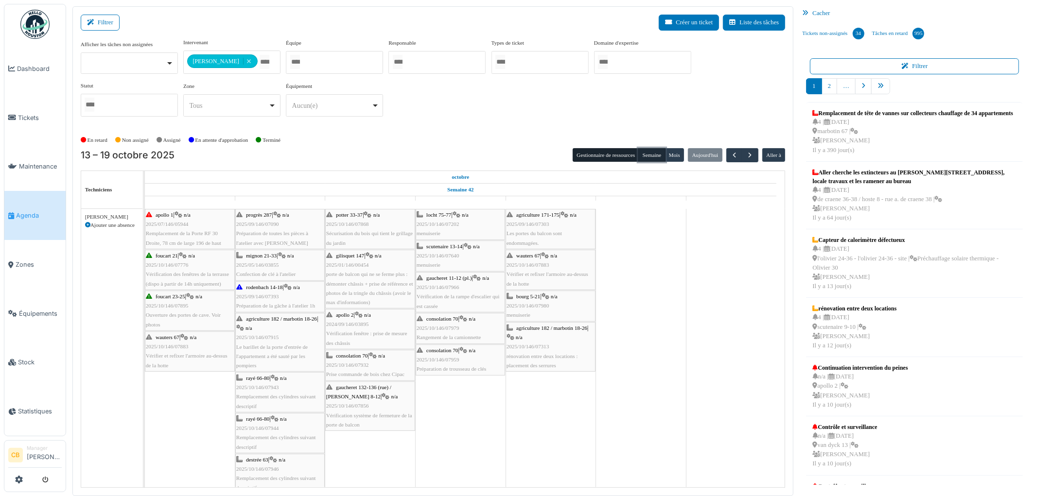
click at [651, 158] on button "Semaine" at bounding box center [651, 155] width 27 height 14
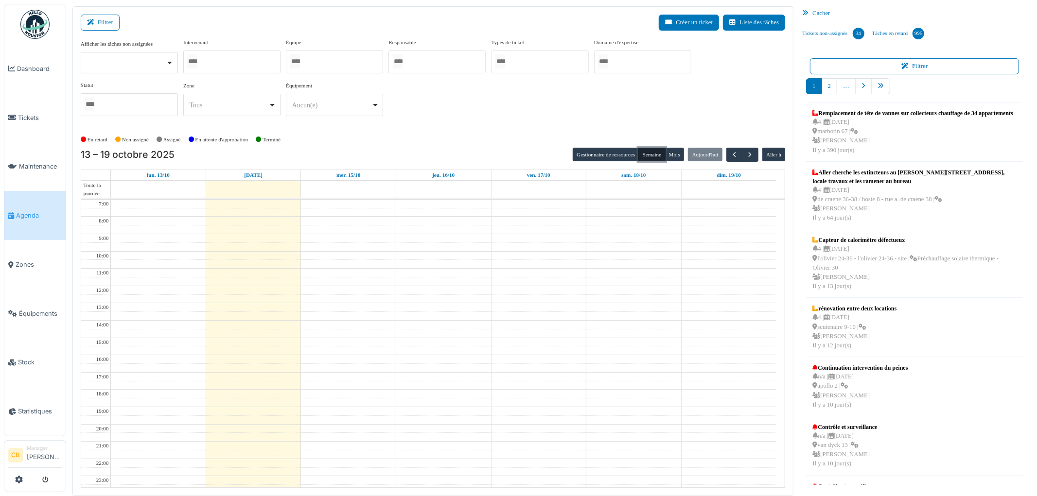
click at [227, 60] on div at bounding box center [231, 62] width 97 height 23
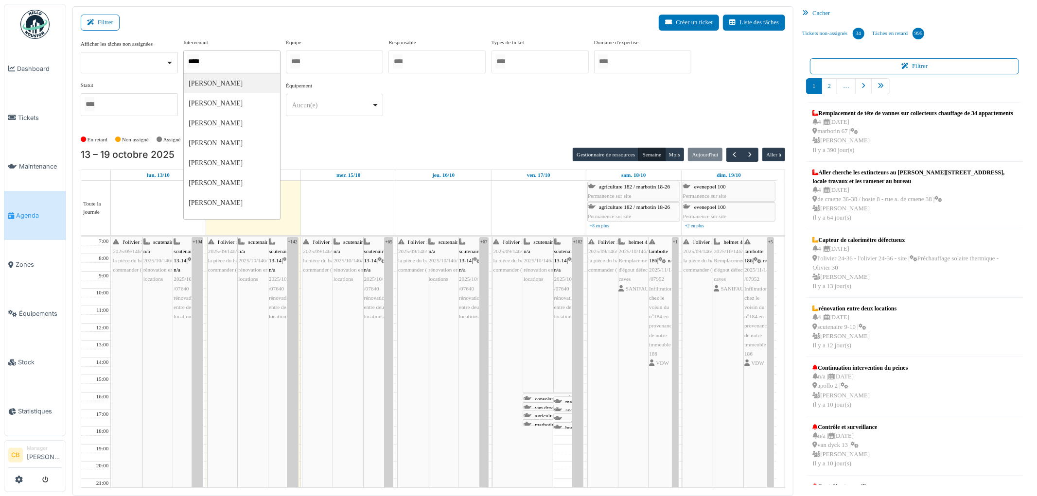
type input "******"
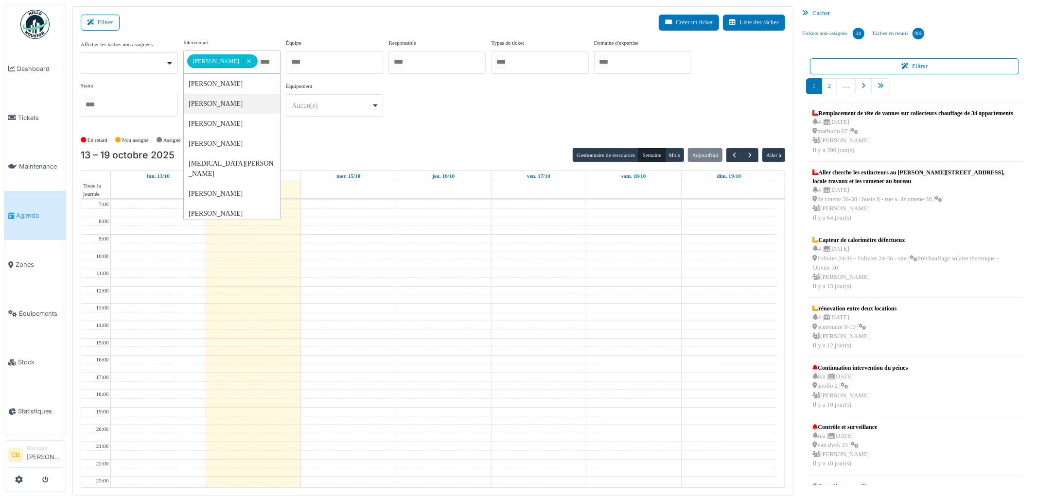
click at [344, 149] on div "[DATE] – [DATE] Gestionnaire de ressources [PERSON_NAME] [DATE] Aller à" at bounding box center [433, 155] width 705 height 14
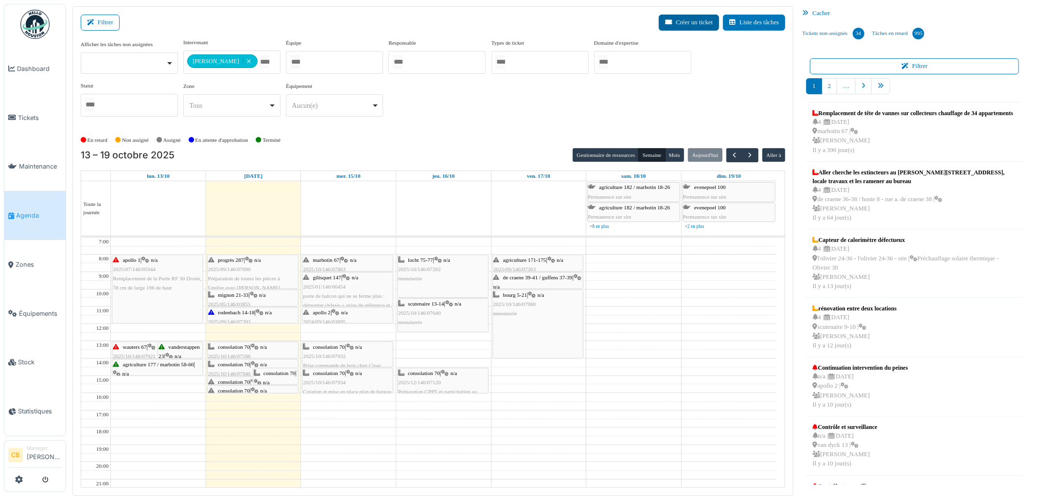
click at [681, 21] on button "Créer un ticket" at bounding box center [689, 23] width 60 height 16
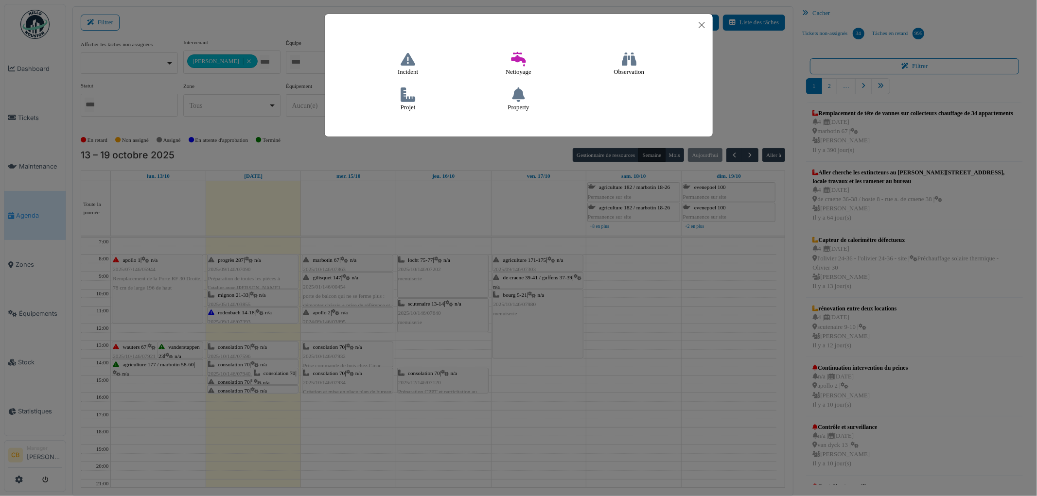
click at [408, 100] on icon at bounding box center [408, 94] width 15 height 15
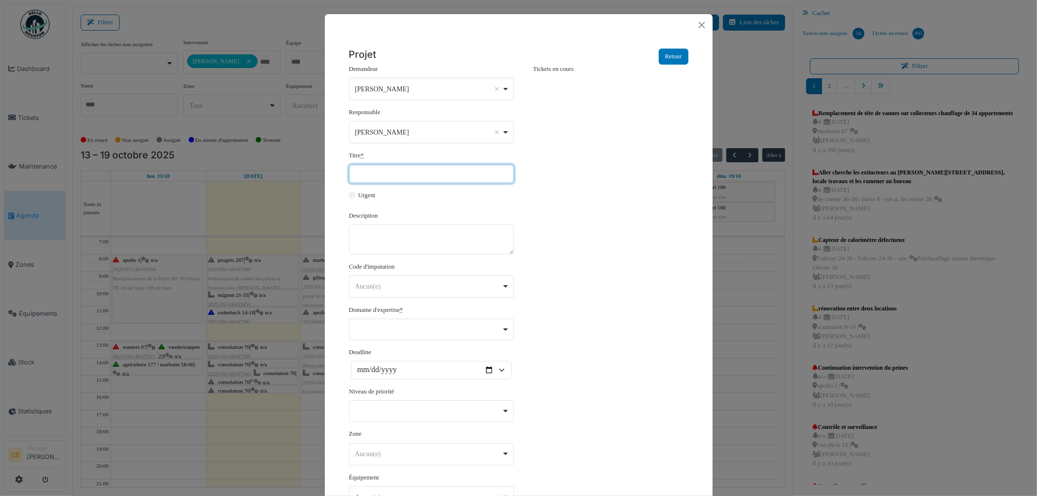
click at [376, 172] on input "Titre *" at bounding box center [431, 174] width 165 height 18
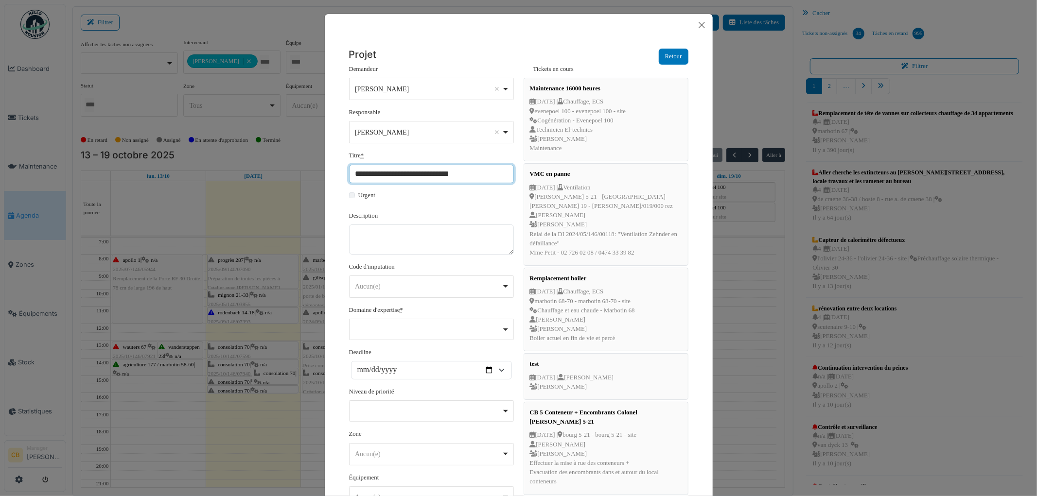
click at [423, 174] on input "**********" at bounding box center [431, 174] width 165 height 18
click at [404, 175] on input "**********" at bounding box center [431, 174] width 165 height 18
click at [420, 173] on input "**********" at bounding box center [431, 174] width 165 height 18
click at [468, 167] on input "**********" at bounding box center [431, 174] width 165 height 18
click at [448, 173] on input "**********" at bounding box center [431, 174] width 165 height 18
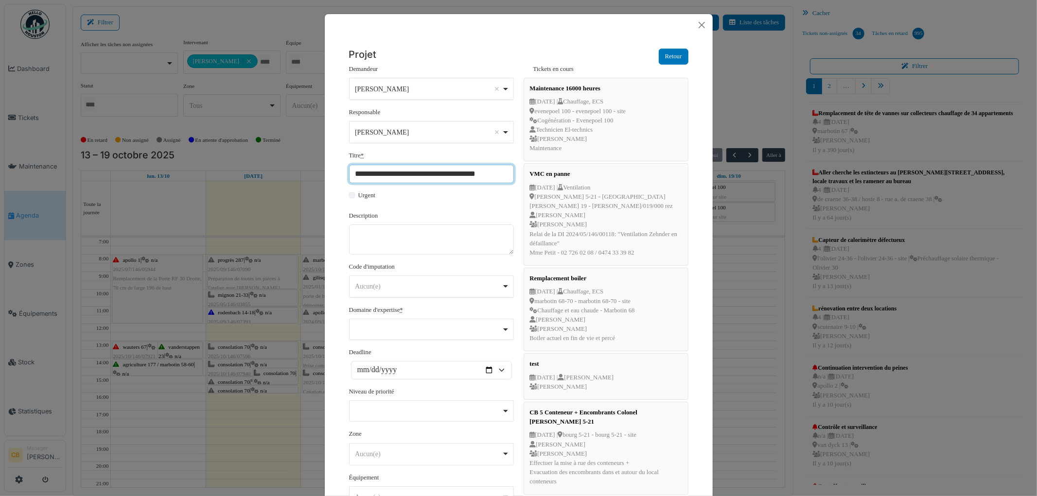
drag, startPoint x: 481, startPoint y: 174, endPoint x: 351, endPoint y: 172, distance: 129.8
click at [351, 172] on input "**********" at bounding box center [431, 174] width 165 height 18
type input "**********"
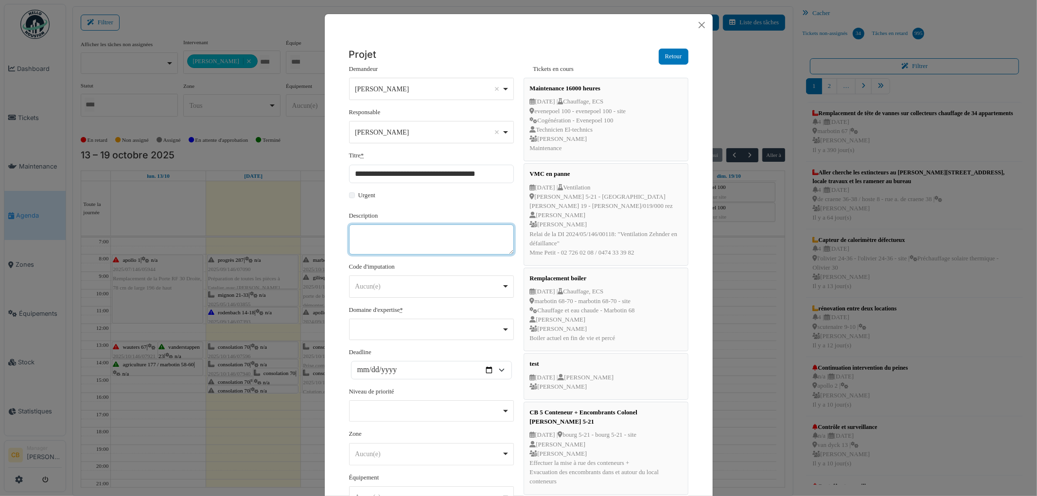
click at [396, 236] on textarea "Description" at bounding box center [431, 240] width 165 height 30
paste textarea "**********"
click at [483, 229] on textarea "**********" at bounding box center [431, 240] width 165 height 30
click at [500, 287] on div "Aucun(e) Remove item" at bounding box center [431, 286] width 157 height 14
type textarea "**********"
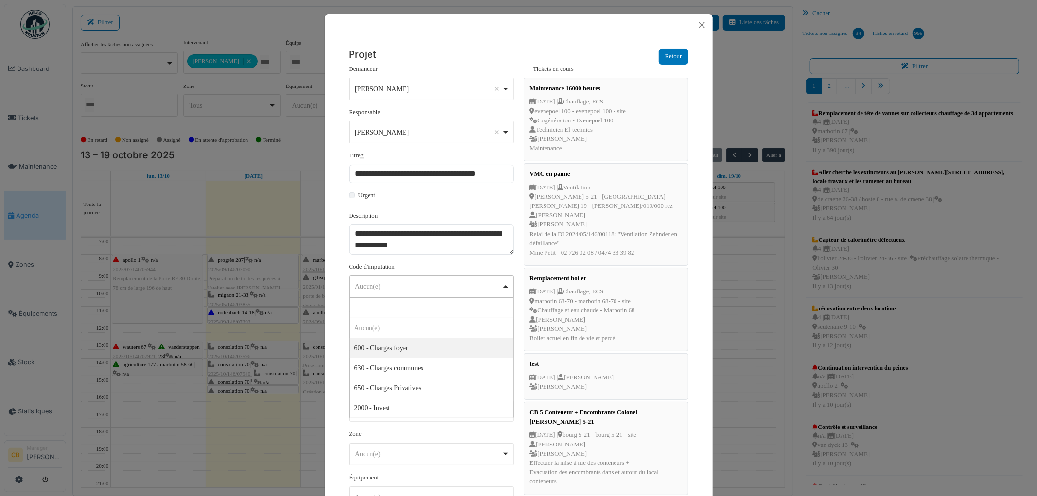
select select "***"
click at [400, 325] on div "Remove item" at bounding box center [431, 329] width 165 height 21
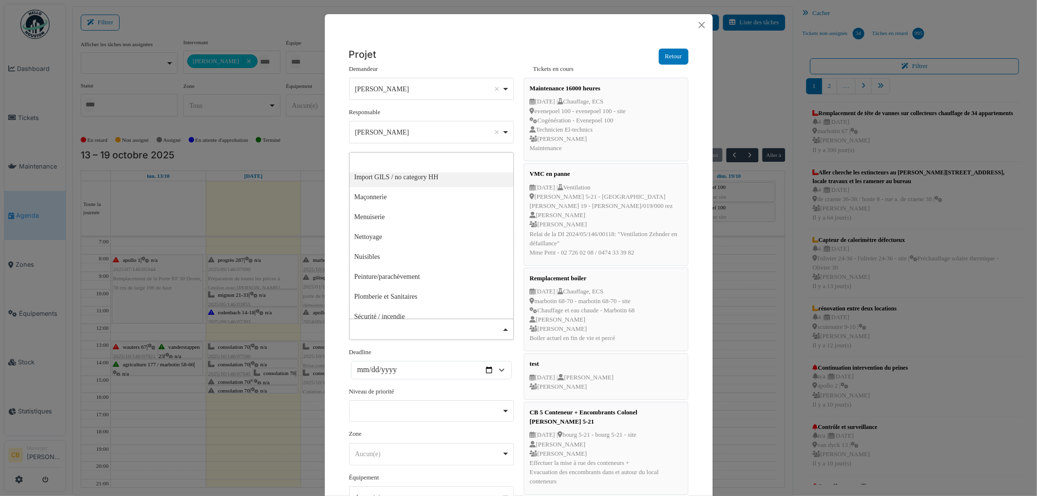
scroll to position [216, 0]
select select "***"
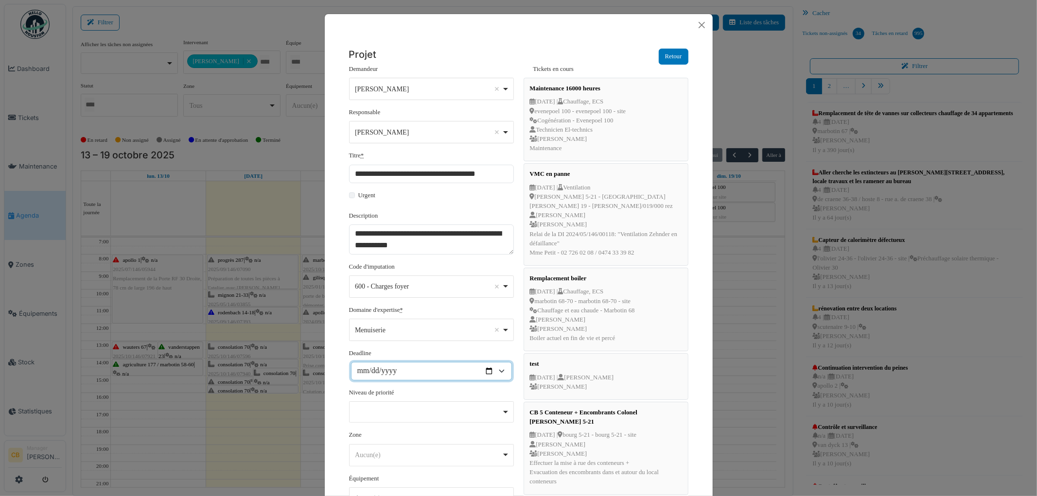
click at [419, 369] on input "Deadline" at bounding box center [431, 371] width 161 height 18
click at [485, 372] on input "Deadline" at bounding box center [431, 371] width 161 height 18
type input "**********"
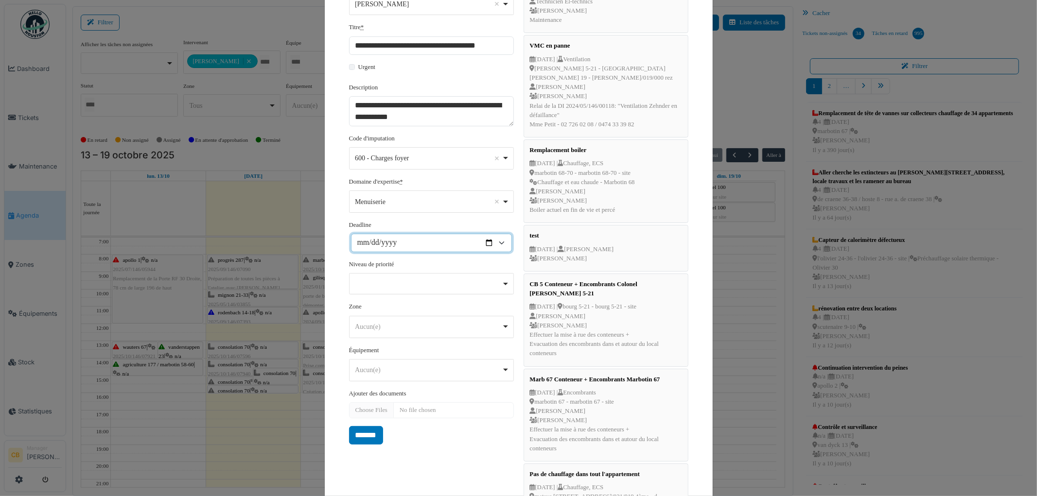
scroll to position [162, 0]
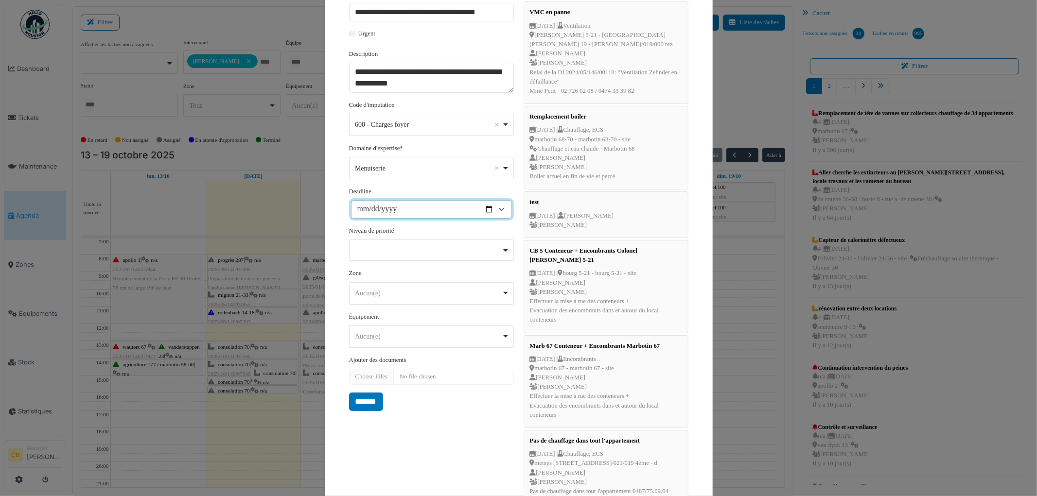
click at [448, 254] on div "Remove item" at bounding box center [431, 250] width 165 height 21
select select "***"
click at [415, 294] on div "Aucun(e) Remove item" at bounding box center [428, 294] width 147 height 10
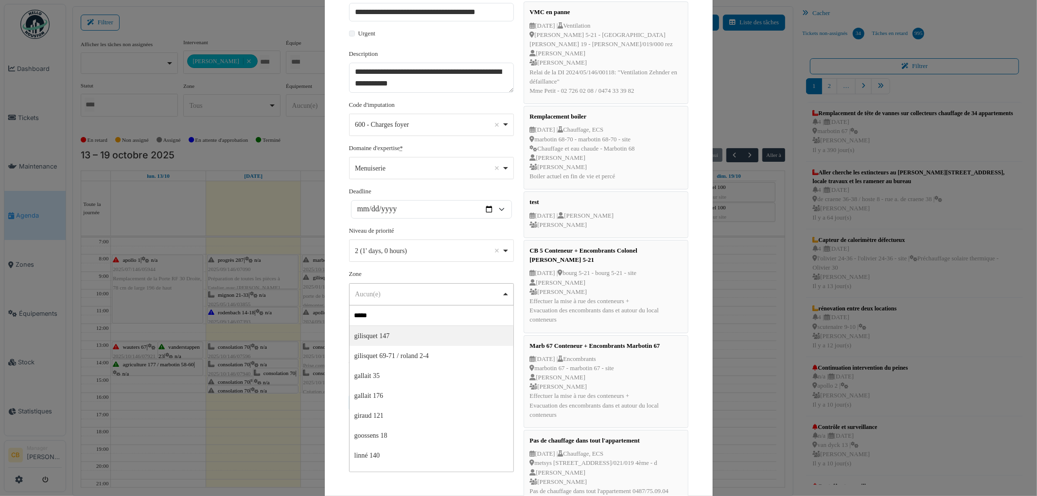
type input "******"
select select "****"
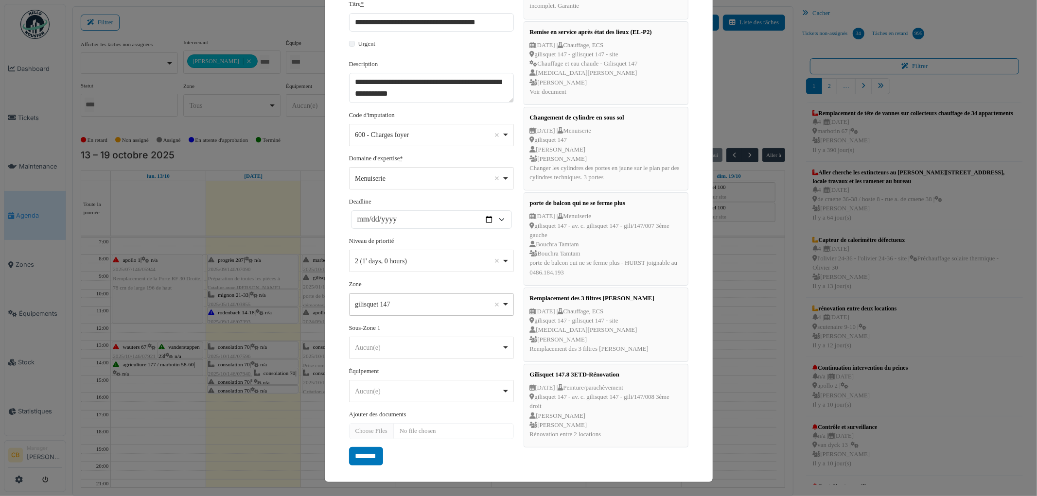
scroll to position [153, 0]
click at [365, 451] on input "*******" at bounding box center [366, 456] width 34 height 18
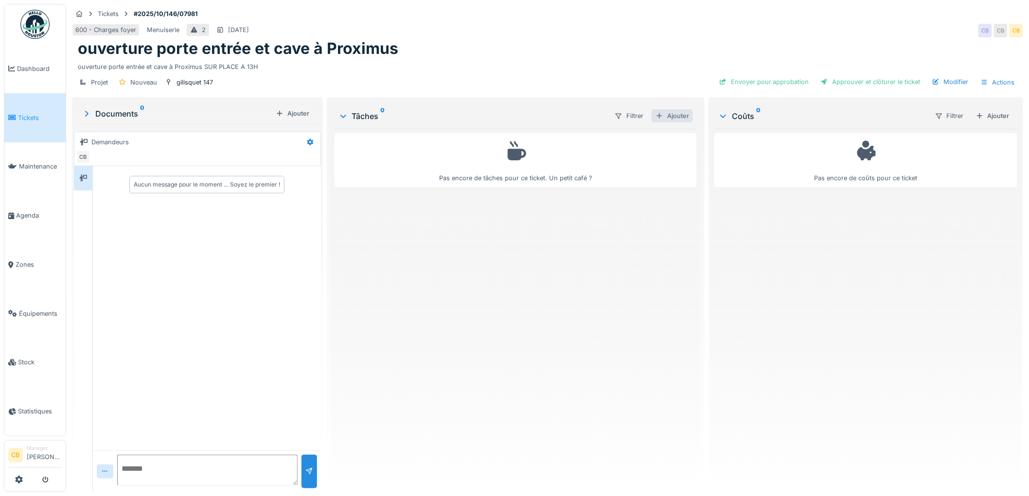
click at [678, 115] on div "Ajouter" at bounding box center [671, 115] width 41 height 13
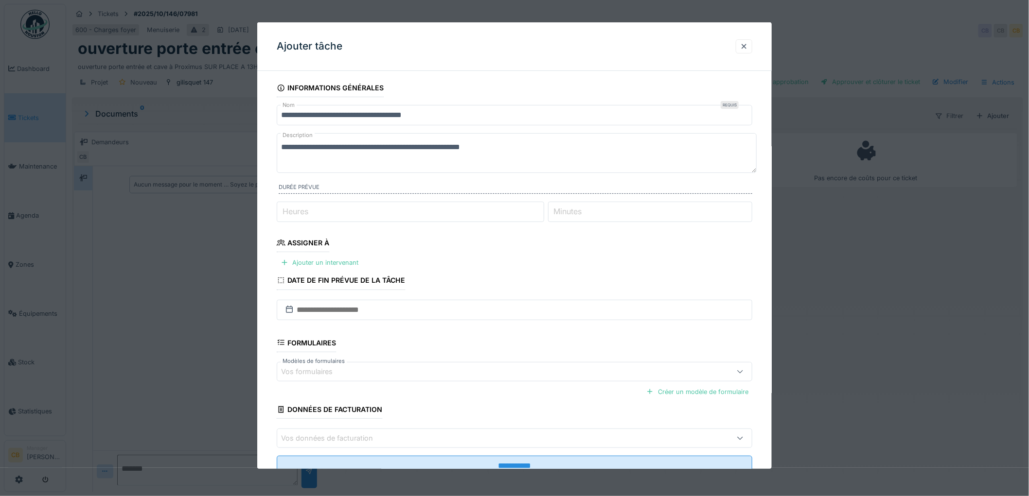
click at [339, 209] on input "Heures" at bounding box center [410, 212] width 267 height 20
type input "*"
click at [557, 206] on input "Minutes" at bounding box center [650, 212] width 205 height 20
type input "**"
click at [317, 262] on div "Ajouter un intervenant" at bounding box center [320, 262] width 86 height 13
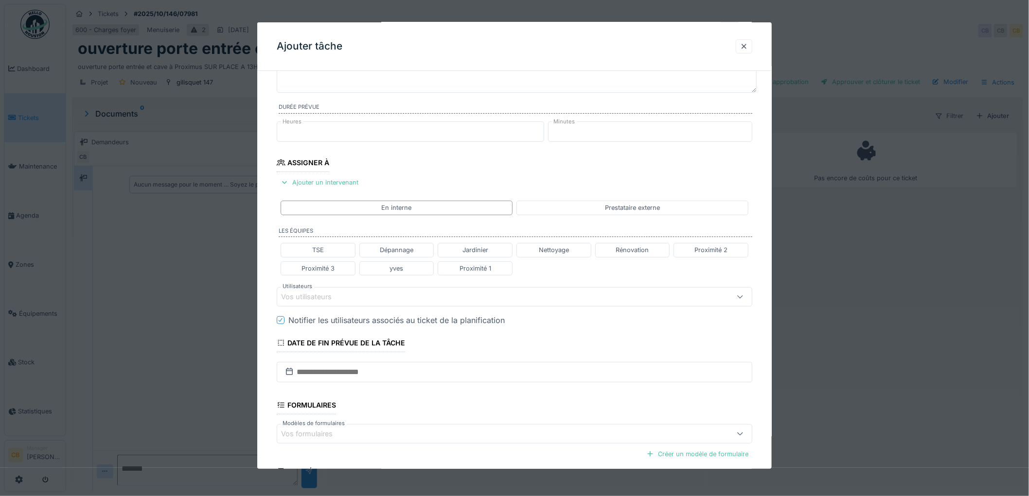
scroll to position [178, 0]
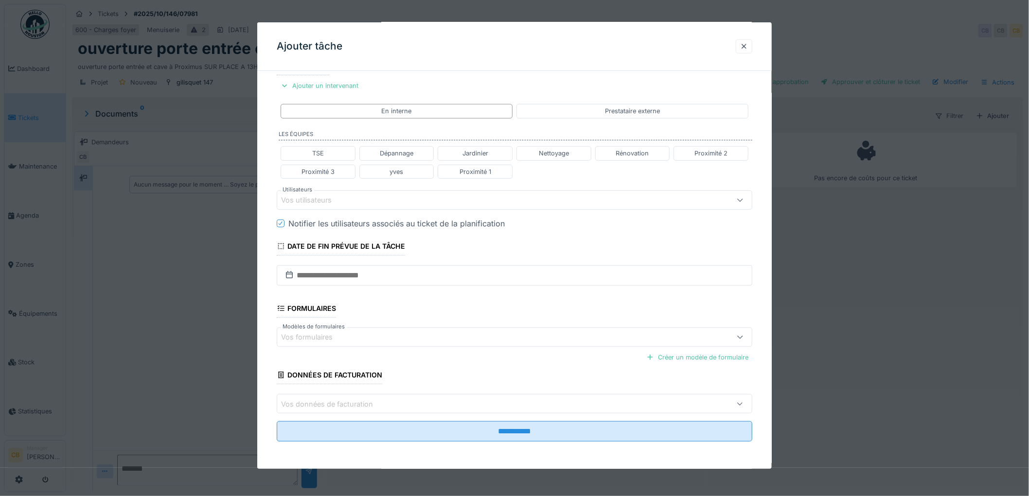
click at [316, 198] on div "Vos utilisateurs" at bounding box center [313, 200] width 64 height 11
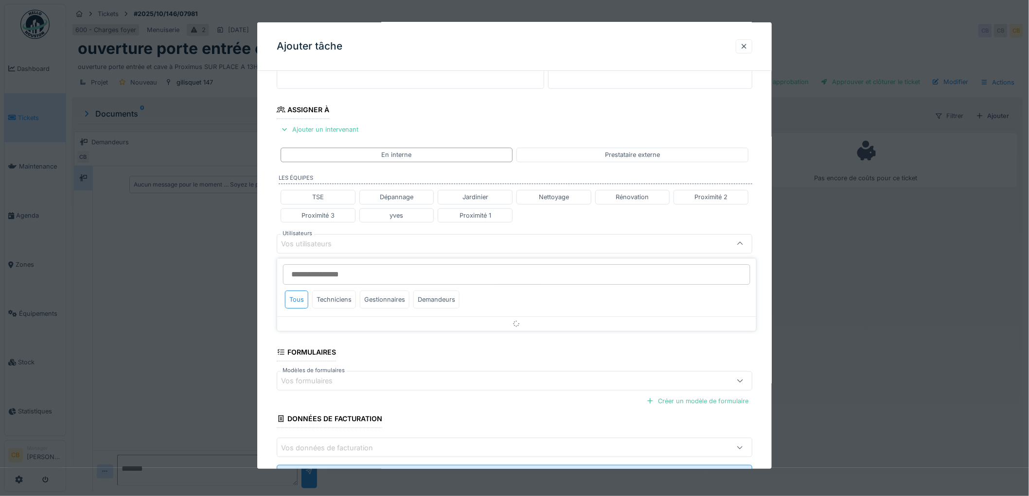
scroll to position [132, 0]
click at [312, 274] on input "Utilisateurs" at bounding box center [516, 274] width 467 height 20
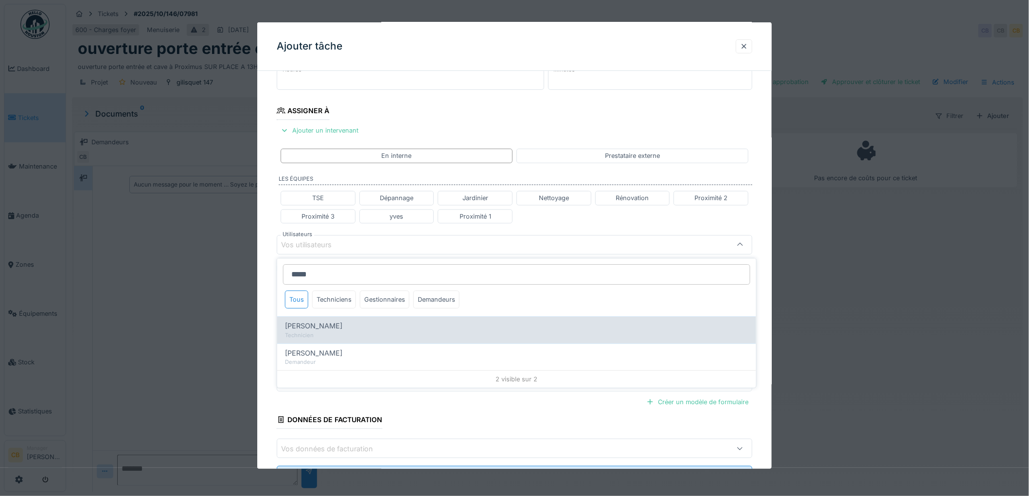
type input "*****"
click at [308, 328] on span "[PERSON_NAME]" at bounding box center [313, 326] width 57 height 11
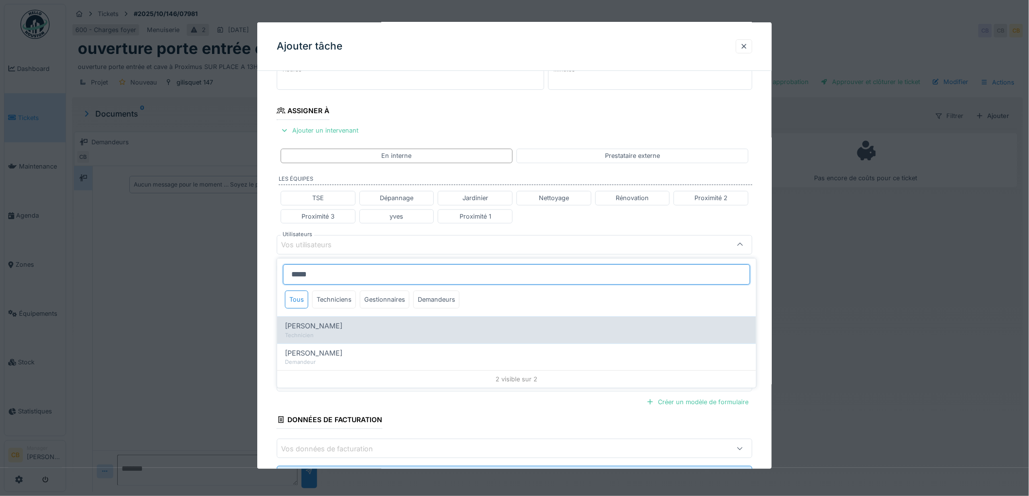
type input "****"
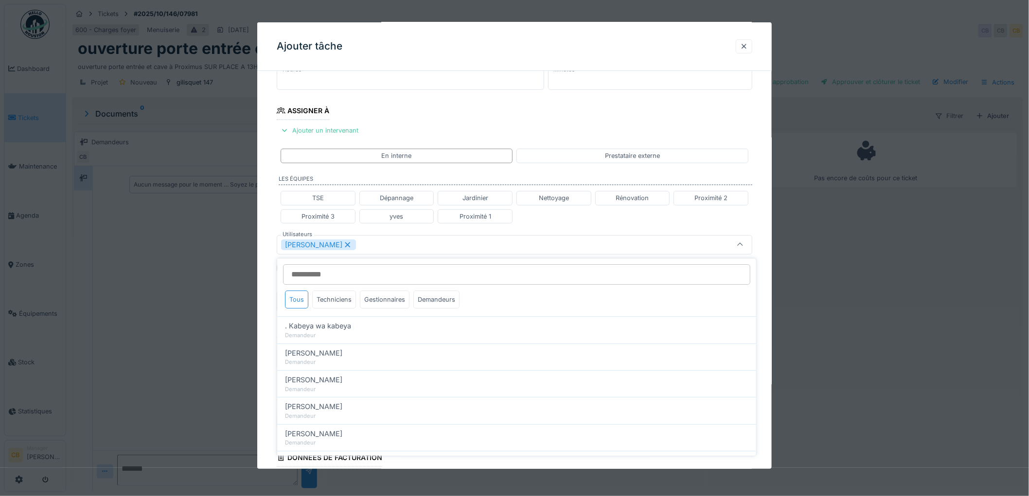
click at [266, 328] on div "**********" at bounding box center [514, 249] width 514 height 605
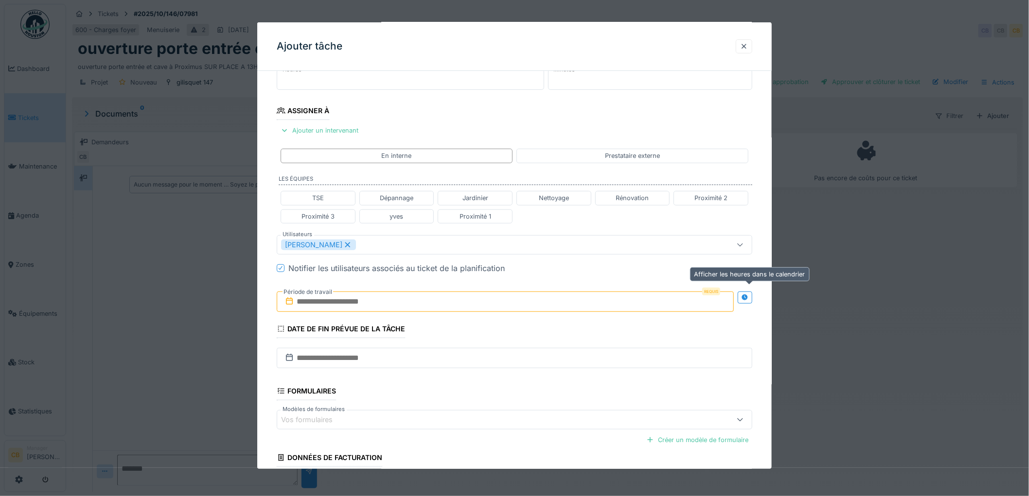
click at [749, 298] on icon at bounding box center [745, 298] width 8 height 6
click at [335, 302] on input "text" at bounding box center [388, 302] width 222 height 20
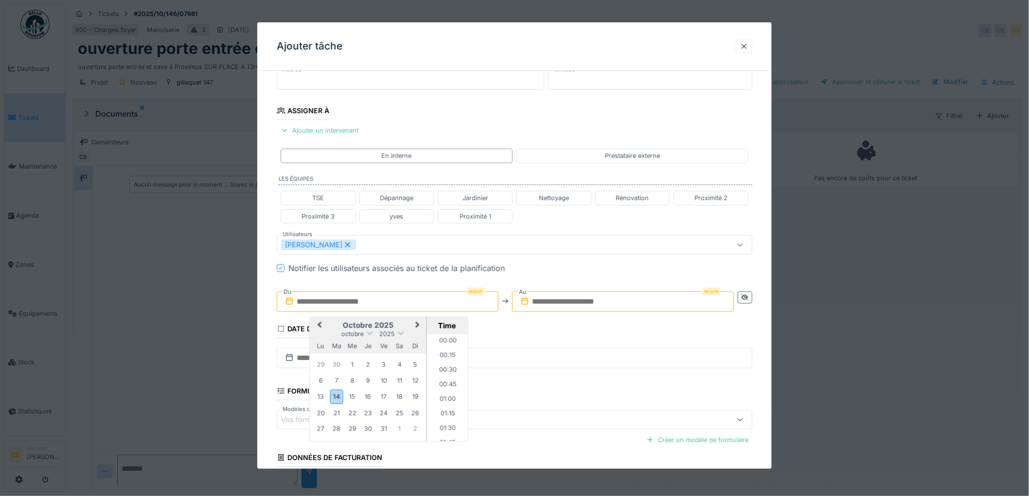
scroll to position [858, 0]
click at [366, 394] on div "16" at bounding box center [367, 396] width 13 height 13
click at [444, 370] on li "13:00" at bounding box center [447, 372] width 41 height 15
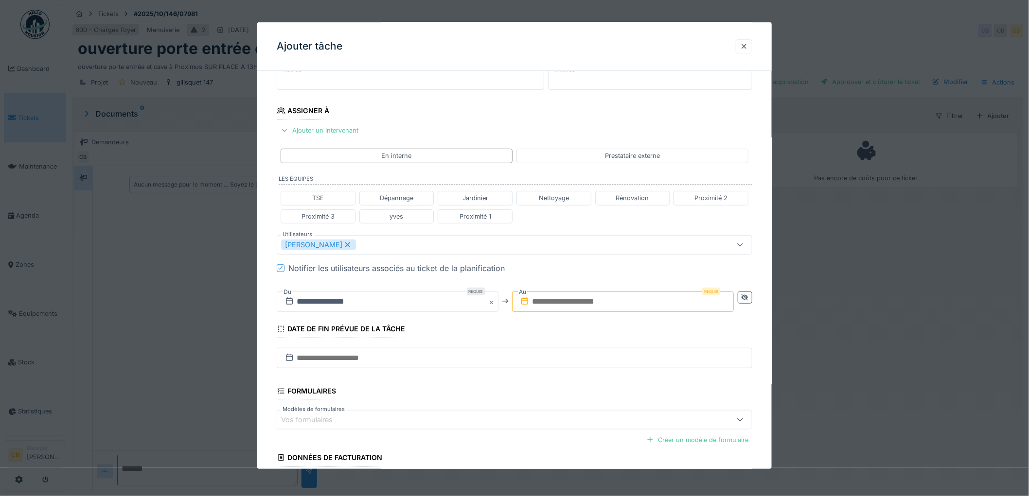
click at [553, 304] on input "text" at bounding box center [623, 302] width 222 height 20
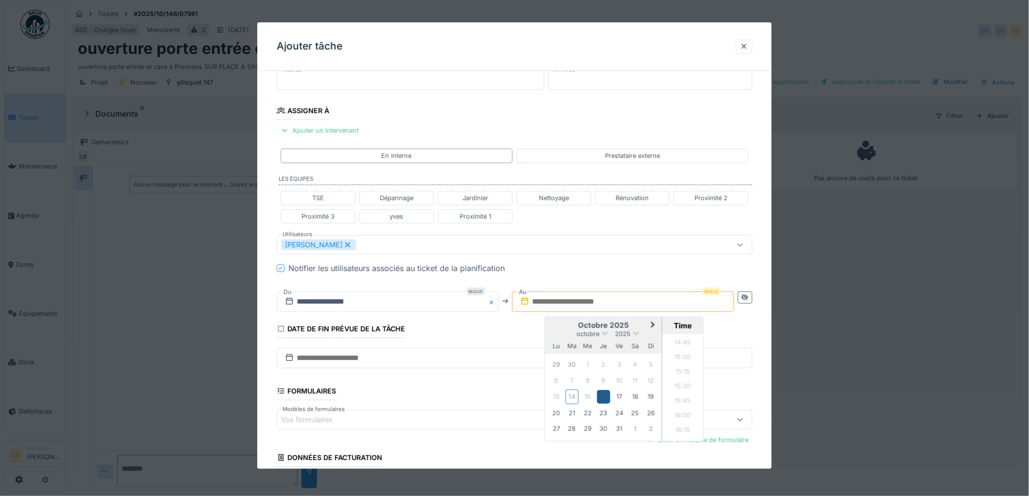
click at [608, 397] on div "16" at bounding box center [602, 396] width 13 height 13
click at [683, 416] on li "16:00" at bounding box center [682, 417] width 41 height 15
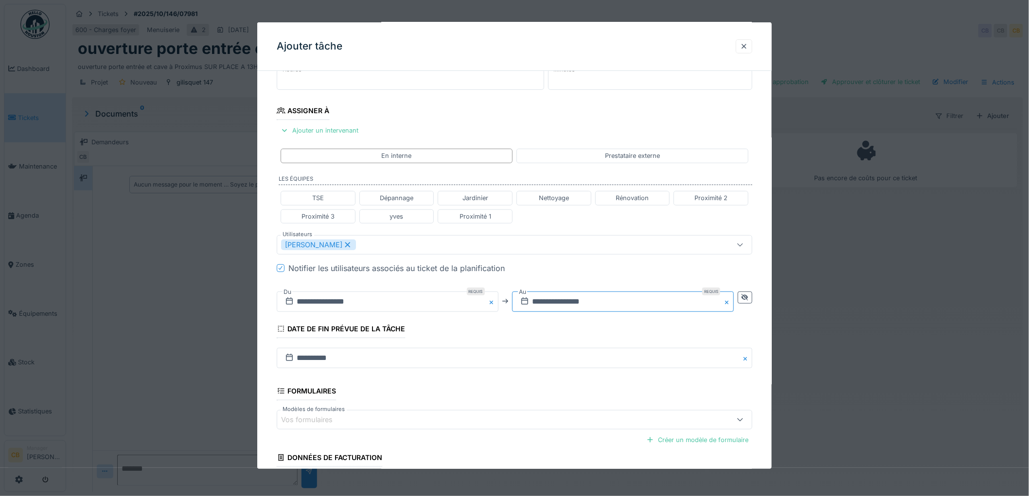
click at [599, 303] on input "**********" at bounding box center [623, 302] width 222 height 20
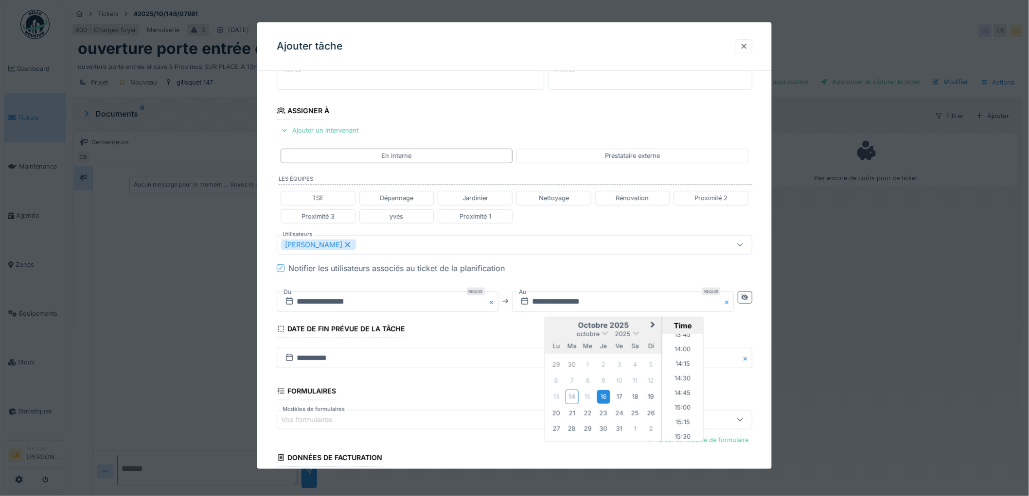
scroll to position [801, 0]
click at [682, 358] on li "14:00" at bounding box center [682, 357] width 41 height 15
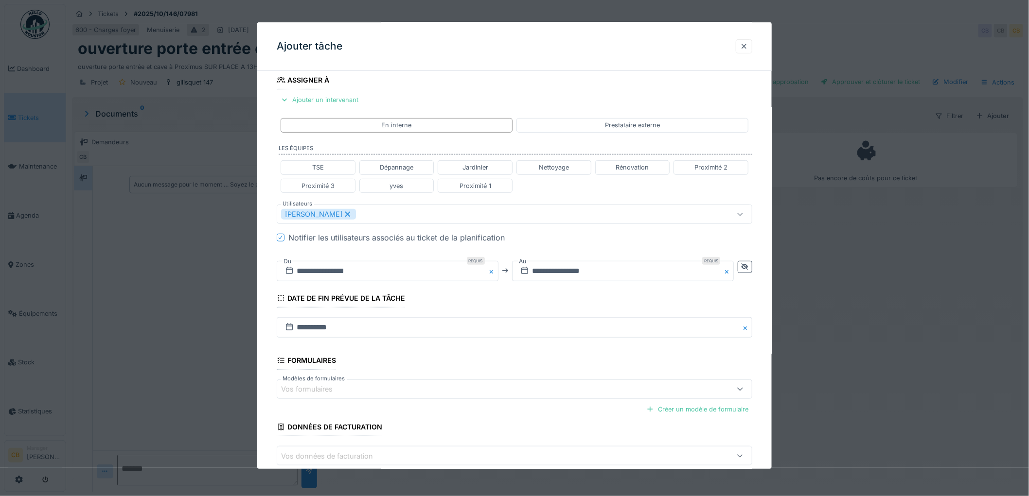
scroll to position [216, 0]
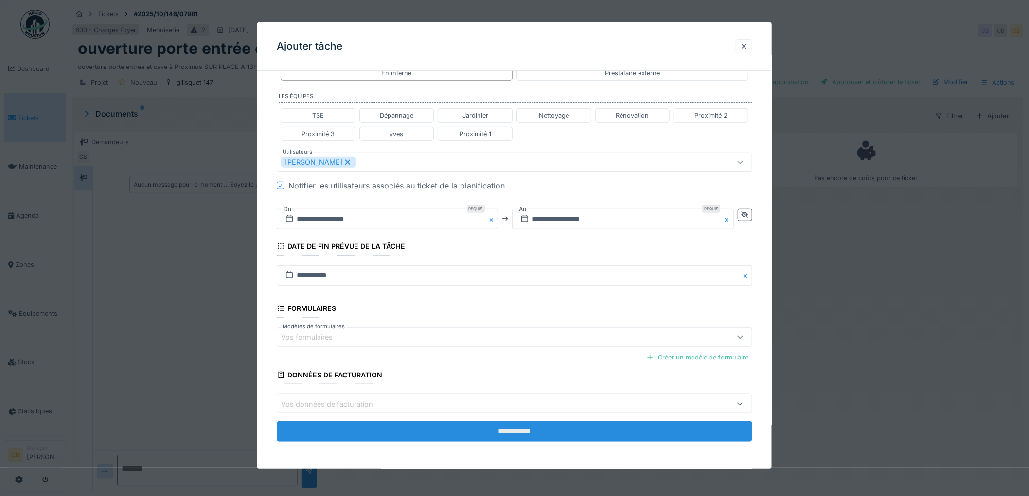
click at [512, 425] on input "**********" at bounding box center [514, 431] width 475 height 20
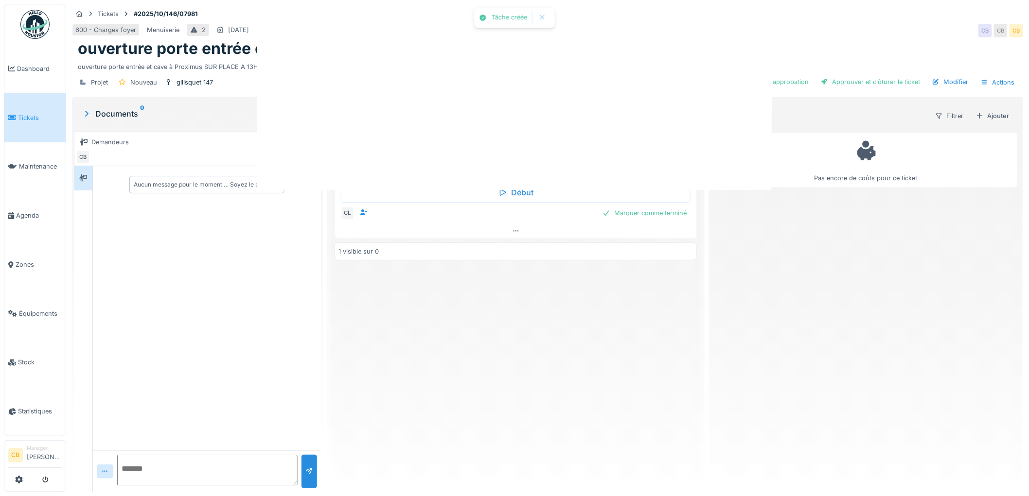
scroll to position [0, 0]
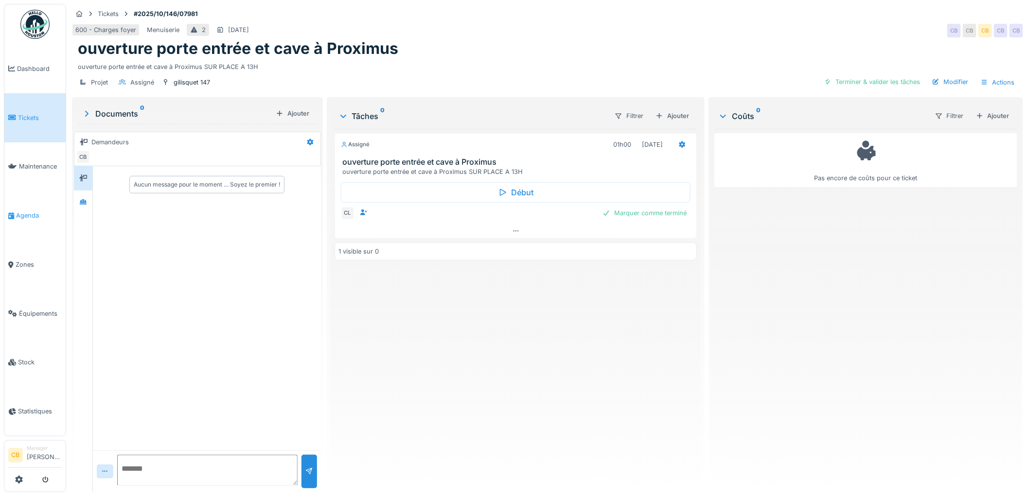
click at [35, 215] on span "Agenda" at bounding box center [39, 215] width 46 height 9
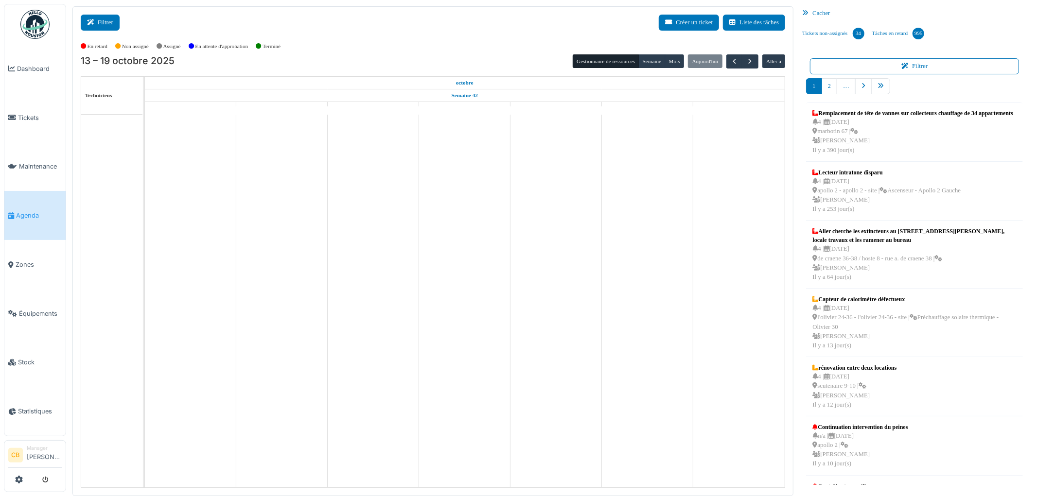
click at [105, 21] on button "Filtrer" at bounding box center [100, 23] width 39 height 16
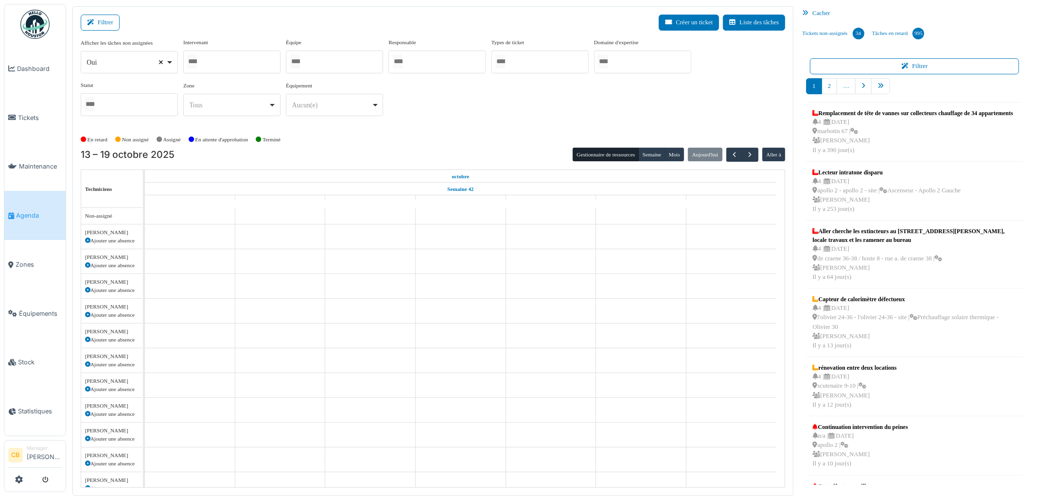
select select
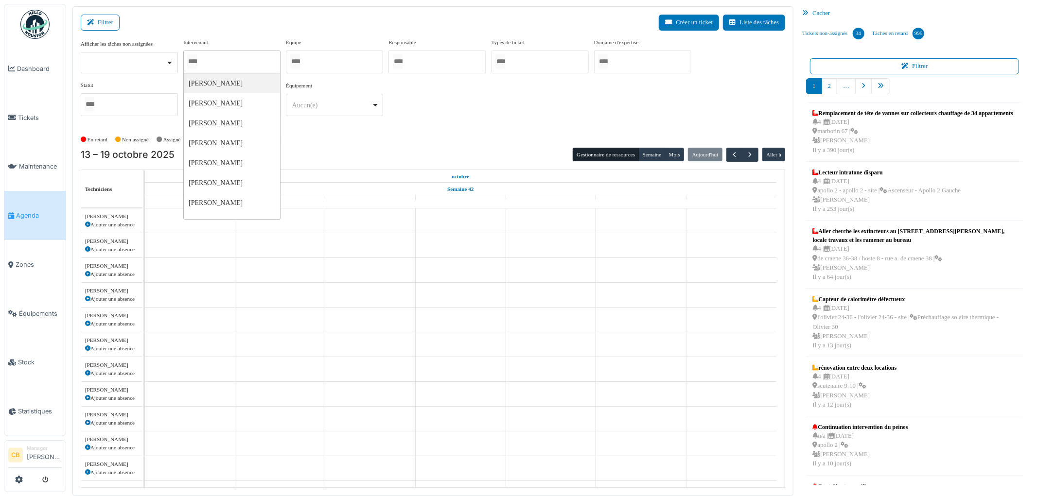
click at [197, 62] on input "Tous" at bounding box center [192, 61] width 10 height 14
type input "******"
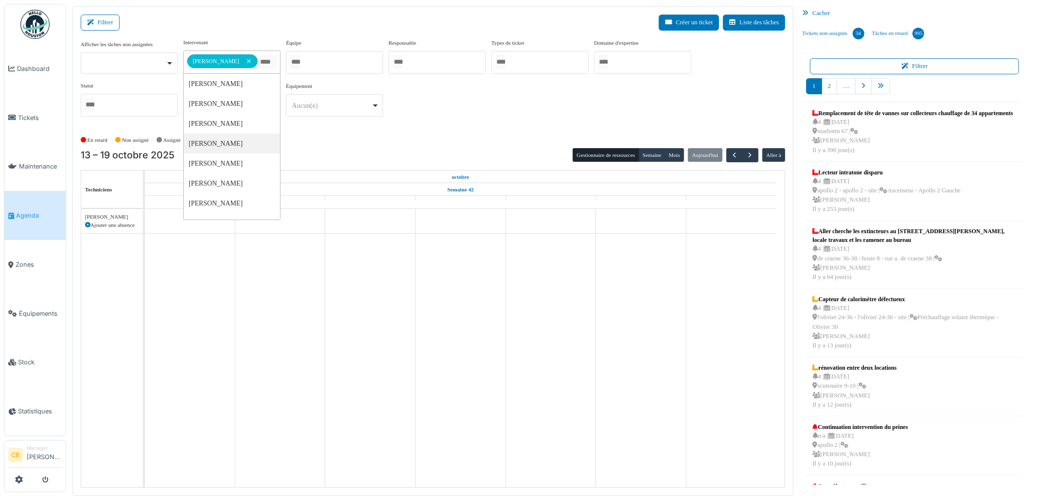
click at [305, 134] on div "En retard Non assigné [GEOGRAPHIC_DATA] En attente d'approbation Terminé" at bounding box center [433, 140] width 705 height 16
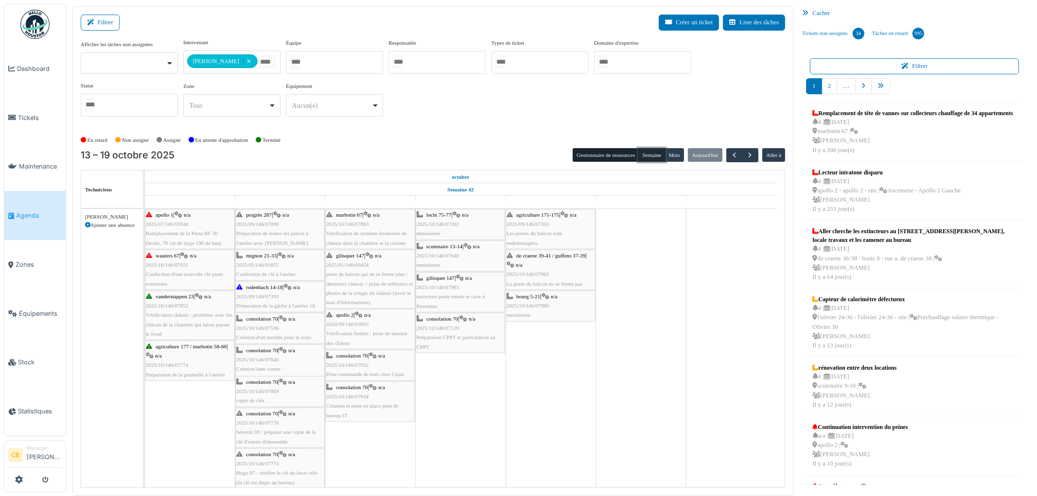
click at [655, 151] on button "Semaine" at bounding box center [651, 155] width 27 height 14
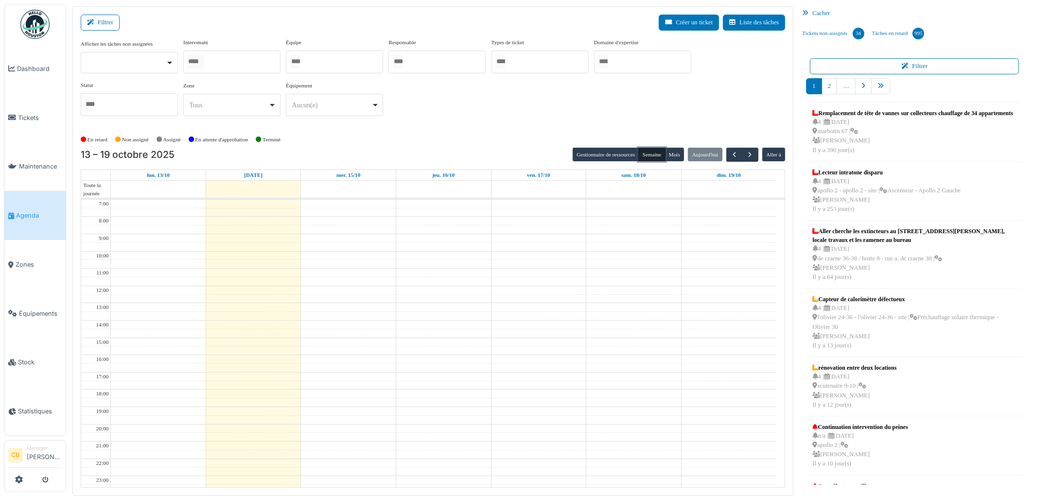
click at [239, 61] on div at bounding box center [231, 62] width 97 height 23
type input "****"
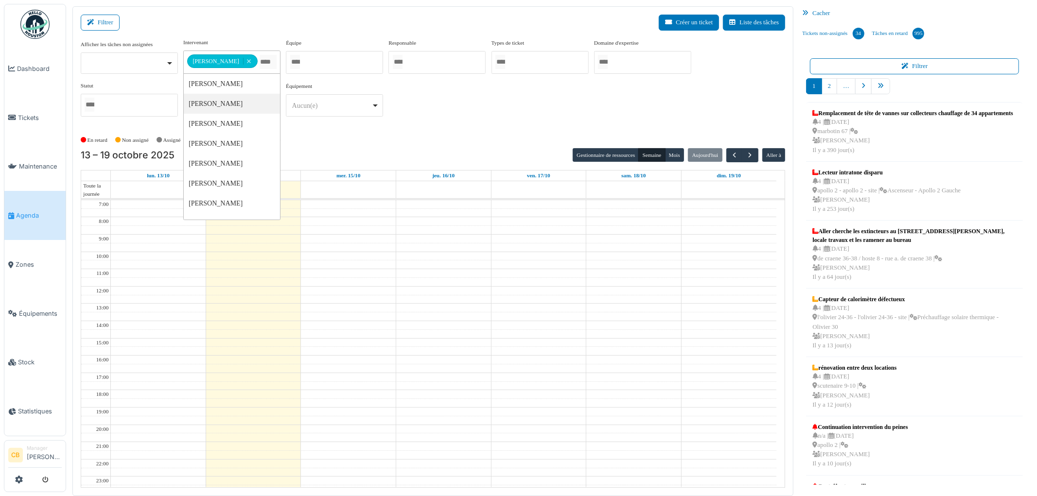
click at [357, 153] on div "[DATE] – [DATE] Gestionnaire de ressources [PERSON_NAME] [DATE] Aller à" at bounding box center [433, 155] width 705 height 14
